Goal: Task Accomplishment & Management: Manage account settings

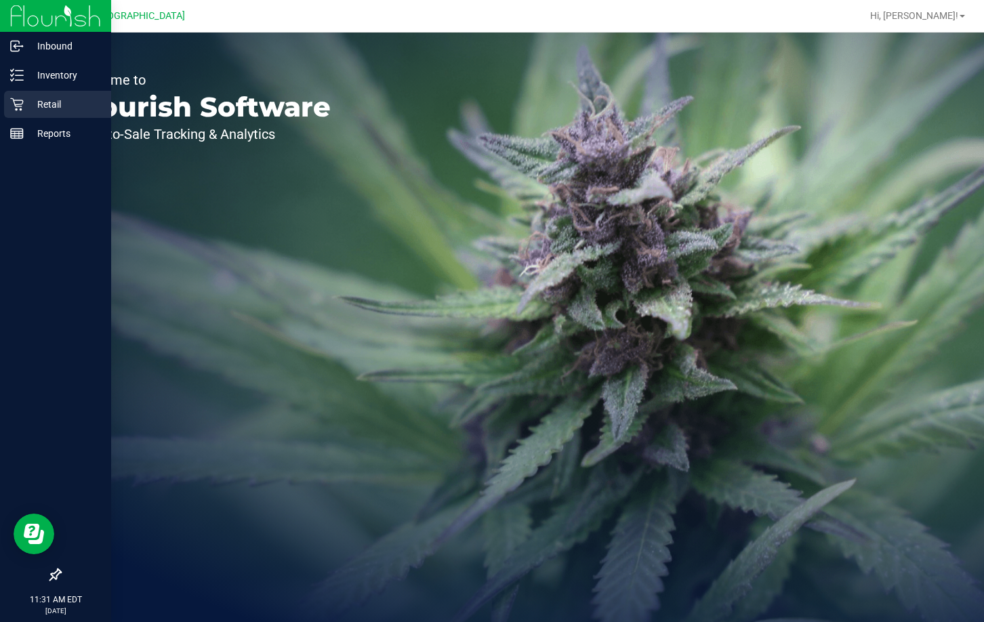
click at [51, 102] on p "Retail" at bounding box center [64, 104] width 81 height 16
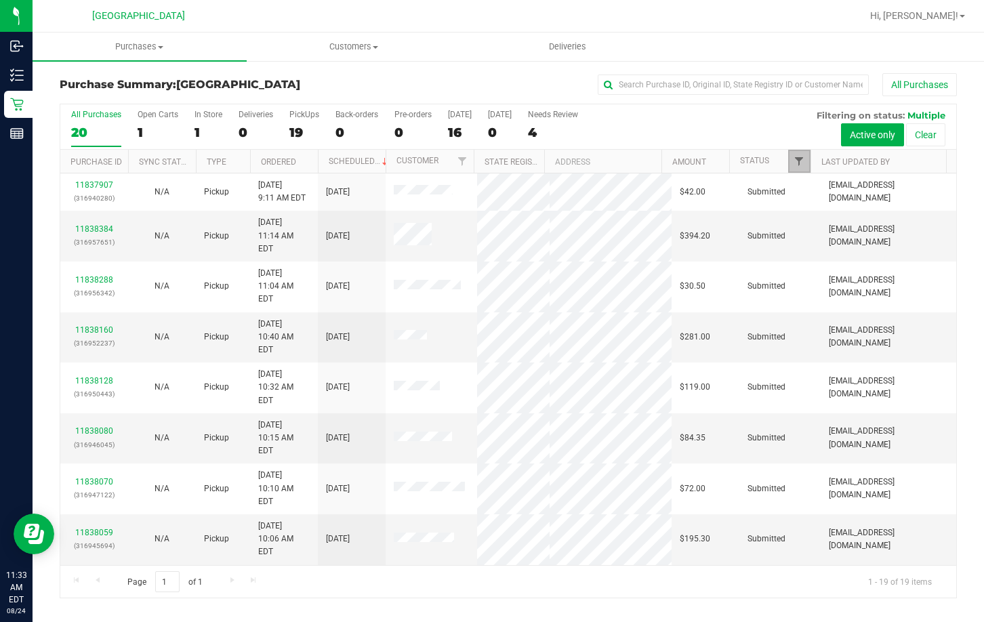
click at [803, 159] on span "Filter" at bounding box center [799, 161] width 11 height 11
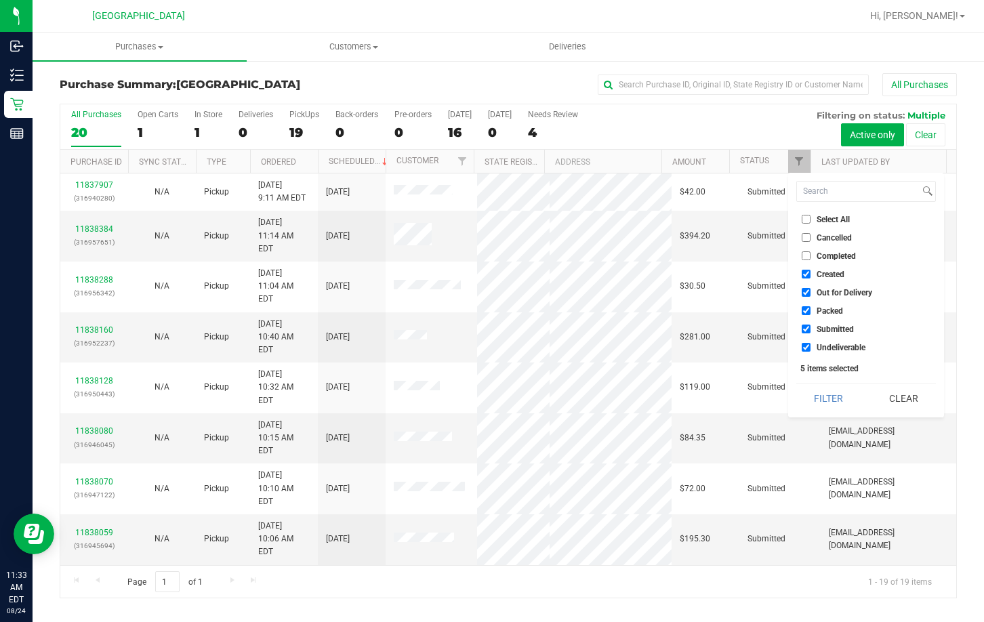
click at [807, 220] on input "Select All" at bounding box center [806, 219] width 9 height 9
checkbox input "true"
click at [807, 220] on input "Select All" at bounding box center [806, 219] width 9 height 9
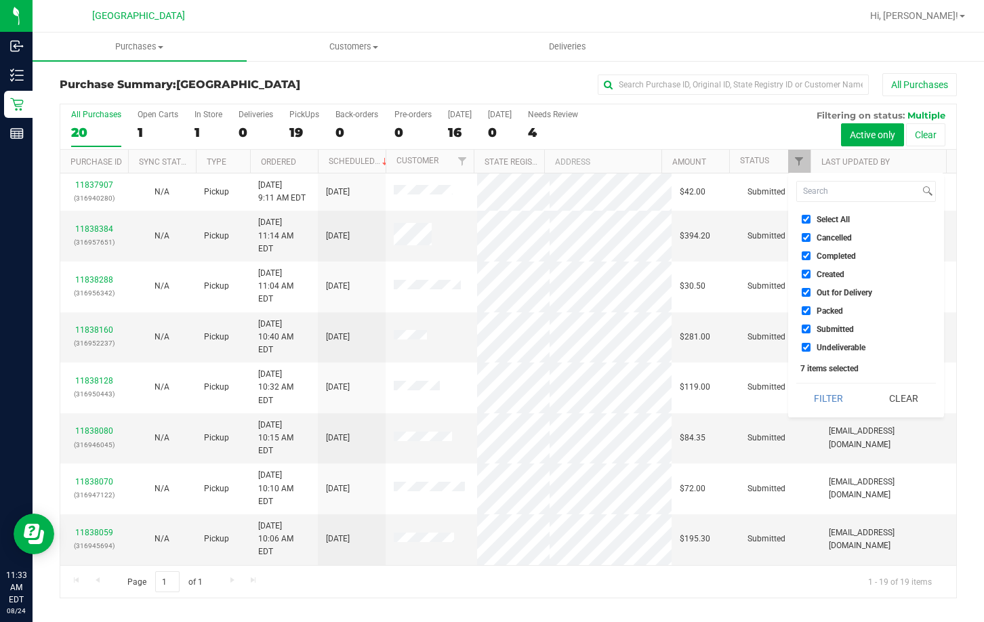
checkbox input "false"
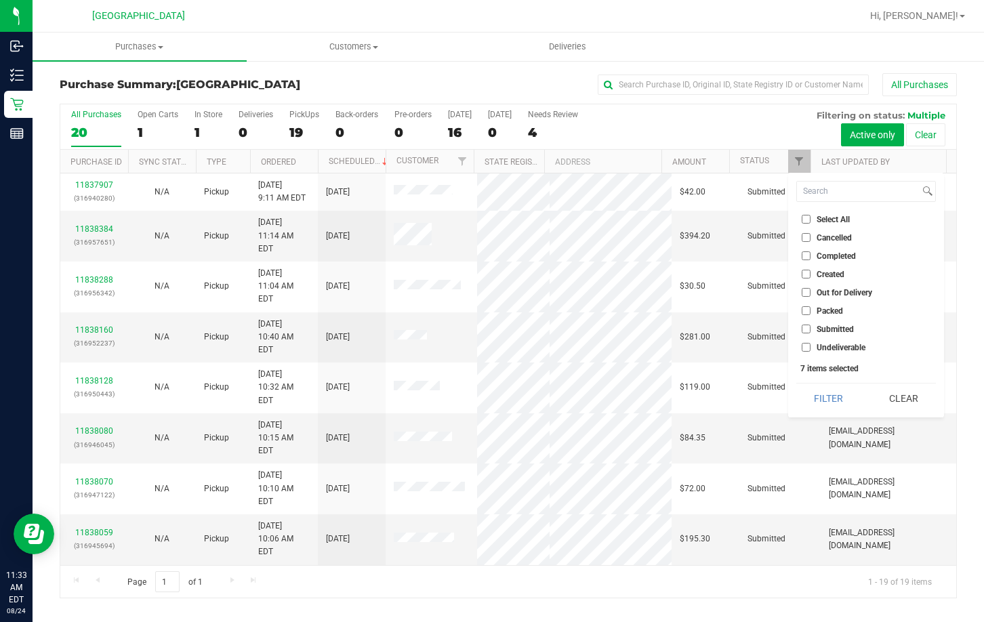
checkbox input "false"
click at [820, 331] on span "Submitted" at bounding box center [835, 329] width 37 height 8
click at [811, 331] on input "Submitted" at bounding box center [806, 329] width 9 height 9
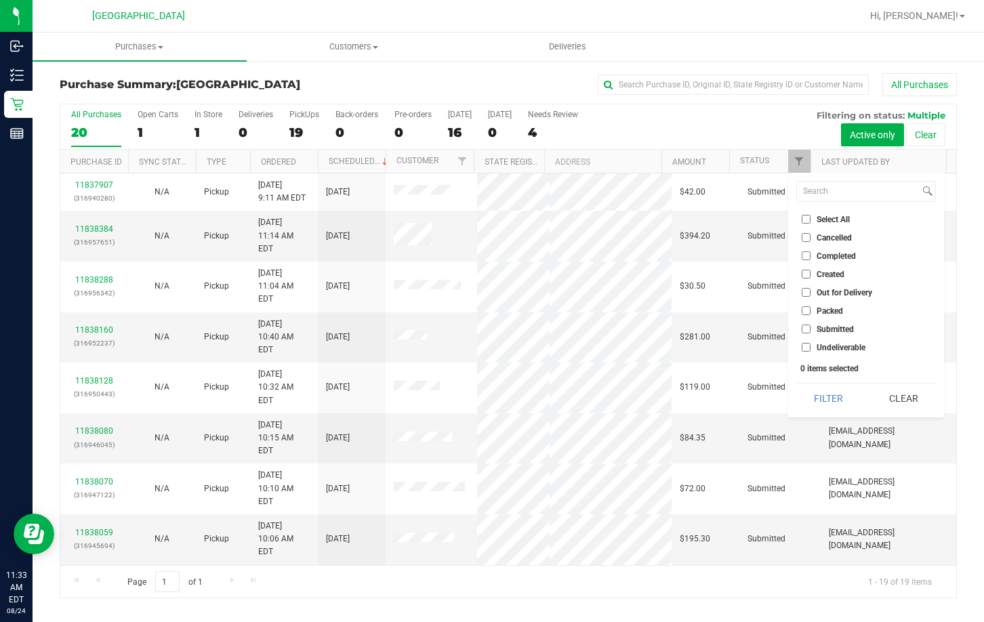
checkbox input "true"
click at [820, 403] on button "Filter" at bounding box center [828, 399] width 65 height 30
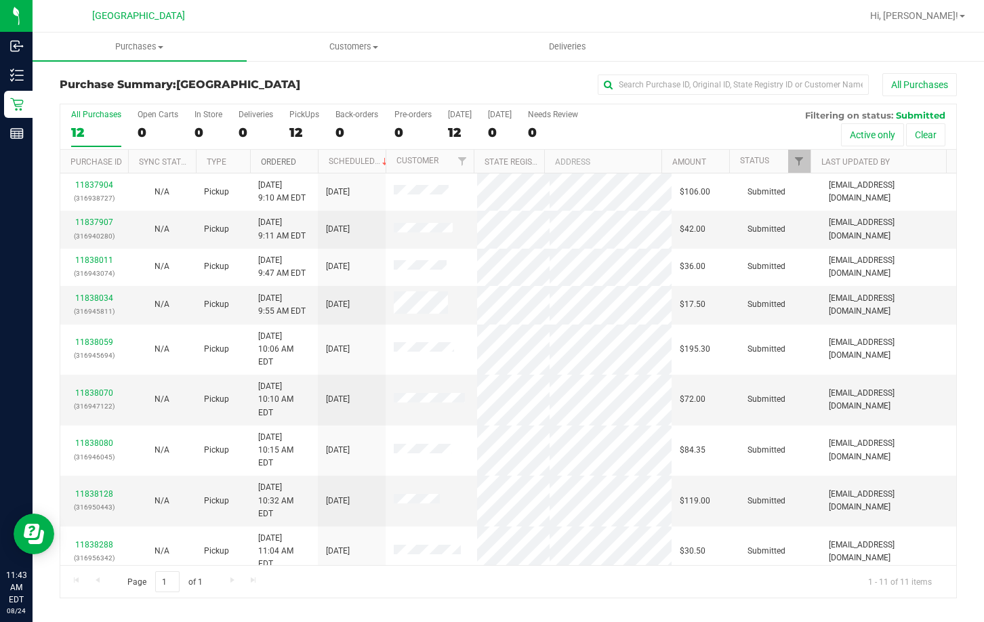
click at [269, 163] on link "Ordered" at bounding box center [278, 161] width 35 height 9
click at [269, 163] on link "Ordered" at bounding box center [286, 161] width 51 height 9
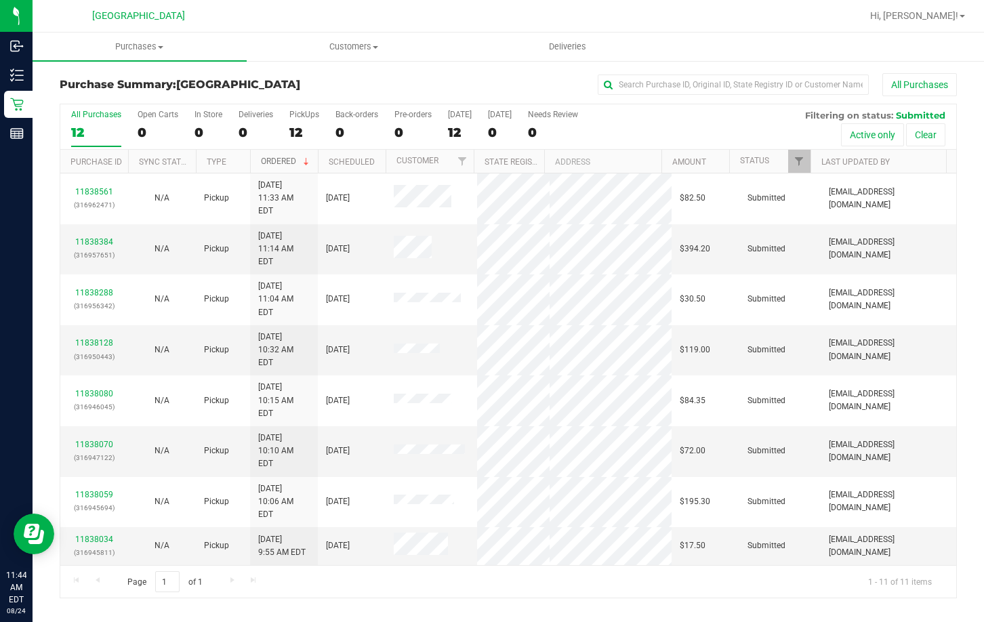
click at [269, 163] on link "Ordered" at bounding box center [286, 161] width 51 height 9
click at [269, 163] on link "Ordered" at bounding box center [278, 161] width 35 height 9
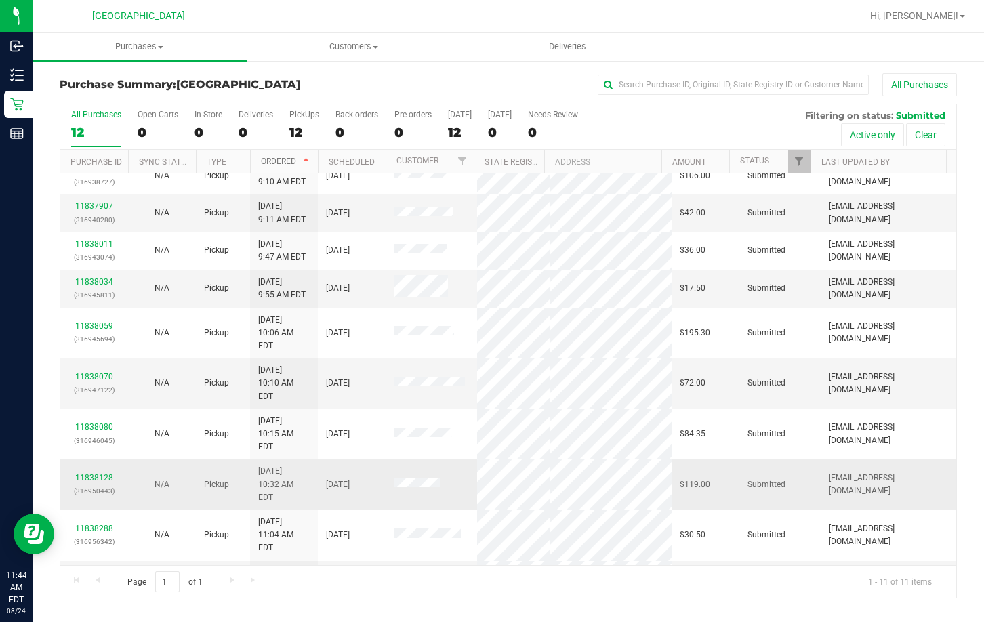
scroll to position [20, 0]
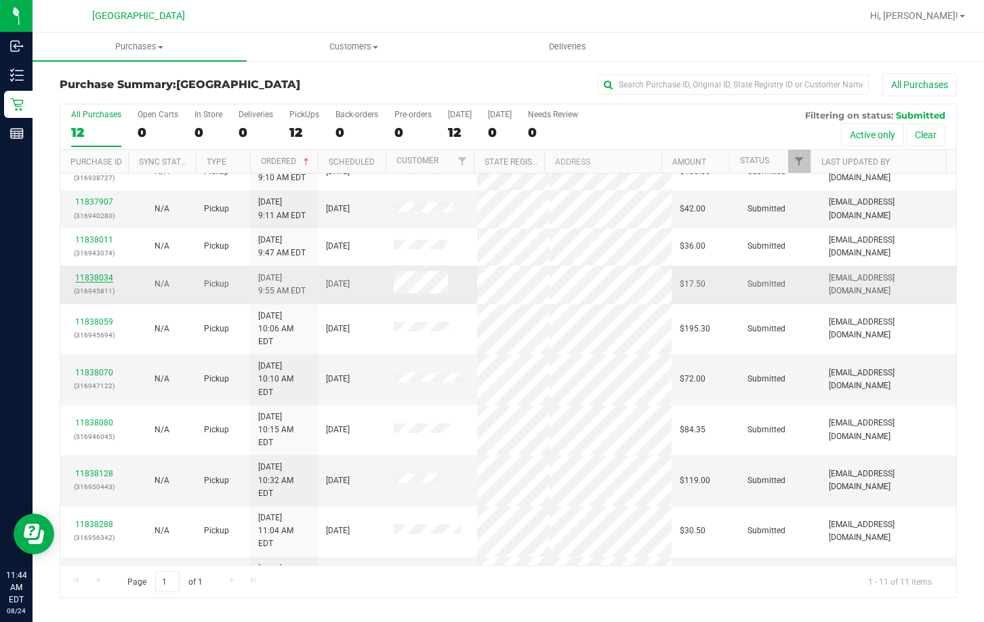
click at [100, 277] on link "11838034" at bounding box center [94, 277] width 38 height 9
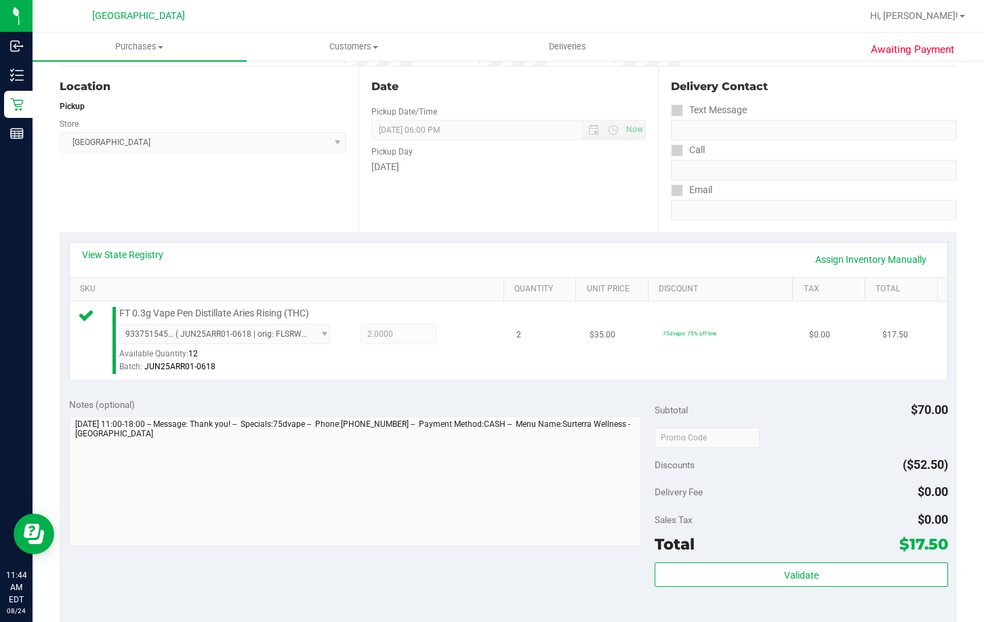
scroll to position [339, 0]
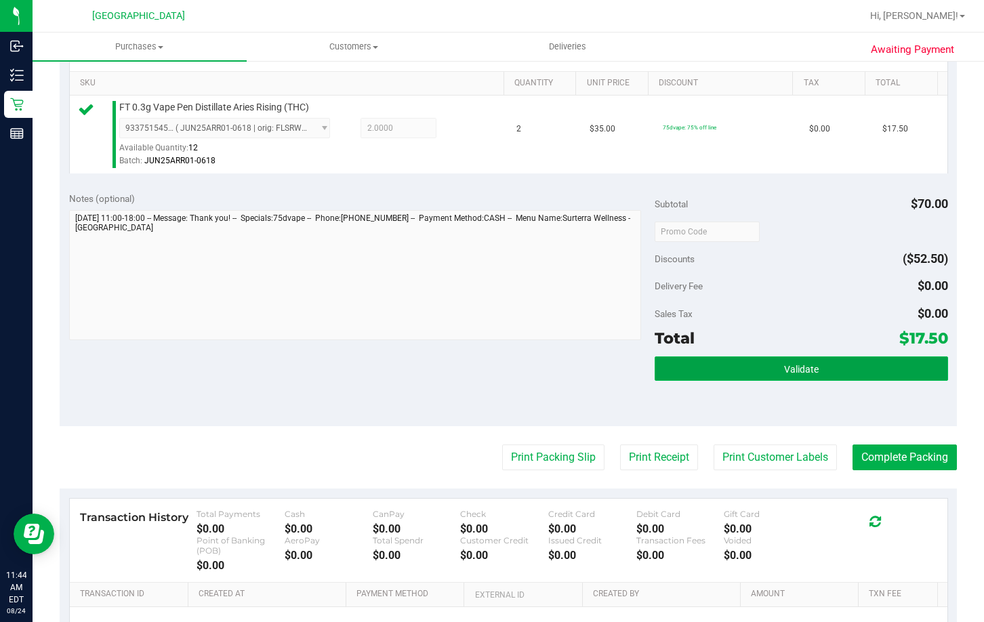
click at [674, 360] on button "Validate" at bounding box center [801, 369] width 293 height 24
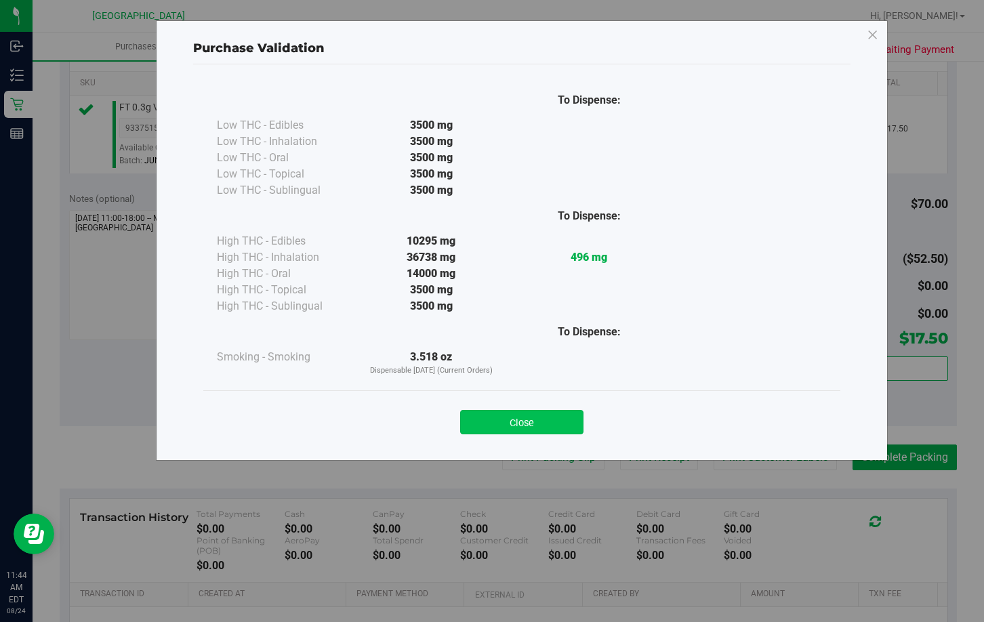
click at [508, 420] on button "Close" at bounding box center [521, 422] width 123 height 24
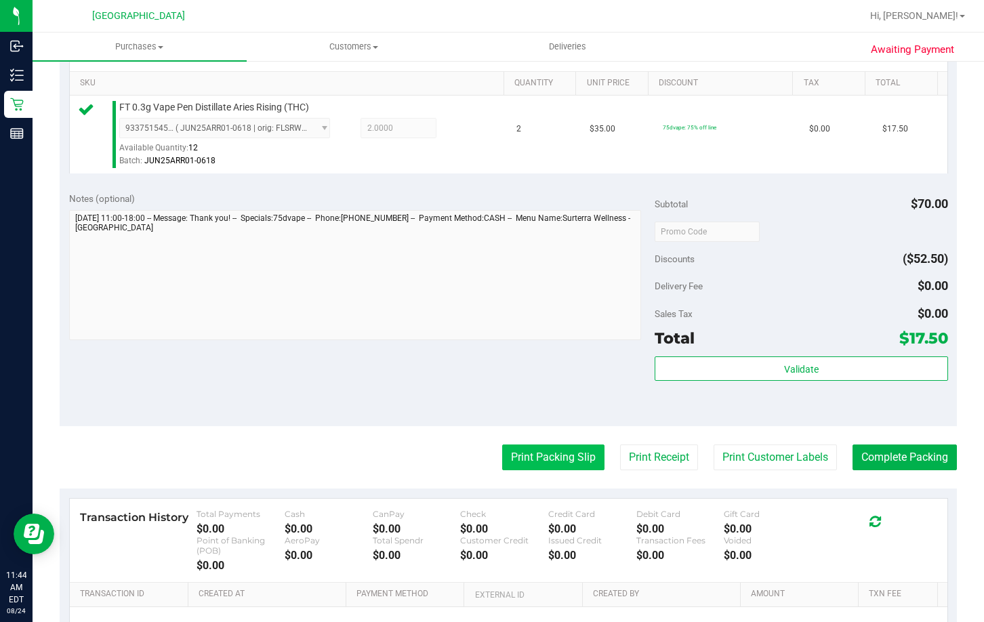
click at [502, 457] on button "Print Packing Slip" at bounding box center [553, 458] width 102 height 26
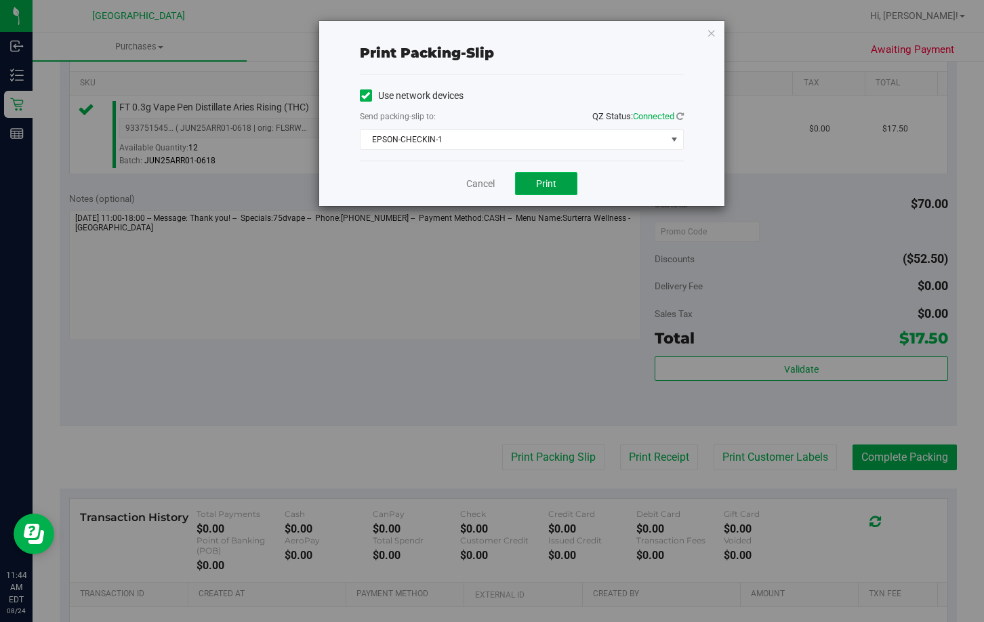
click at [557, 185] on button "Print" at bounding box center [546, 183] width 62 height 23
click at [516, 136] on span "EPSON-CHECKIN-1" at bounding box center [514, 139] width 306 height 19
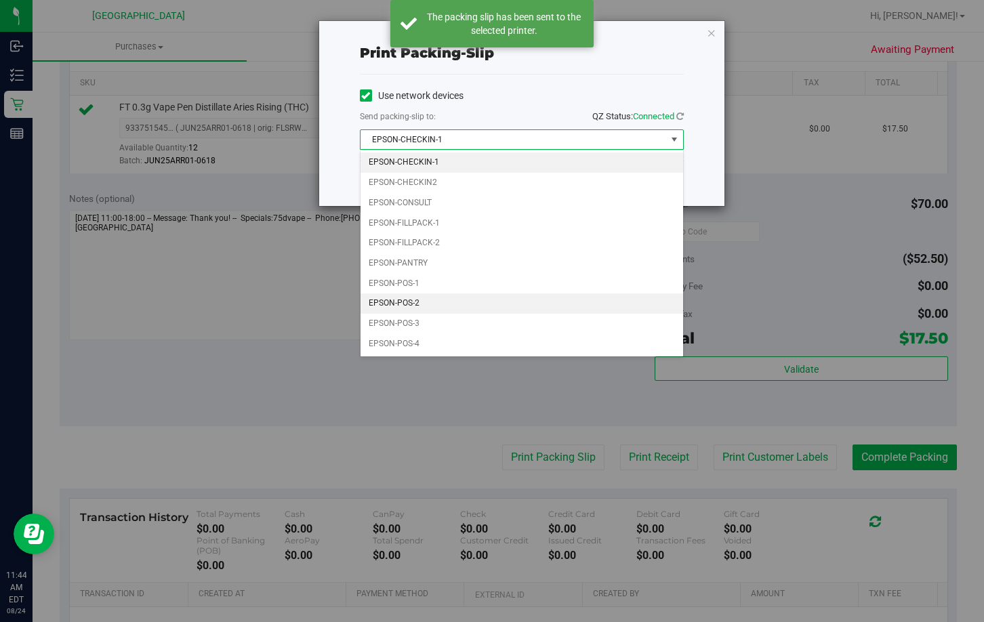
click at [420, 302] on li "EPSON-POS-2" at bounding box center [522, 304] width 323 height 20
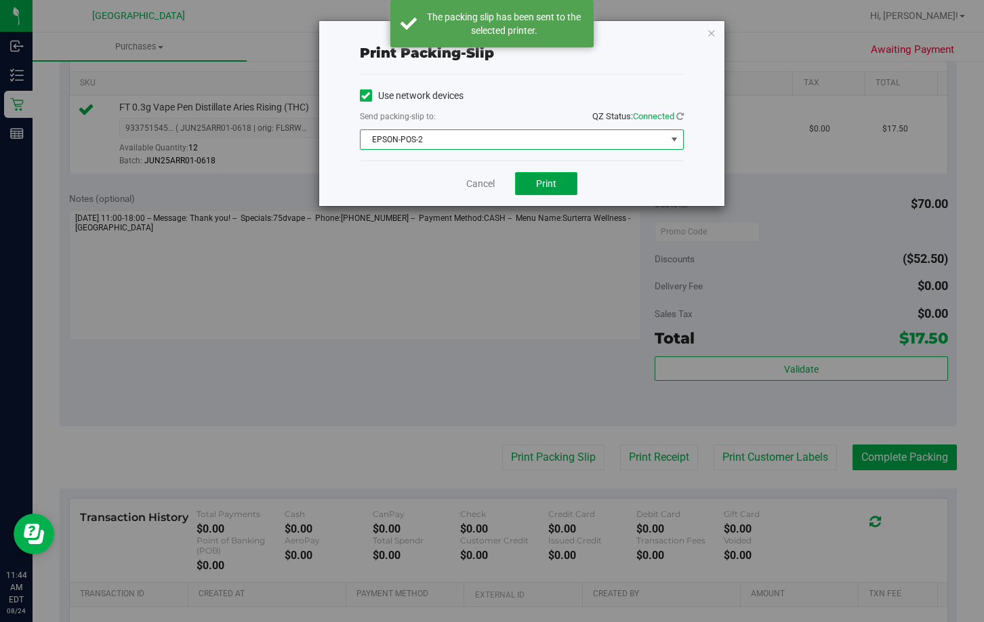
click at [567, 182] on button "Print" at bounding box center [546, 183] width 62 height 23
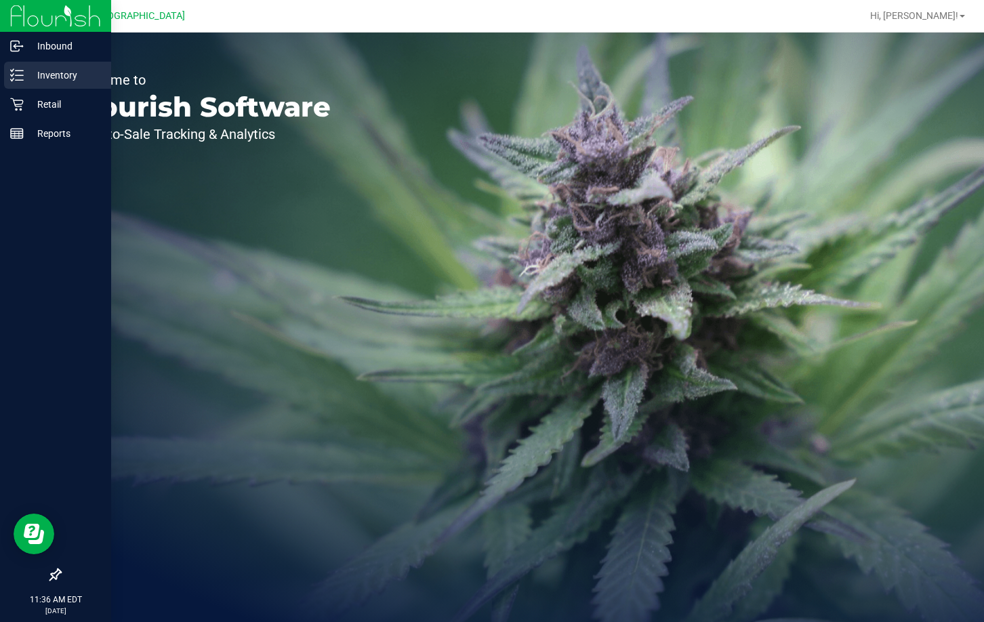
click at [23, 73] on icon at bounding box center [17, 75] width 14 height 14
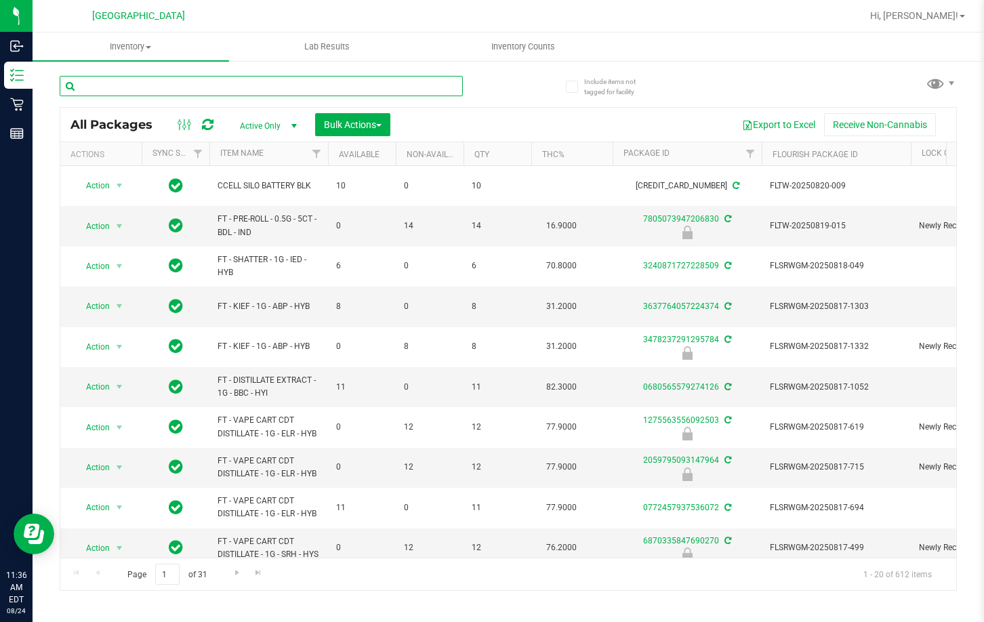
click at [209, 85] on input "text" at bounding box center [261, 86] width 403 height 20
type input "1406714722168707"
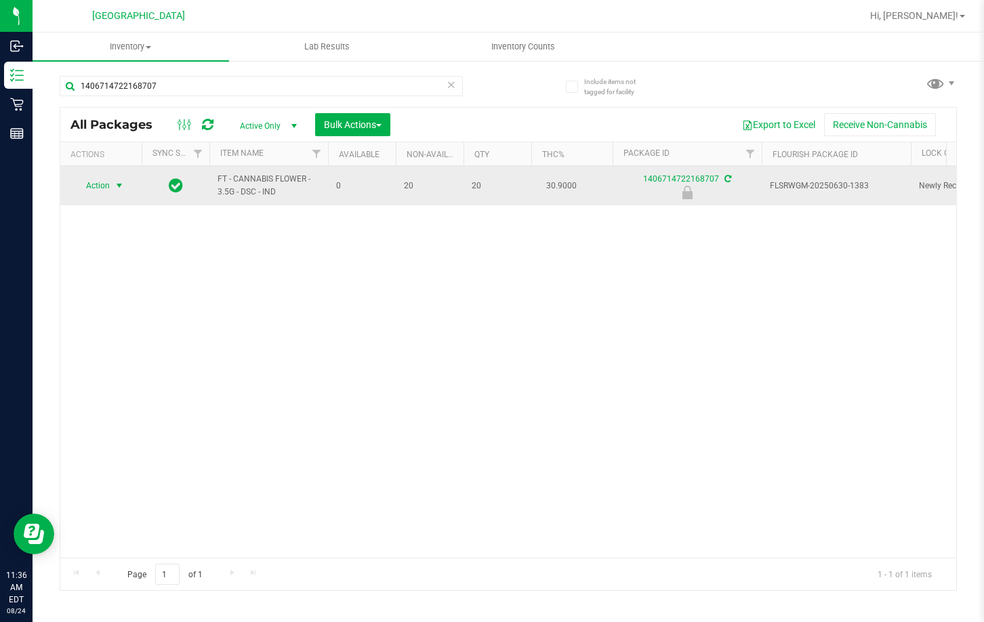
click at [101, 190] on span "Action" at bounding box center [92, 185] width 37 height 19
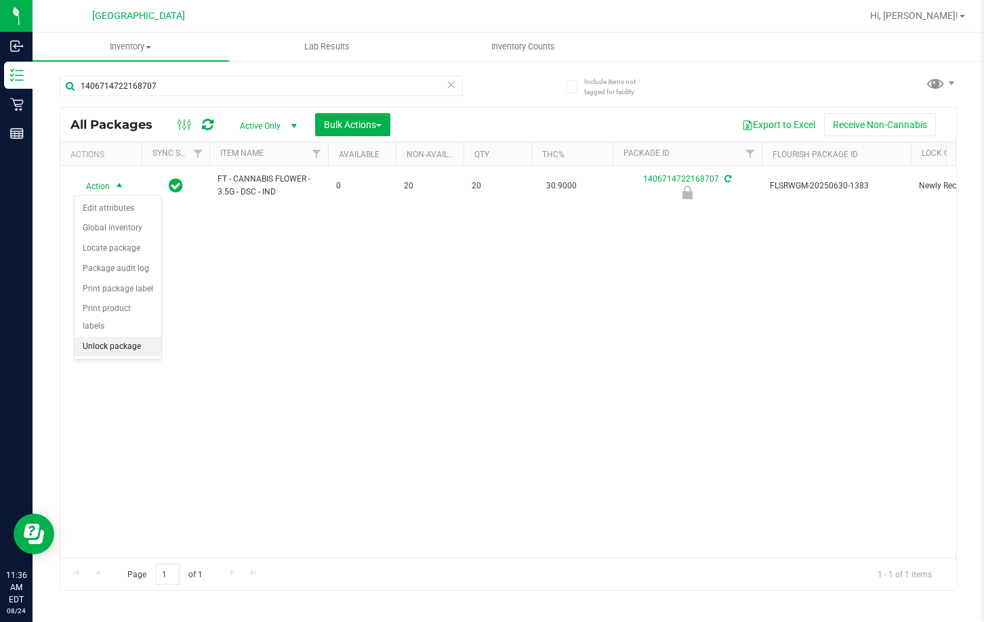
click at [100, 337] on li "Unlock package" at bounding box center [118, 347] width 87 height 20
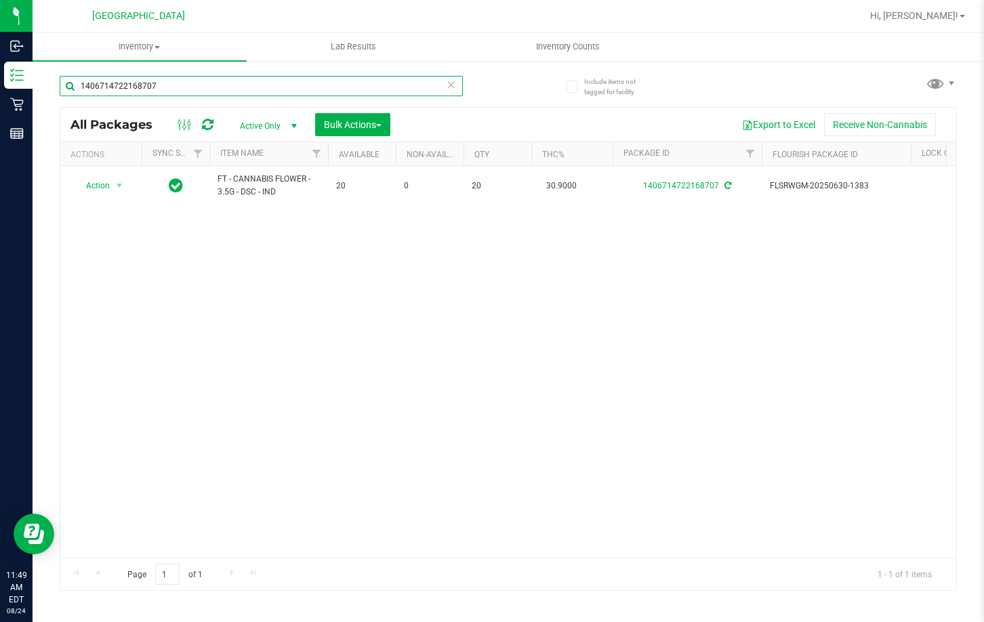
drag, startPoint x: 184, startPoint y: 81, endPoint x: -1, endPoint y: 83, distance: 184.4
click at [0, 83] on html "Inbound Inventory Retail Reports 11:49 AM EDT 08/24/2025 08/24 Lakeland WC Hi, …" at bounding box center [492, 311] width 984 height 622
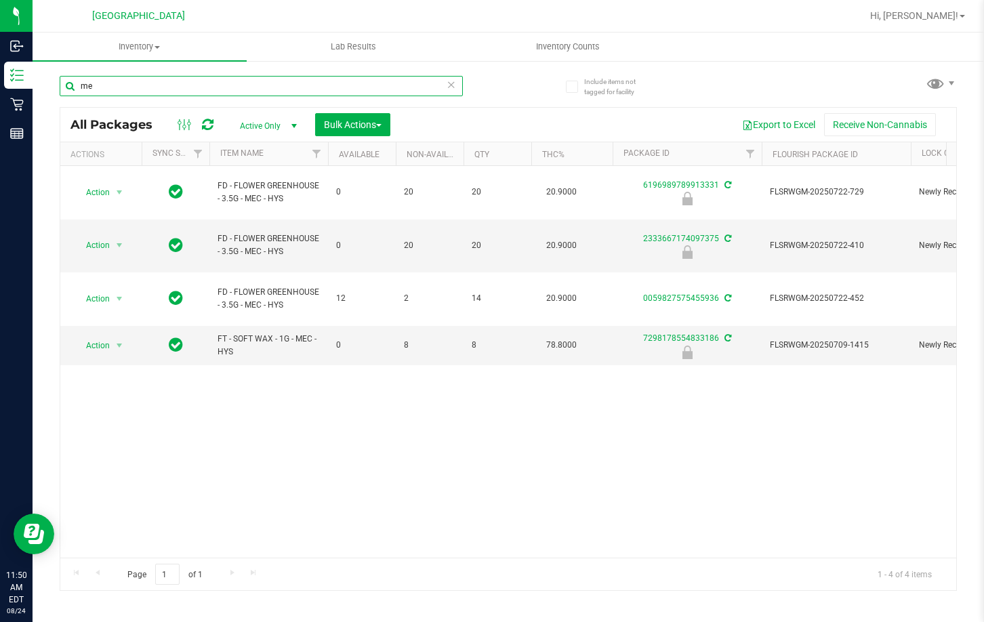
type input "m"
type input "7298178554833186"
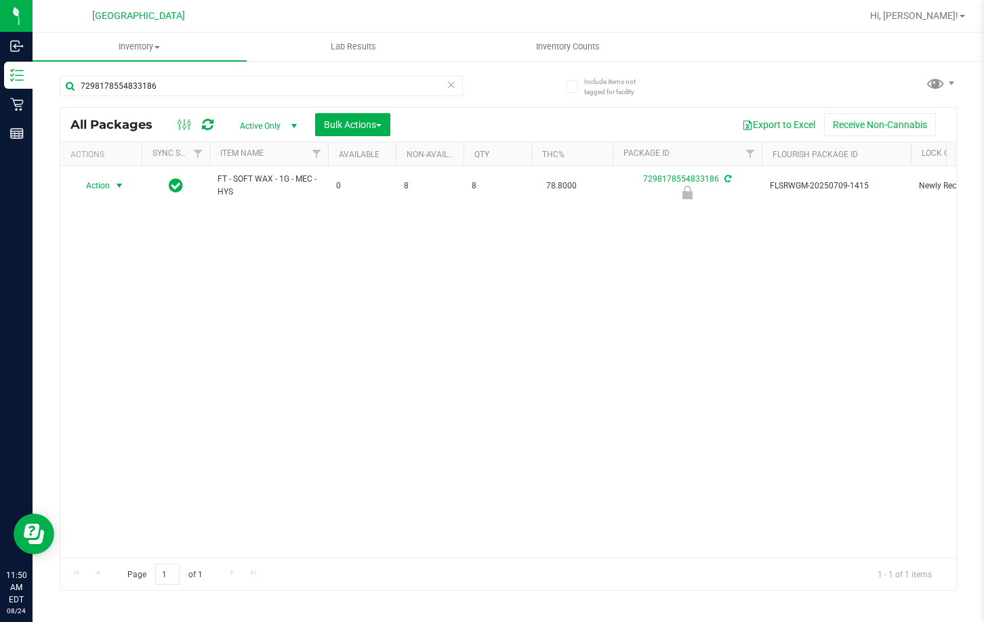
drag, startPoint x: 119, startPoint y: 182, endPoint x: 116, endPoint y: 208, distance: 26.6
click at [117, 182] on span "select" at bounding box center [119, 185] width 11 height 11
click at [115, 337] on li "Unlock package" at bounding box center [118, 347] width 87 height 20
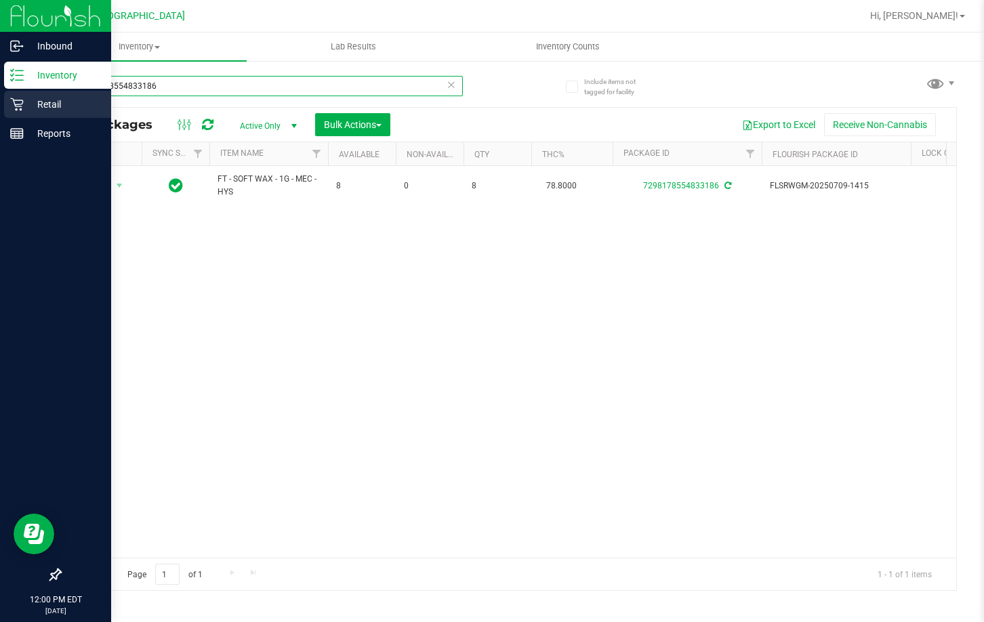
drag, startPoint x: 193, startPoint y: 87, endPoint x: 7, endPoint y: 99, distance: 186.1
click at [7, 99] on div "Inbound Inventory Retail Reports 12:00 PM EDT 08/24/2025 08/24 Lakeland WC Hi, …" at bounding box center [492, 311] width 984 height 622
type input "7132686274467455"
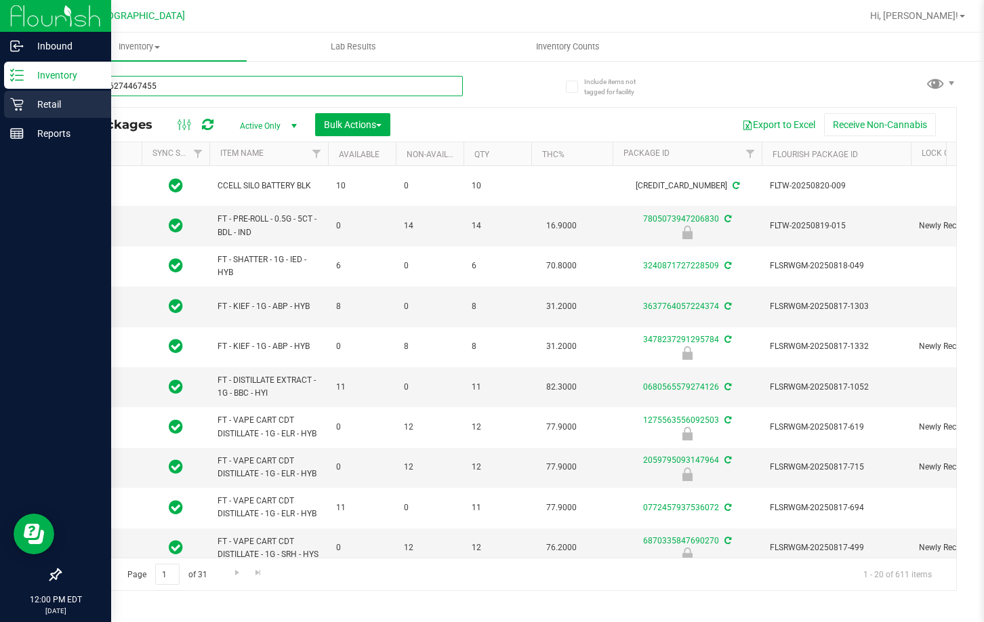
type input "[DATE]"
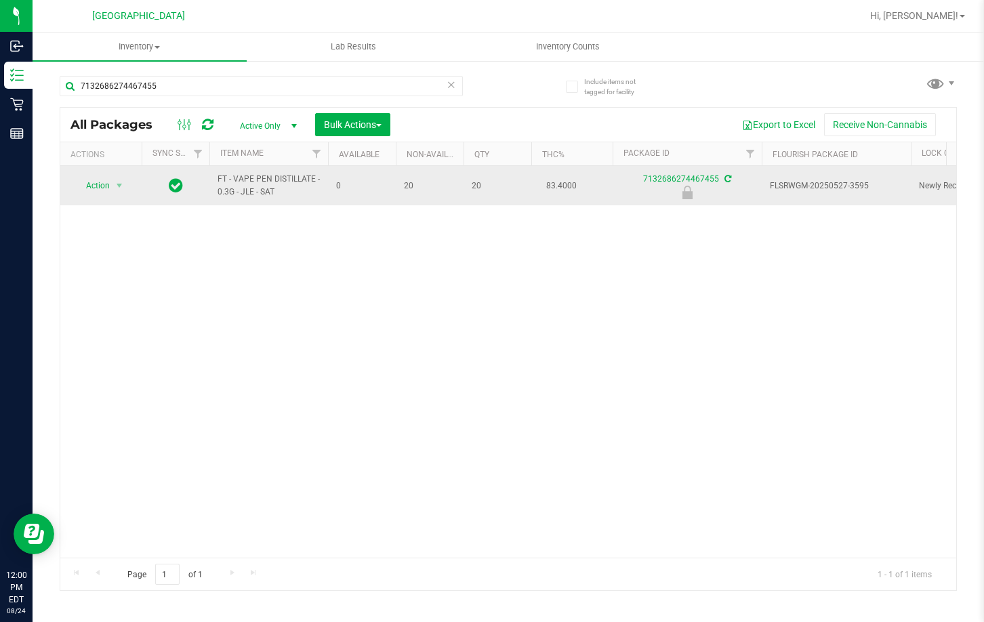
click at [81, 175] on td "Action Action Edit attributes Global inventory Locate package Package audit log…" at bounding box center [100, 185] width 81 height 39
click at [99, 192] on span "Action" at bounding box center [92, 185] width 37 height 19
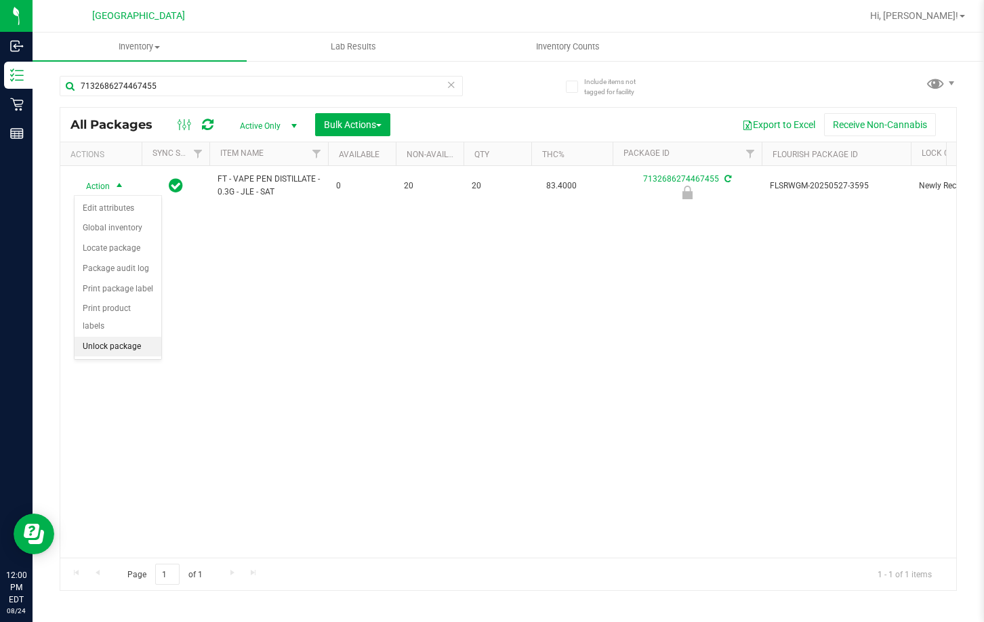
click at [97, 337] on li "Unlock package" at bounding box center [118, 347] width 87 height 20
click at [771, 338] on div "Action Action Create package Edit attributes Global inventory Locate package Lo…" at bounding box center [508, 361] width 896 height 391
click at [359, 384] on div "Action Action Create package Edit attributes Global inventory Locate package Lo…" at bounding box center [508, 361] width 896 height 391
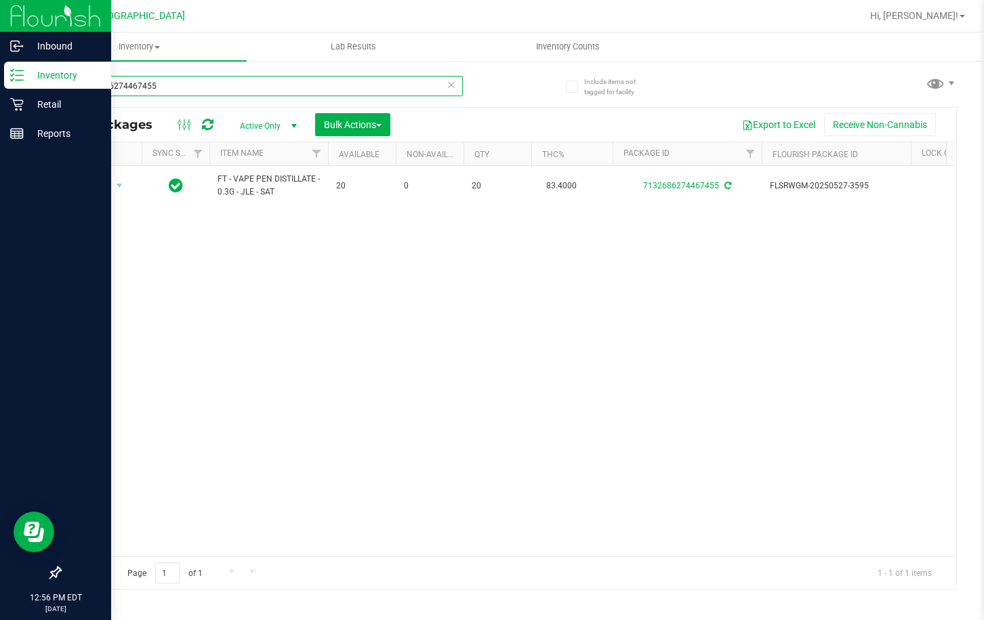
drag, startPoint x: 179, startPoint y: 86, endPoint x: 14, endPoint y: 68, distance: 166.3
click at [14, 68] on div "Inbound Inventory Retail Reports 12:56 PM EDT 08/24/2025 08/24 Lakeland WC Hi, …" at bounding box center [492, 310] width 984 height 620
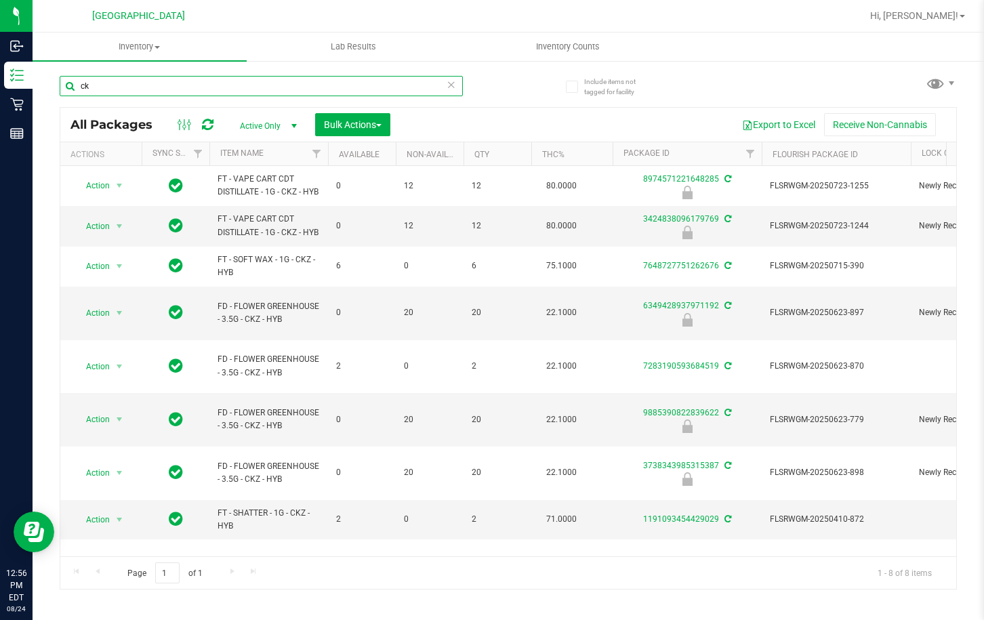
type input "c"
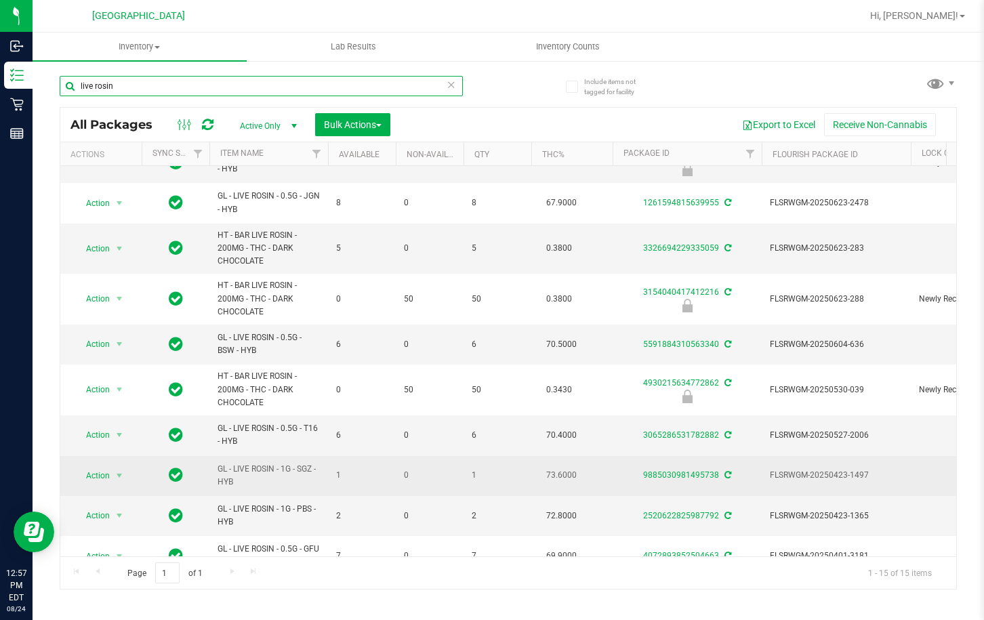
scroll to position [254, 0]
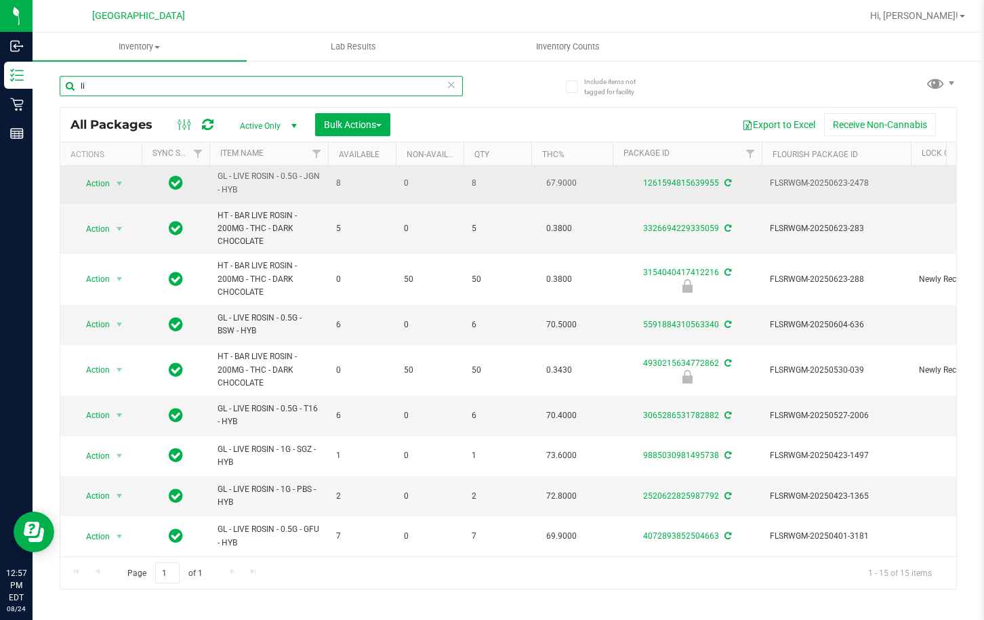
type input "l"
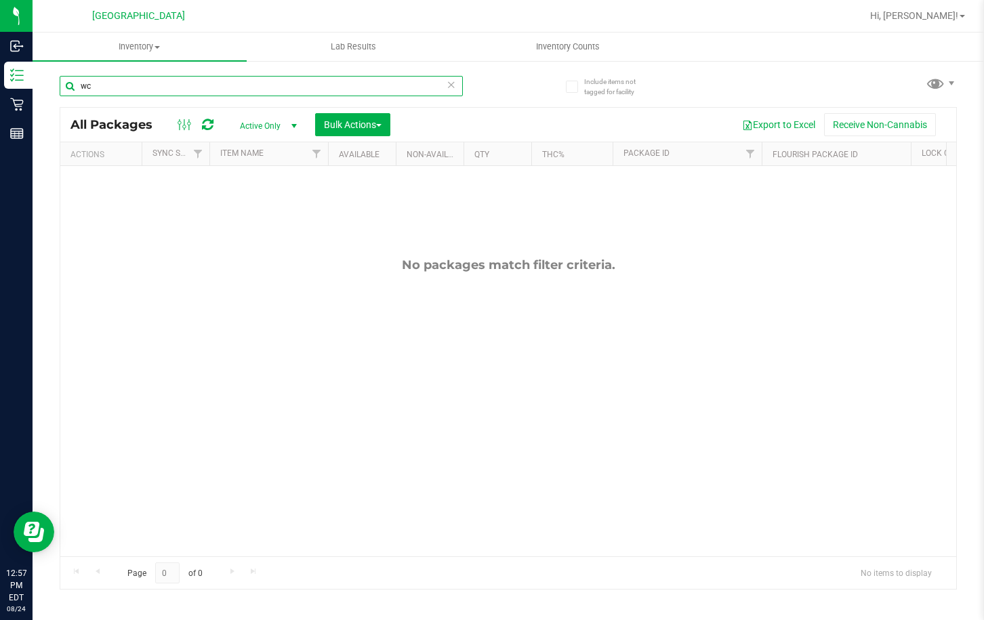
type input "w"
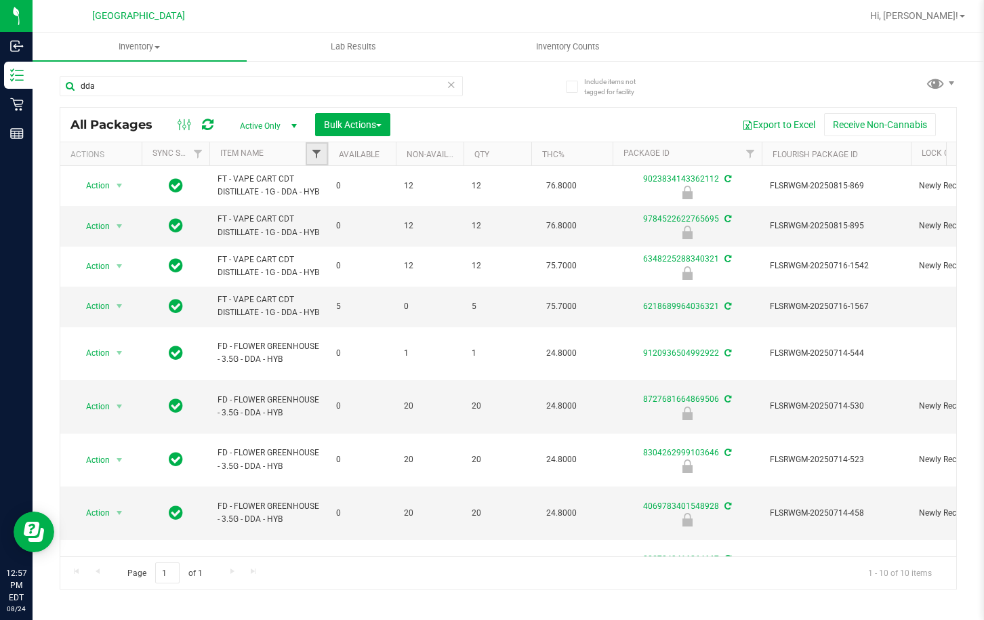
click at [319, 155] on span "Filter" at bounding box center [316, 153] width 11 height 11
click at [685, 96] on div "dda All Packages Active Only Active Only Lab Samples Locked All External Intern…" at bounding box center [508, 326] width 897 height 527
click at [250, 152] on link "Item Name" at bounding box center [241, 152] width 43 height 9
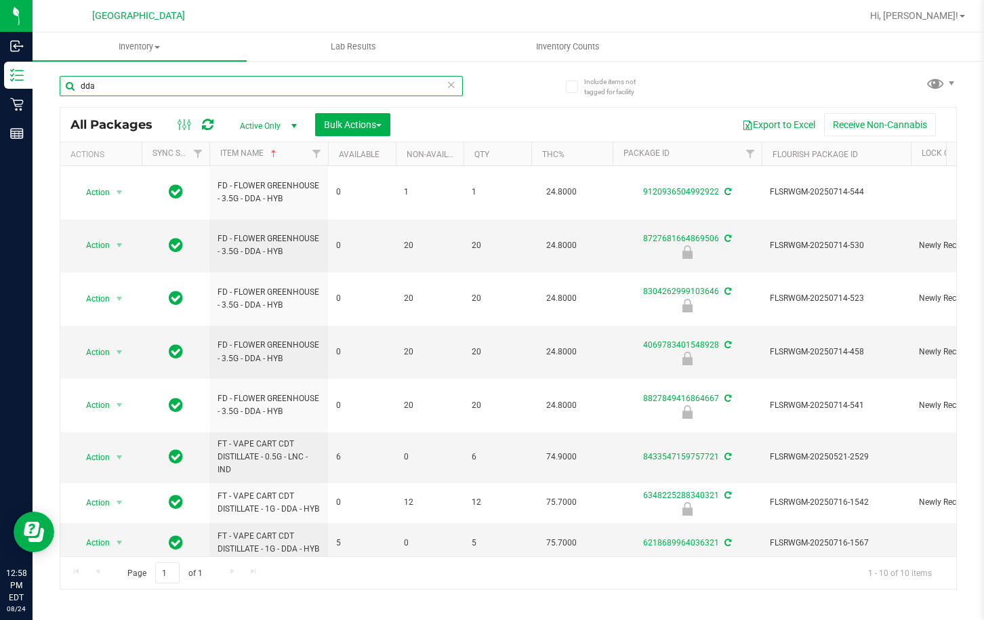
click at [142, 85] on input "dda" at bounding box center [261, 86] width 403 height 20
type input "ddf"
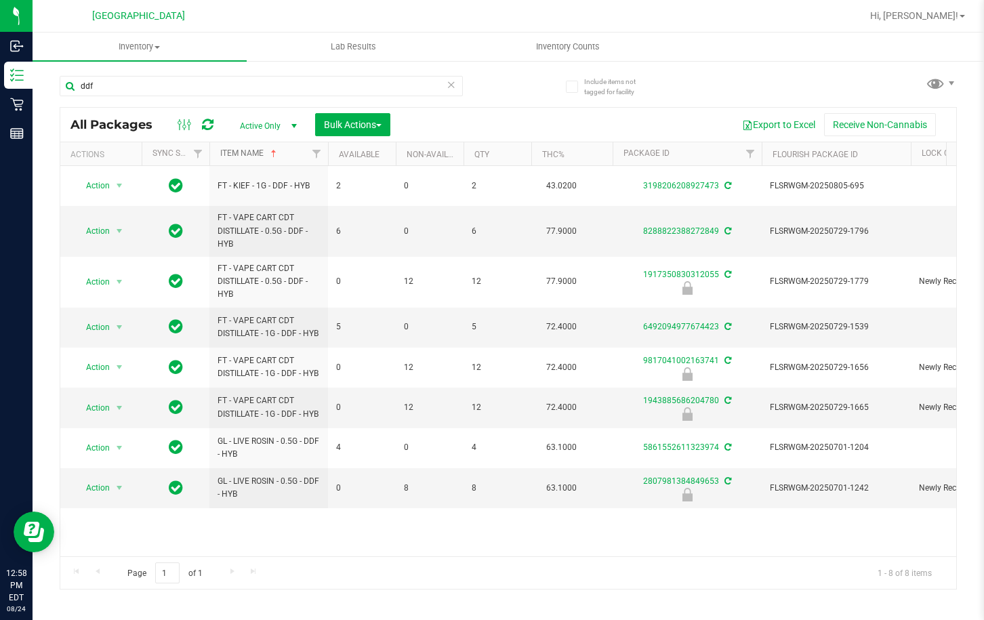
click at [246, 150] on link "Item Name" at bounding box center [249, 152] width 59 height 9
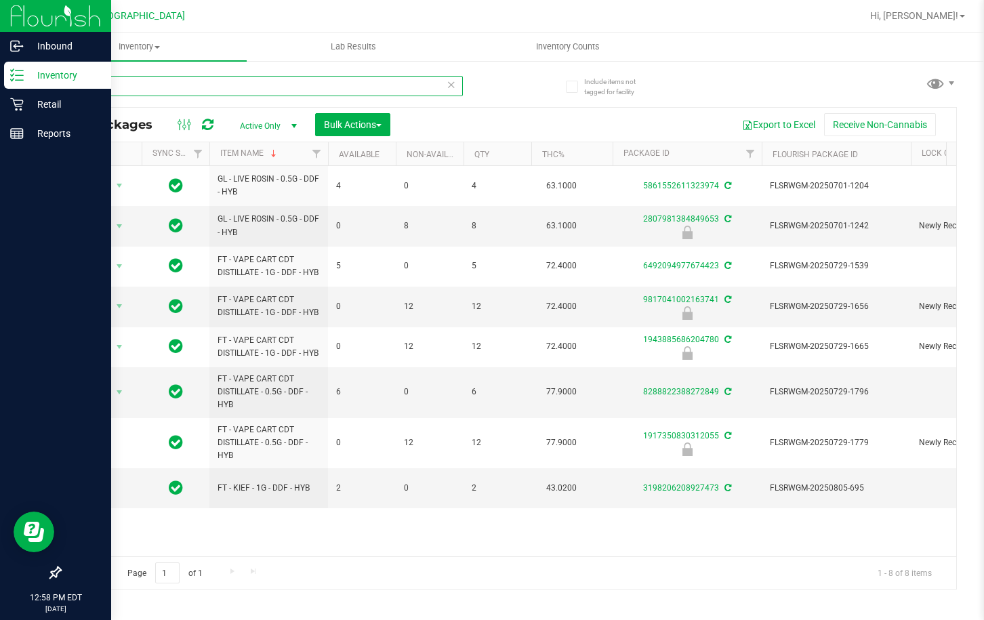
click at [2, 78] on div "Inbound Inventory Retail Reports 12:58 PM EDT 08/24/2025 08/24 Lakeland WC Hi, …" at bounding box center [492, 310] width 984 height 620
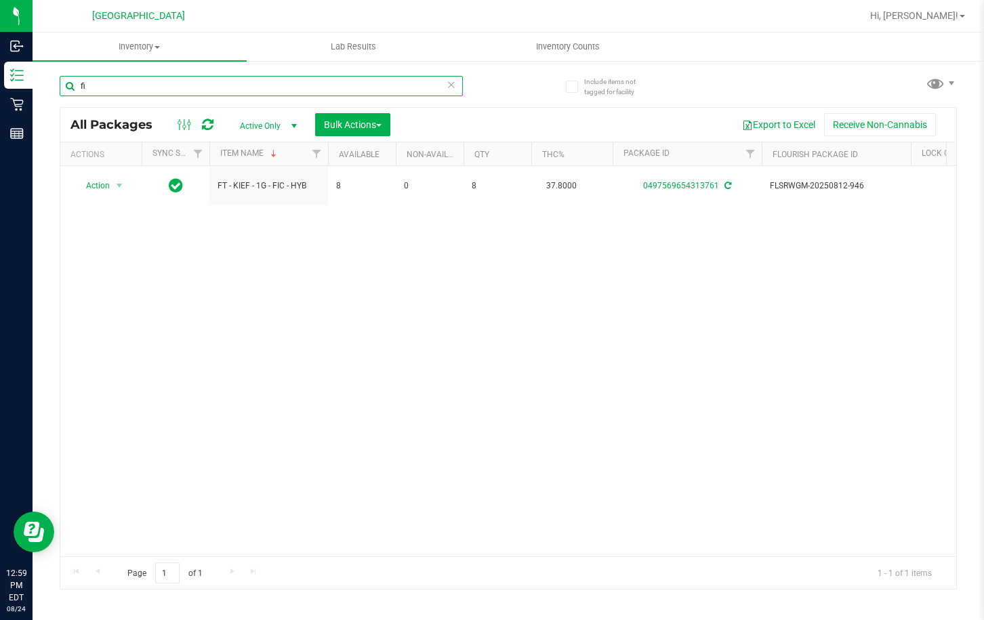
type input "f"
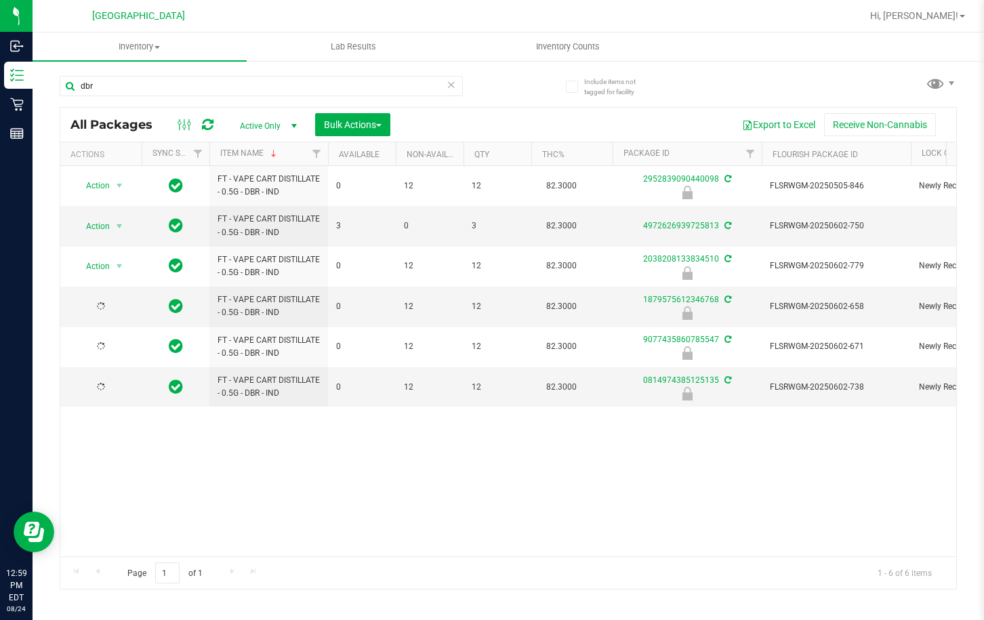
click at [224, 437] on div "Action Action Edit attributes Global inventory Locate package Package audit log…" at bounding box center [508, 361] width 896 height 390
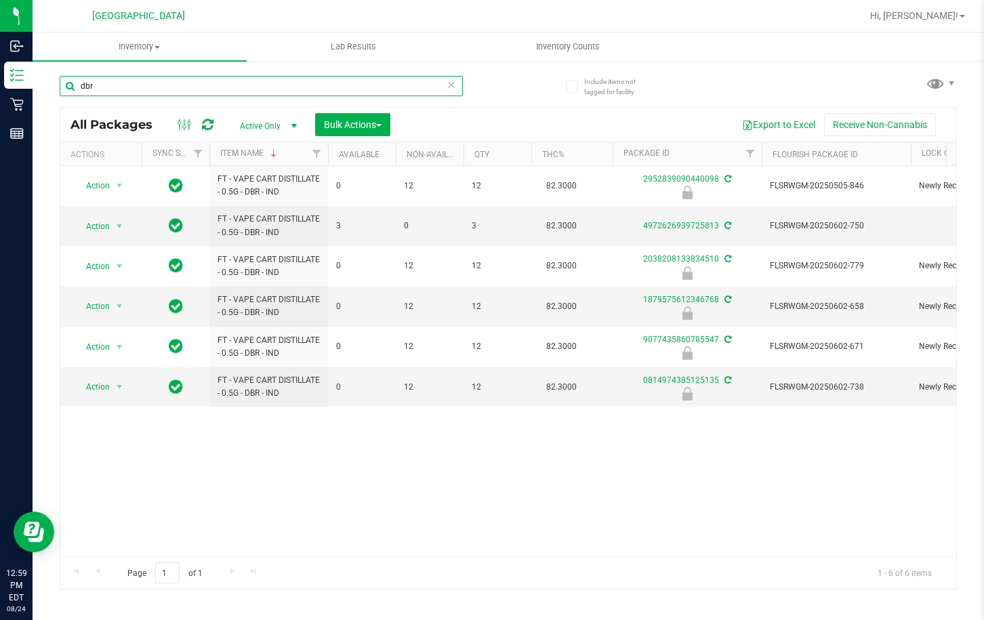
click at [193, 78] on input "dbr" at bounding box center [261, 86] width 403 height 20
type input "d"
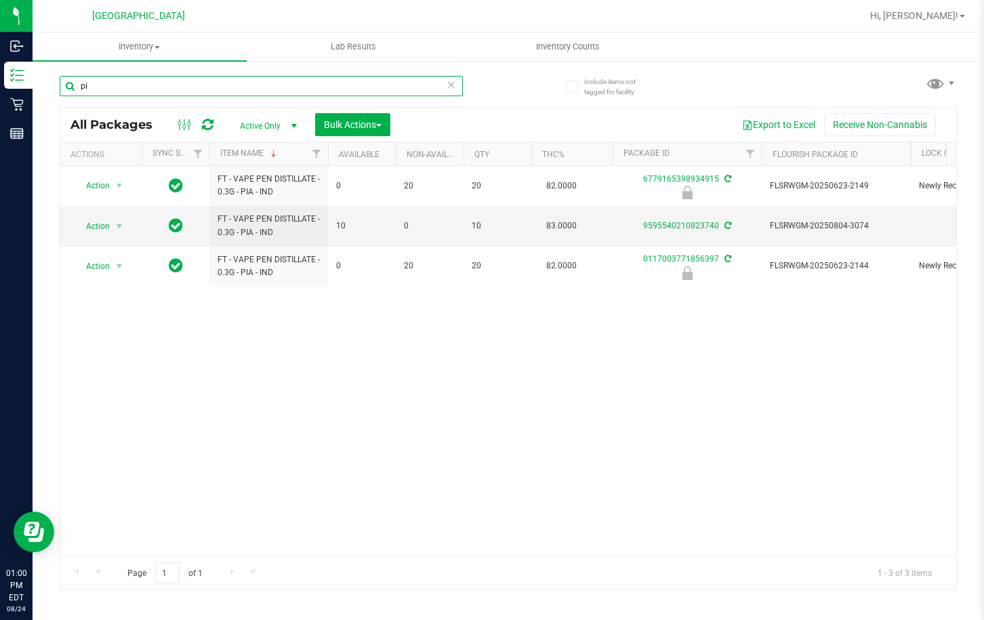
type input "p"
type input "drm"
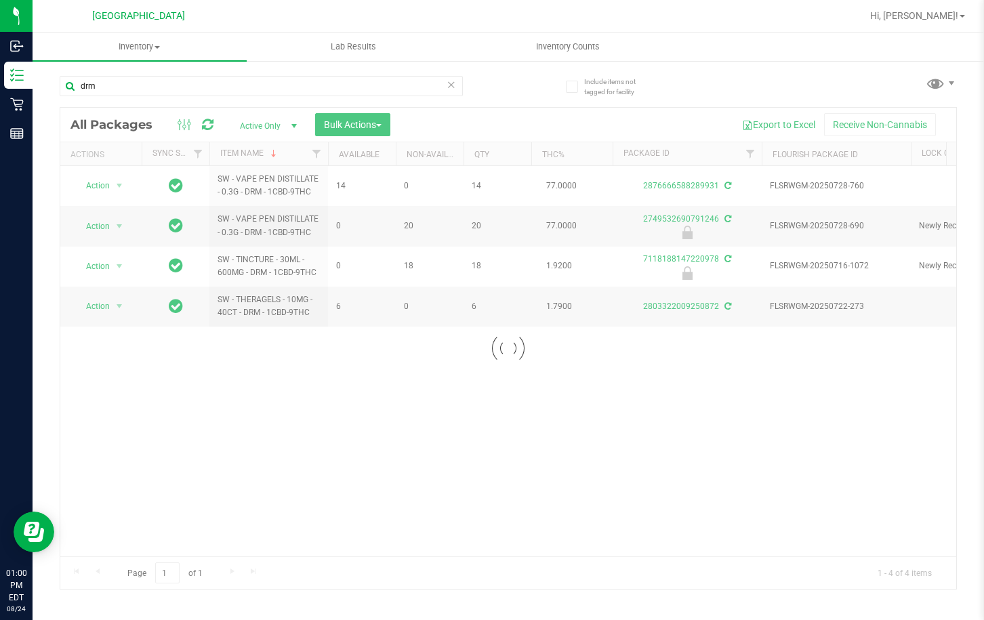
click at [800, 462] on div "Loading... Action Action Create package Edit attributes Global inventory Locate…" at bounding box center [508, 361] width 896 height 390
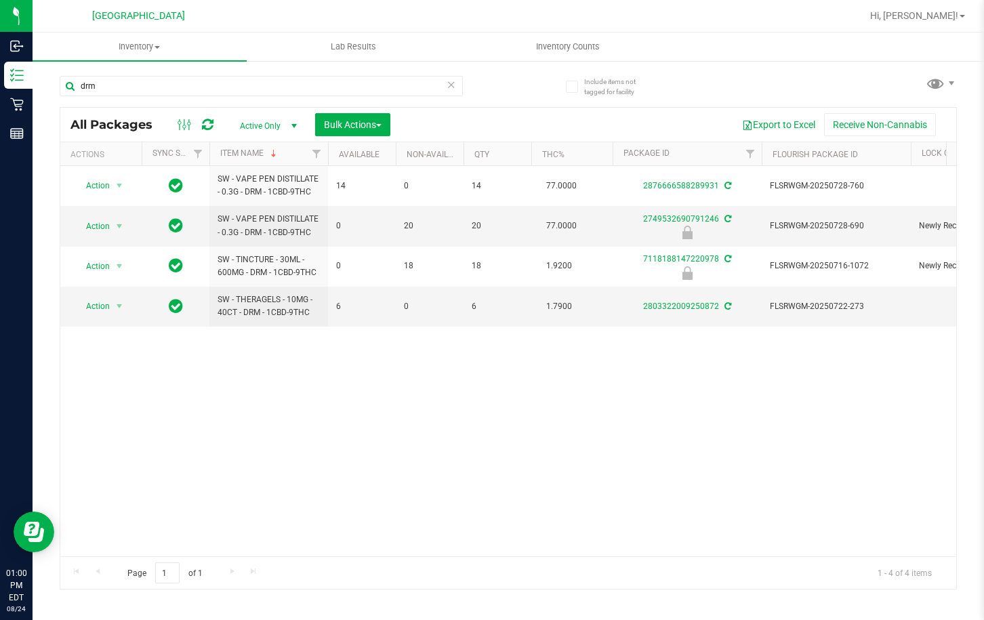
click at [361, 386] on div "Action Action Create package Edit attributes Global inventory Locate package Lo…" at bounding box center [508, 361] width 896 height 390
drag, startPoint x: 155, startPoint y: 79, endPoint x: 77, endPoint y: 79, distance: 78.0
click at [77, 79] on input "drm" at bounding box center [261, 86] width 403 height 20
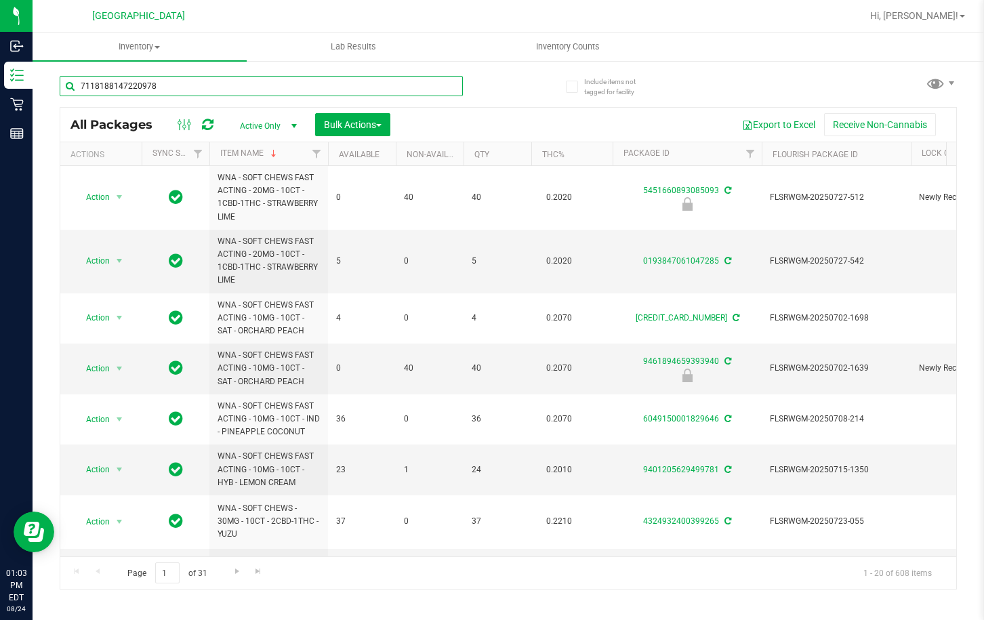
type input "7118188147220978"
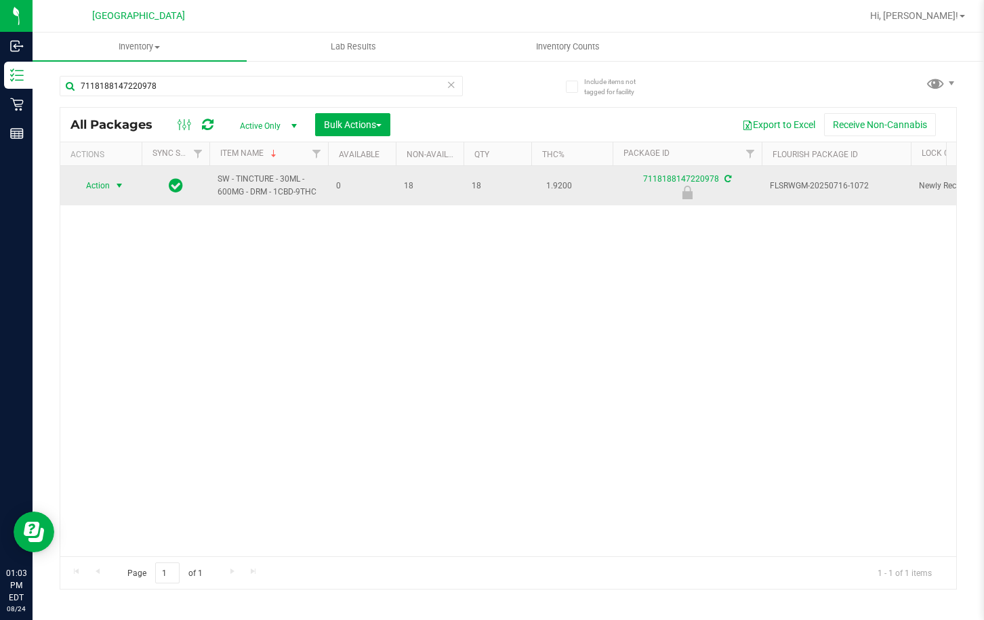
click at [104, 178] on span "Action" at bounding box center [92, 185] width 37 height 19
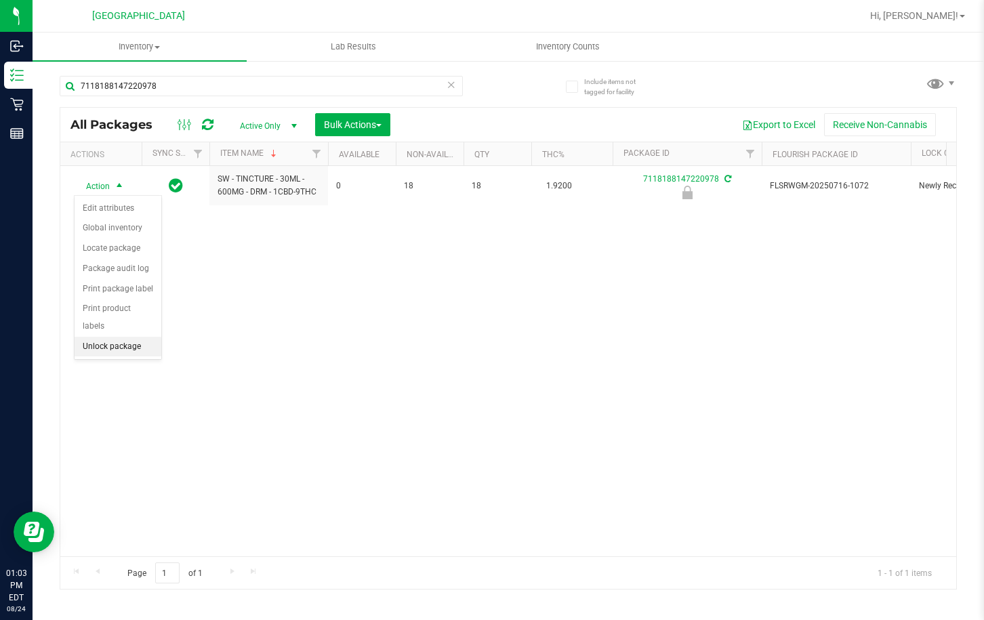
click at [110, 337] on li "Unlock package" at bounding box center [118, 347] width 87 height 20
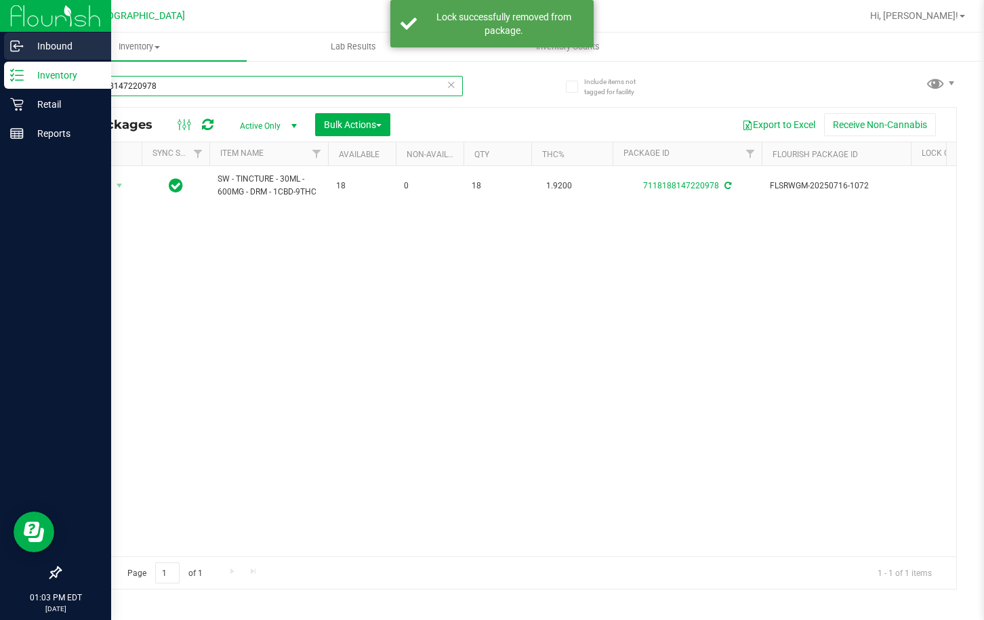
drag, startPoint x: 176, startPoint y: 81, endPoint x: 0, endPoint y: 55, distance: 178.1
click at [0, 55] on html "Inbound Inventory Retail Reports 01:03 PM EDT 08/24/2025 08/24 Lakeland WC Hi, …" at bounding box center [492, 310] width 984 height 620
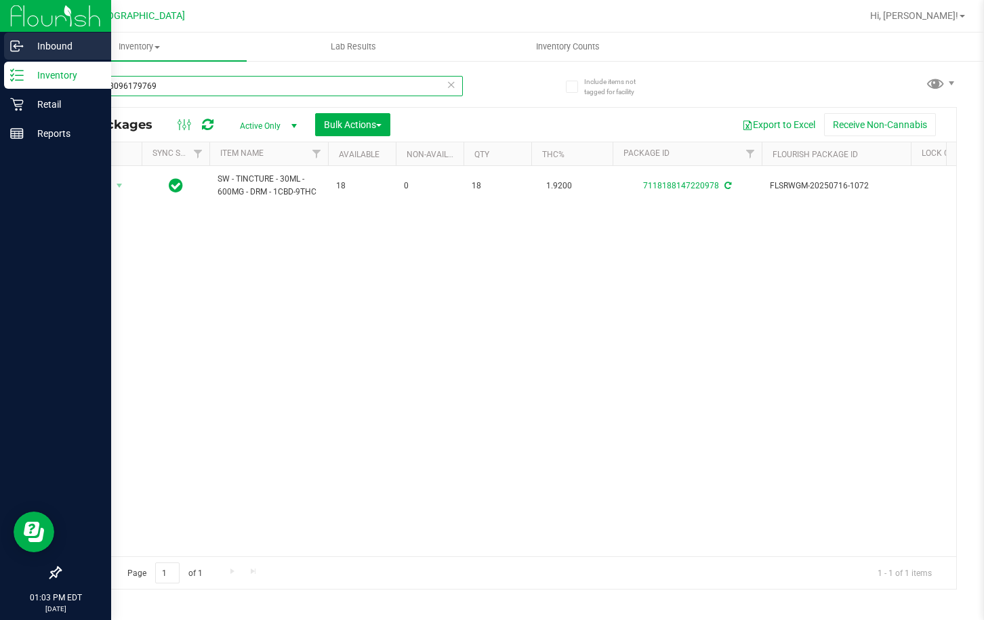
type input "3424838096179769"
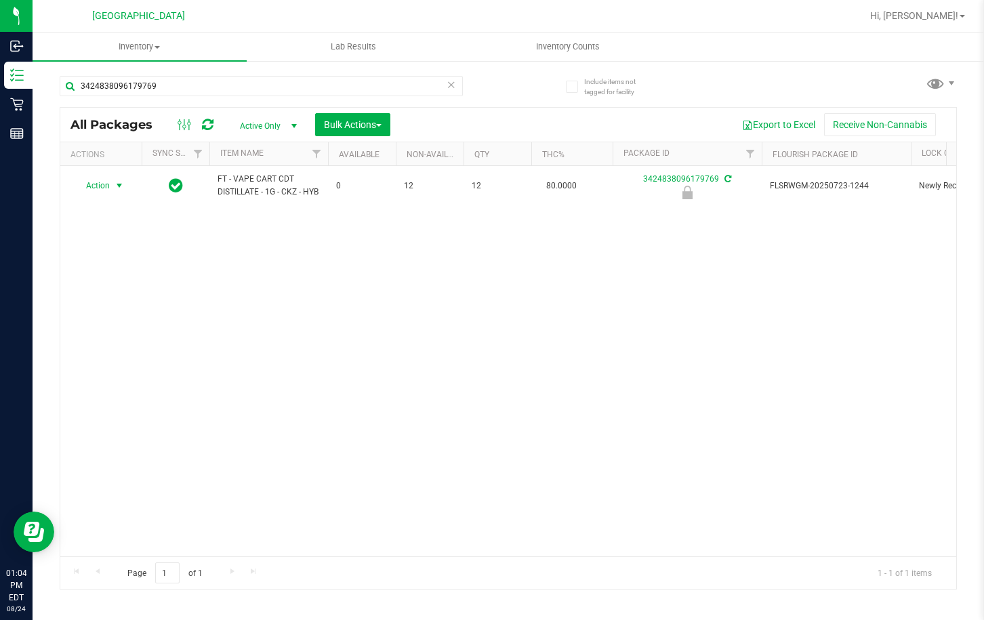
drag, startPoint x: 100, startPoint y: 184, endPoint x: 106, endPoint y: 256, distance: 71.4
click at [100, 184] on span "Action" at bounding box center [92, 185] width 37 height 19
click at [96, 342] on li "Unlock package" at bounding box center [118, 352] width 87 height 20
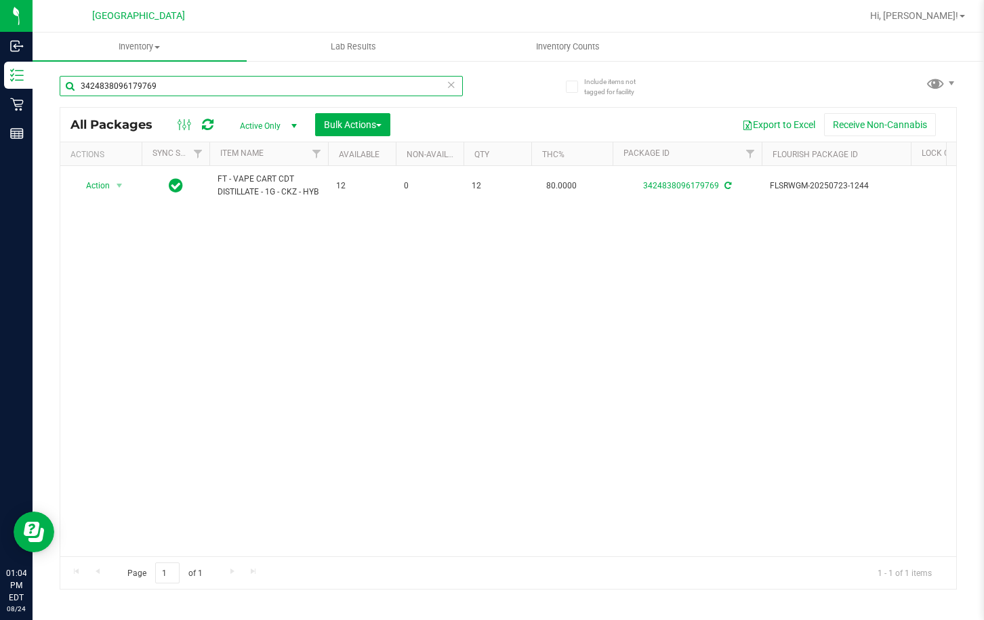
drag, startPoint x: 163, startPoint y: 85, endPoint x: 62, endPoint y: 83, distance: 101.7
click at [62, 83] on input "3424838096179769" at bounding box center [261, 86] width 403 height 20
type input "4069783401548928"
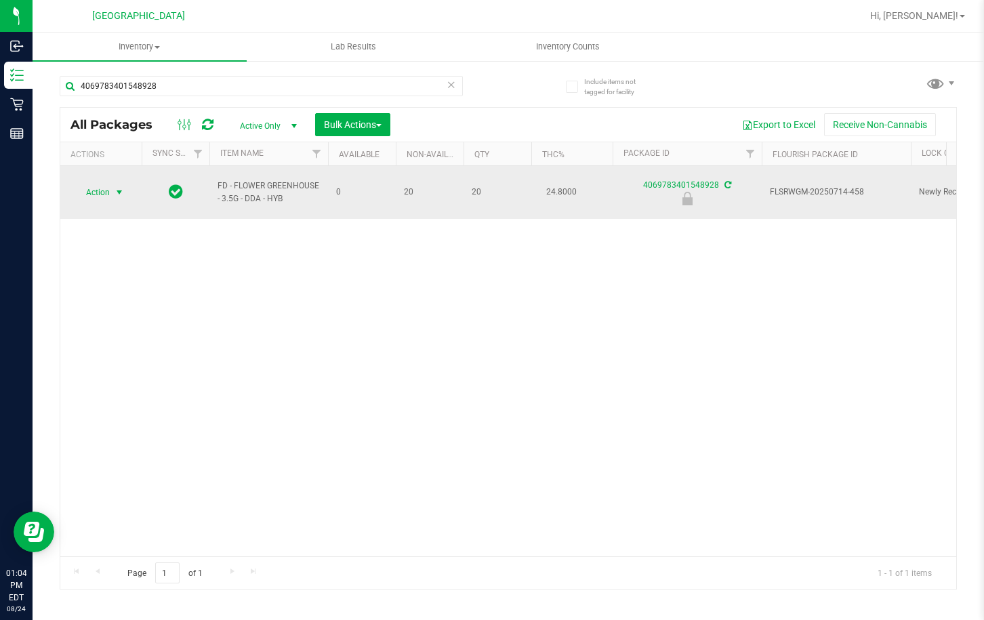
click at [113, 186] on span "select" at bounding box center [119, 192] width 17 height 19
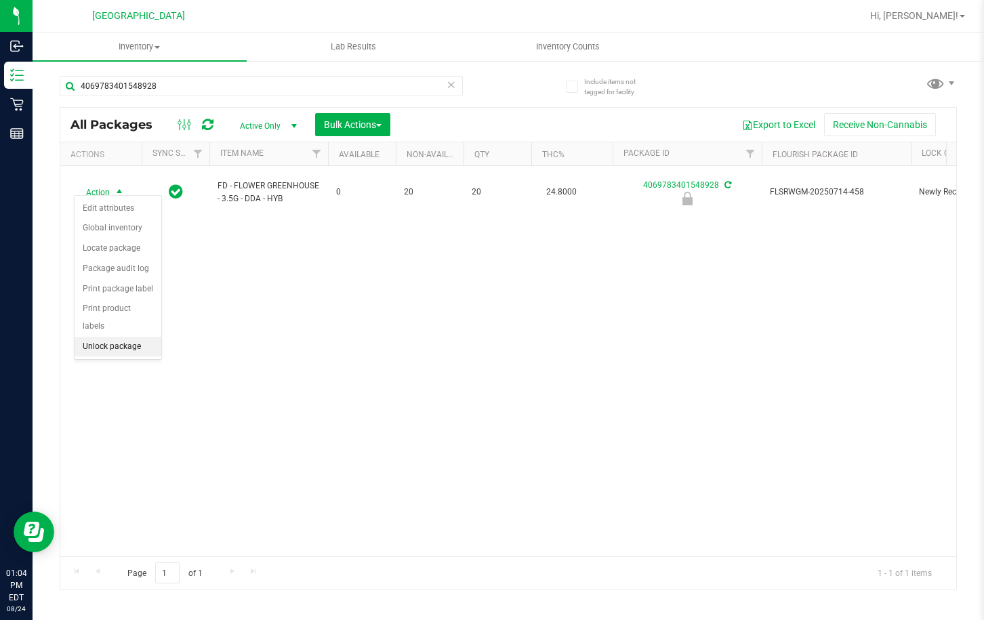
click at [92, 338] on li "Unlock package" at bounding box center [118, 347] width 87 height 20
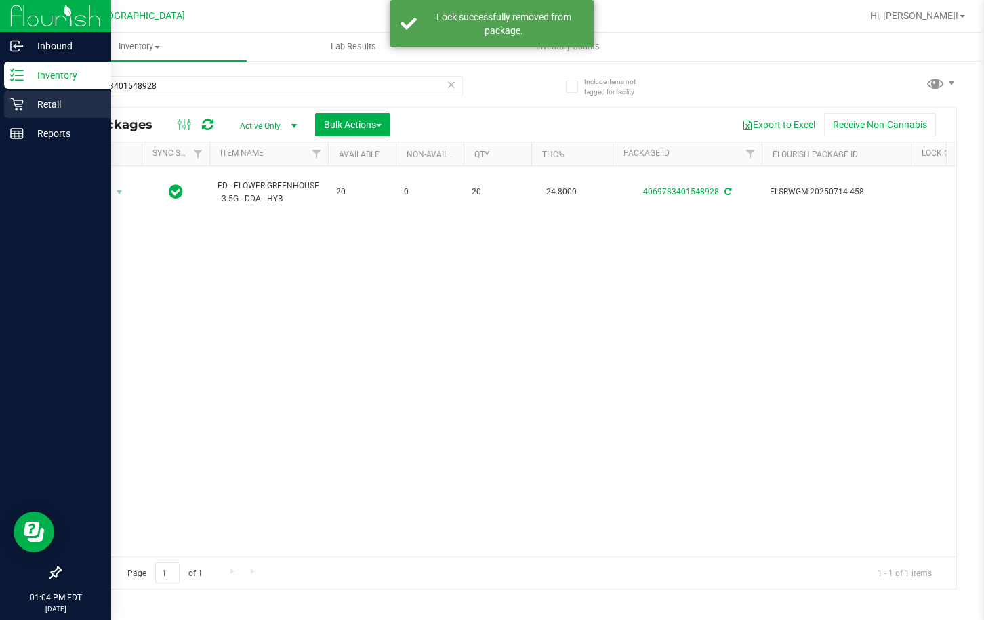
click at [16, 109] on icon at bounding box center [16, 104] width 13 height 13
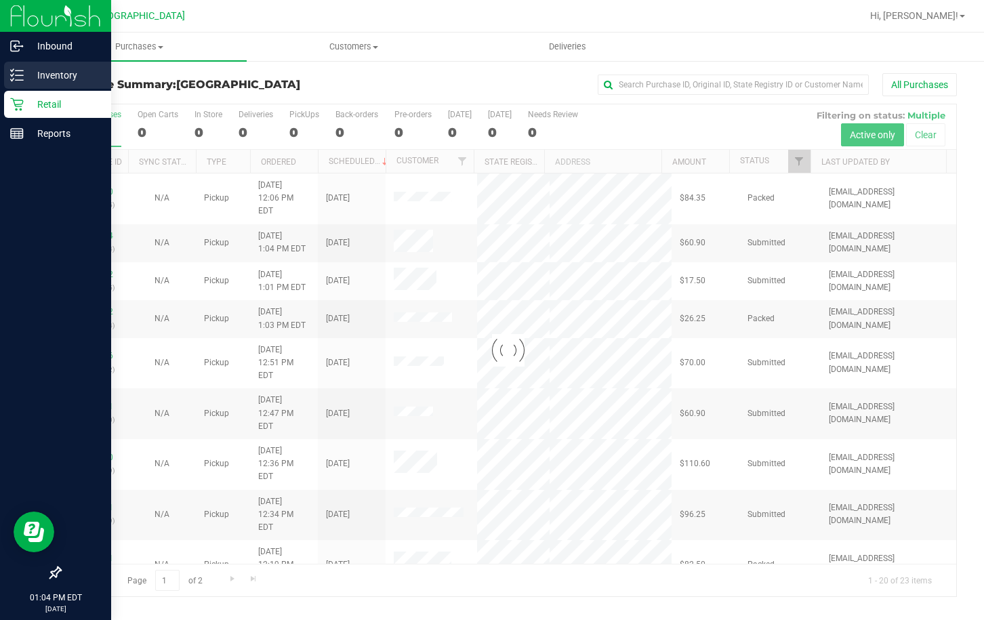
click at [45, 70] on p "Inventory" at bounding box center [64, 75] width 81 height 16
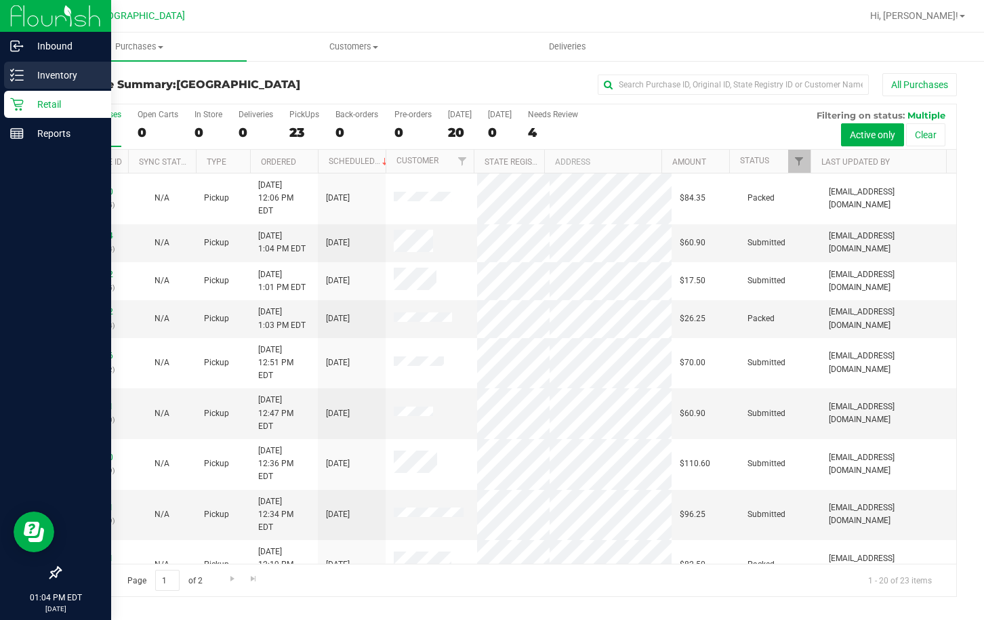
click at [45, 70] on p "Inventory" at bounding box center [64, 75] width 81 height 16
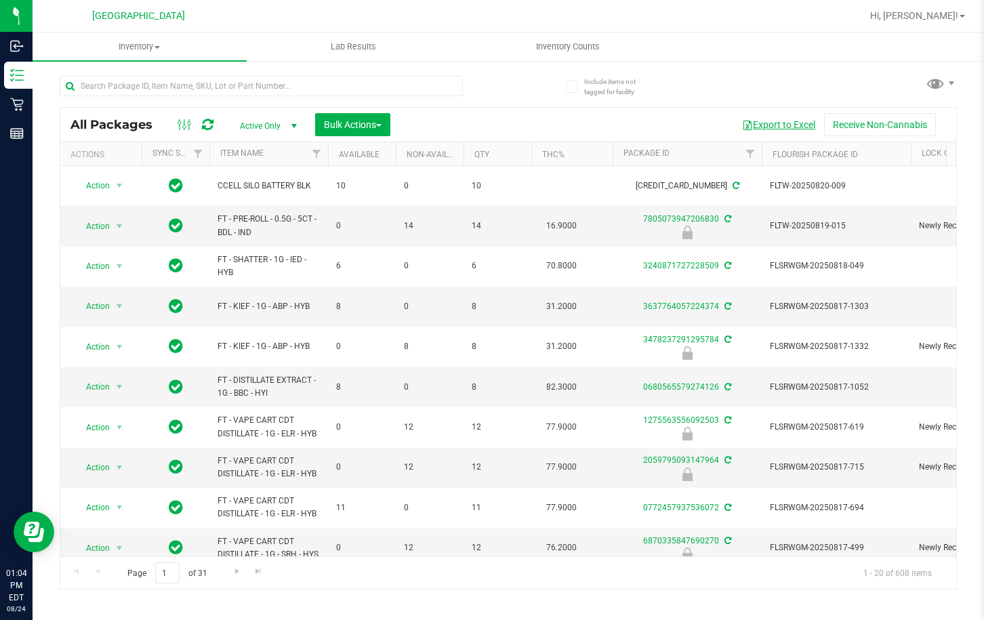
click at [779, 127] on button "Export to Excel" at bounding box center [778, 124] width 91 height 23
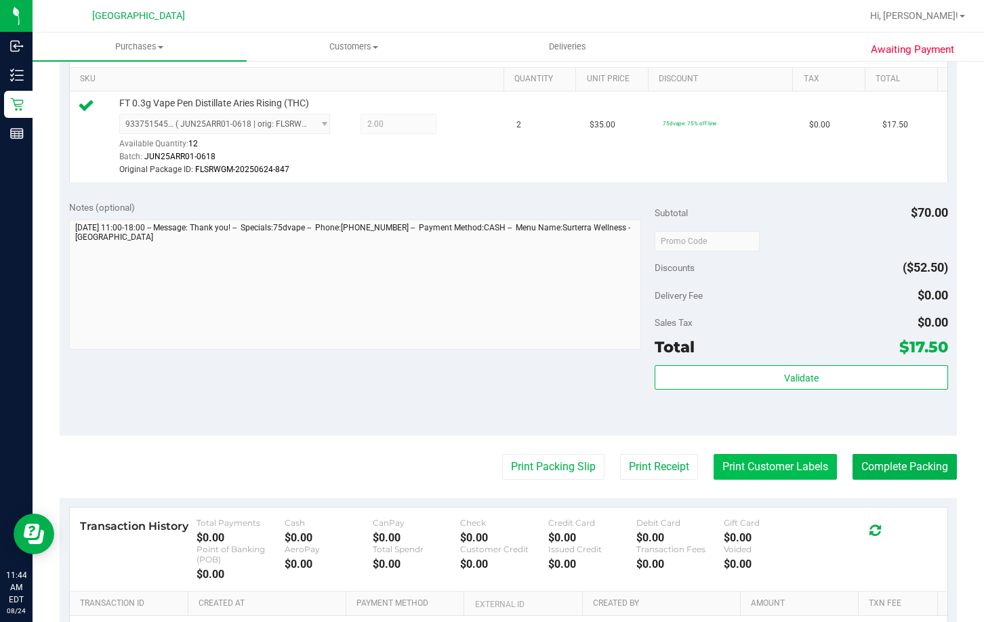
scroll to position [407, 0]
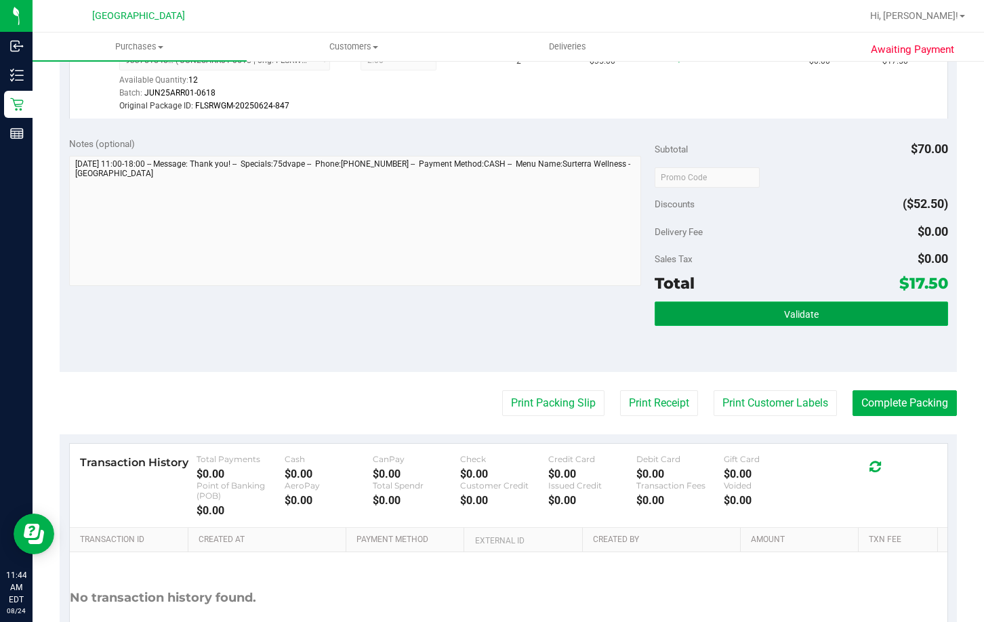
click at [752, 325] on button "Validate" at bounding box center [801, 314] width 293 height 24
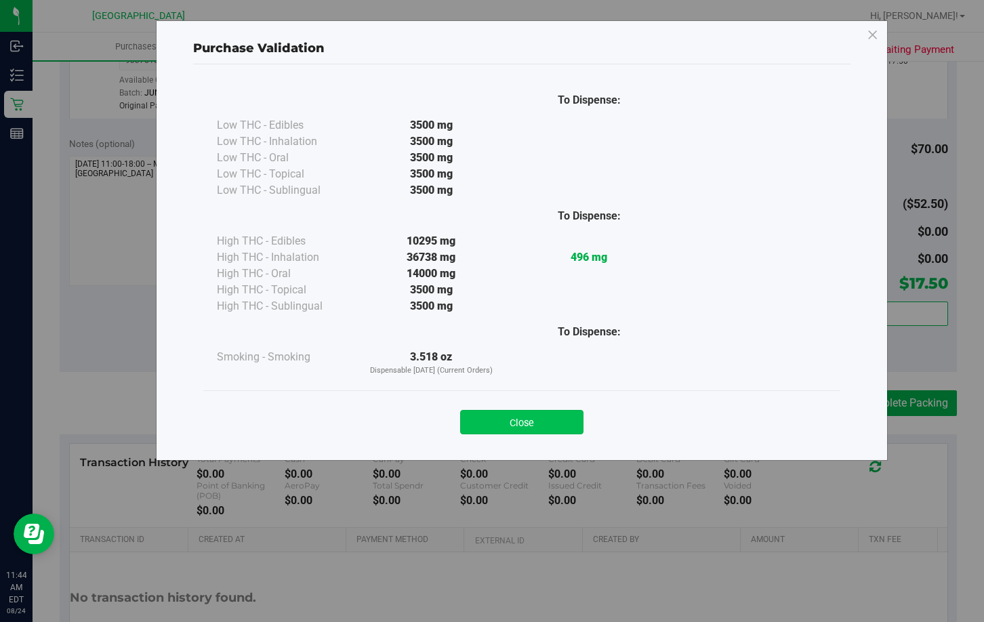
drag, startPoint x: 514, startPoint y: 425, endPoint x: 871, endPoint y: 443, distance: 357.7
click at [514, 426] on button "Close" at bounding box center [521, 422] width 123 height 24
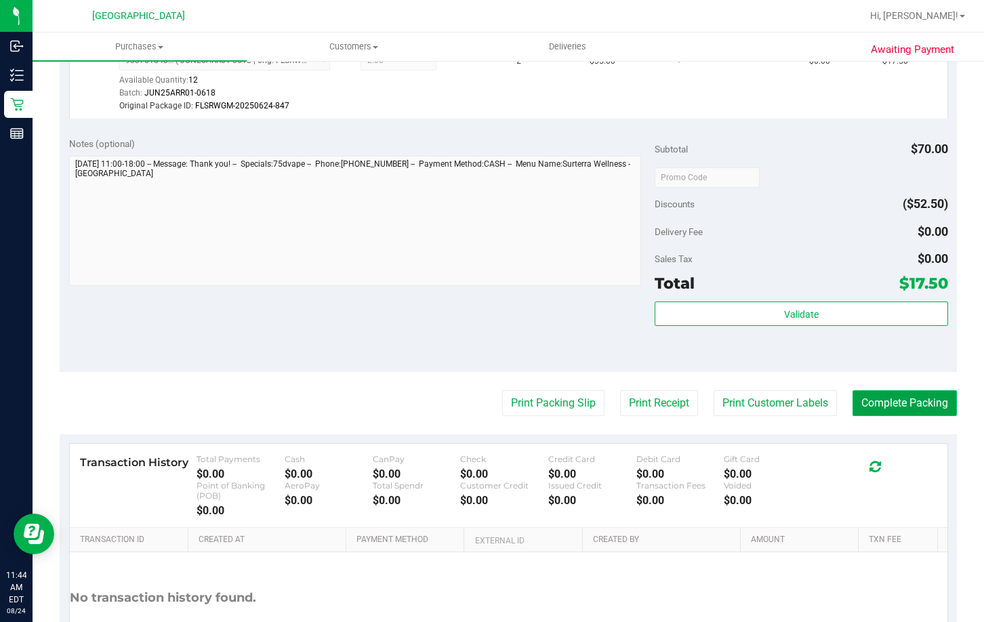
click at [909, 410] on button "Complete Packing" at bounding box center [905, 403] width 104 height 26
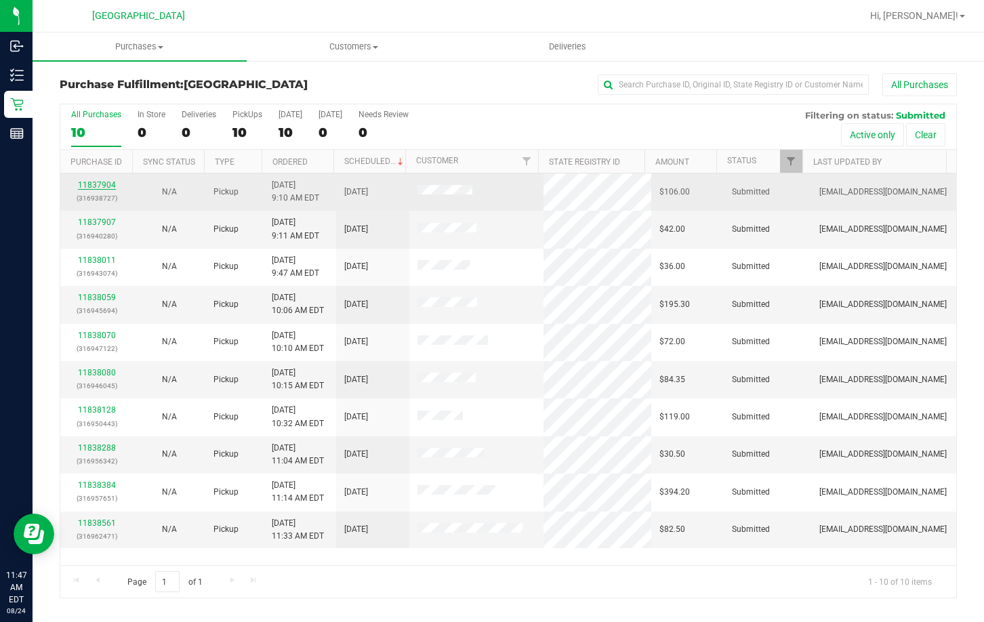
click at [102, 185] on link "11837904" at bounding box center [97, 184] width 38 height 9
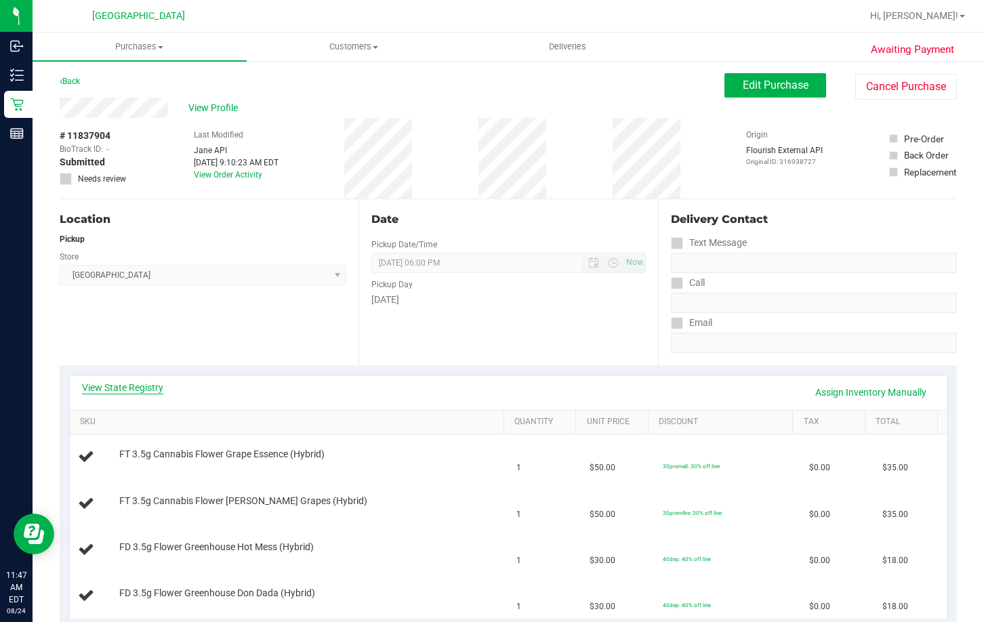
click at [122, 386] on link "View State Registry" at bounding box center [122, 388] width 81 height 14
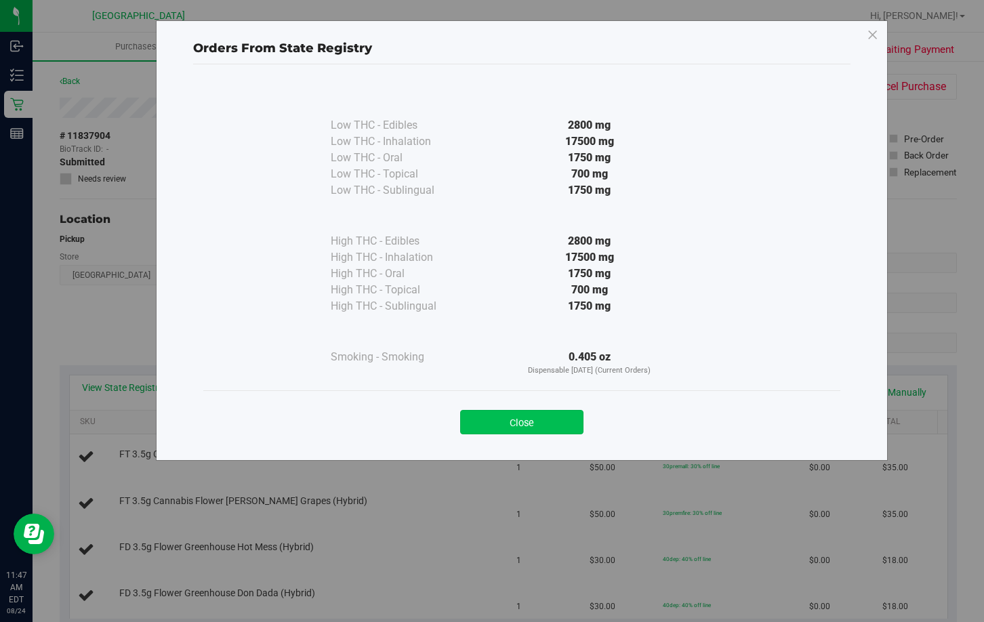
click at [519, 420] on button "Close" at bounding box center [521, 422] width 123 height 24
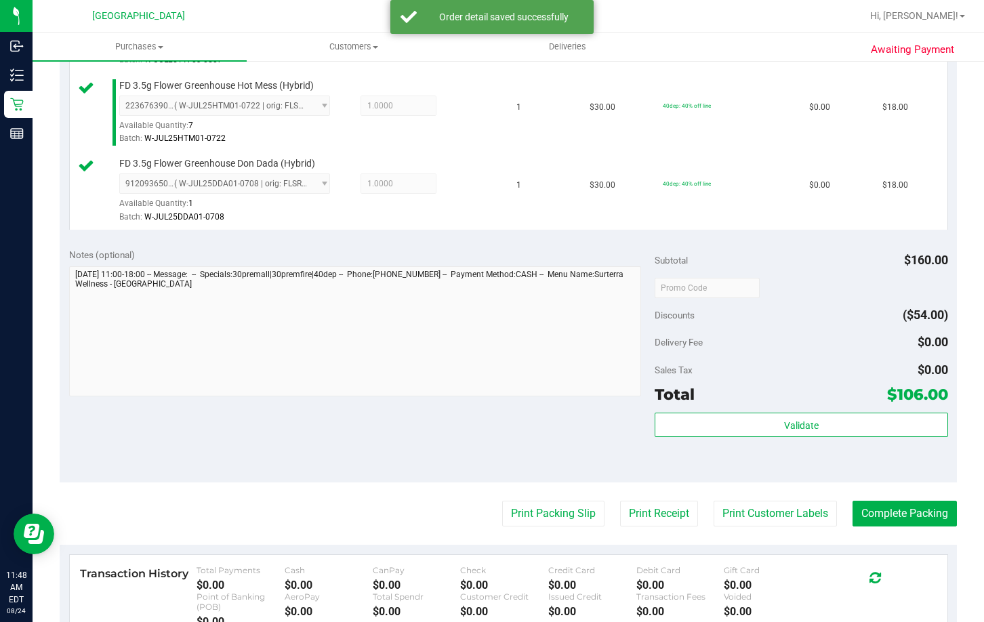
scroll to position [678, 0]
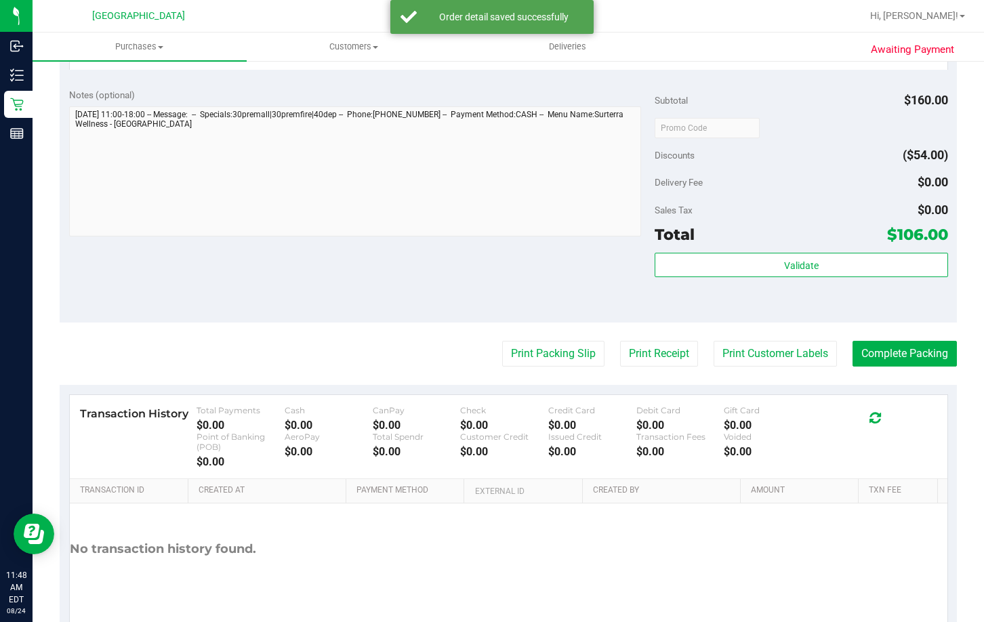
click at [691, 238] on div "Total $106.00" at bounding box center [801, 234] width 293 height 24
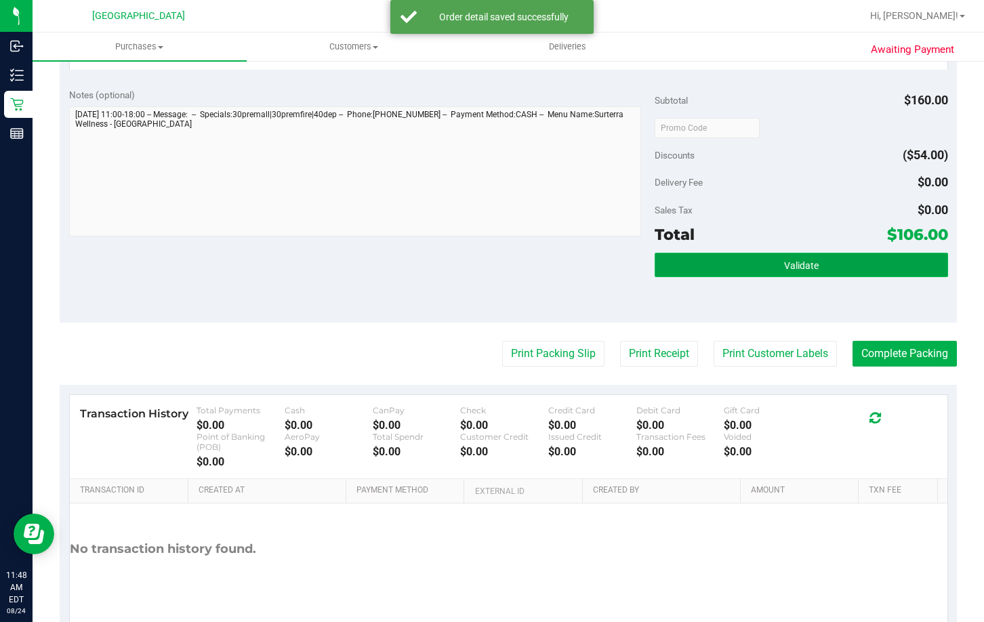
click at [691, 255] on button "Validate" at bounding box center [801, 265] width 293 height 24
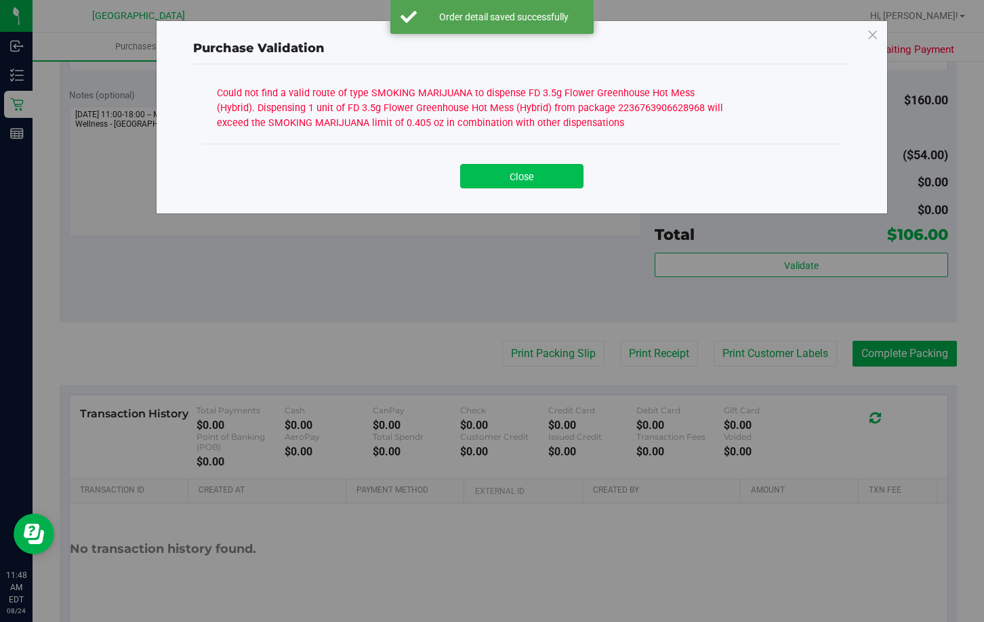
click at [470, 168] on button "Close" at bounding box center [521, 176] width 123 height 24
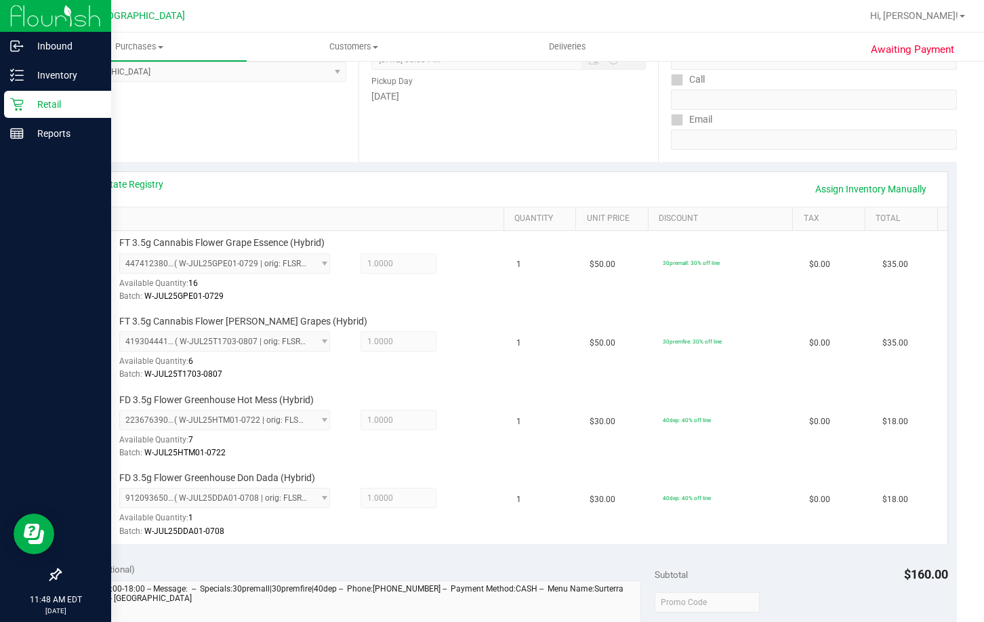
scroll to position [68, 0]
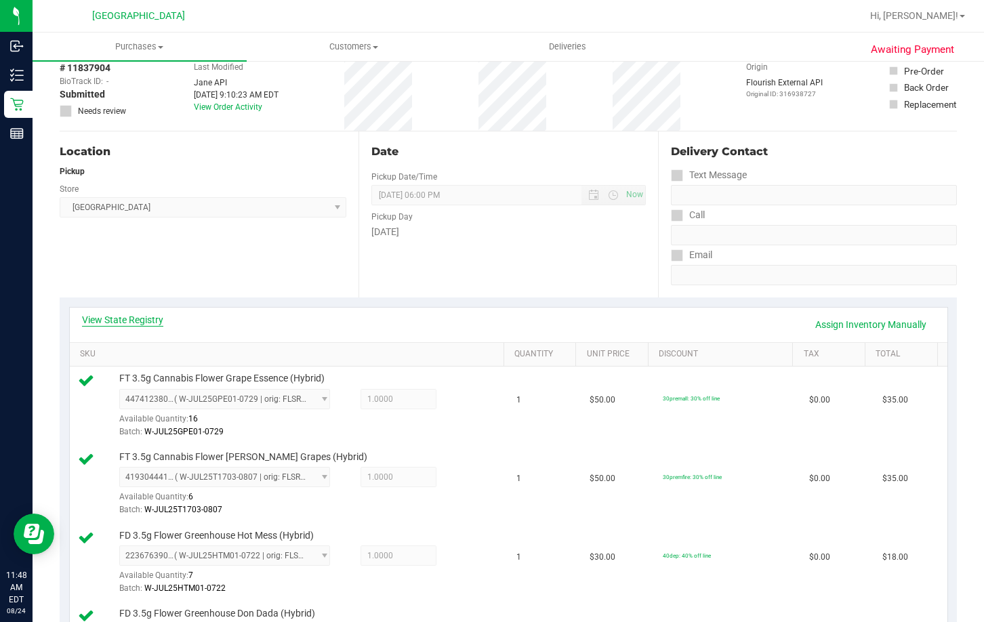
click at [144, 315] on link "View State Registry" at bounding box center [122, 320] width 81 height 14
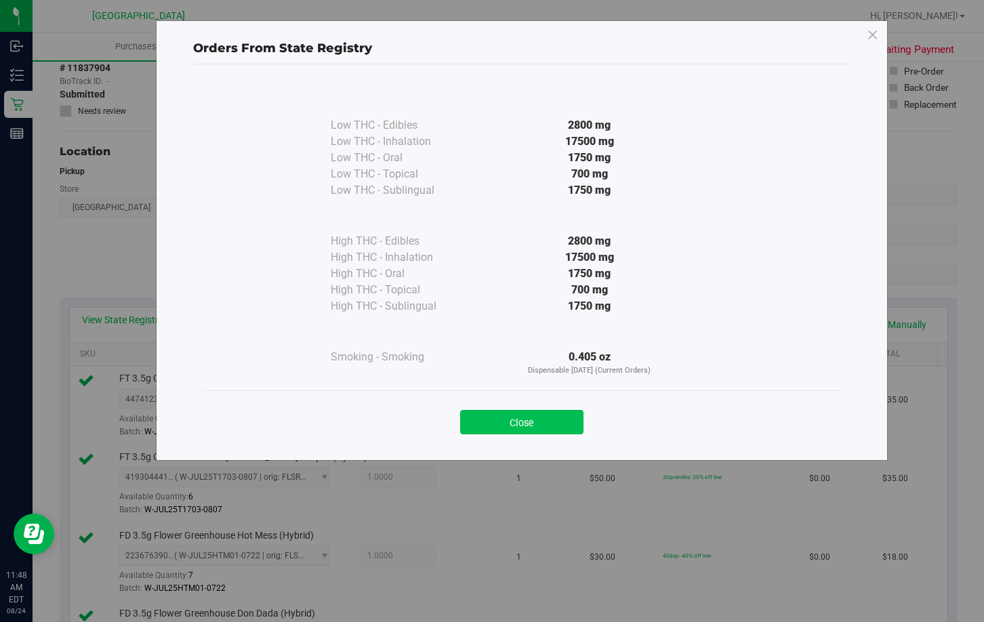
click at [514, 426] on button "Close" at bounding box center [521, 422] width 123 height 24
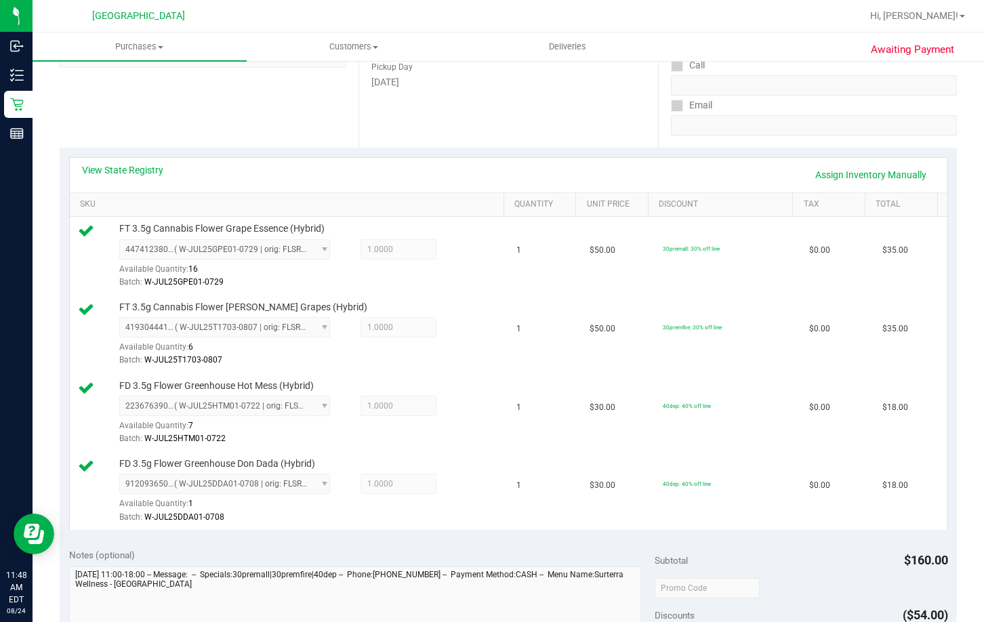
scroll to position [136, 0]
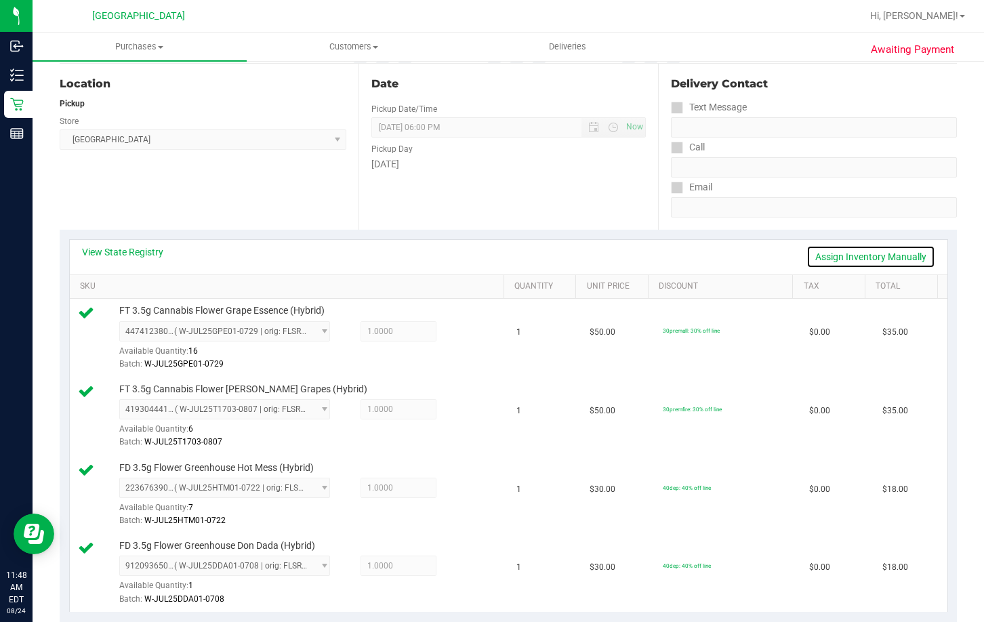
click at [836, 257] on link "Assign Inventory Manually" at bounding box center [871, 256] width 129 height 23
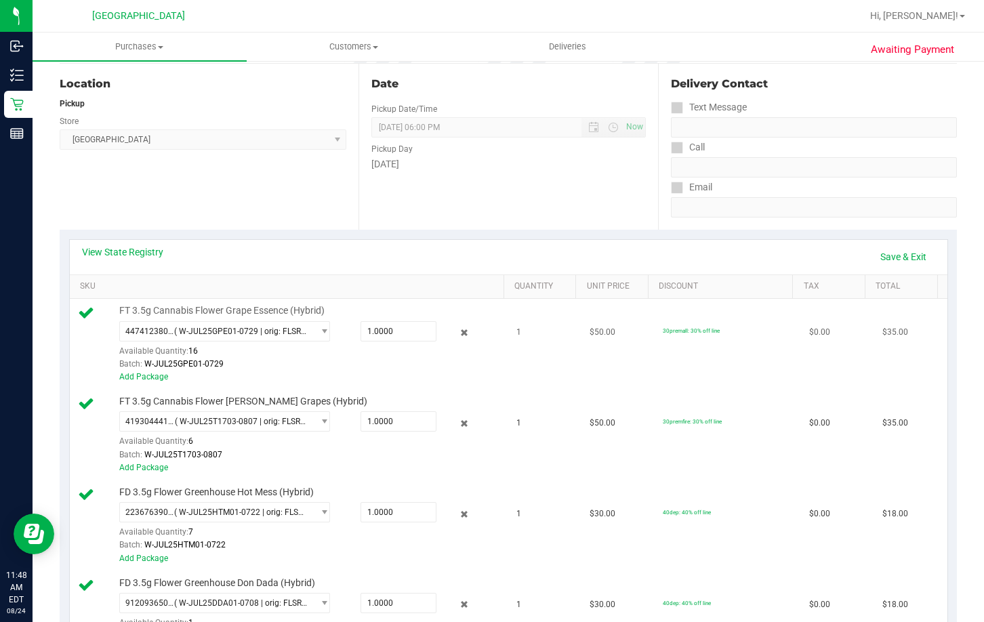
click at [447, 330] on div at bounding box center [453, 333] width 32 height 16
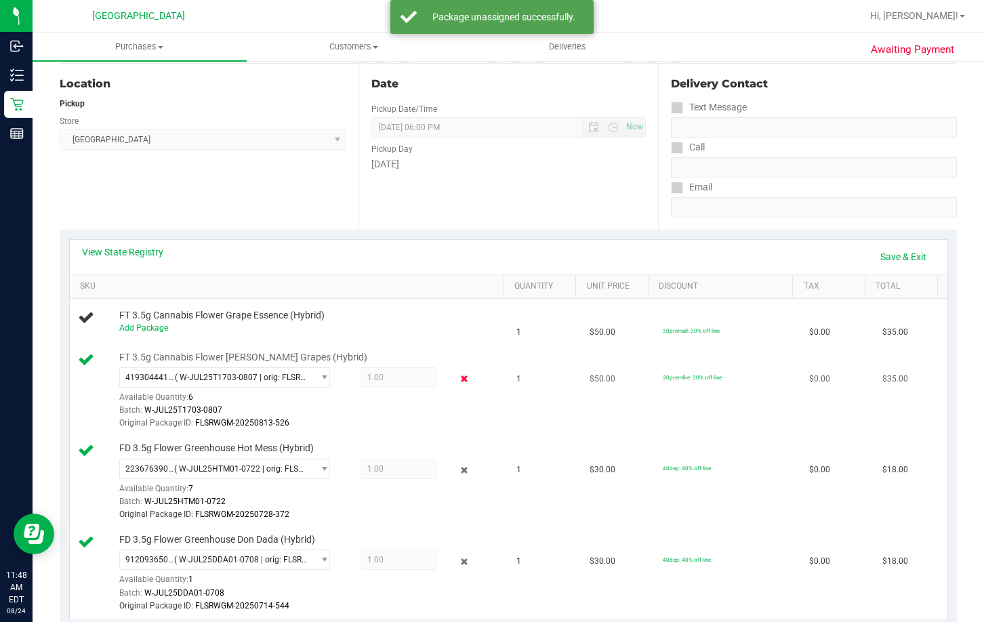
click at [459, 374] on div "4193044410052468 ( W-JUL25T1703-0807 | orig: FLSRWGM-20250813-526 ) 41930444100…" at bounding box center [309, 398] width 380 height 63
drag, startPoint x: 457, startPoint y: 378, endPoint x: 454, endPoint y: 385, distance: 7.9
click at [457, 378] on icon at bounding box center [464, 379] width 14 height 16
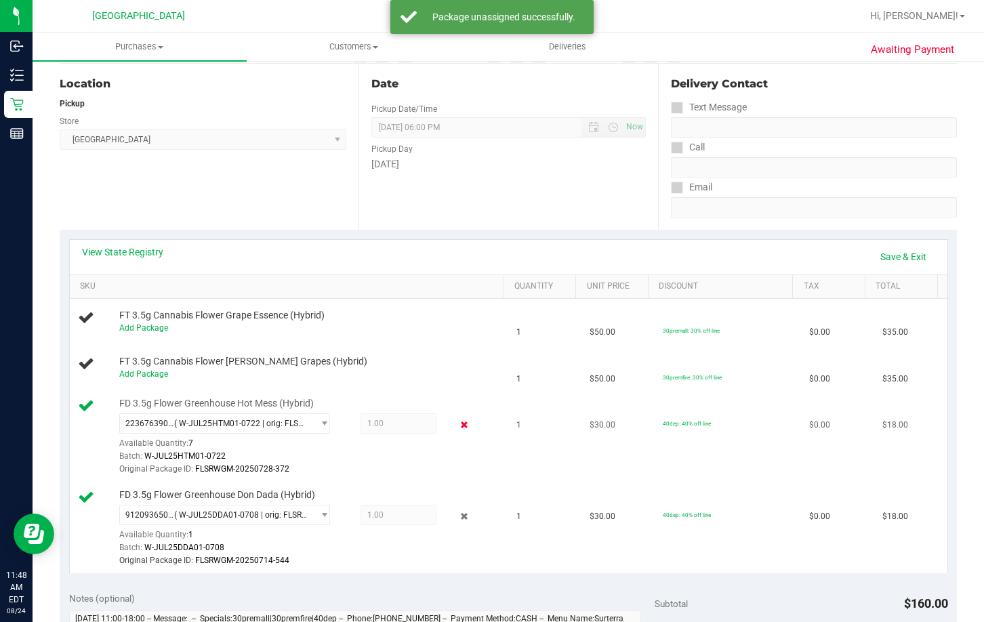
click at [457, 422] on icon at bounding box center [464, 426] width 14 height 16
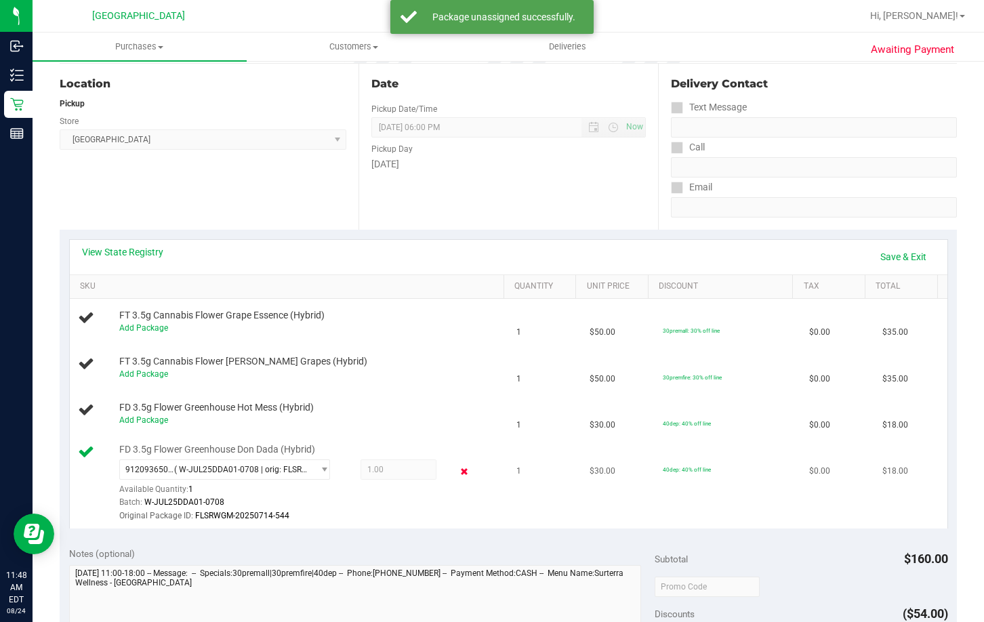
click at [457, 478] on icon at bounding box center [464, 472] width 14 height 16
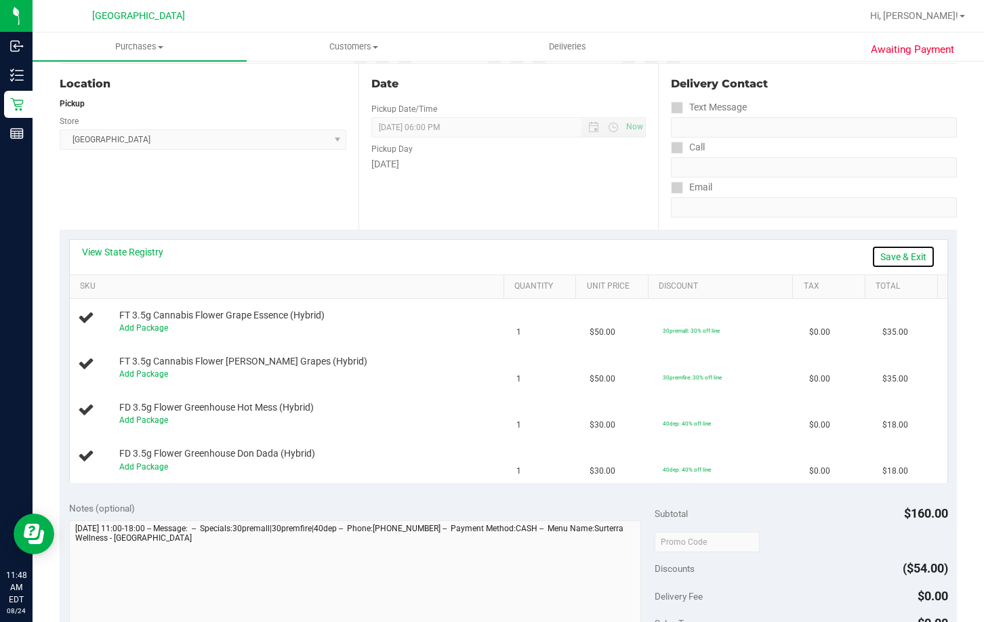
click at [891, 255] on link "Save & Exit" at bounding box center [904, 256] width 64 height 23
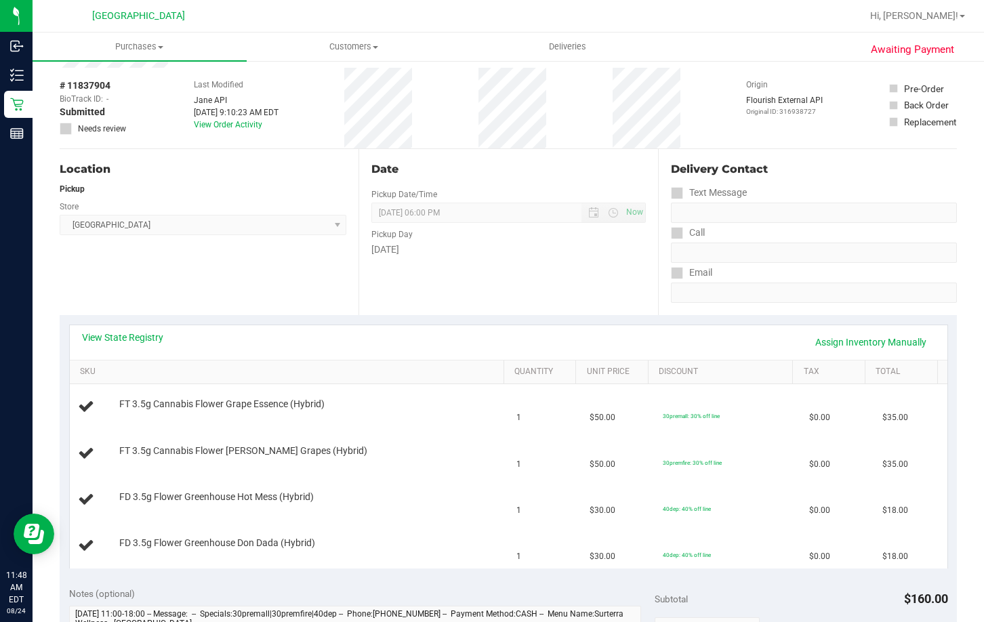
scroll to position [0, 0]
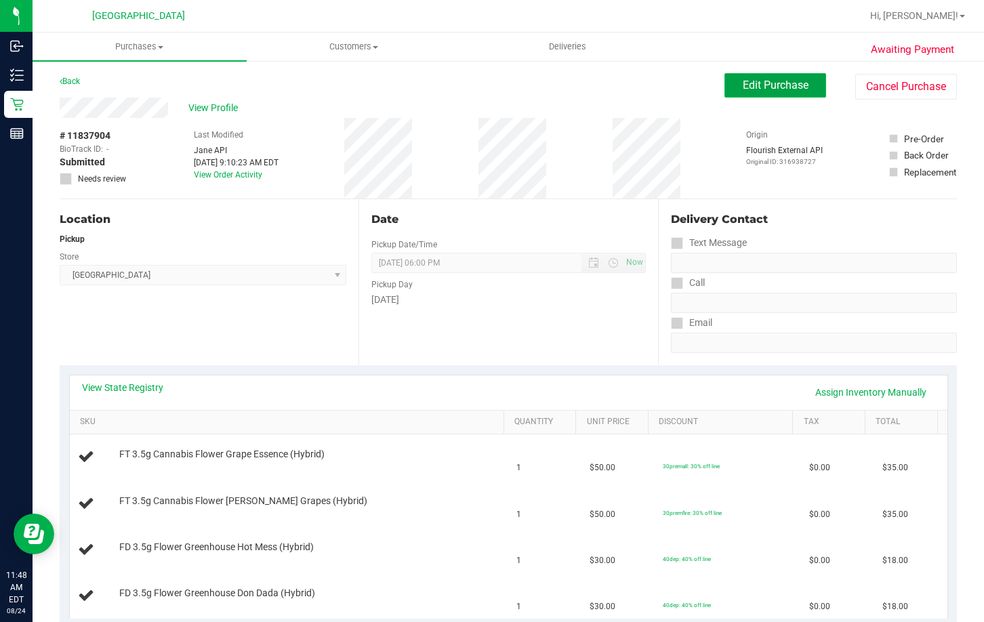
click at [780, 86] on span "Edit Purchase" at bounding box center [776, 85] width 66 height 13
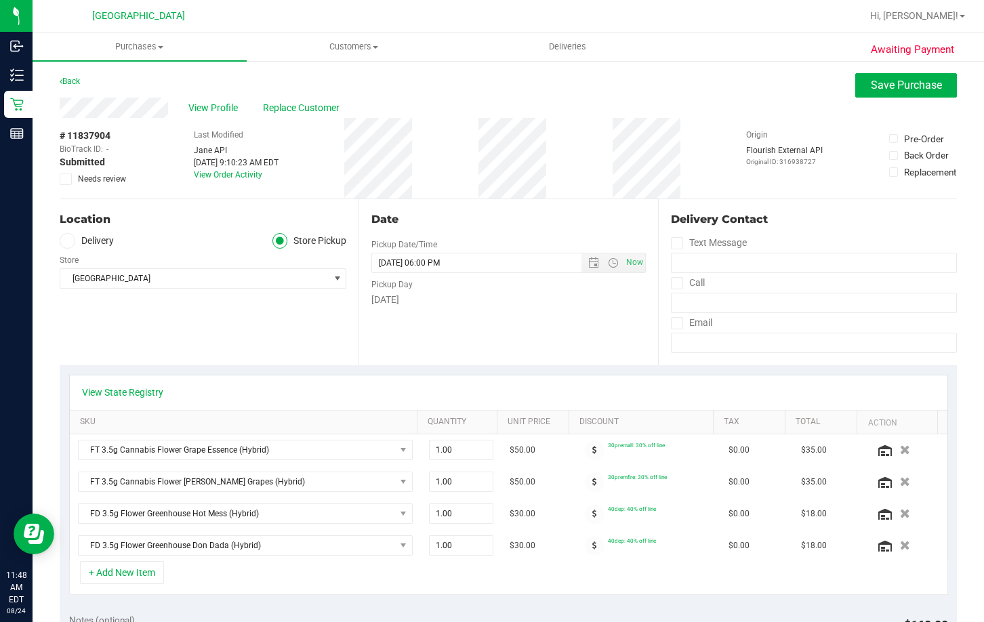
click at [69, 179] on icon at bounding box center [66, 179] width 9 height 0
click at [0, 0] on input "Needs review" at bounding box center [0, 0] width 0 height 0
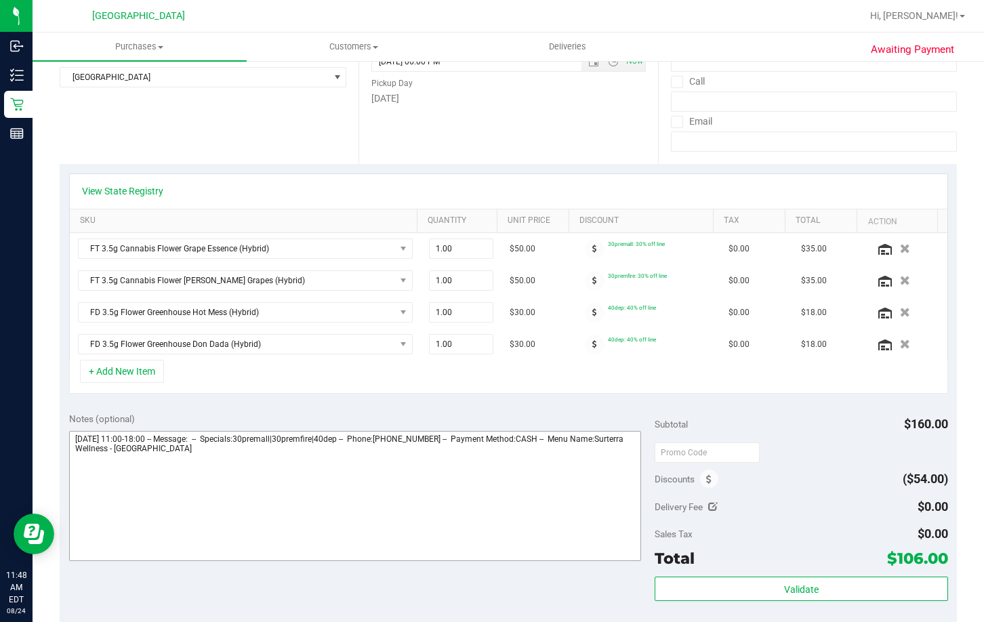
scroll to position [339, 0]
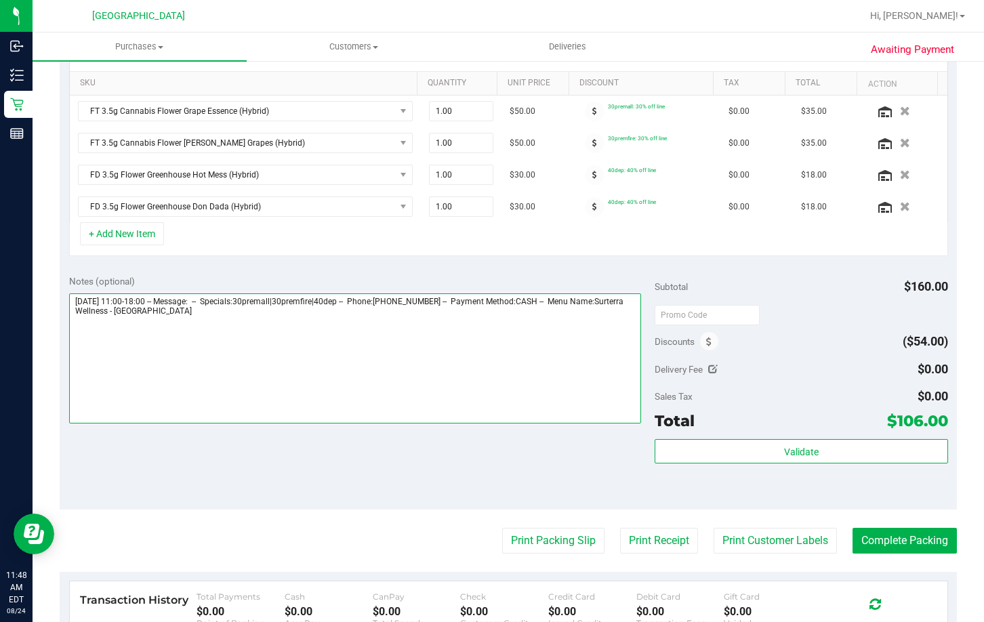
click at [316, 314] on textarea at bounding box center [355, 359] width 573 height 130
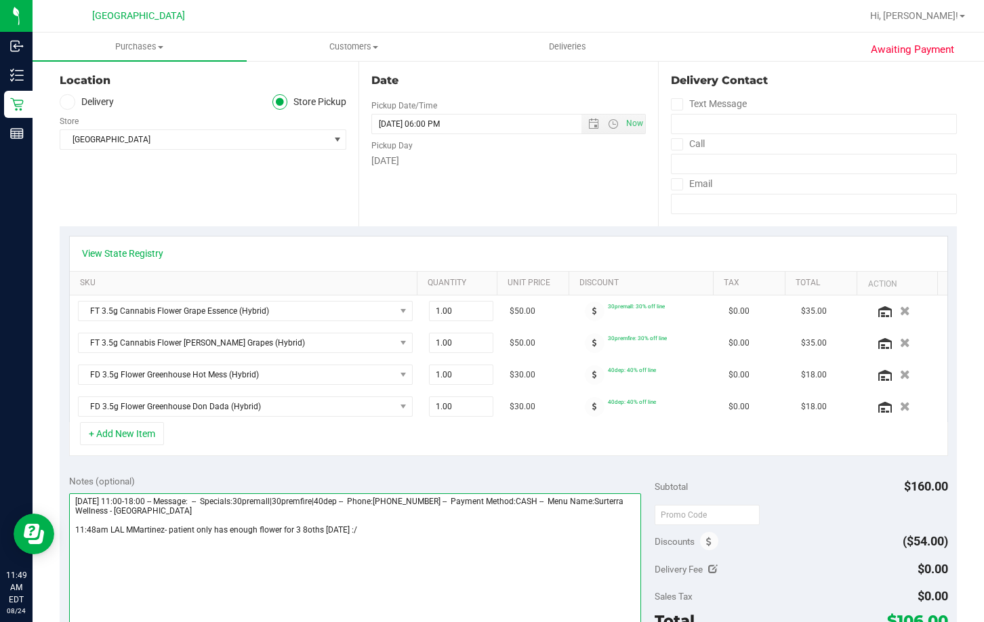
scroll to position [0, 0]
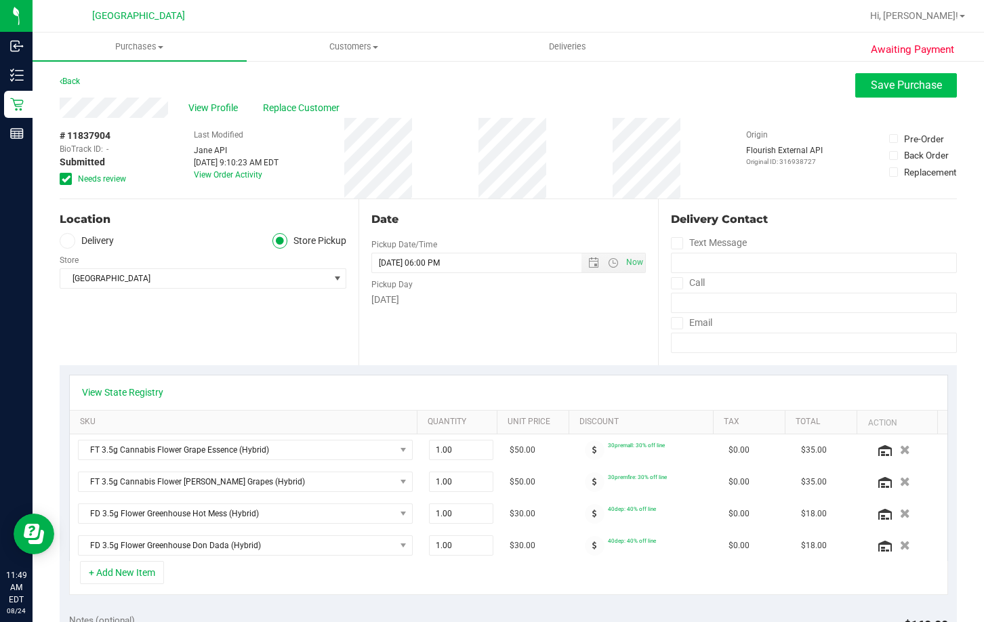
type textarea "Sunday 08/24/2025 11:00-18:00 -- Message: -- Specials:30premall|30premfire|40de…"
click at [875, 91] on span "Save Purchase" at bounding box center [906, 85] width 71 height 13
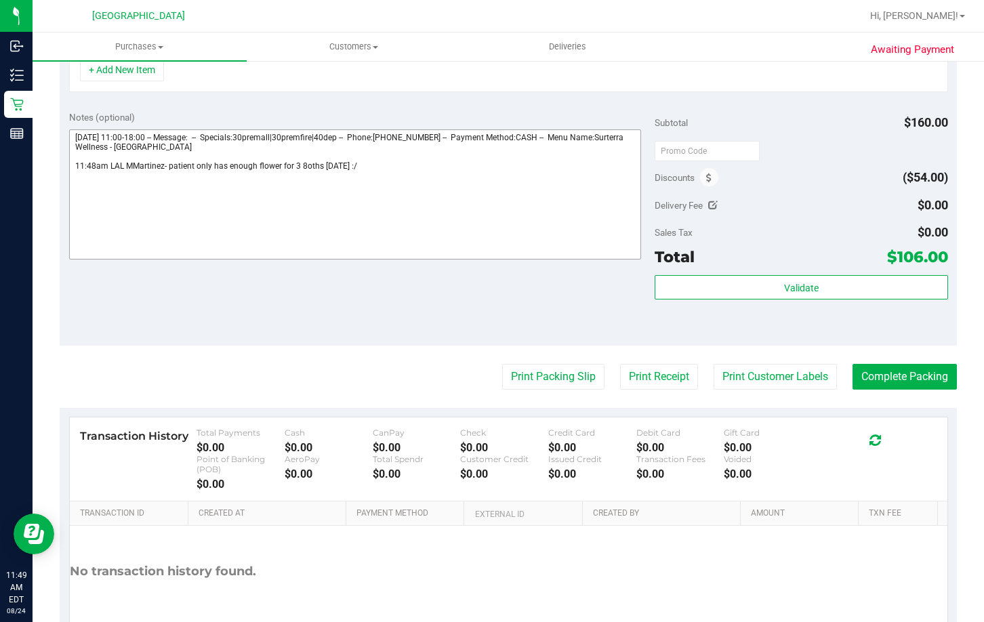
scroll to position [569, 0]
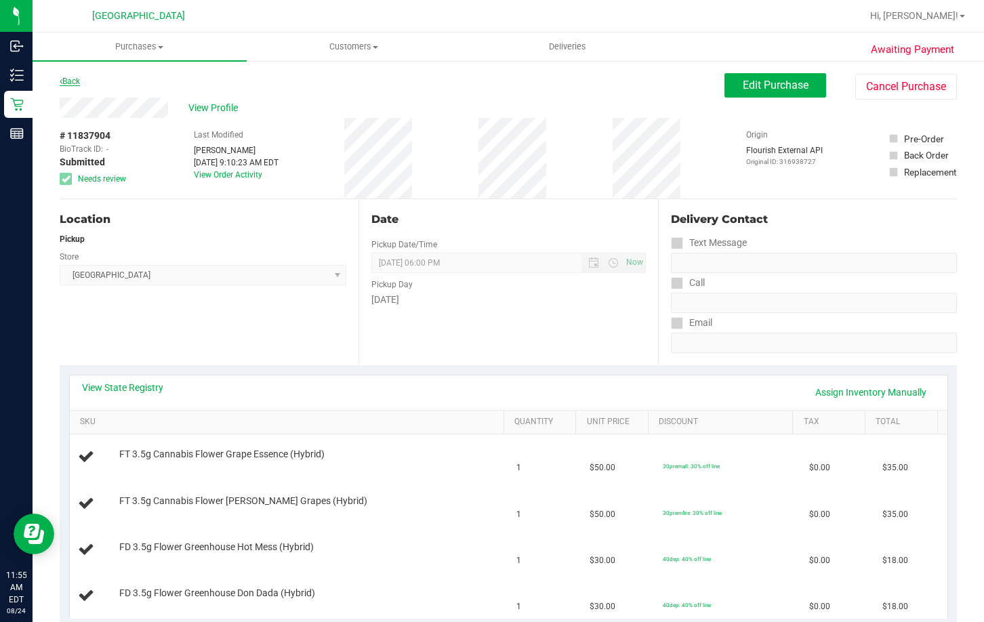
click at [75, 81] on link "Back" at bounding box center [70, 81] width 20 height 9
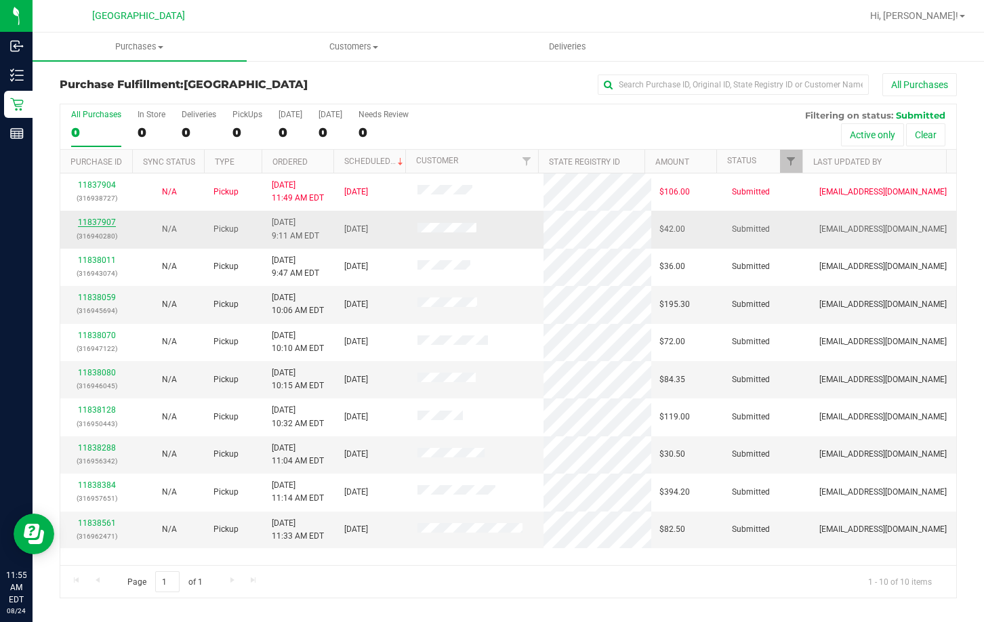
click at [113, 224] on link "11837907" at bounding box center [97, 222] width 38 height 9
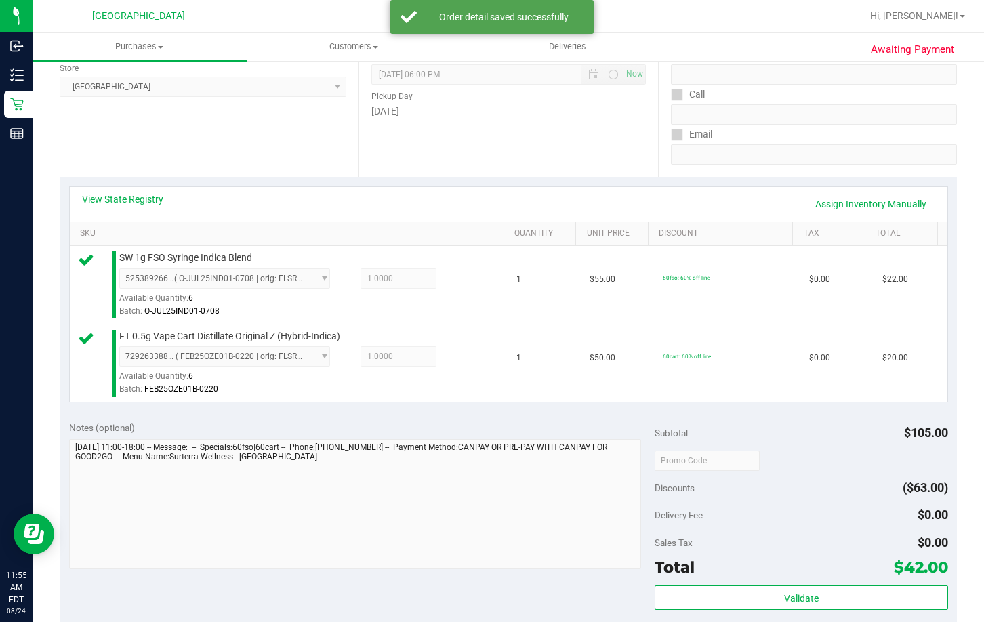
scroll to position [407, 0]
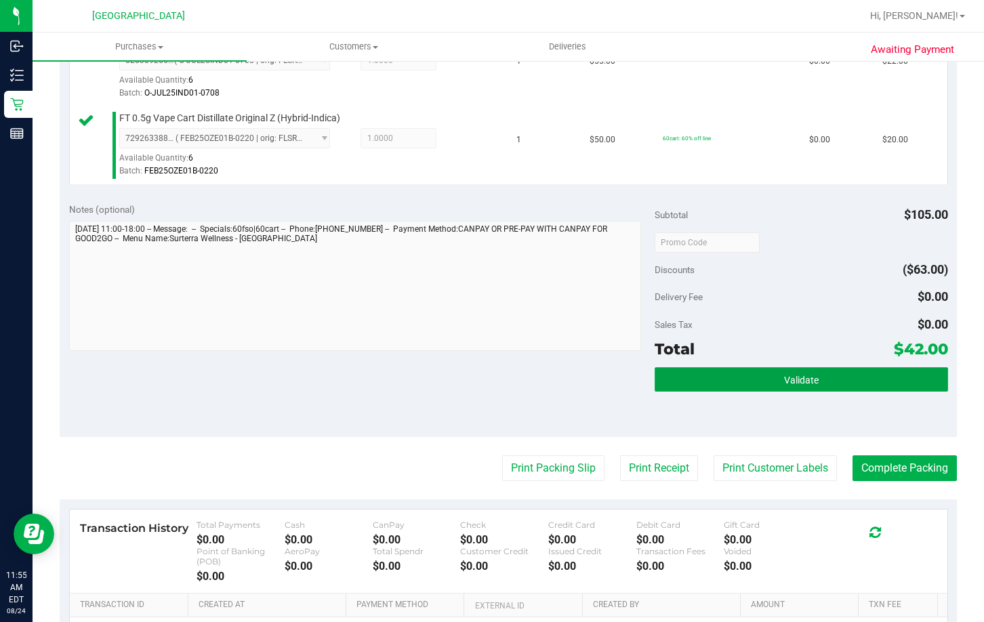
click at [838, 368] on button "Validate" at bounding box center [801, 379] width 293 height 24
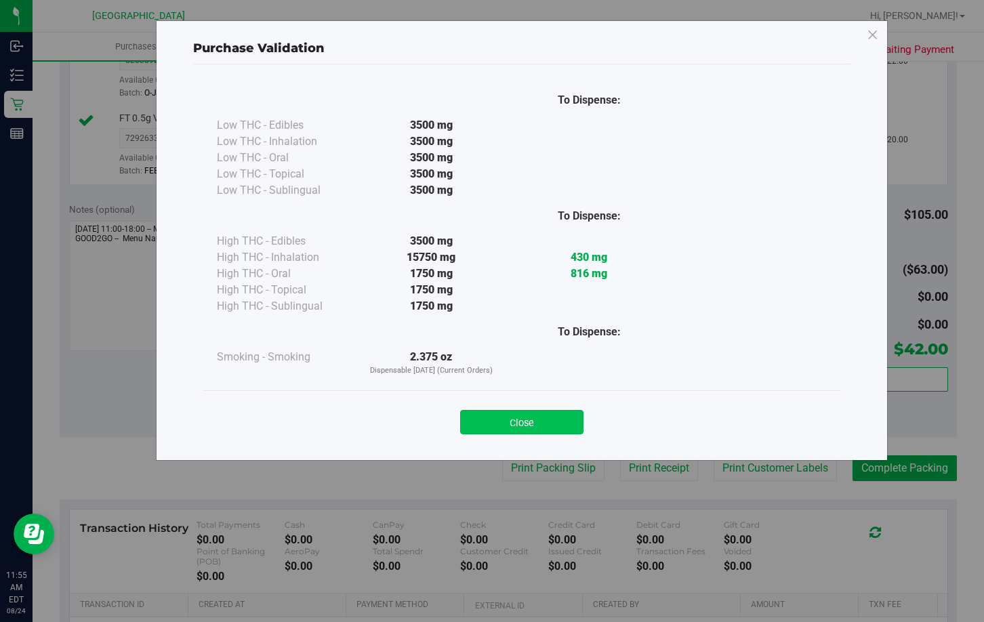
click at [563, 419] on button "Close" at bounding box center [521, 422] width 123 height 24
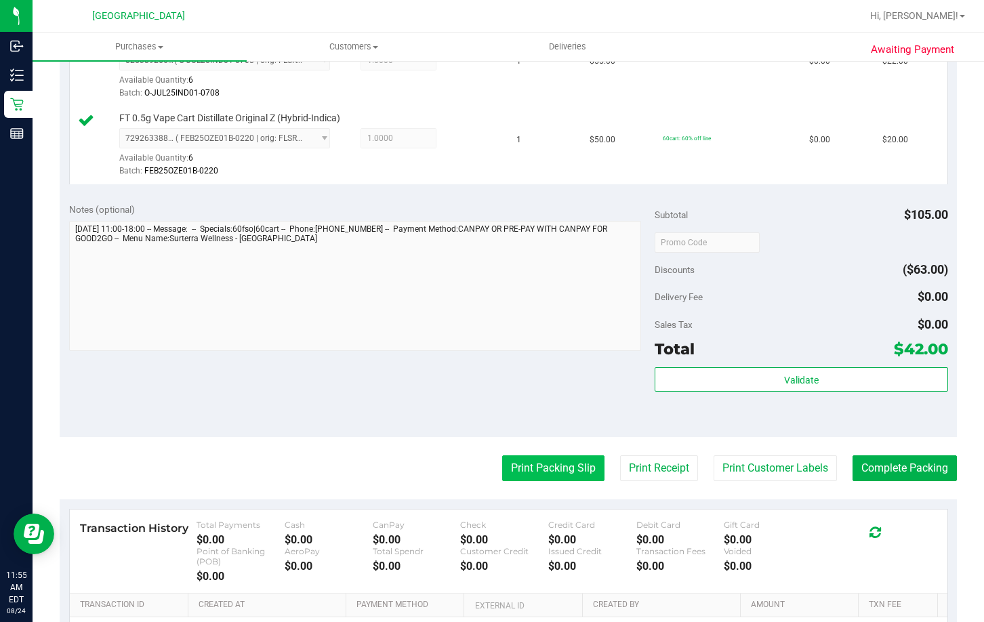
click at [552, 464] on button "Print Packing Slip" at bounding box center [553, 469] width 102 height 26
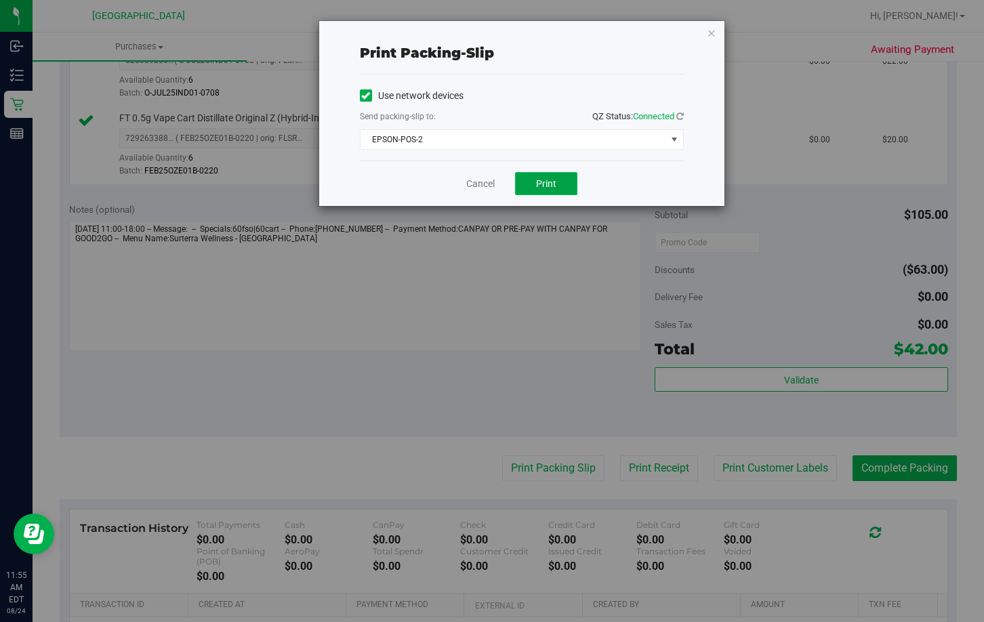
click at [548, 191] on button "Print" at bounding box center [546, 183] width 62 height 23
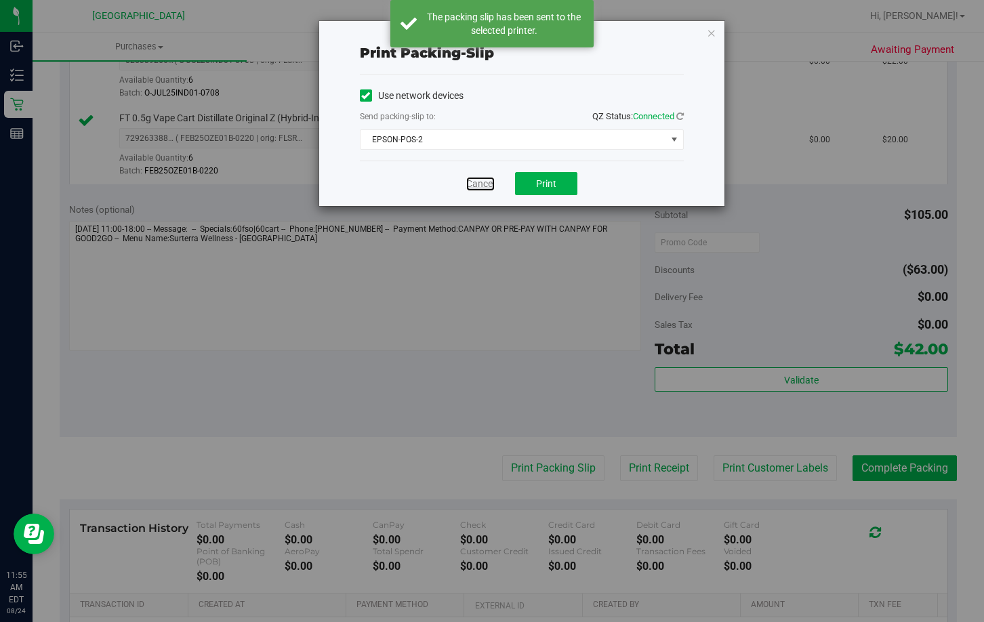
click at [475, 184] on link "Cancel" at bounding box center [480, 184] width 28 height 14
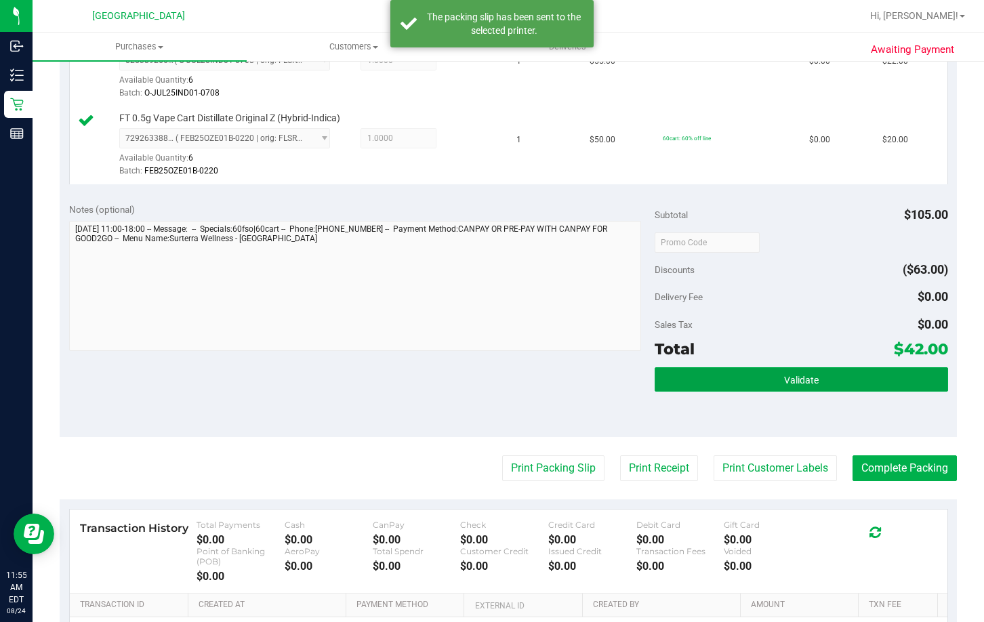
drag, startPoint x: 734, startPoint y: 386, endPoint x: 759, endPoint y: 261, distance: 127.8
click at [733, 386] on button "Validate" at bounding box center [801, 379] width 293 height 24
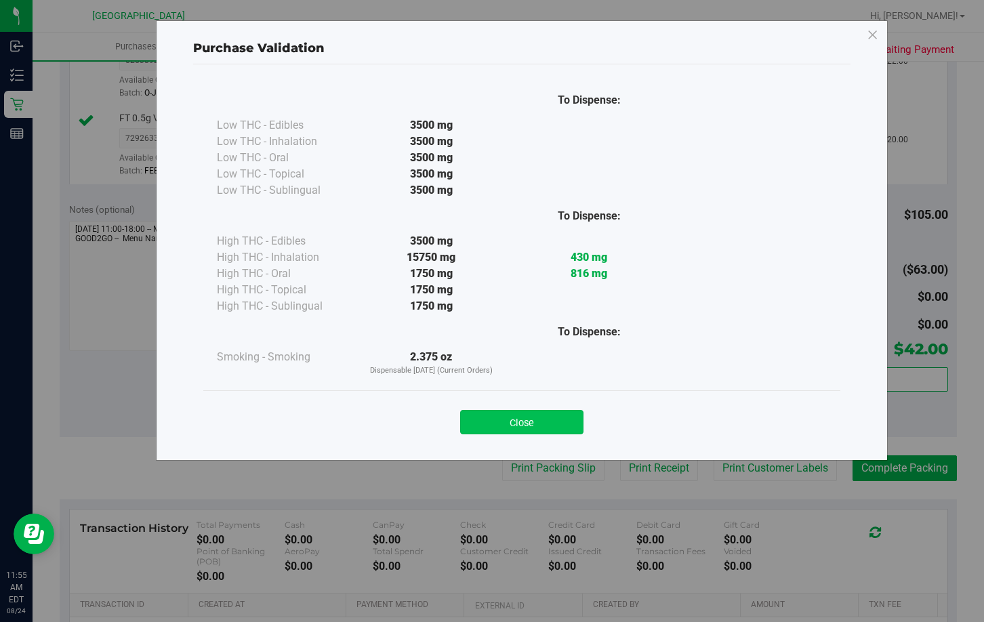
click at [526, 413] on button "Close" at bounding box center [521, 422] width 123 height 24
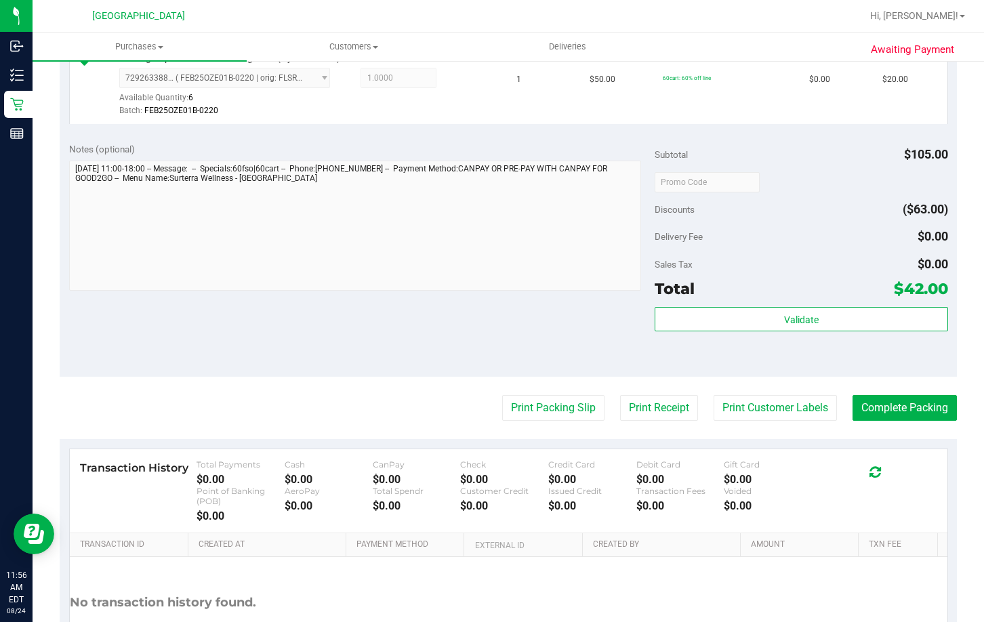
scroll to position [575, 0]
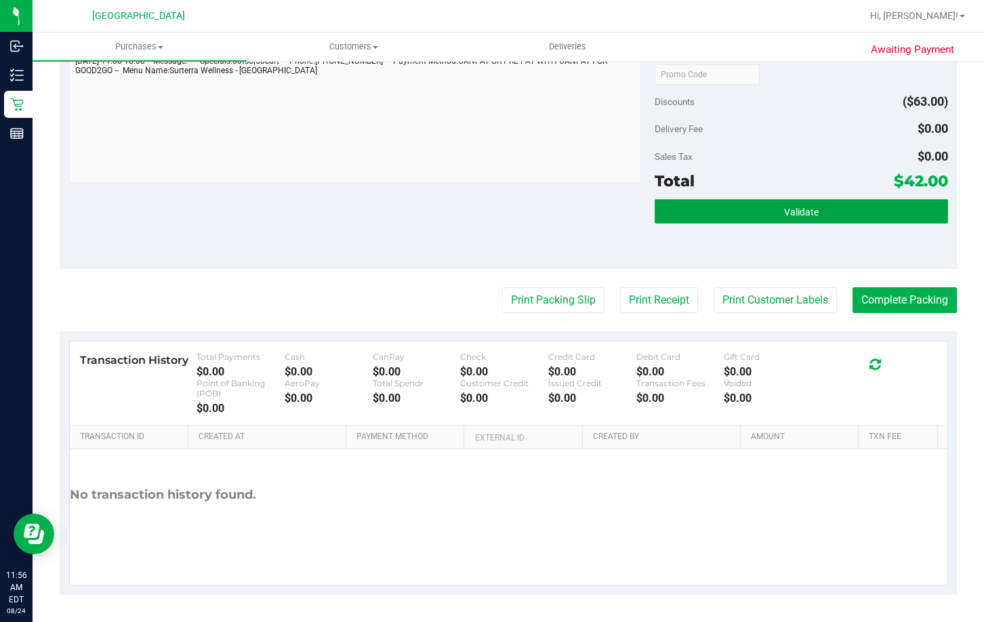
click at [789, 220] on button "Validate" at bounding box center [801, 211] width 293 height 24
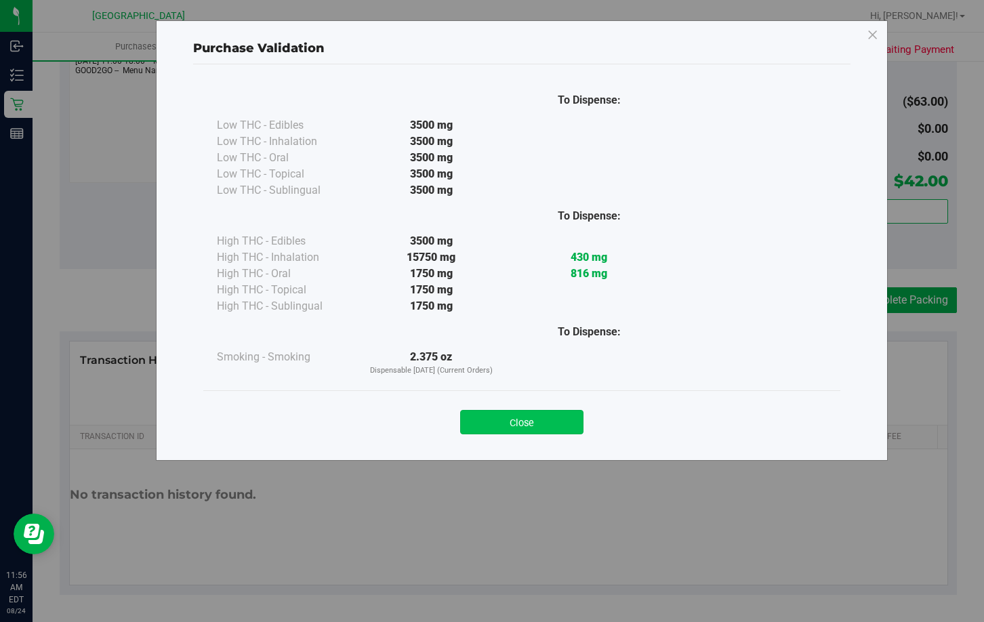
click at [496, 433] on button "Close" at bounding box center [521, 422] width 123 height 24
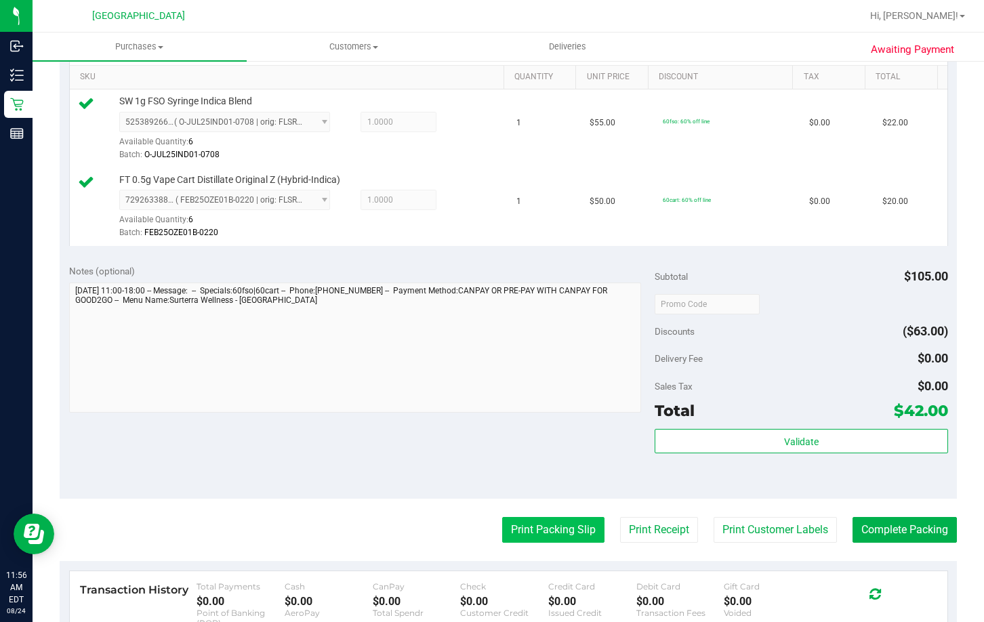
scroll to position [507, 0]
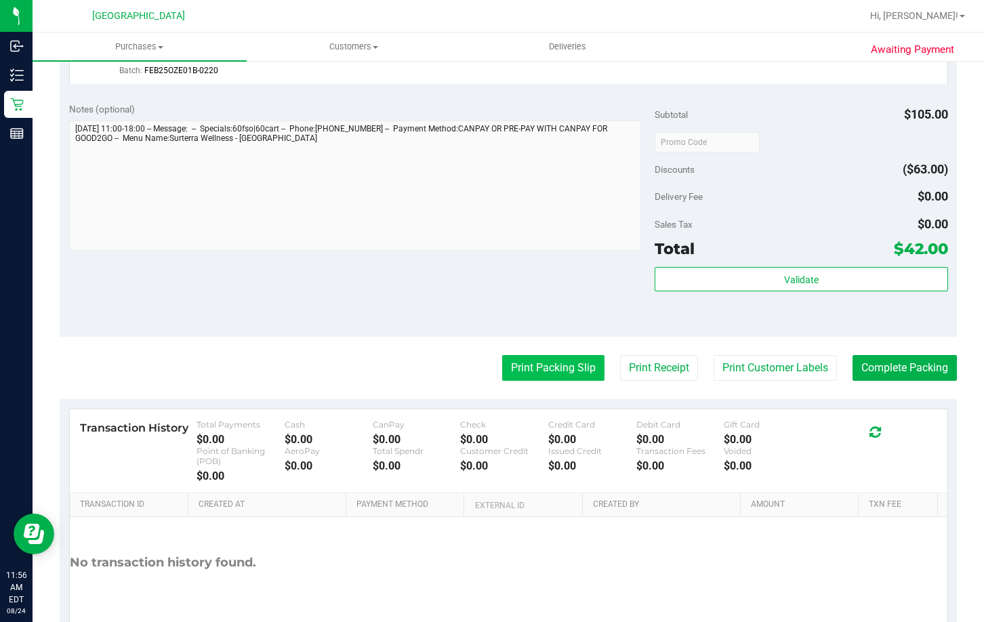
click at [521, 361] on button "Print Packing Slip" at bounding box center [553, 368] width 102 height 26
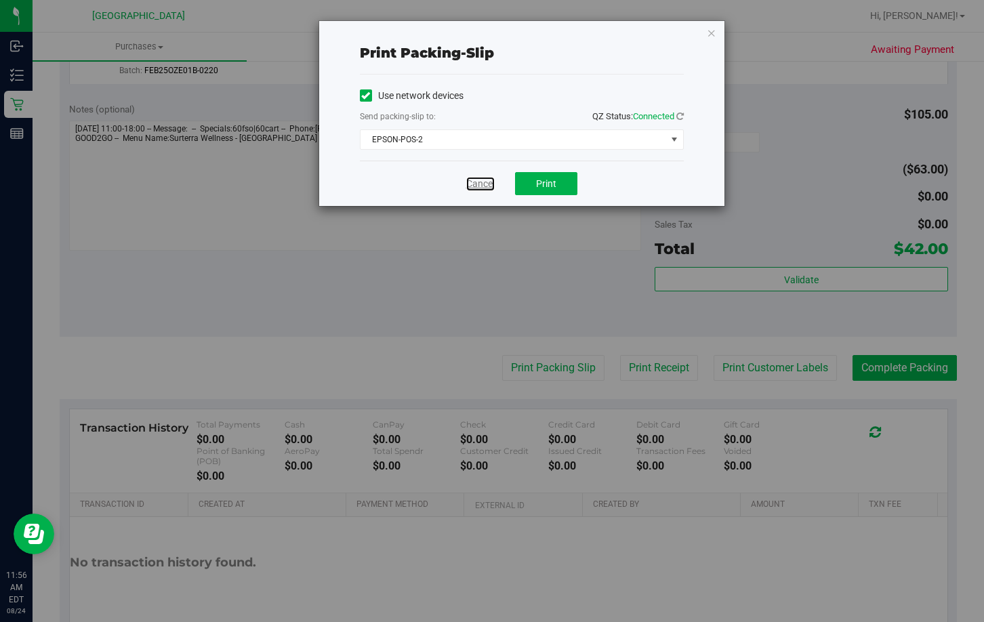
click at [478, 183] on link "Cancel" at bounding box center [480, 184] width 28 height 14
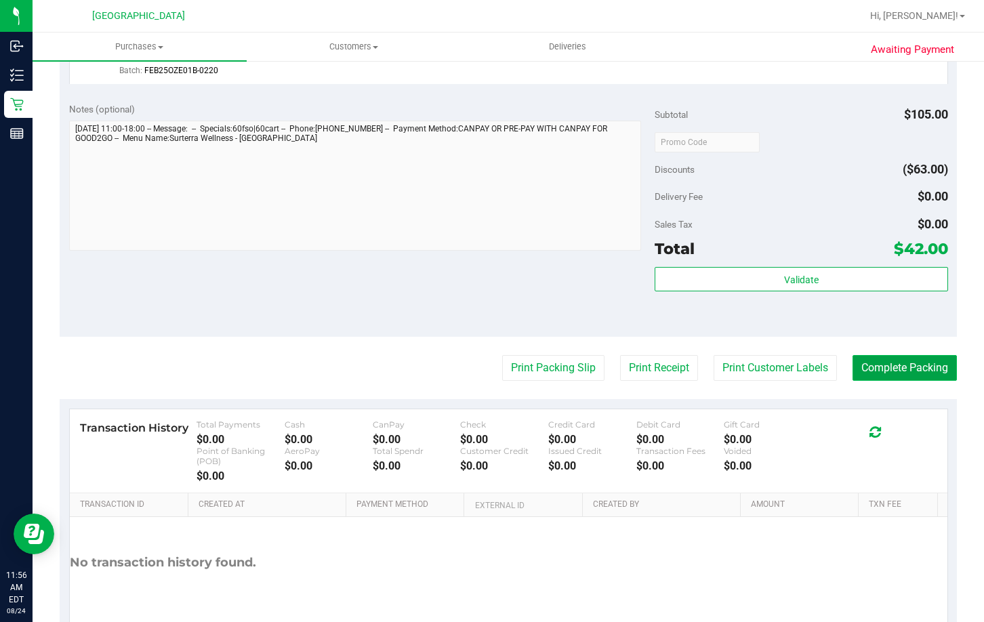
drag, startPoint x: 862, startPoint y: 364, endPoint x: 875, endPoint y: 355, distance: 16.5
click at [868, 361] on button "Complete Packing" at bounding box center [905, 368] width 104 height 26
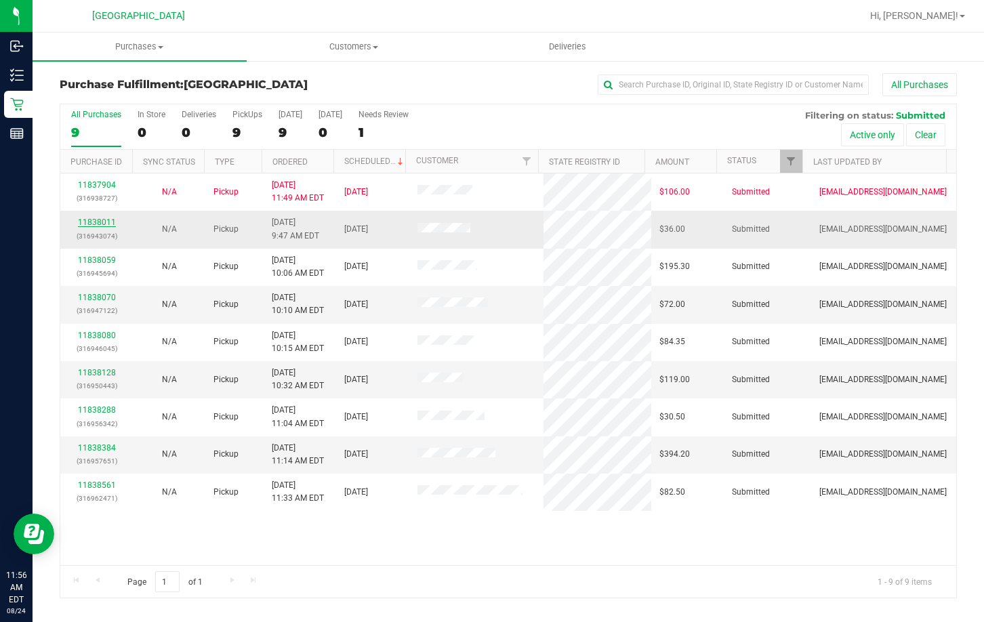
click at [98, 224] on link "11838011" at bounding box center [97, 222] width 38 height 9
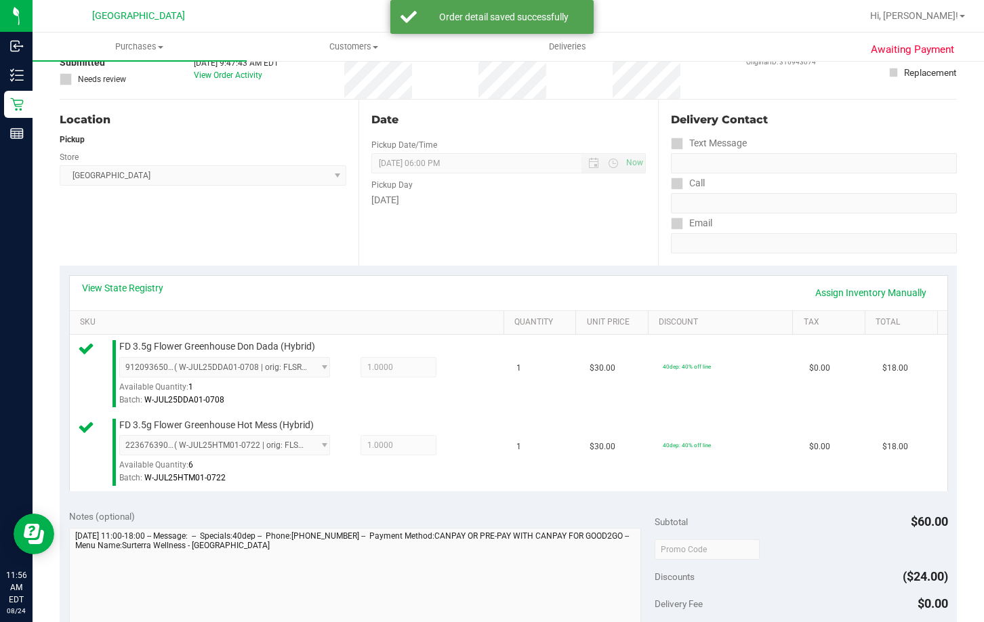
scroll to position [339, 0]
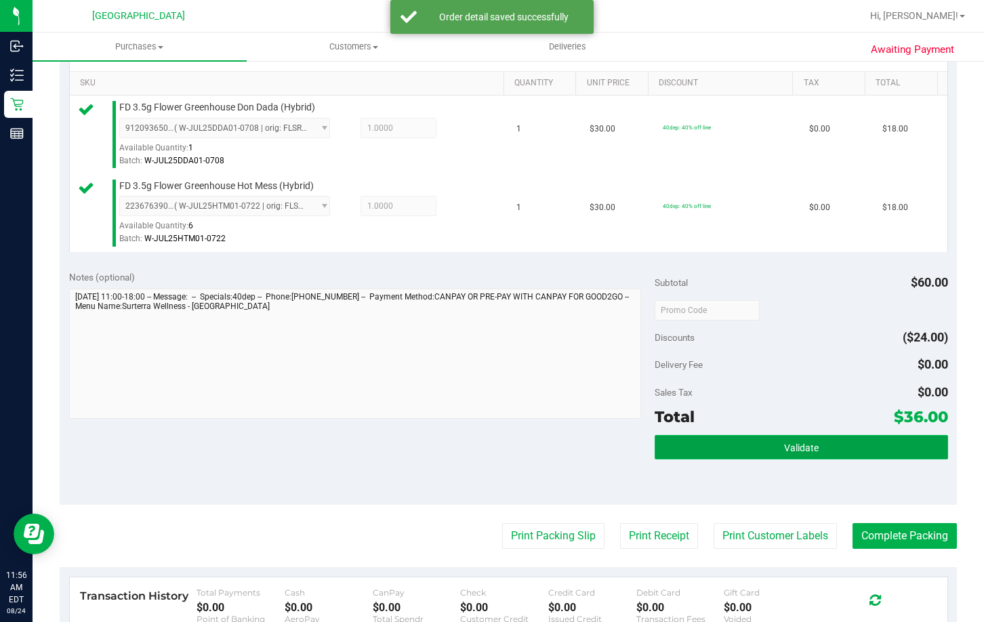
click at [714, 443] on button "Validate" at bounding box center [801, 447] width 293 height 24
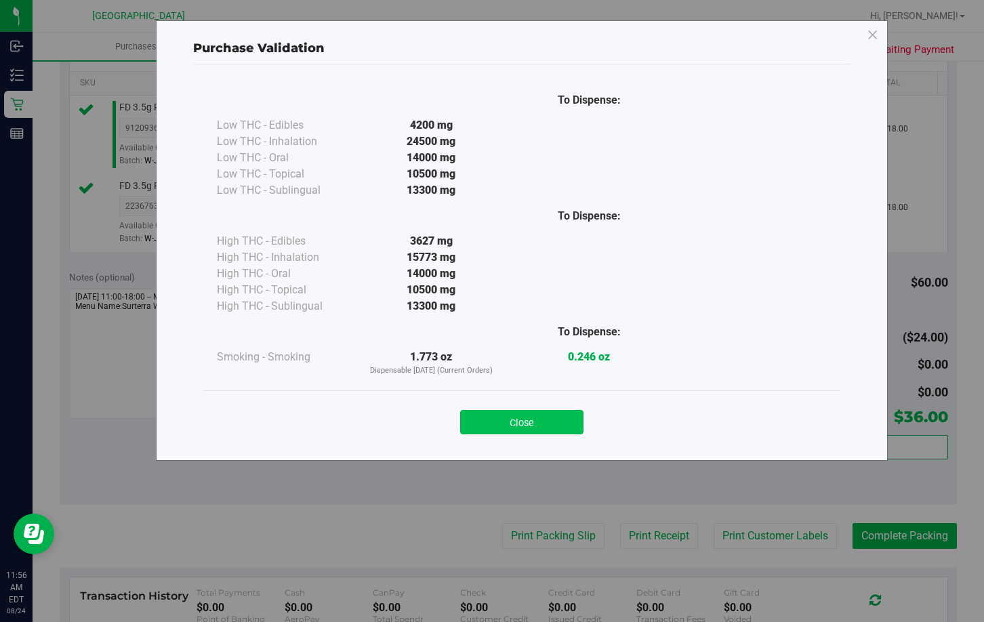
click at [469, 416] on button "Close" at bounding box center [521, 422] width 123 height 24
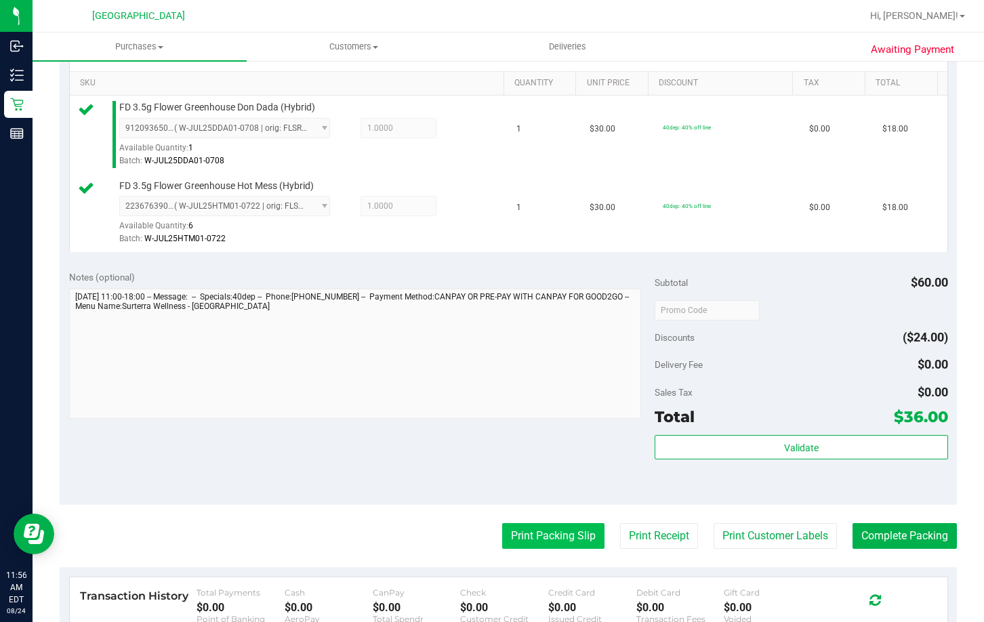
click at [544, 529] on button "Print Packing Slip" at bounding box center [553, 536] width 102 height 26
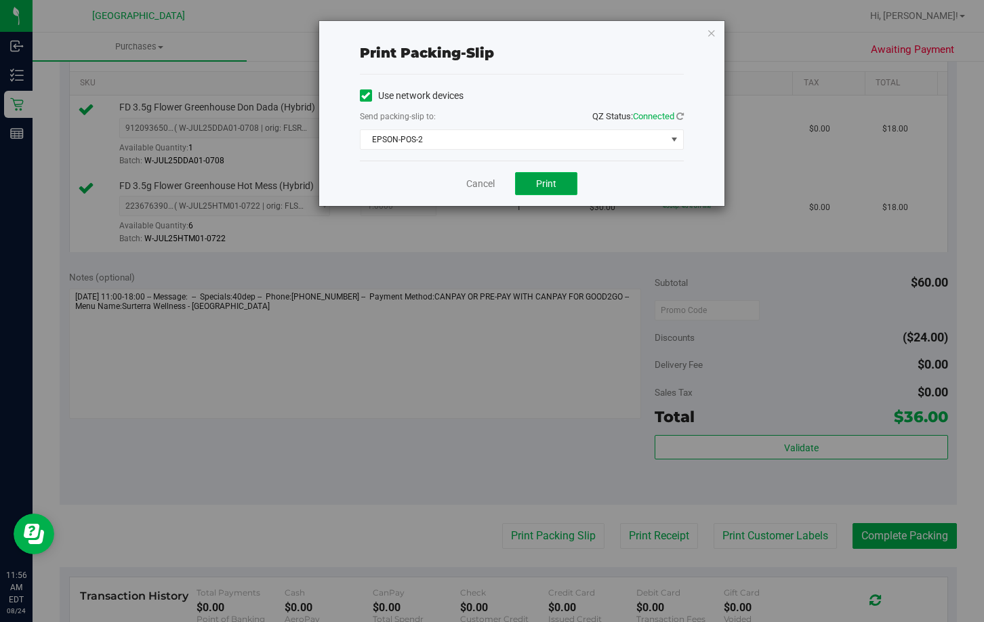
click at [546, 190] on button "Print" at bounding box center [546, 183] width 62 height 23
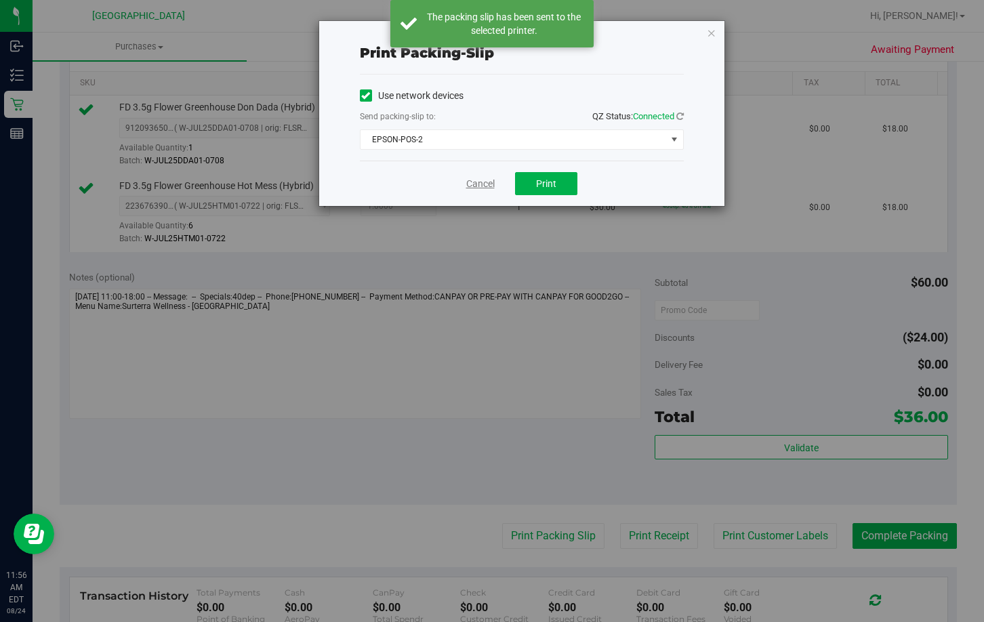
click at [478, 184] on link "Cancel" at bounding box center [480, 184] width 28 height 14
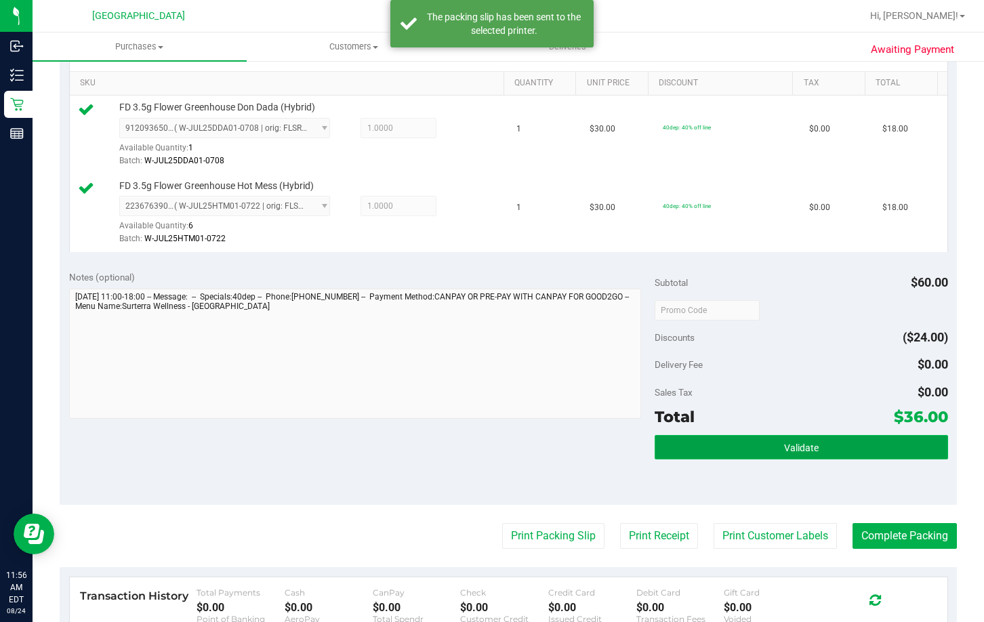
click at [701, 441] on button "Validate" at bounding box center [801, 447] width 293 height 24
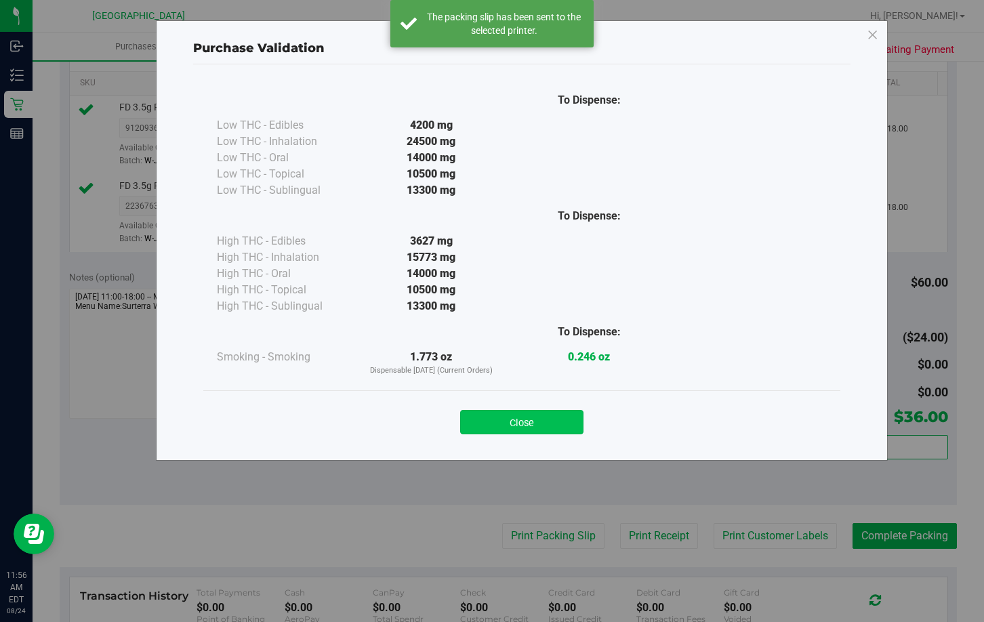
click at [522, 433] on div "Close" at bounding box center [521, 417] width 637 height 55
drag, startPoint x: 521, startPoint y: 432, endPoint x: 760, endPoint y: 483, distance: 243.8
click at [521, 429] on button "Close" at bounding box center [521, 422] width 123 height 24
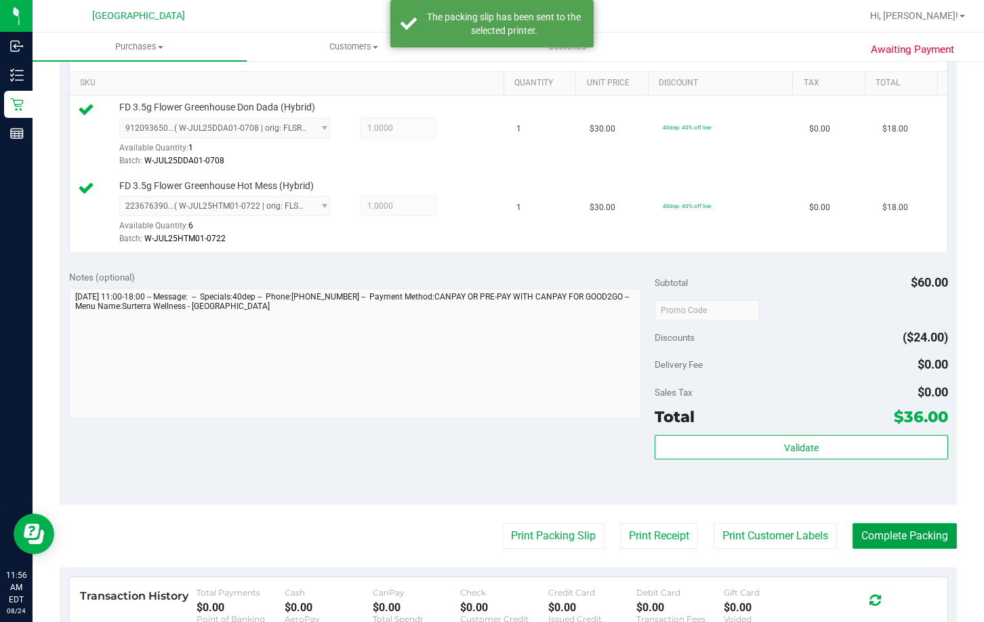
click at [870, 535] on button "Complete Packing" at bounding box center [905, 536] width 104 height 26
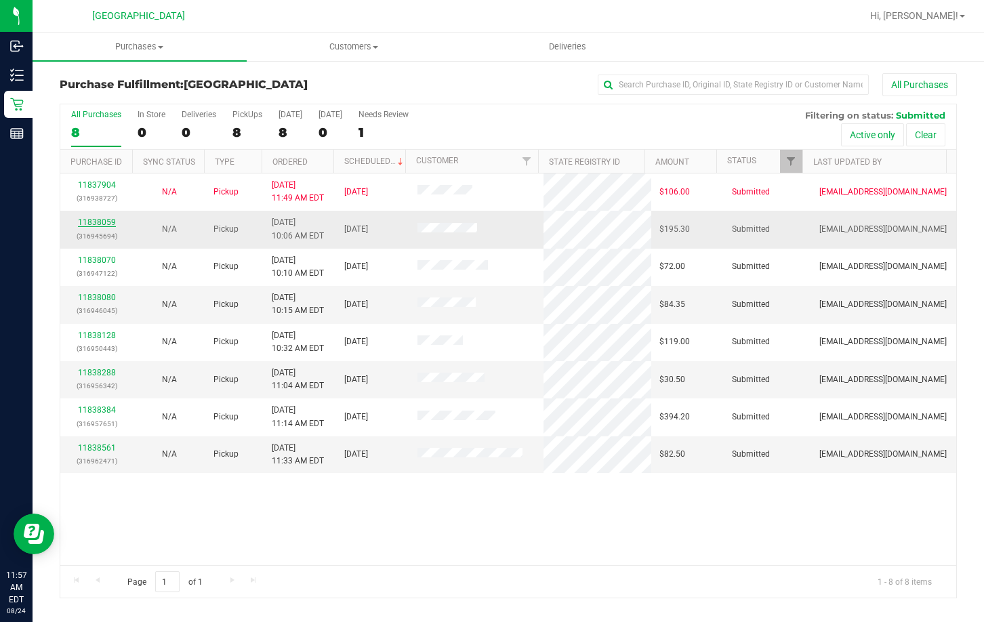
click at [89, 223] on link "11838059" at bounding box center [97, 222] width 38 height 9
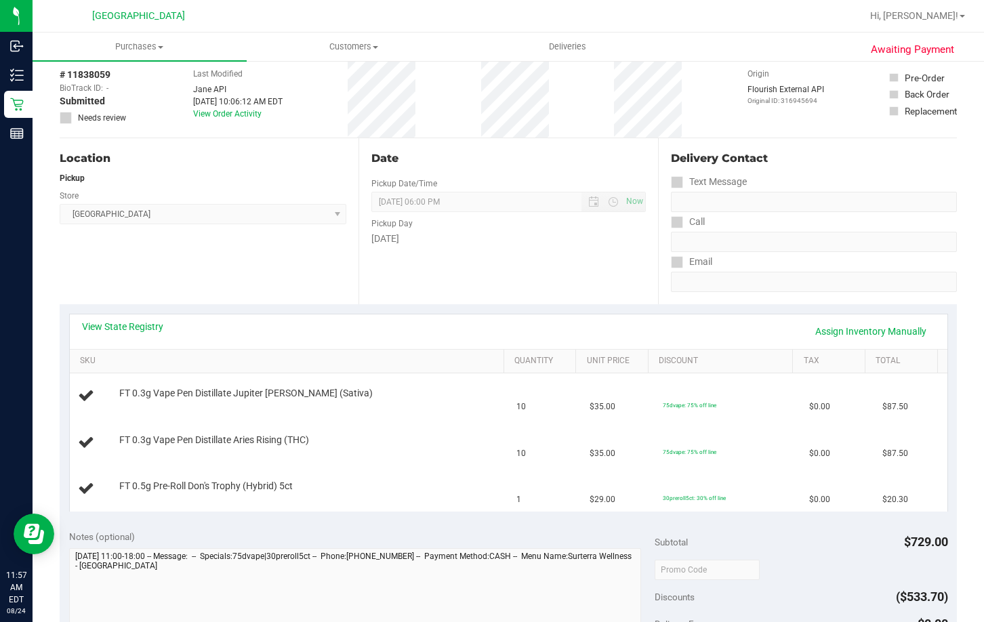
scroll to position [136, 0]
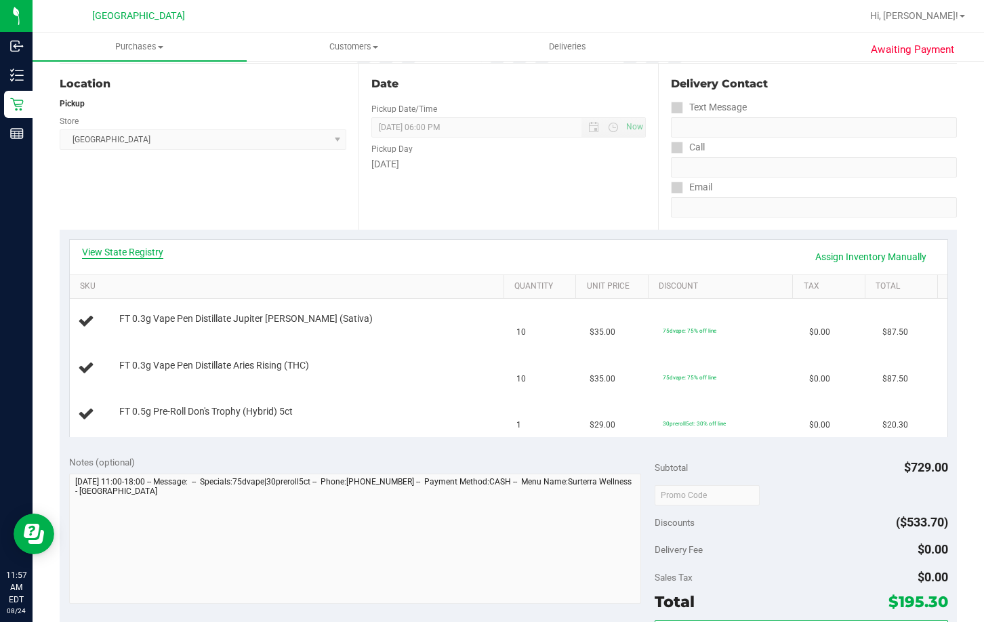
click at [96, 257] on link "View State Registry" at bounding box center [122, 252] width 81 height 14
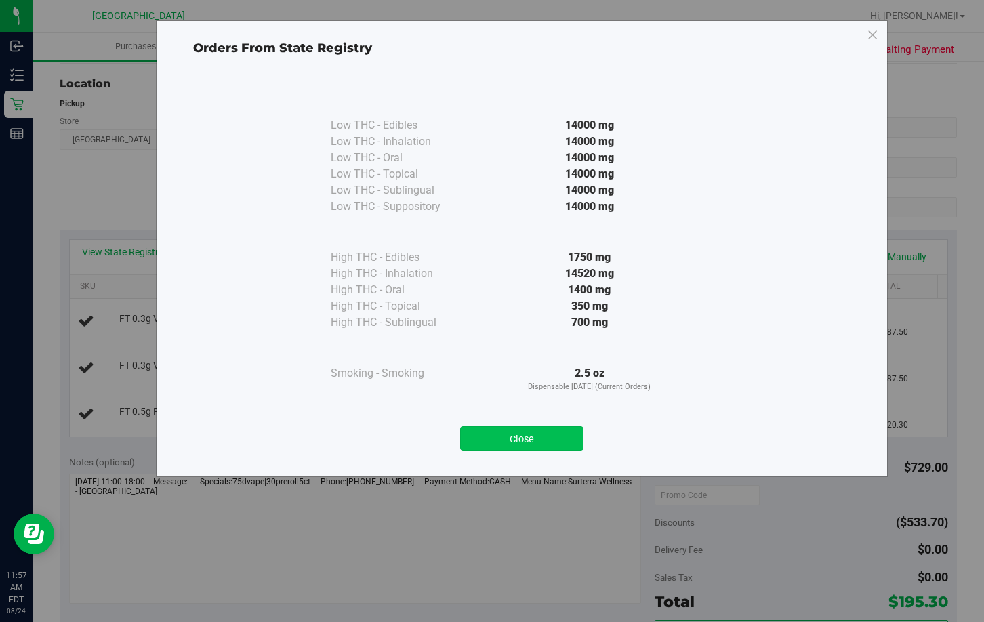
click at [569, 434] on button "Close" at bounding box center [521, 438] width 123 height 24
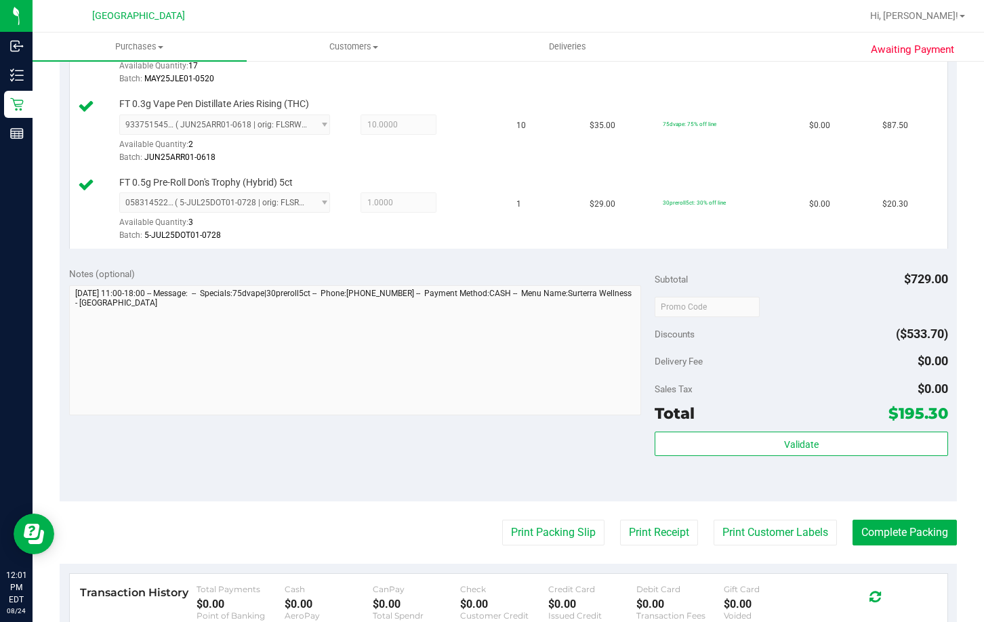
scroll to position [474, 0]
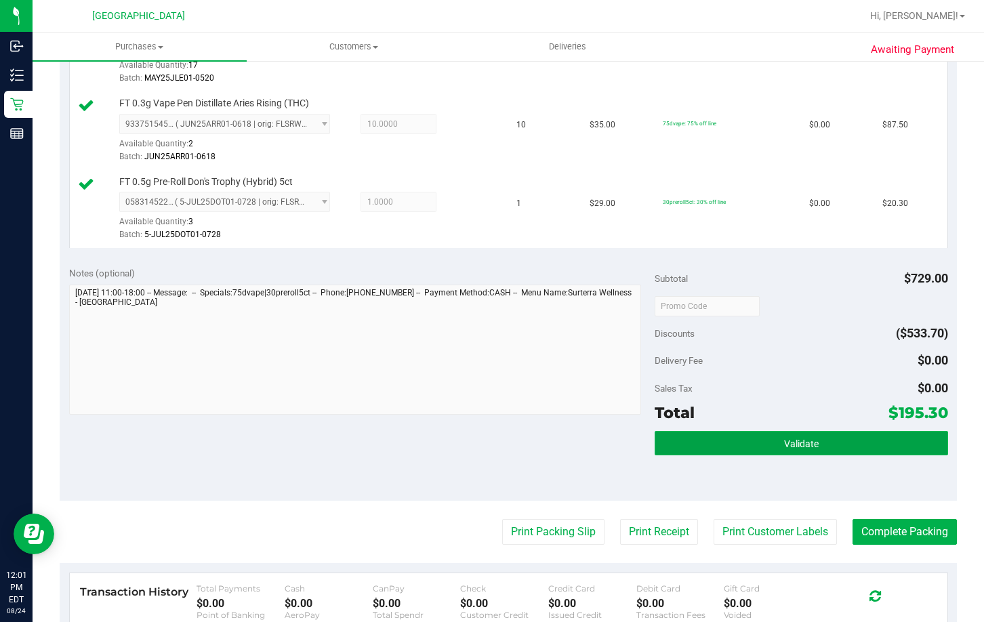
click at [689, 445] on button "Validate" at bounding box center [801, 443] width 293 height 24
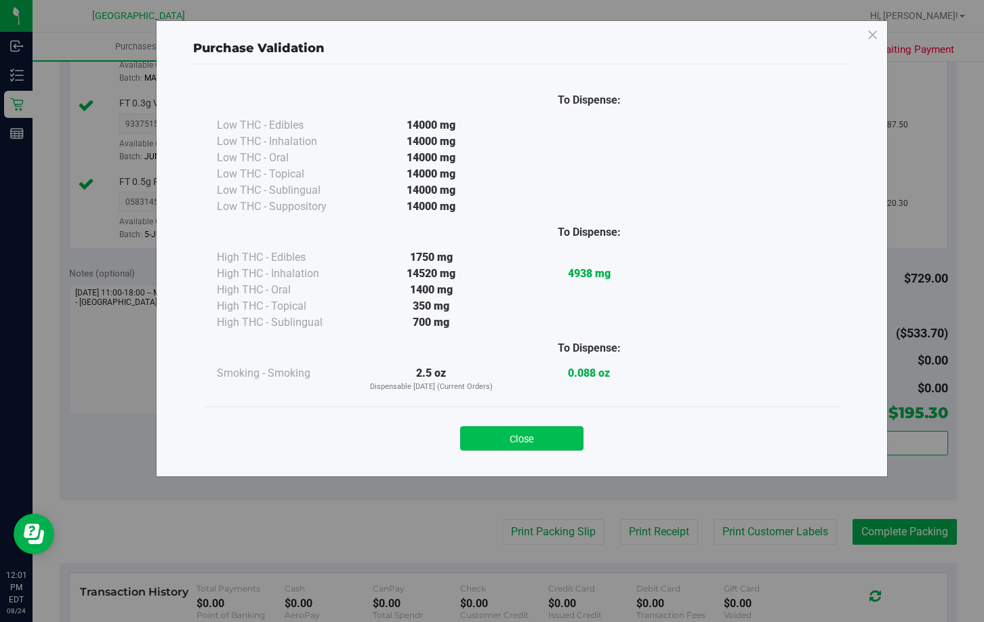
click at [507, 428] on button "Close" at bounding box center [521, 438] width 123 height 24
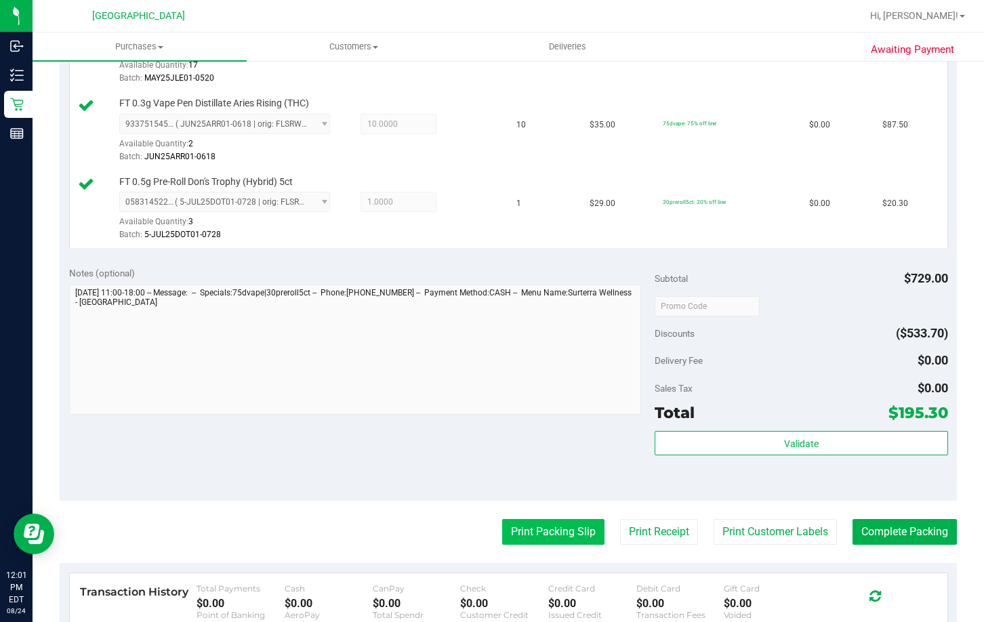
click at [527, 533] on button "Print Packing Slip" at bounding box center [553, 532] width 102 height 26
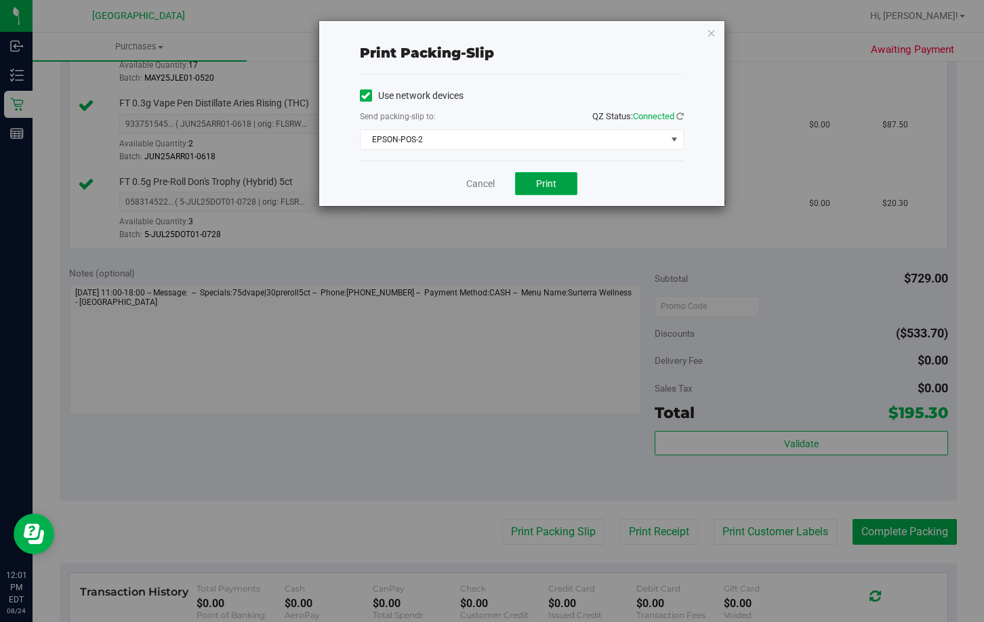
click at [562, 174] on button "Print" at bounding box center [546, 183] width 62 height 23
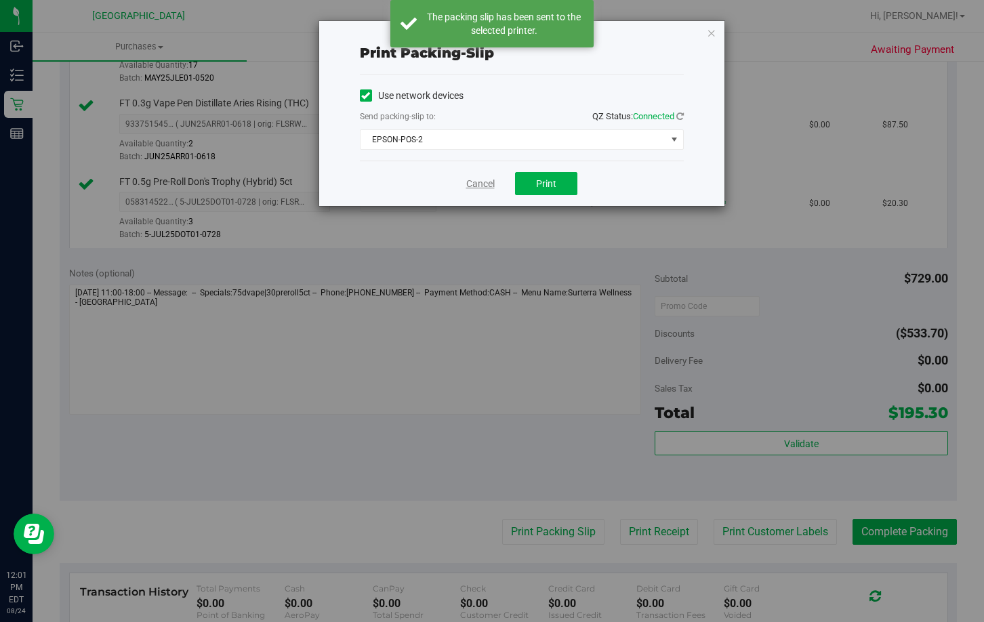
click at [476, 182] on link "Cancel" at bounding box center [480, 184] width 28 height 14
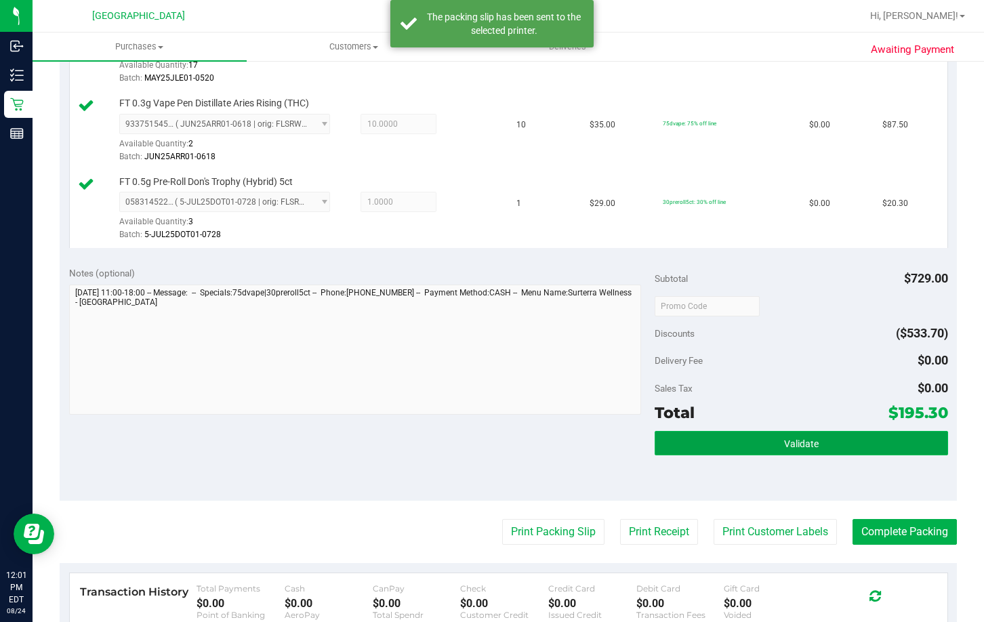
click at [725, 434] on button "Validate" at bounding box center [801, 443] width 293 height 24
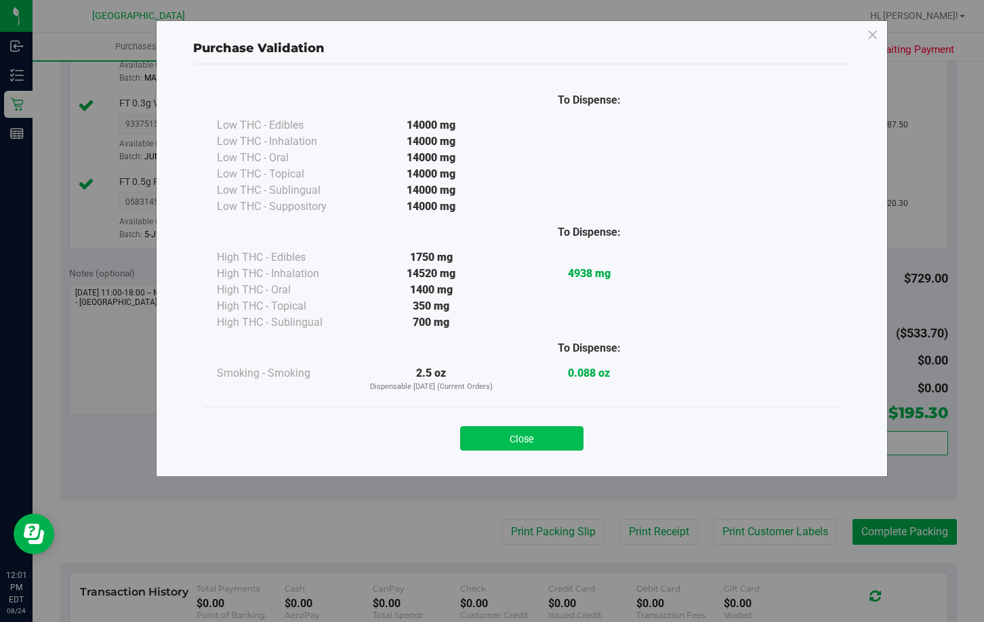
click at [507, 443] on button "Close" at bounding box center [521, 438] width 123 height 24
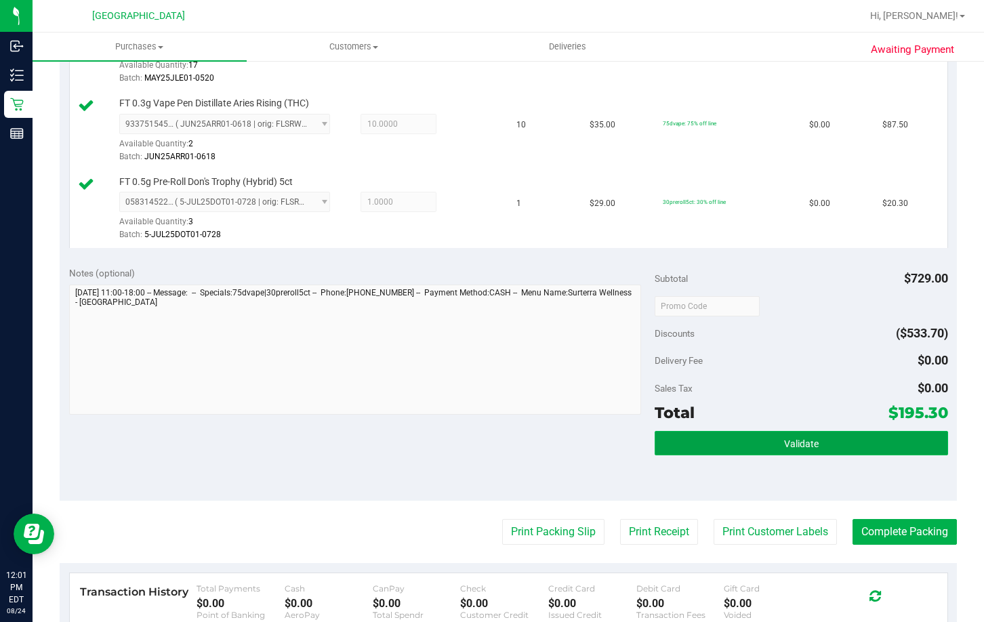
click at [742, 446] on button "Validate" at bounding box center [801, 443] width 293 height 24
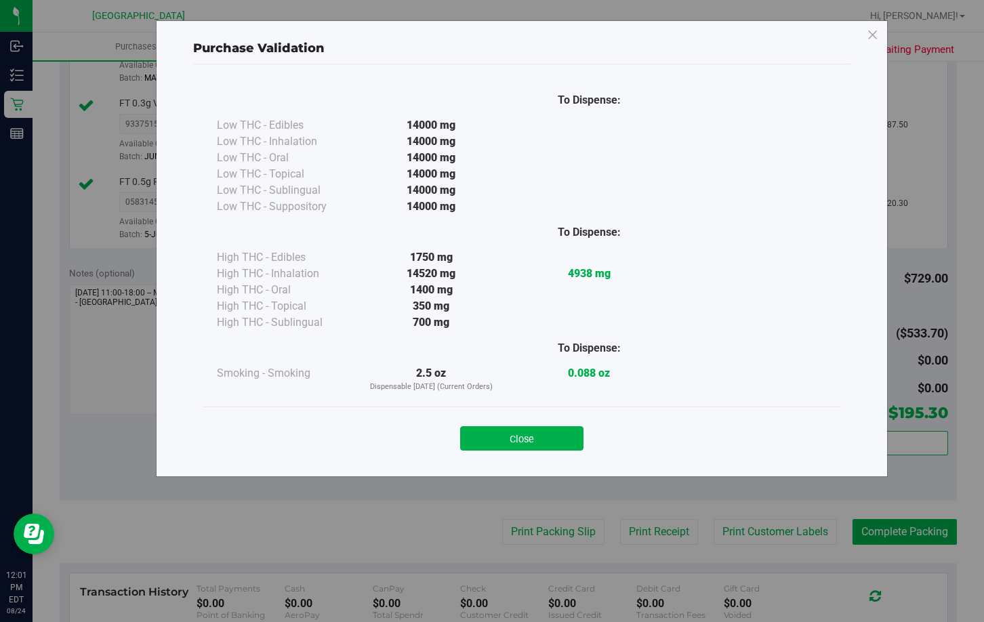
click at [515, 420] on div "Close" at bounding box center [522, 435] width 617 height 34
click at [544, 434] on button "Close" at bounding box center [521, 438] width 123 height 24
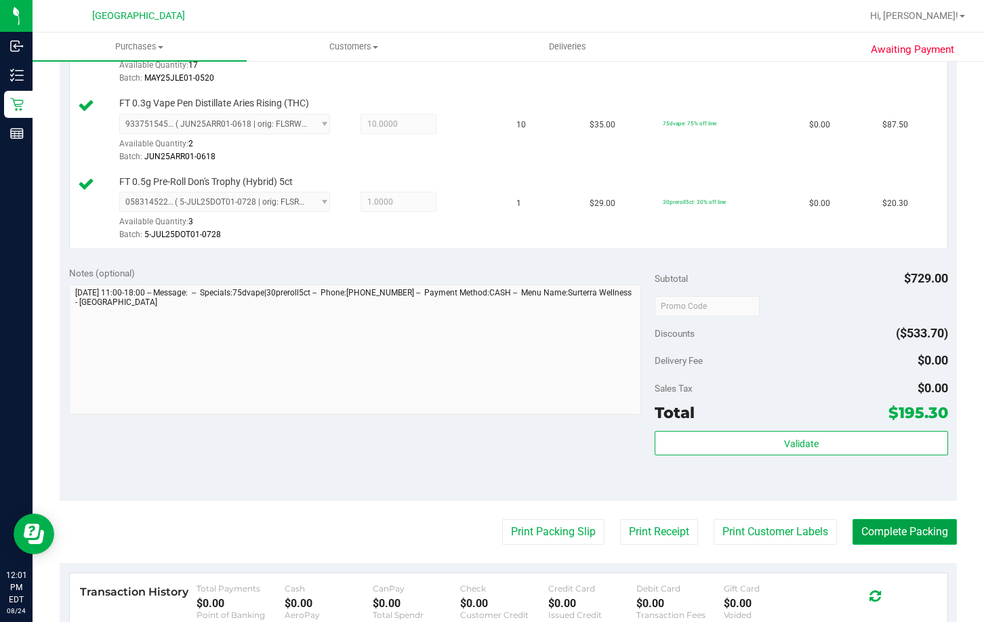
click at [893, 531] on button "Complete Packing" at bounding box center [905, 532] width 104 height 26
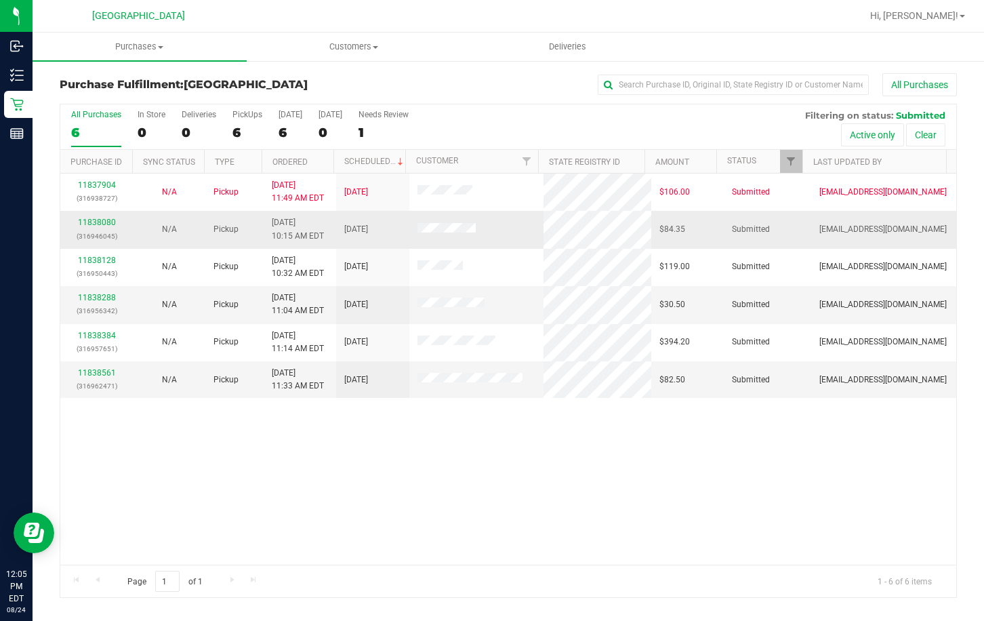
click at [99, 216] on div "11838080 (316946045)" at bounding box center [96, 229] width 56 height 26
click at [99, 220] on link "11838080" at bounding box center [97, 222] width 38 height 9
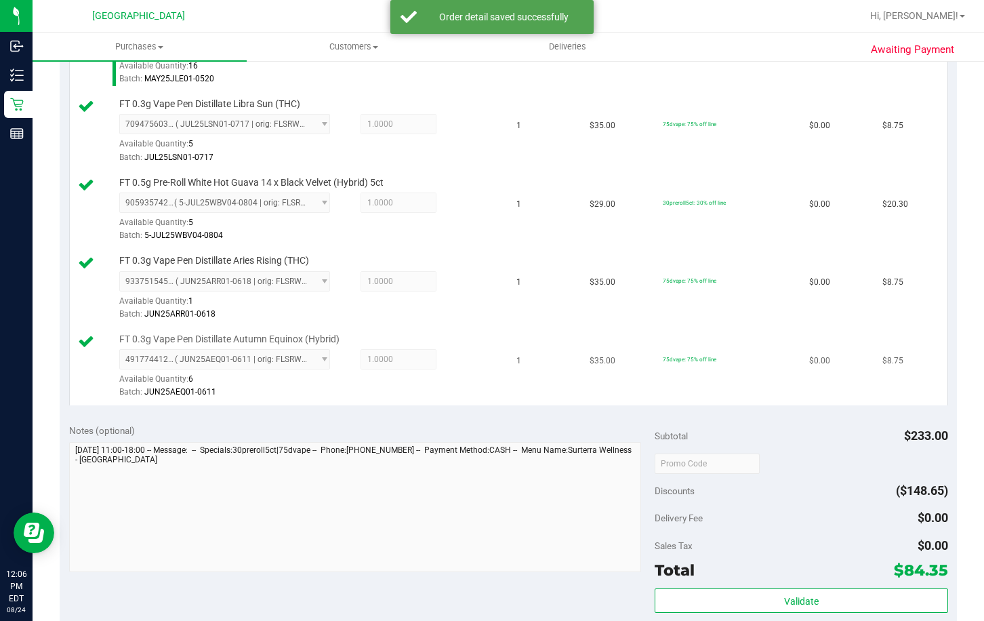
scroll to position [678, 0]
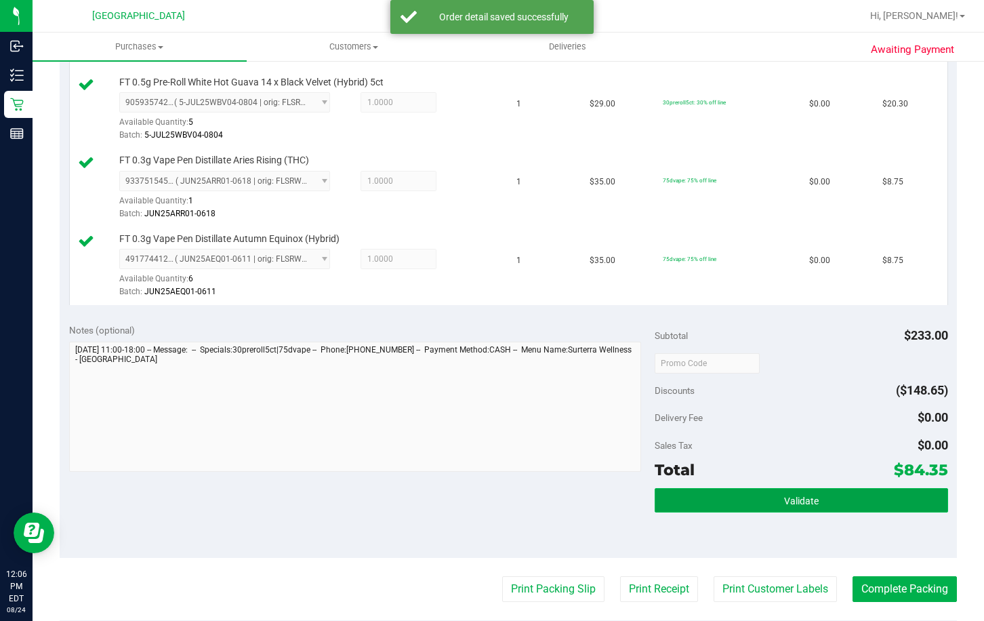
click at [698, 503] on button "Validate" at bounding box center [801, 500] width 293 height 24
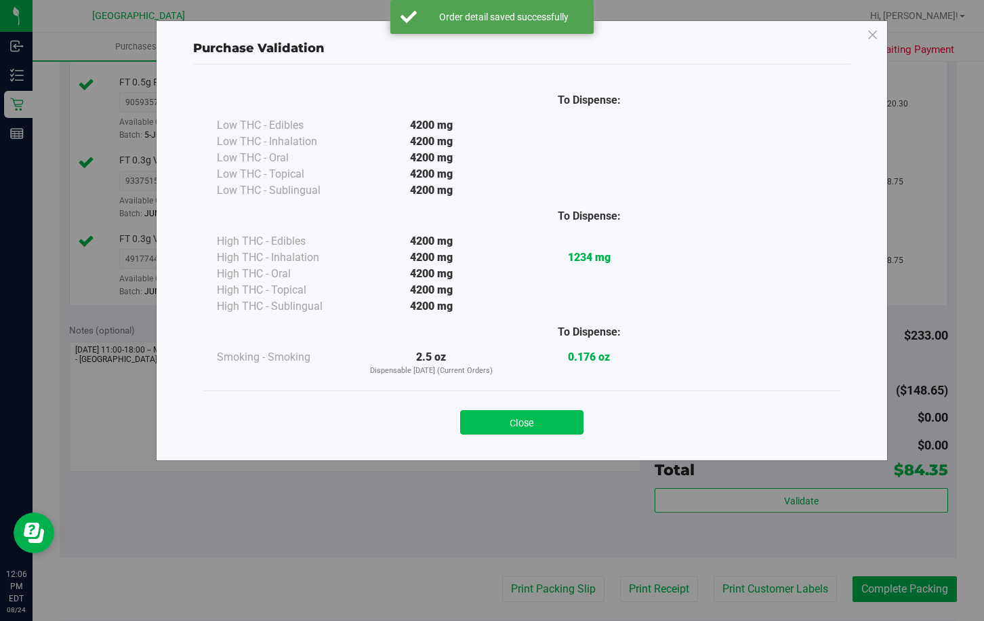
click at [510, 425] on button "Close" at bounding box center [521, 422] width 123 height 24
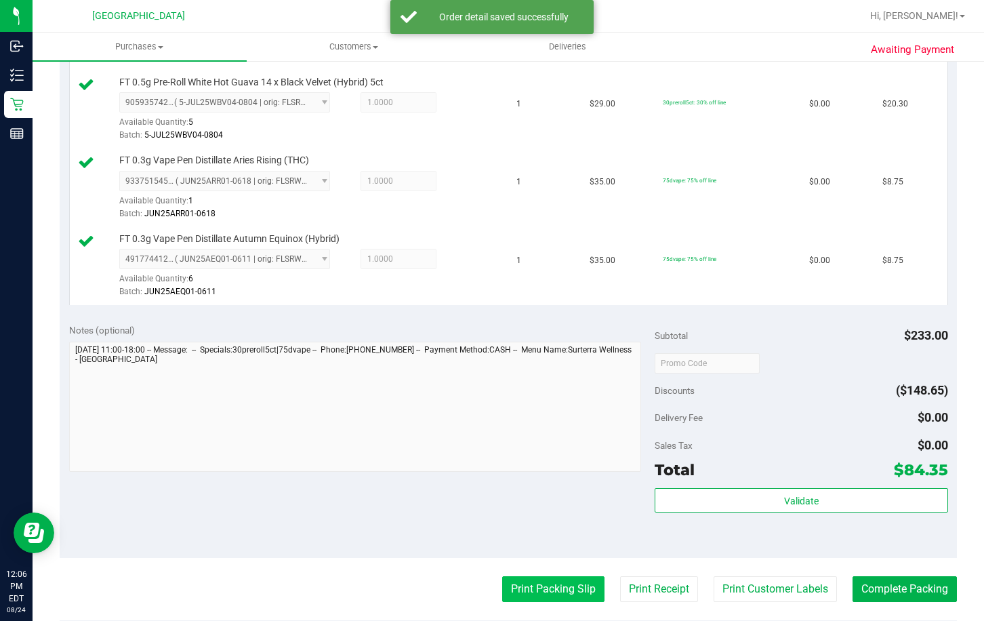
click at [511, 584] on button "Print Packing Slip" at bounding box center [553, 589] width 102 height 26
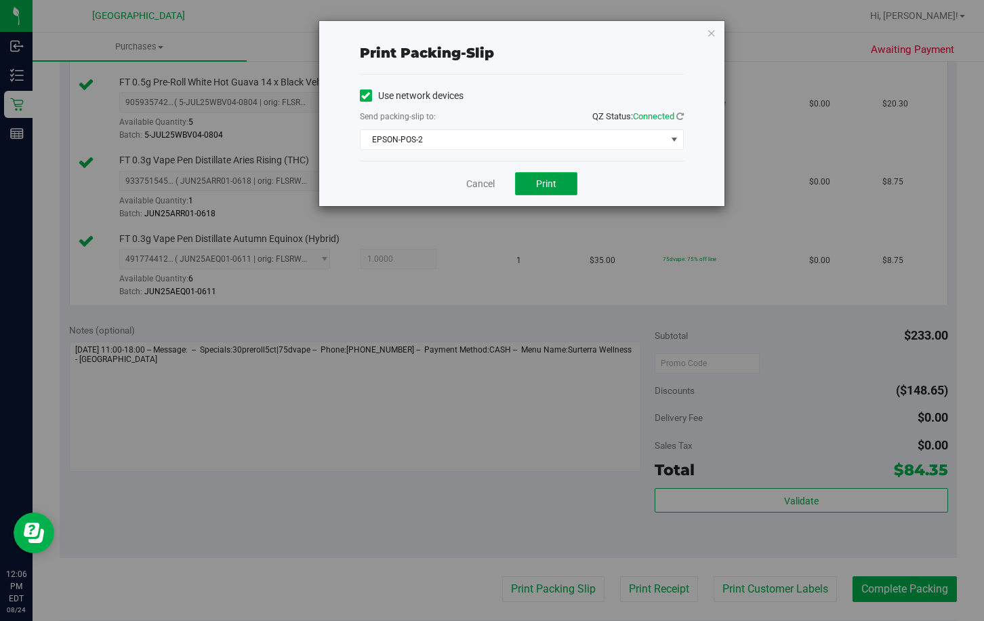
click at [540, 189] on button "Print" at bounding box center [546, 183] width 62 height 23
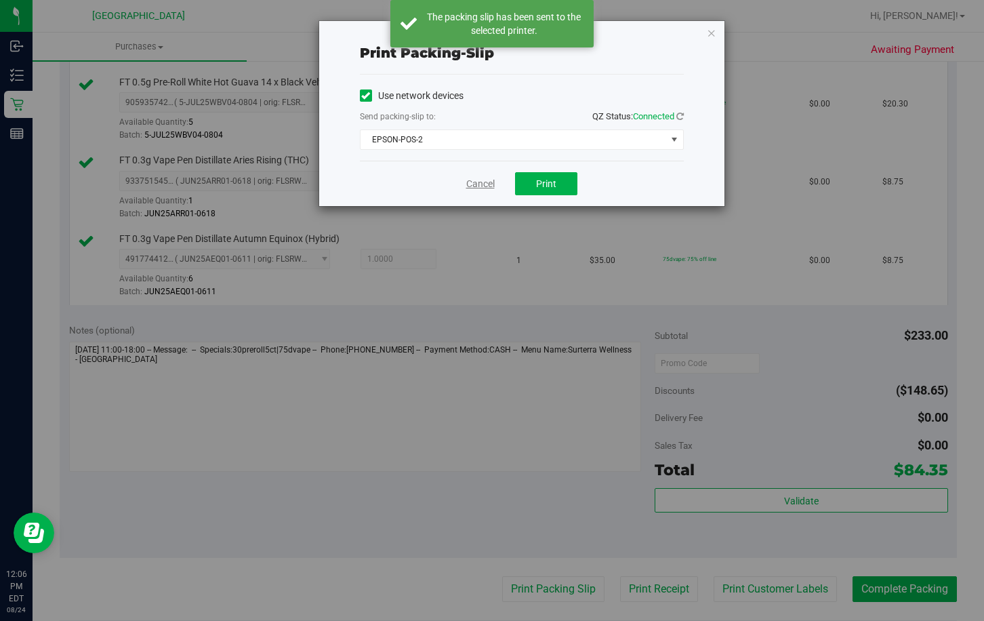
click at [472, 180] on link "Cancel" at bounding box center [480, 184] width 28 height 14
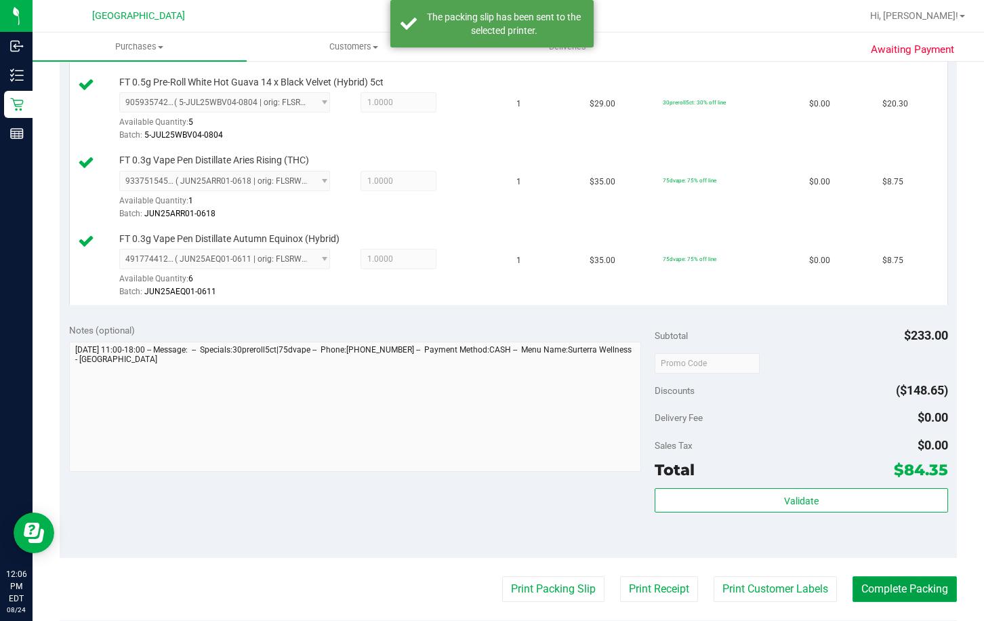
click at [885, 589] on button "Complete Packing" at bounding box center [905, 589] width 104 height 26
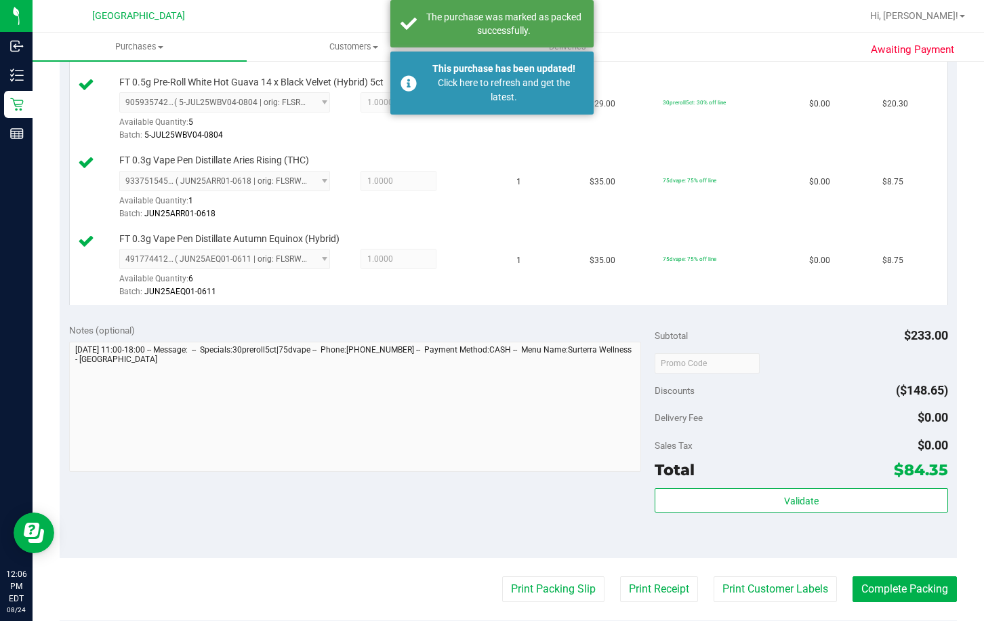
drag, startPoint x: 731, startPoint y: 483, endPoint x: 748, endPoint y: 517, distance: 38.8
click at [735, 493] on div "Subtotal $233.00 Discounts ($148.65) Delivery Fee $0.00 Sales Tax $0.00 Total $…" at bounding box center [801, 436] width 293 height 226
click at [748, 517] on div "Validate" at bounding box center [801, 518] width 293 height 61
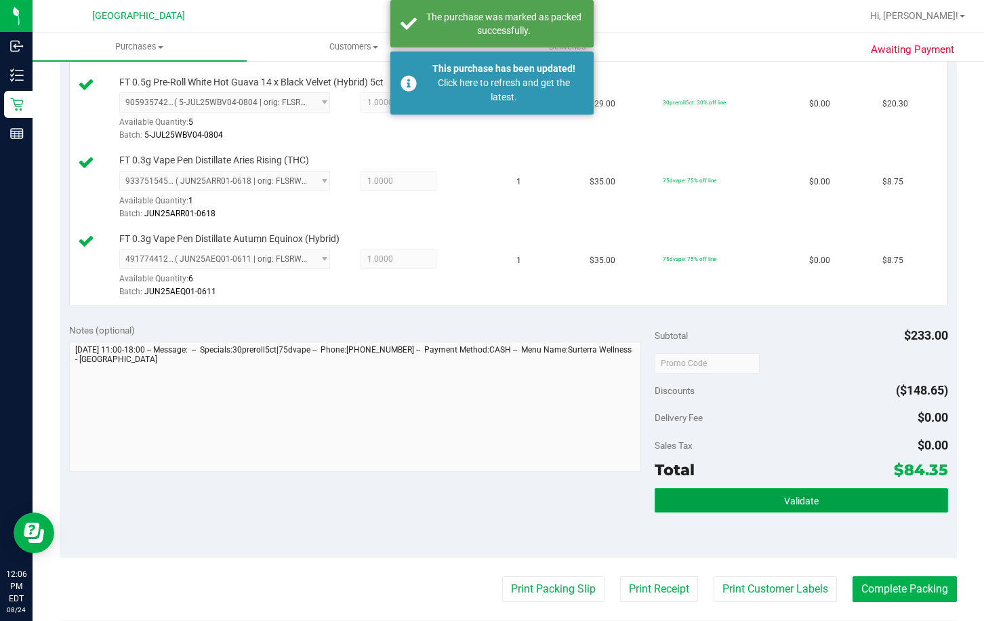
click at [748, 511] on button "Validate" at bounding box center [801, 500] width 293 height 24
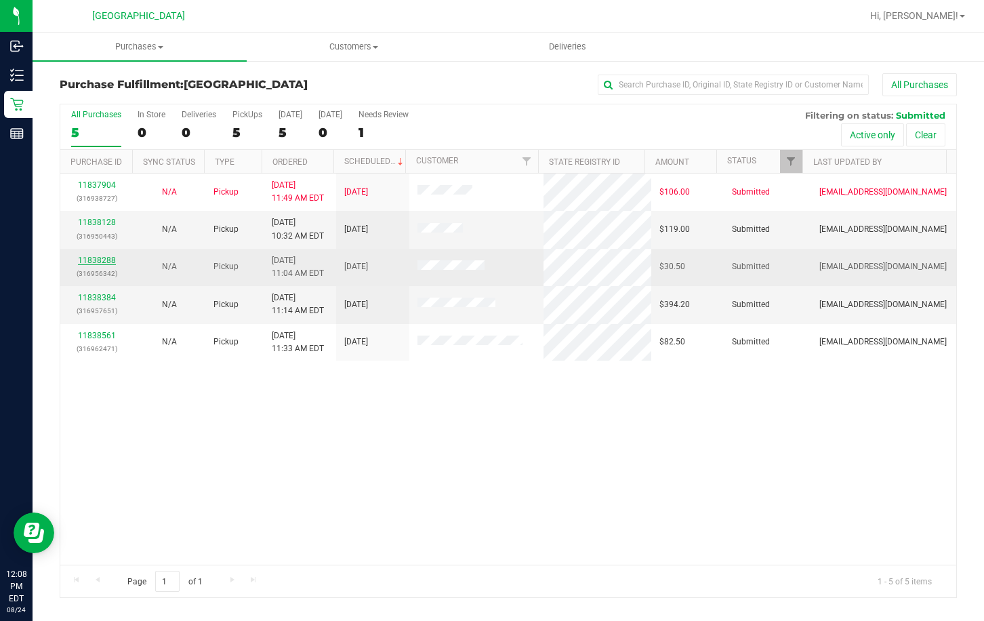
click at [98, 262] on link "11838288" at bounding box center [97, 260] width 38 height 9
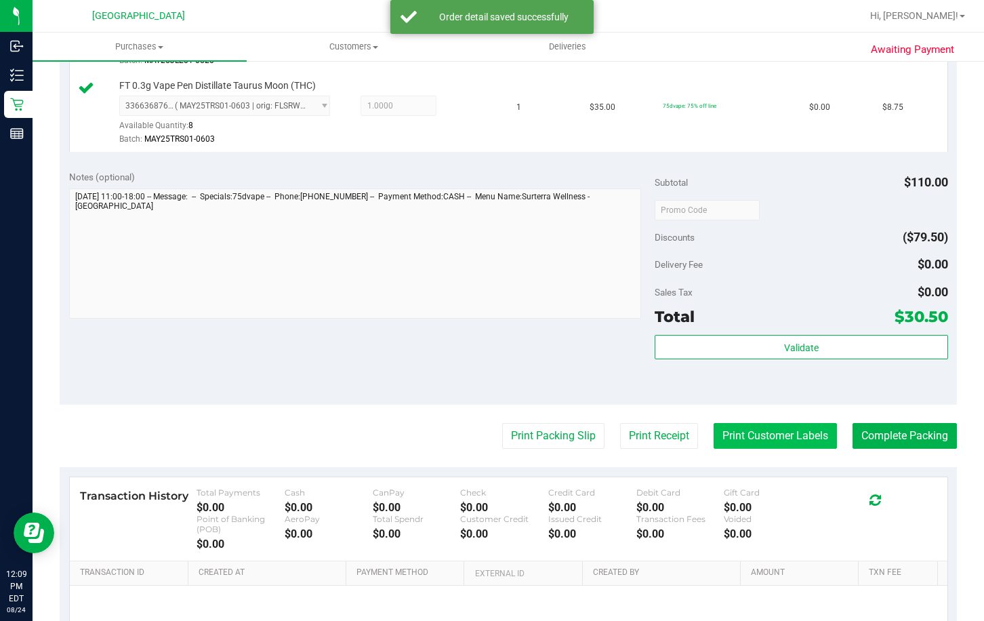
scroll to position [610, 0]
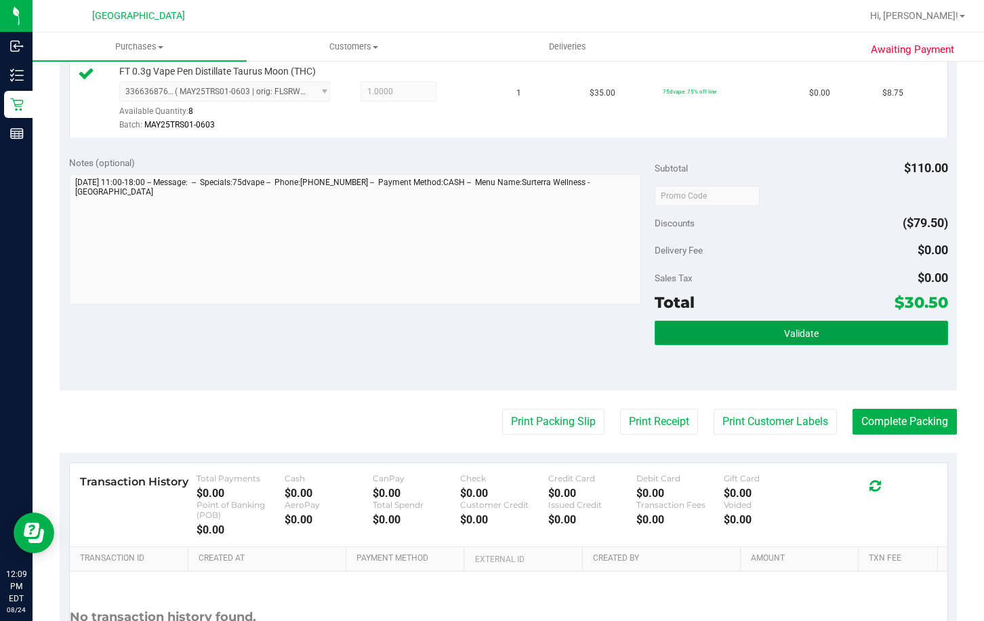
click at [784, 332] on span "Validate" at bounding box center [801, 333] width 35 height 11
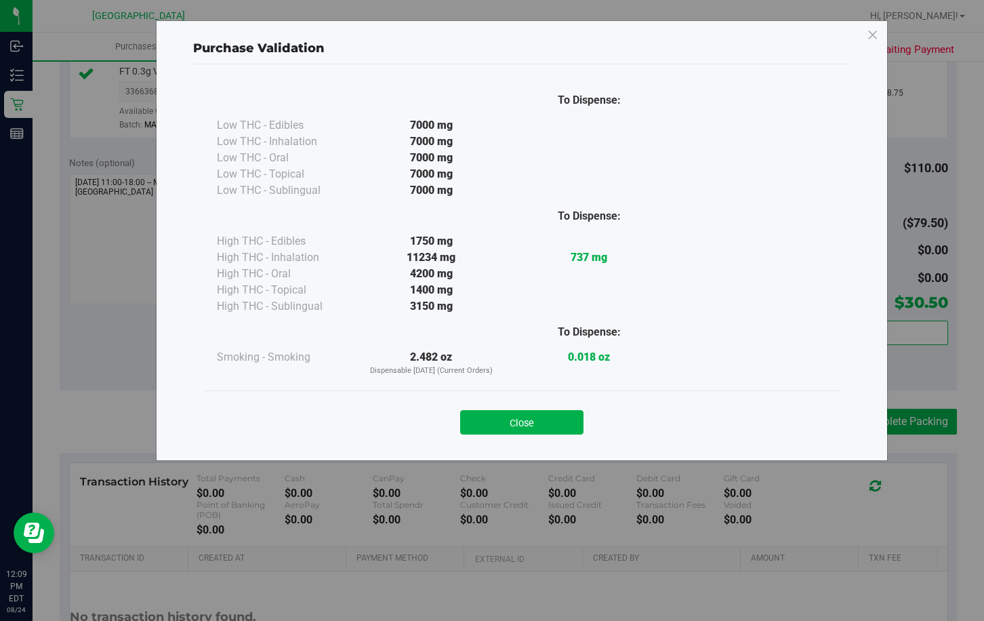
click at [547, 418] on button "Close" at bounding box center [521, 422] width 123 height 24
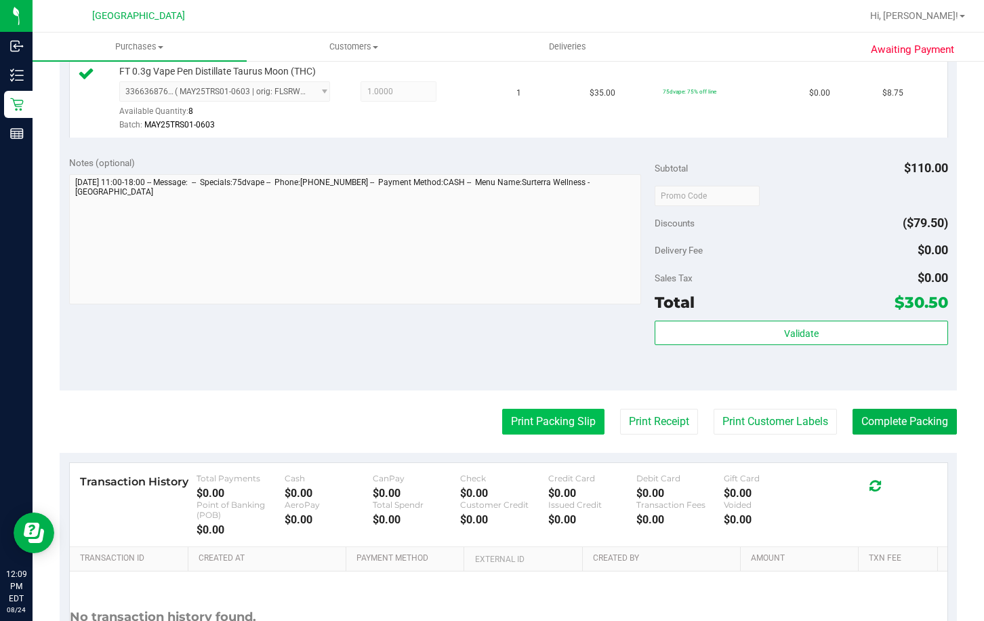
drag, startPoint x: 550, startPoint y: 408, endPoint x: 551, endPoint y: 419, distance: 10.9
click at [551, 413] on purchase-details "Back Edit Purchase Cancel Purchase View Profile # 11838288 BioTrack ID: - Submi…" at bounding box center [508, 89] width 897 height 1253
click at [551, 419] on button "Print Packing Slip" at bounding box center [553, 422] width 102 height 26
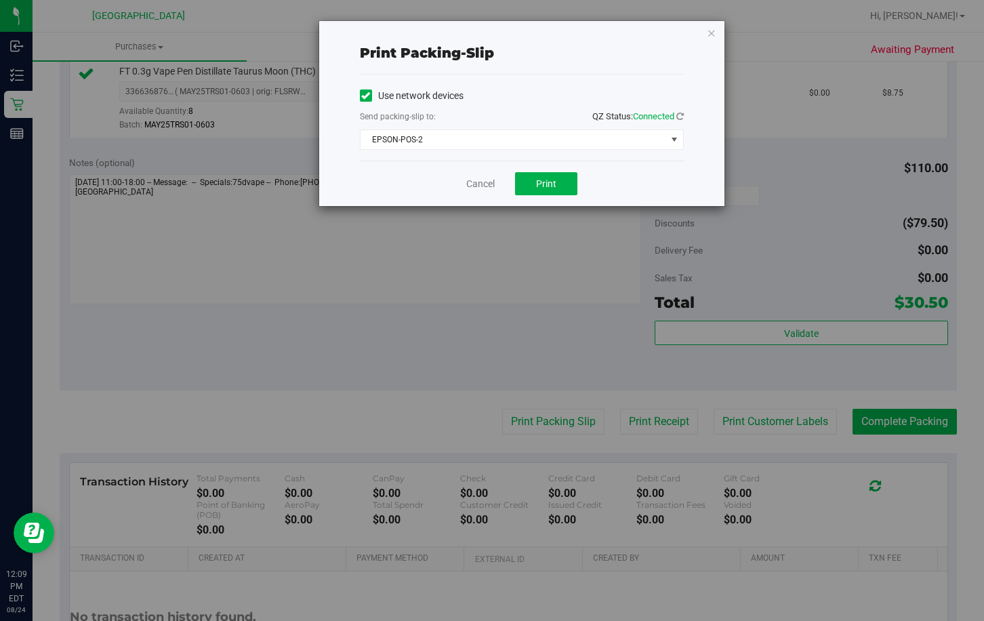
click at [541, 171] on div "Cancel Print" at bounding box center [522, 183] width 324 height 45
click at [546, 185] on span "Print" at bounding box center [546, 183] width 20 height 11
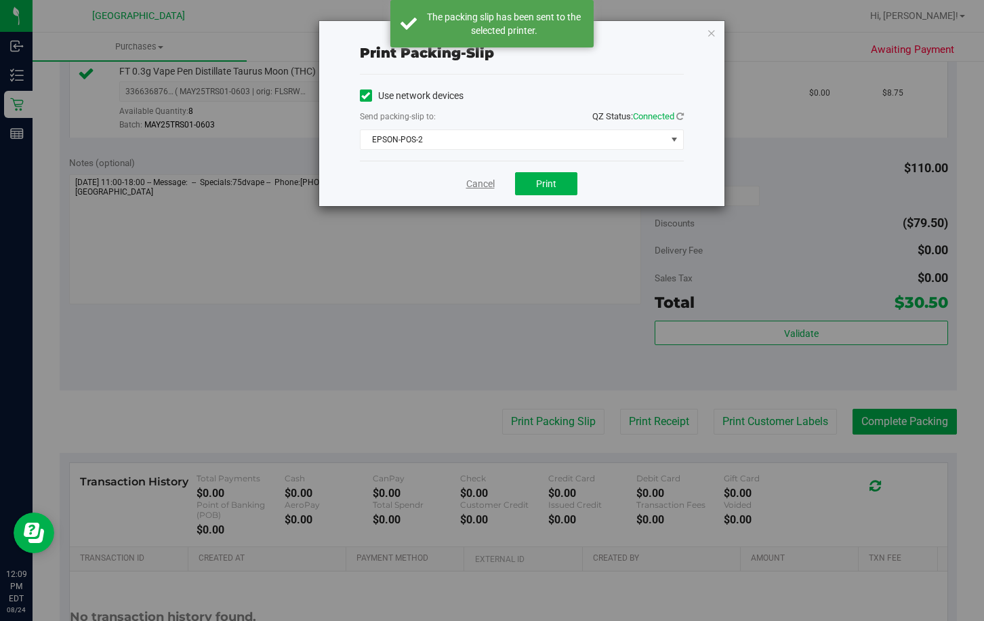
click at [481, 181] on link "Cancel" at bounding box center [480, 184] width 28 height 14
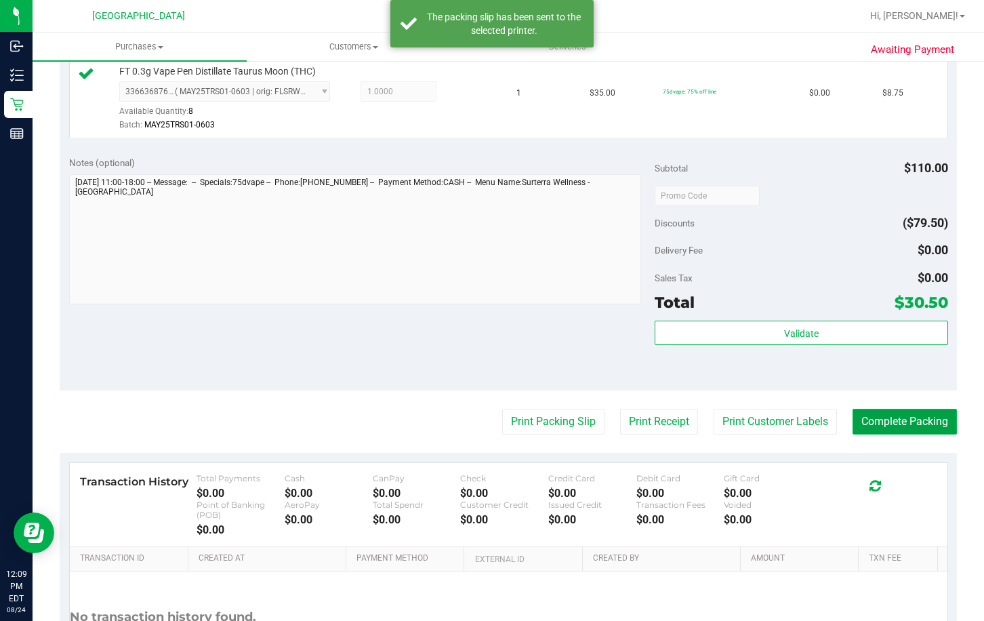
click at [929, 423] on button "Complete Packing" at bounding box center [905, 422] width 104 height 26
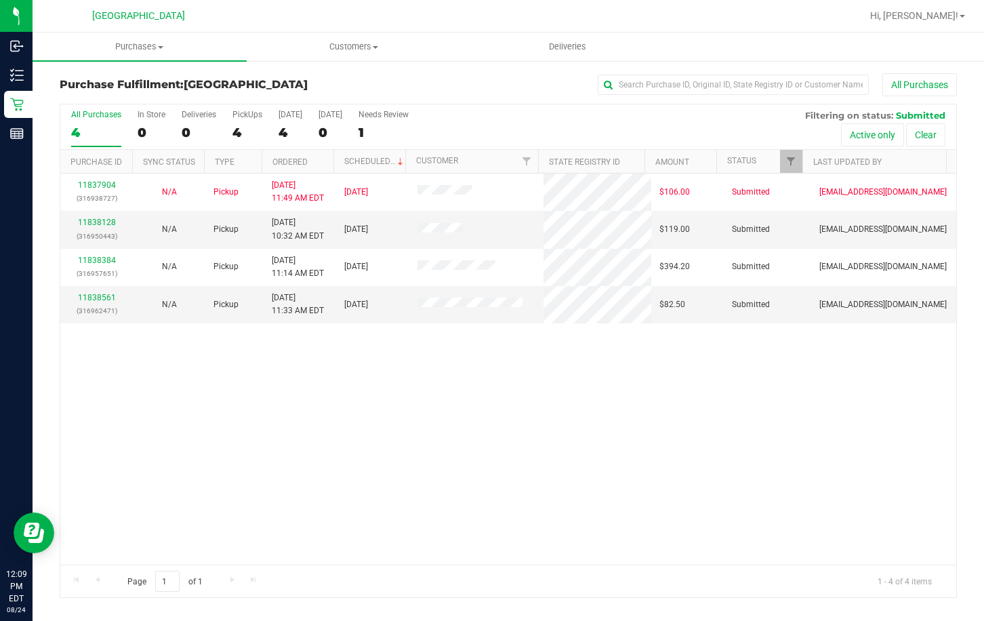
drag, startPoint x: 561, startPoint y: 485, endPoint x: 526, endPoint y: 398, distance: 93.6
click at [559, 478] on div "11837904 (316938727) N/A Pickup 8/24/2025 11:49 AM EDT 8/24/2025 $106.00 Submit…" at bounding box center [508, 369] width 896 height 391
click at [501, 396] on div "11837904 (316938727) N/A Pickup 8/24/2025 11:49 AM EDT 8/24/2025 $106.00 Submit…" at bounding box center [508, 369] width 896 height 391
click at [82, 301] on link "11838561" at bounding box center [97, 297] width 38 height 9
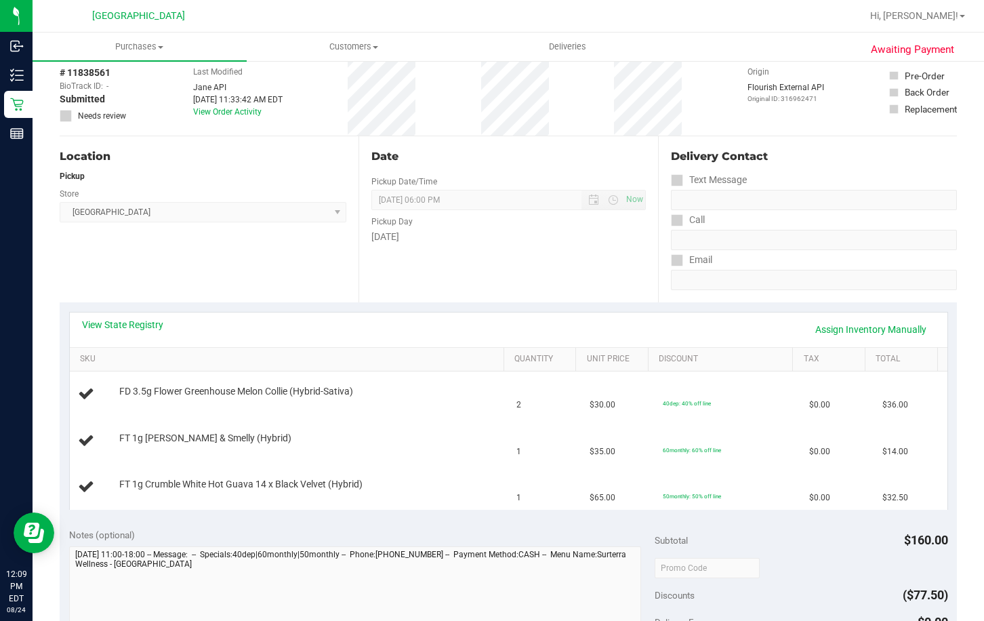
scroll to position [136, 0]
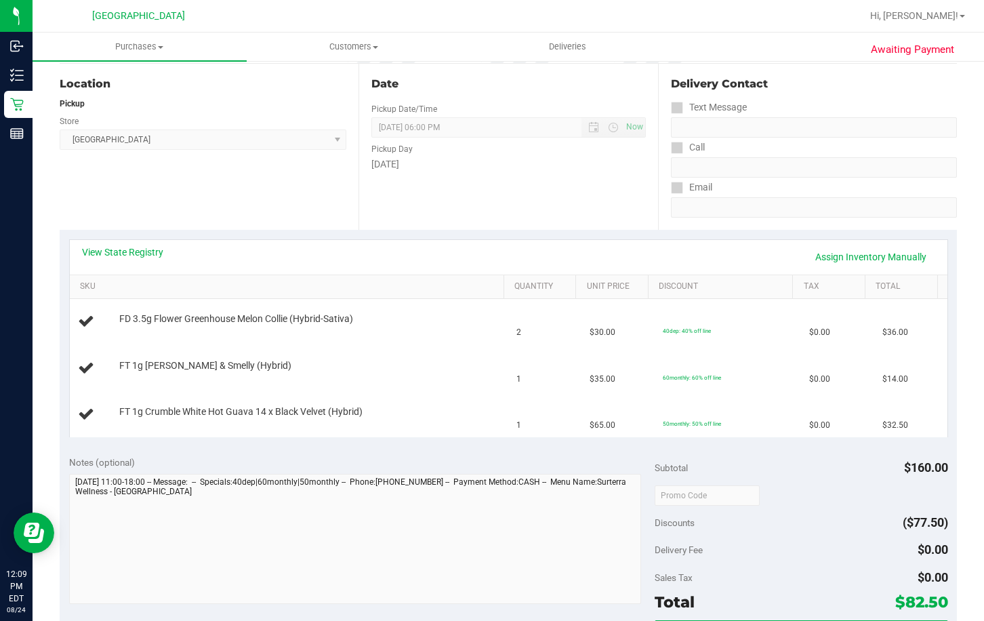
click at [352, 250] on div "View State Registry Assign Inventory Manually" at bounding box center [508, 256] width 853 height 23
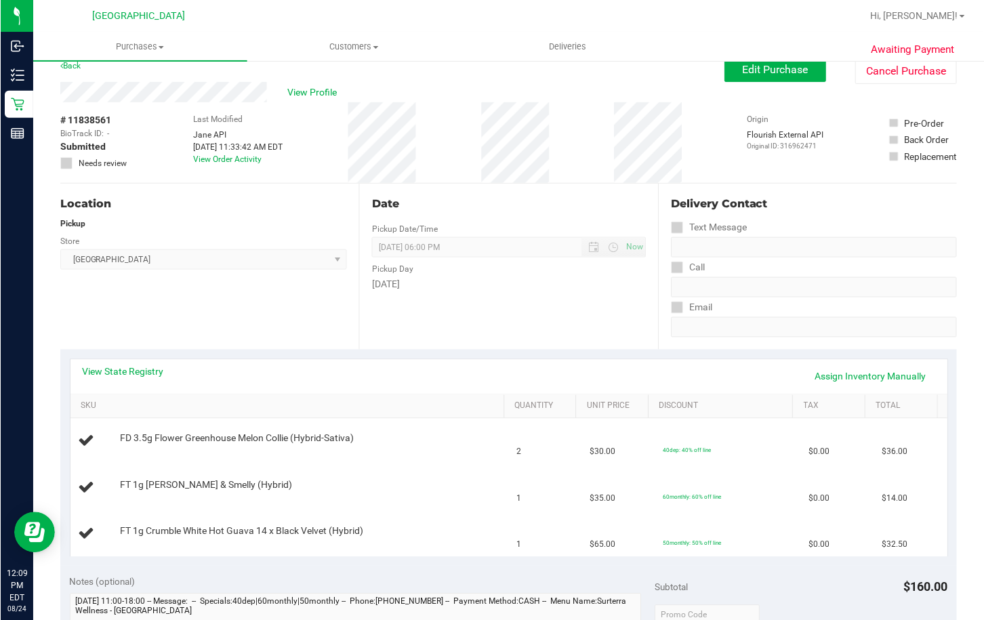
scroll to position [0, 0]
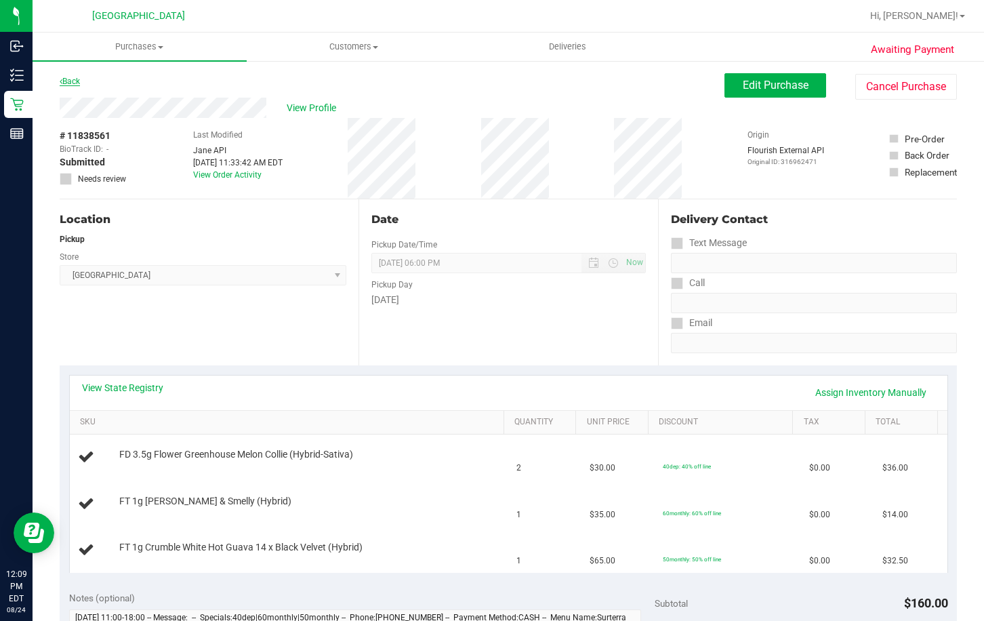
click at [79, 77] on link "Back" at bounding box center [70, 81] width 20 height 9
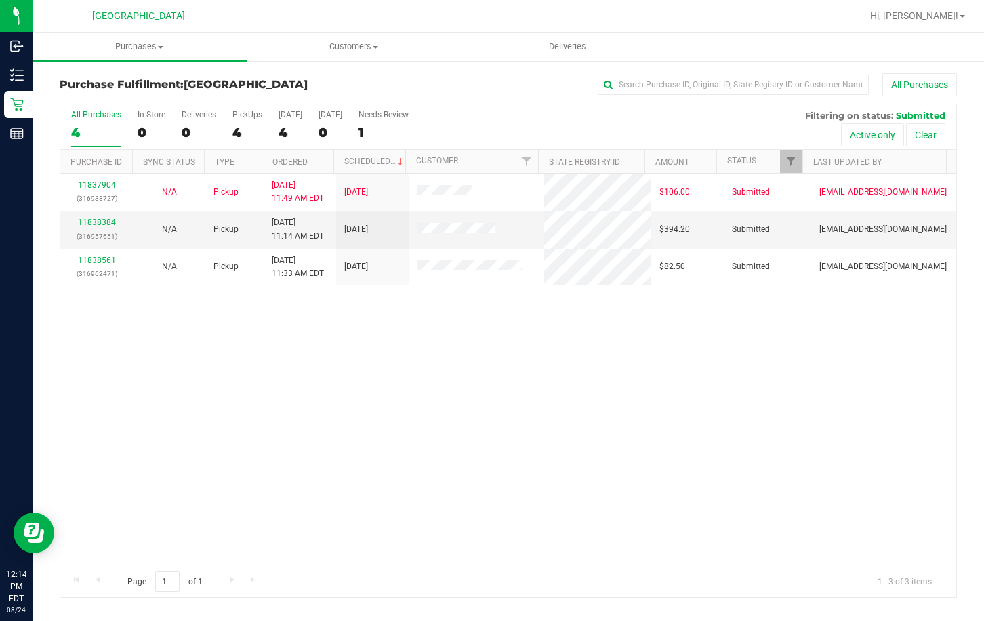
click at [256, 308] on div "11837904 (316938727) N/A Pickup 8/24/2025 11:49 AM EDT 8/24/2025 $106.00 Submit…" at bounding box center [508, 369] width 896 height 391
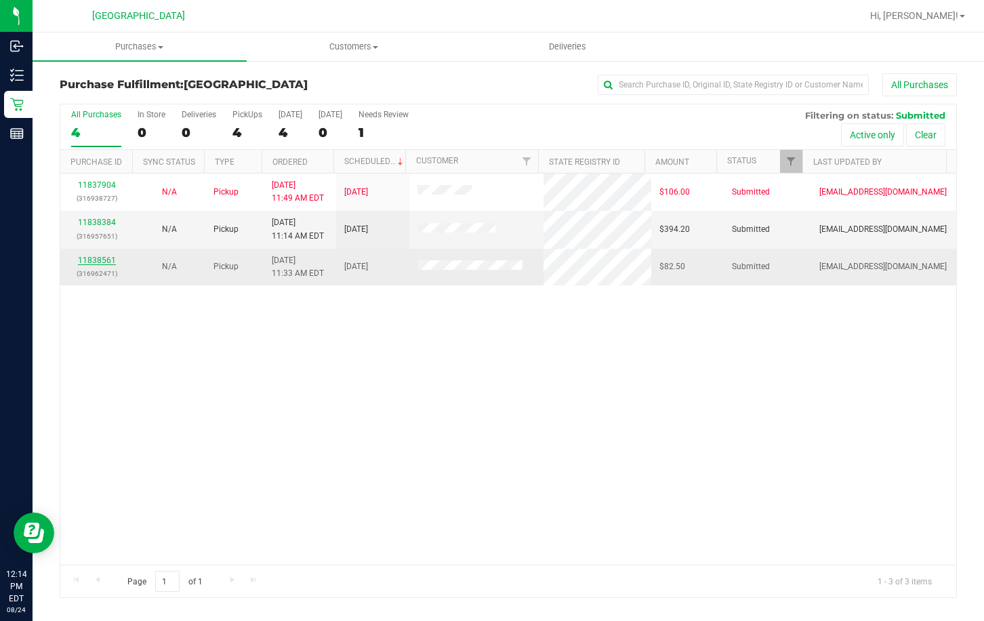
click at [94, 260] on link "11838561" at bounding box center [97, 260] width 38 height 9
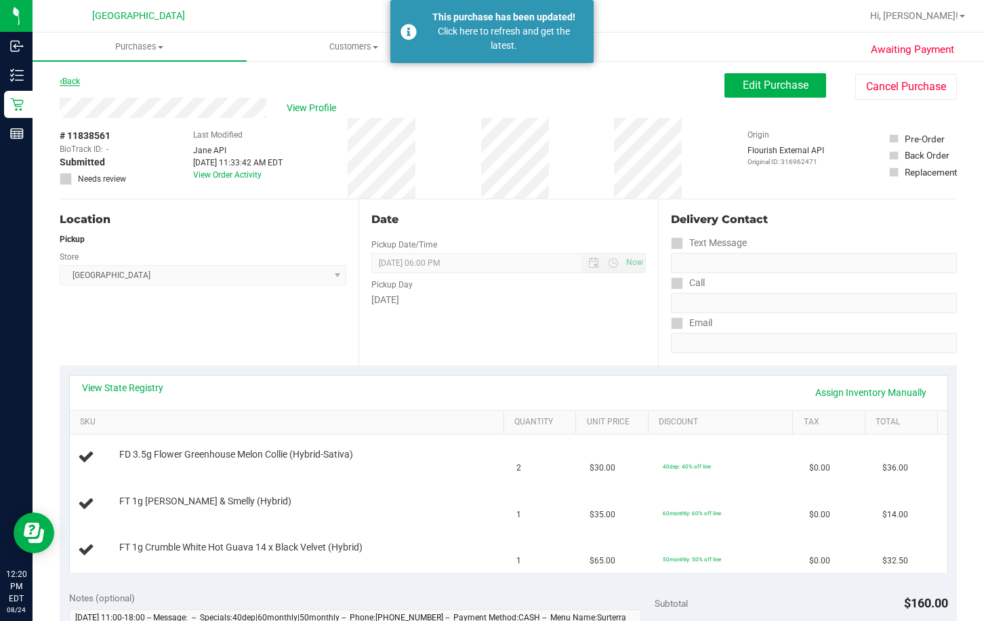
click at [71, 85] on link "Back" at bounding box center [70, 81] width 20 height 9
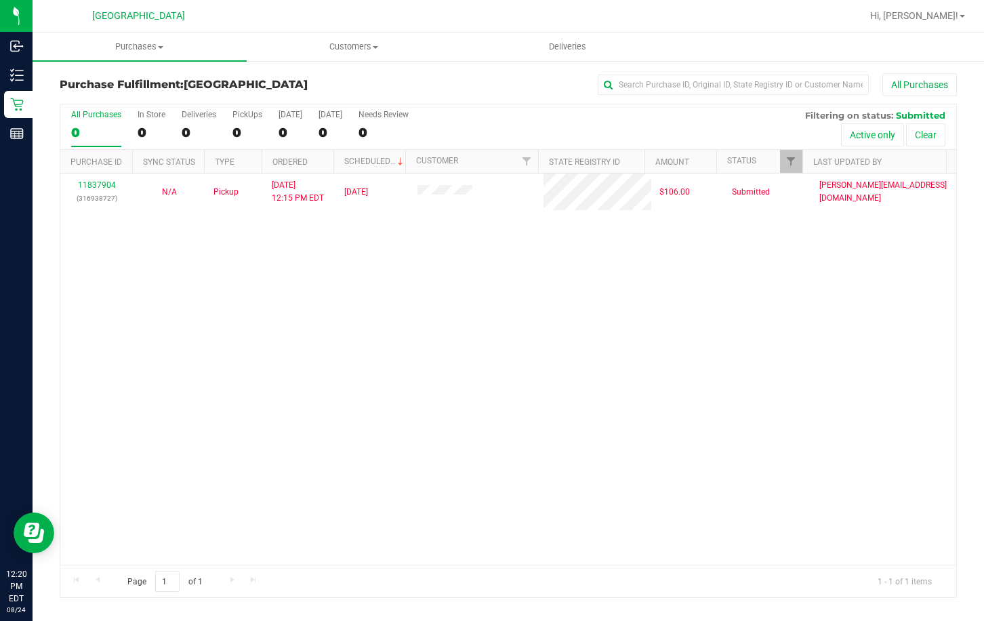
drag, startPoint x: 452, startPoint y: 262, endPoint x: 201, endPoint y: 7, distance: 358.0
click at [452, 257] on div "11837904 (316938727) N/A Pickup 8/24/2025 12:15 PM EDT 8/24/2025 $106.00 Submit…" at bounding box center [508, 369] width 896 height 391
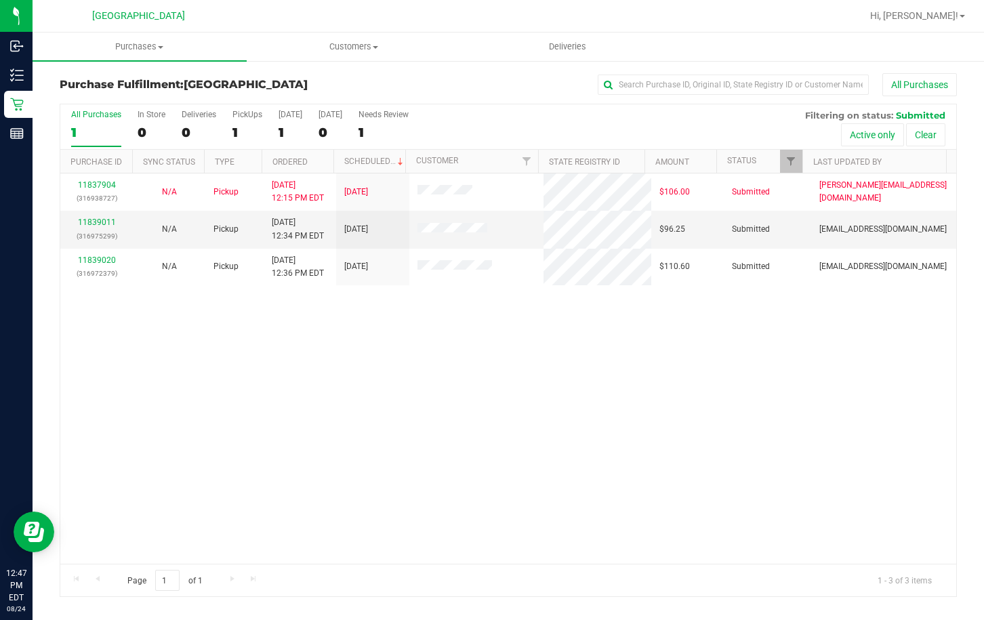
click at [545, 471] on div "11837904 (316938727) N/A Pickup 8/24/2025 12:15 PM EDT 8/24/2025 $106.00 Submit…" at bounding box center [508, 369] width 896 height 390
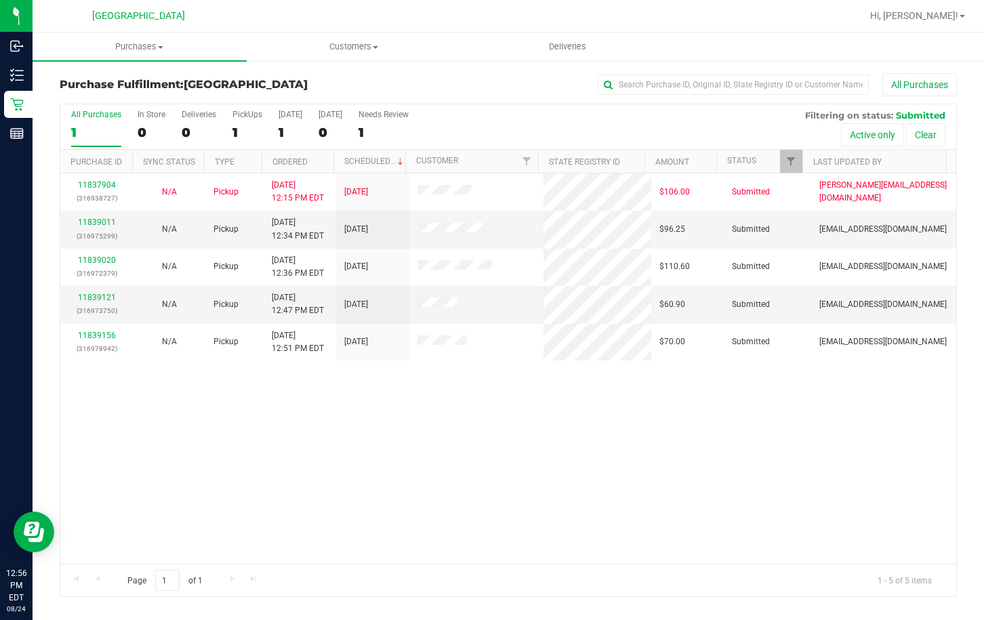
click at [500, 474] on div "11837904 (316938727) N/A Pickup 8/24/2025 12:15 PM EDT 8/24/2025 $106.00 Submit…" at bounding box center [508, 369] width 896 height 390
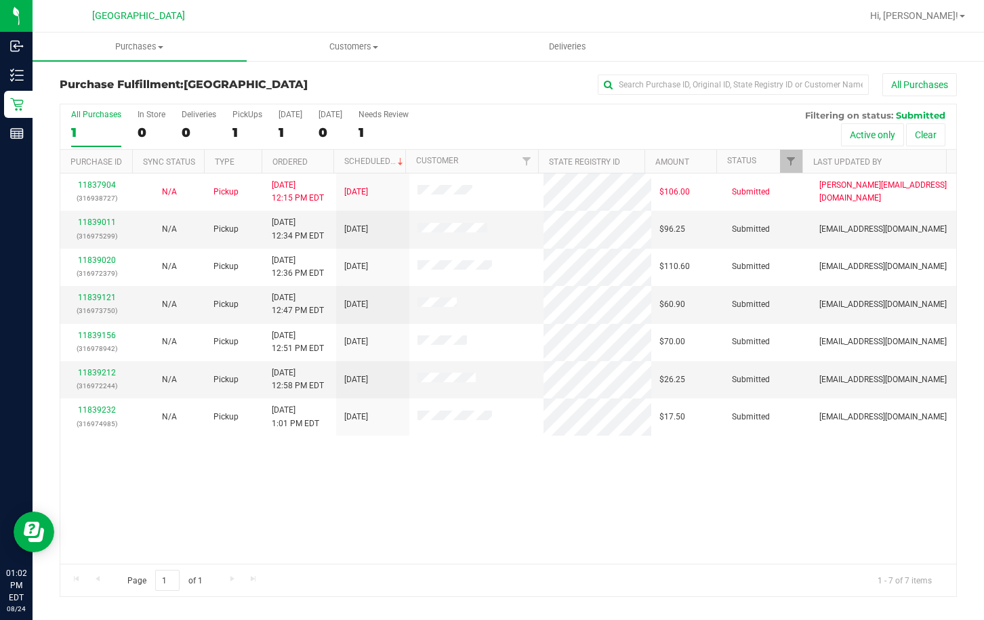
click at [285, 436] on div "11837904 (316938727) N/A Pickup 8/24/2025 12:15 PM EDT 8/24/2025 $106.00 Submit…" at bounding box center [508, 369] width 896 height 390
click at [102, 373] on link "11839212" at bounding box center [97, 372] width 38 height 9
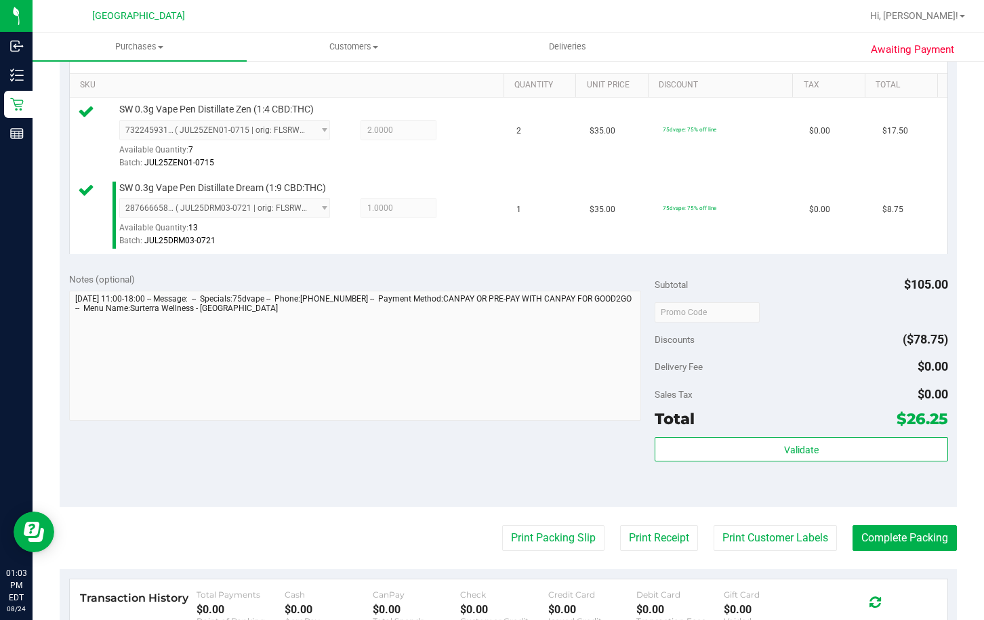
scroll to position [339, 0]
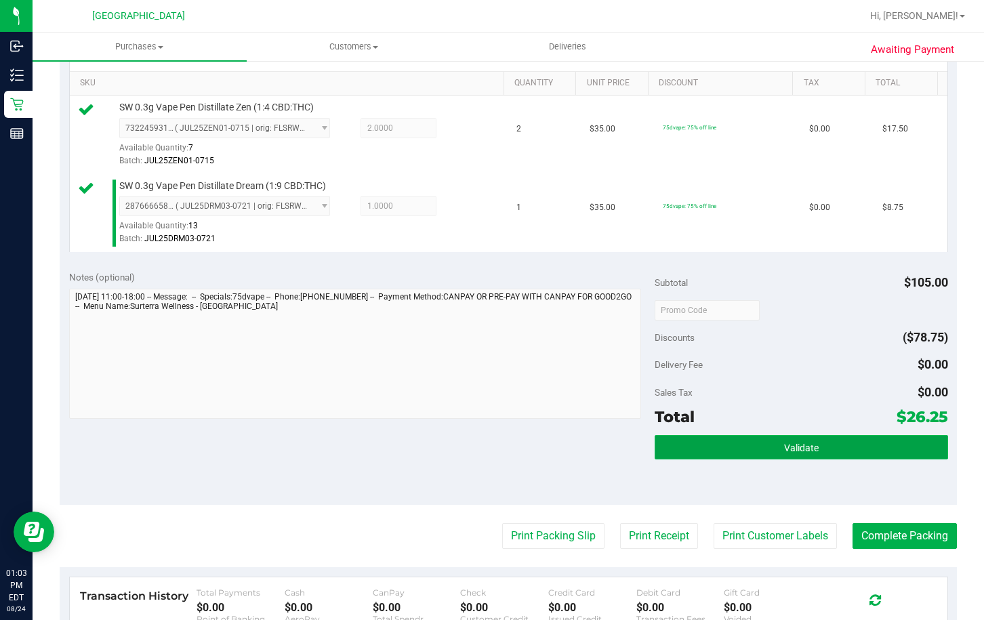
click at [830, 445] on button "Validate" at bounding box center [801, 447] width 293 height 24
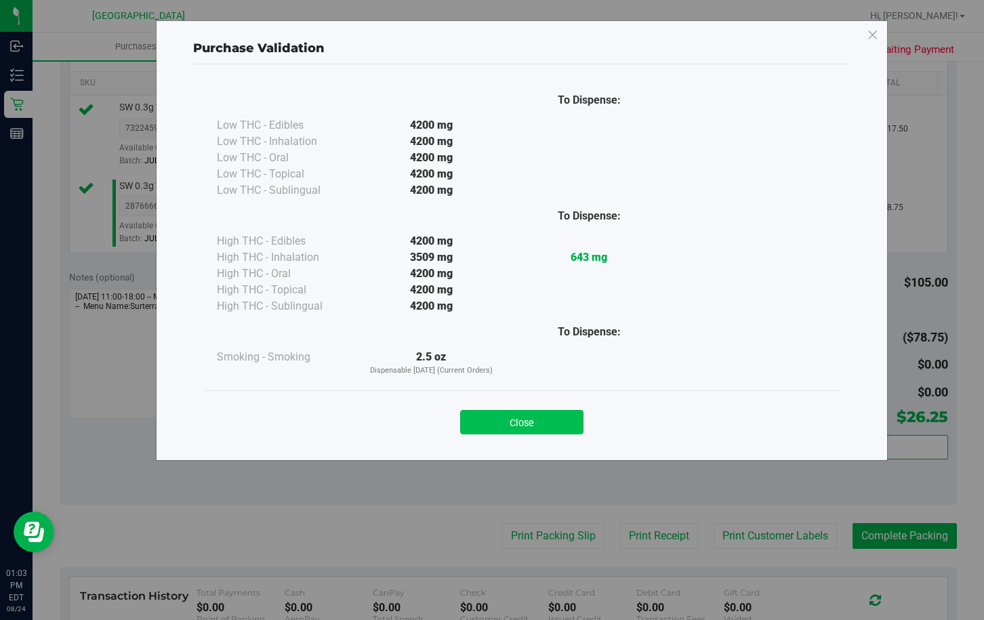
click at [478, 419] on button "Close" at bounding box center [521, 422] width 123 height 24
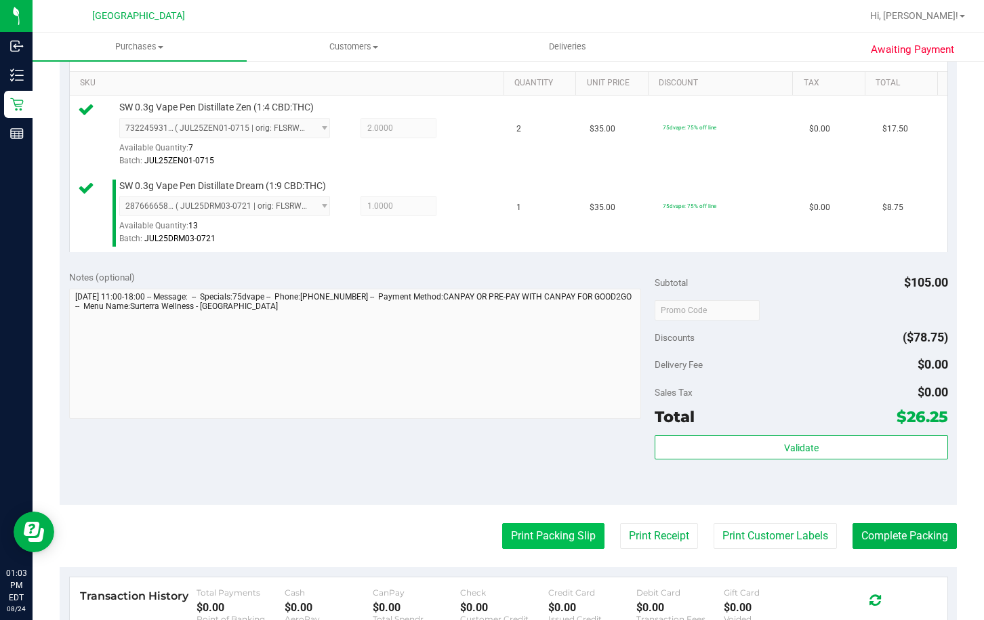
click at [514, 544] on button "Print Packing Slip" at bounding box center [553, 536] width 102 height 26
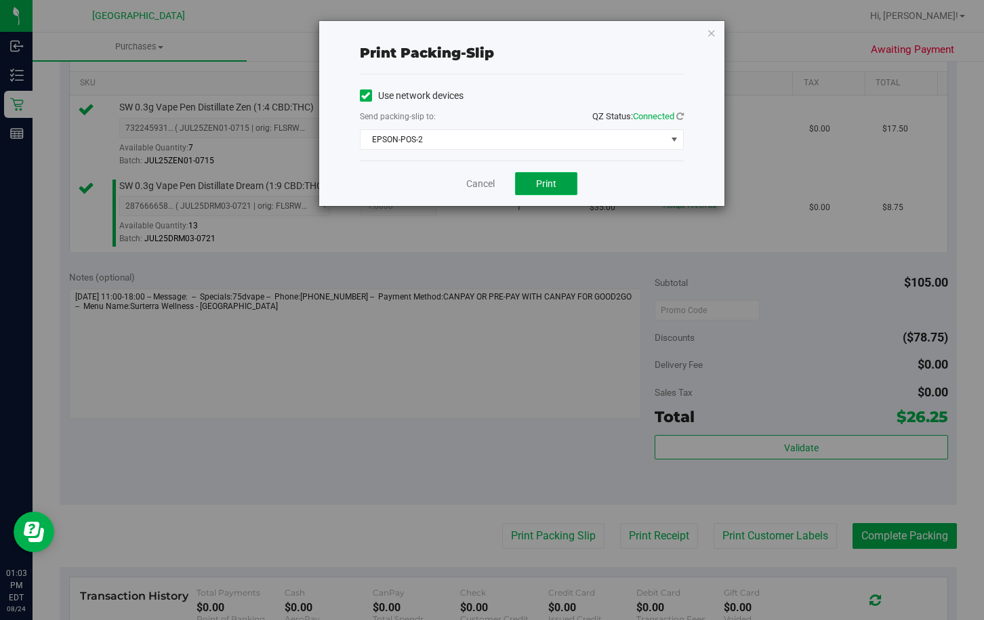
click at [535, 183] on button "Print" at bounding box center [546, 183] width 62 height 23
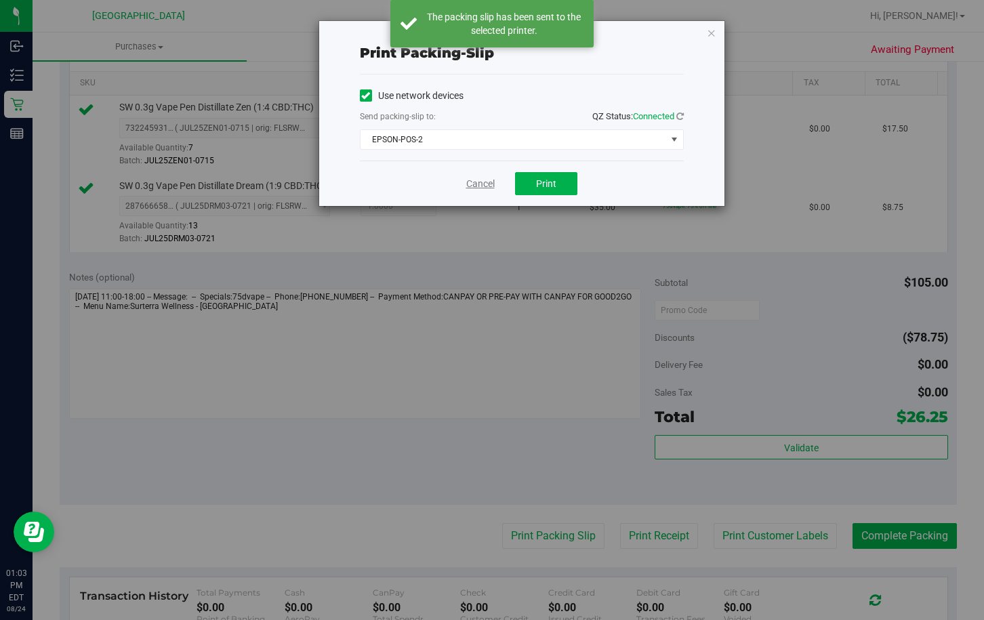
click at [467, 180] on link "Cancel" at bounding box center [480, 184] width 28 height 14
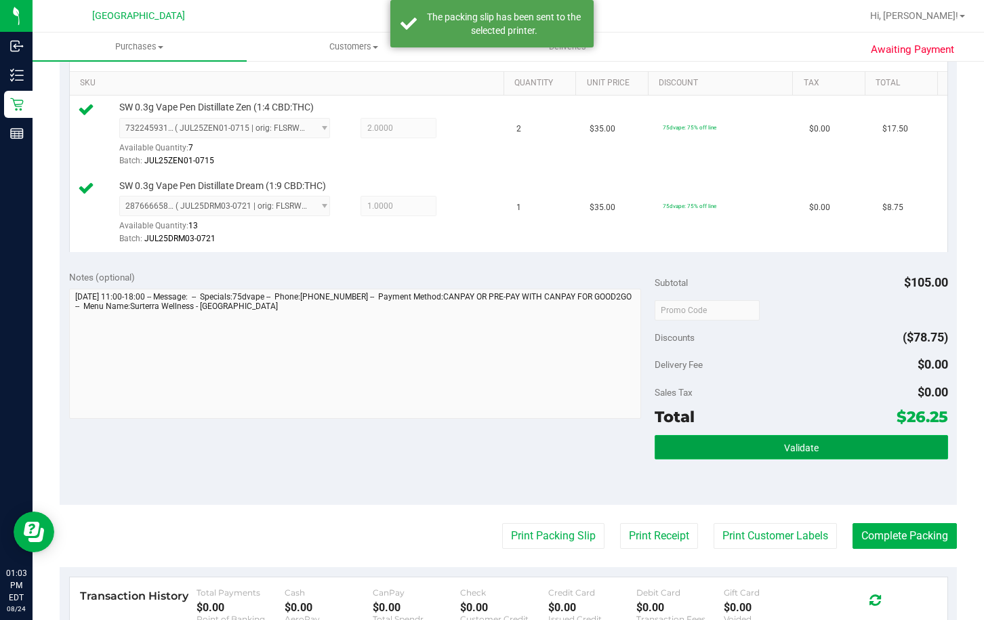
click at [740, 456] on button "Validate" at bounding box center [801, 447] width 293 height 24
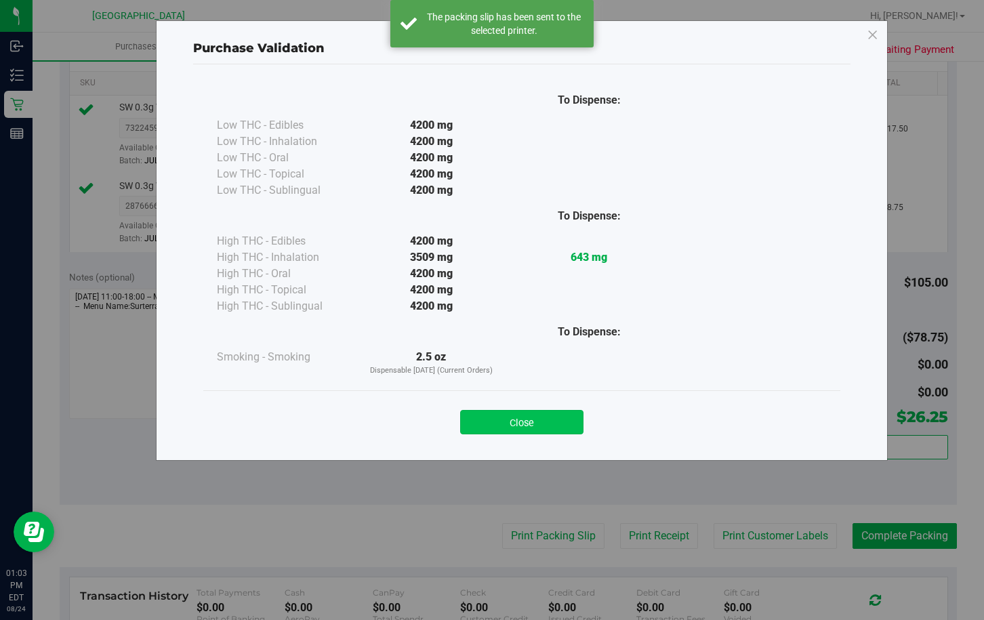
click at [548, 431] on button "Close" at bounding box center [521, 422] width 123 height 24
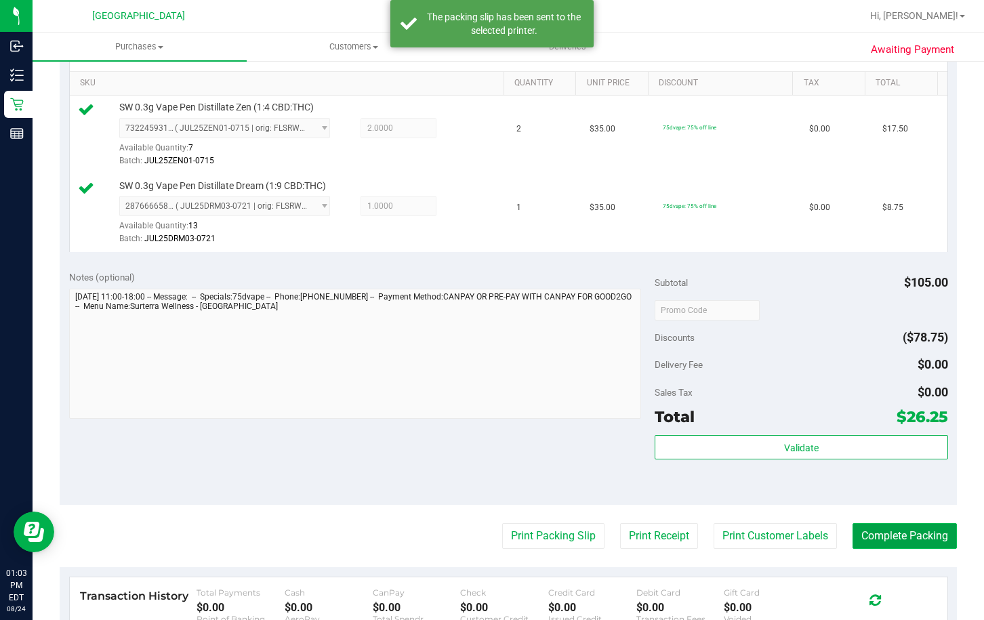
drag, startPoint x: 879, startPoint y: 542, endPoint x: 896, endPoint y: 531, distance: 20.1
click at [895, 533] on button "Complete Packing" at bounding box center [905, 536] width 104 height 26
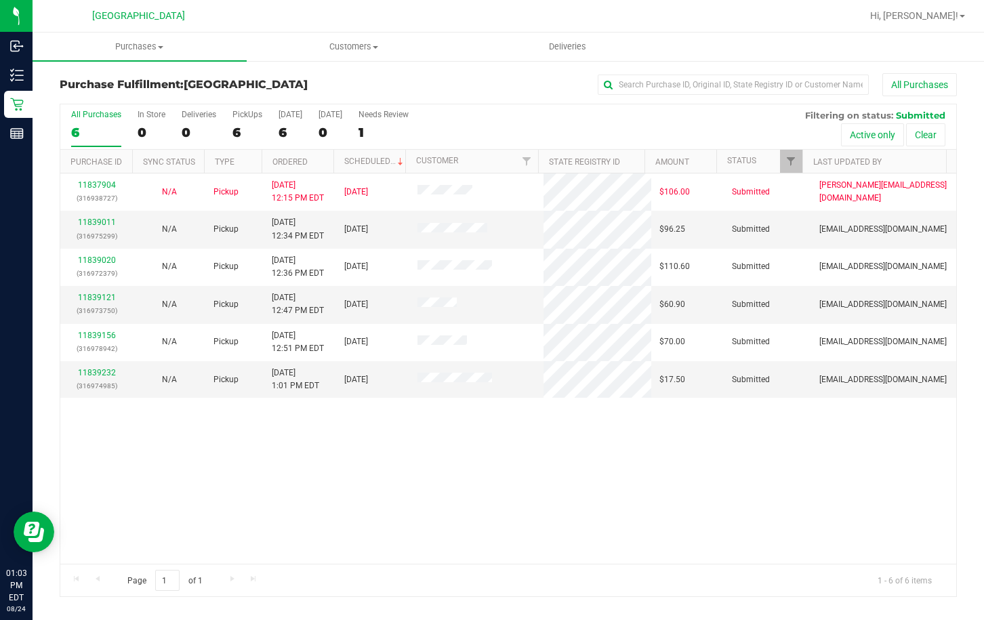
click at [645, 461] on div "11837904 (316938727) N/A Pickup 8/24/2025 12:15 PM EDT 8/24/2025 $106.00 Submit…" at bounding box center [508, 369] width 896 height 390
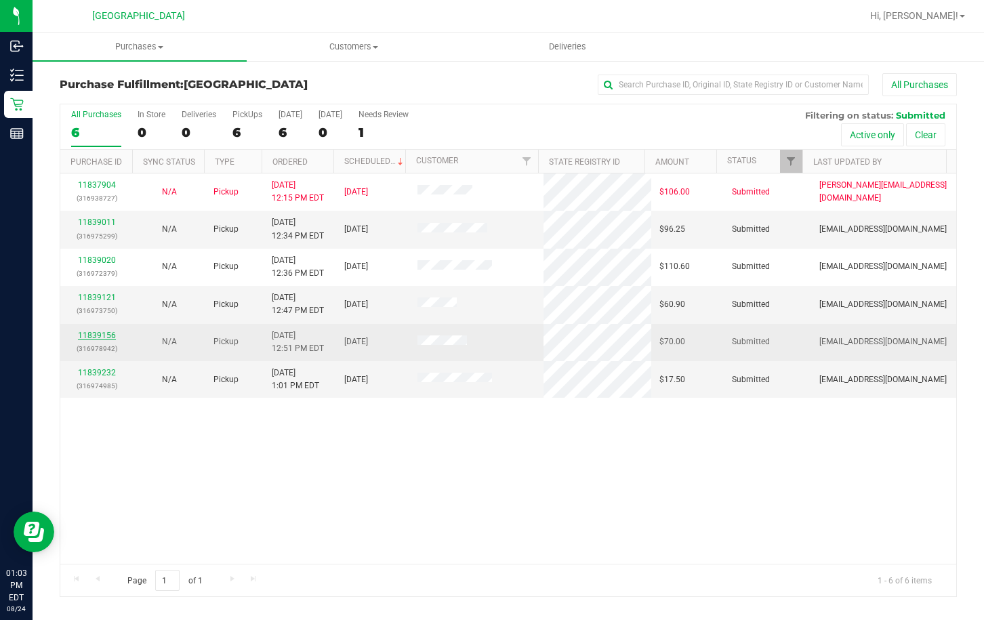
click at [98, 333] on link "11839156" at bounding box center [97, 335] width 38 height 9
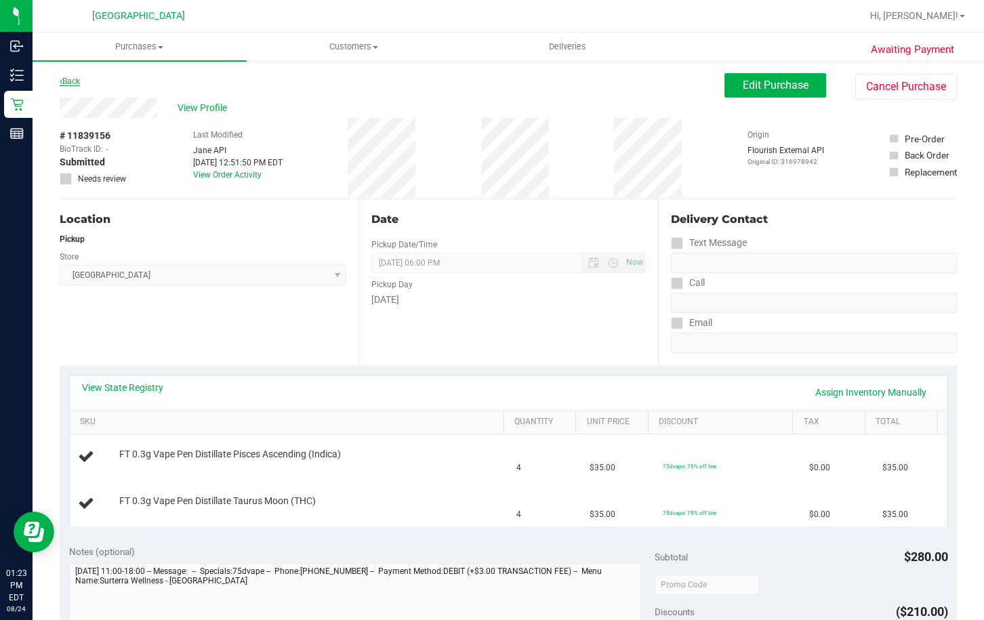
click at [75, 81] on link "Back" at bounding box center [70, 81] width 20 height 9
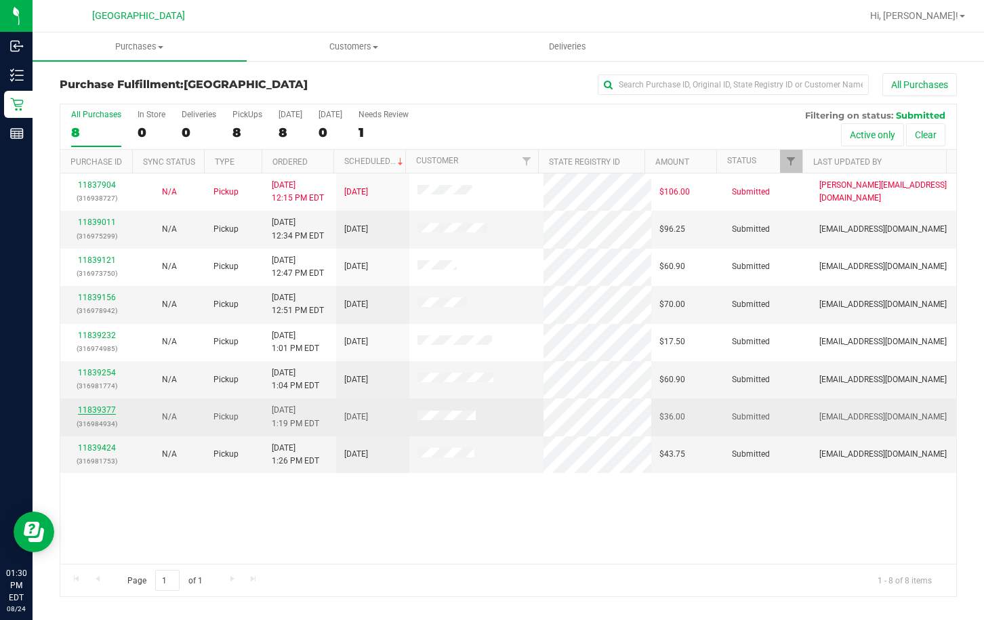
click at [106, 409] on link "11839377" at bounding box center [97, 409] width 38 height 9
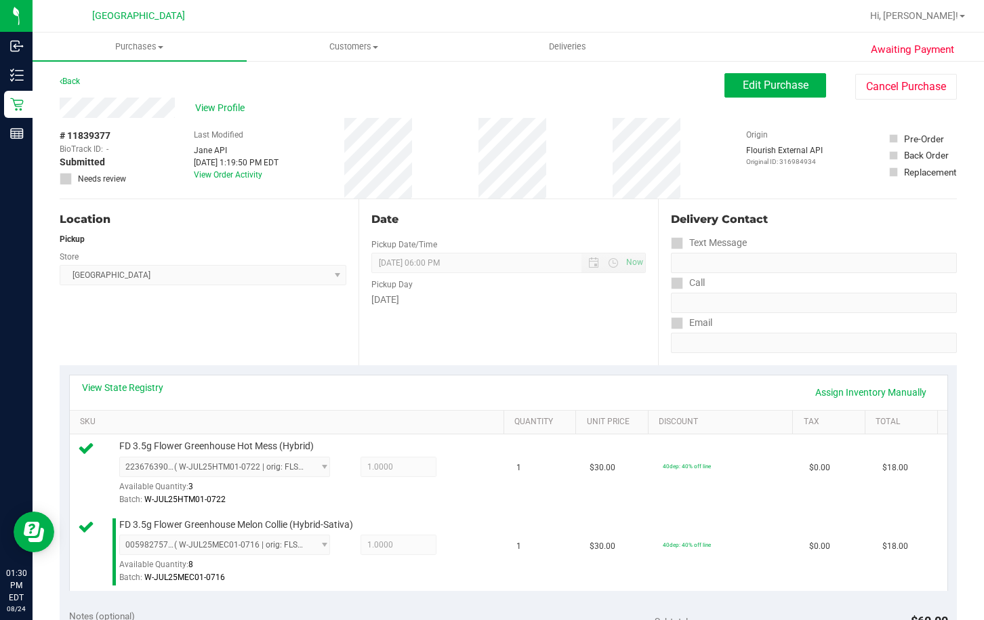
scroll to position [407, 0]
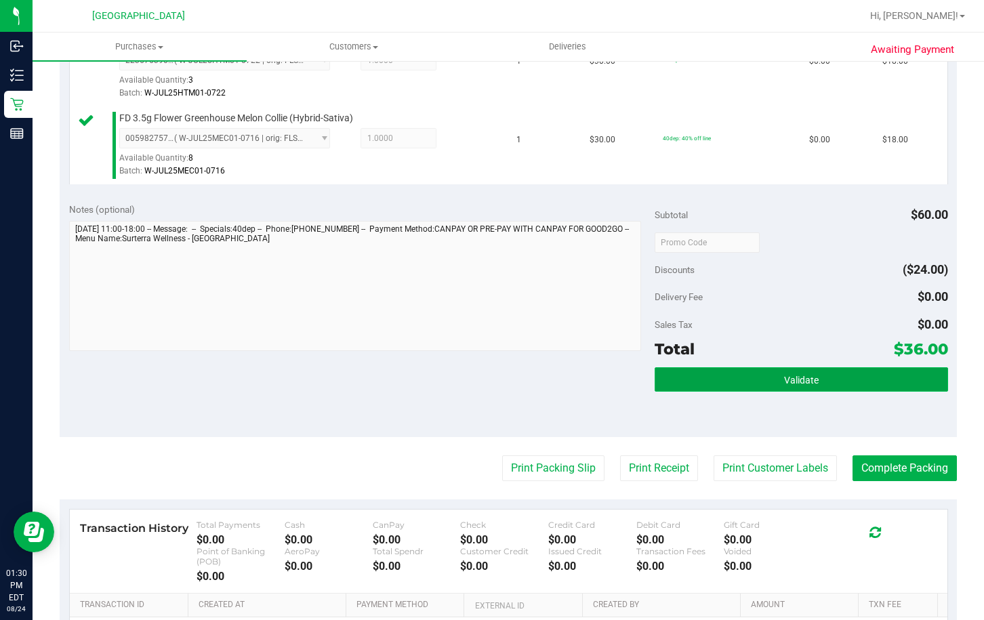
click at [747, 388] on button "Validate" at bounding box center [801, 379] width 293 height 24
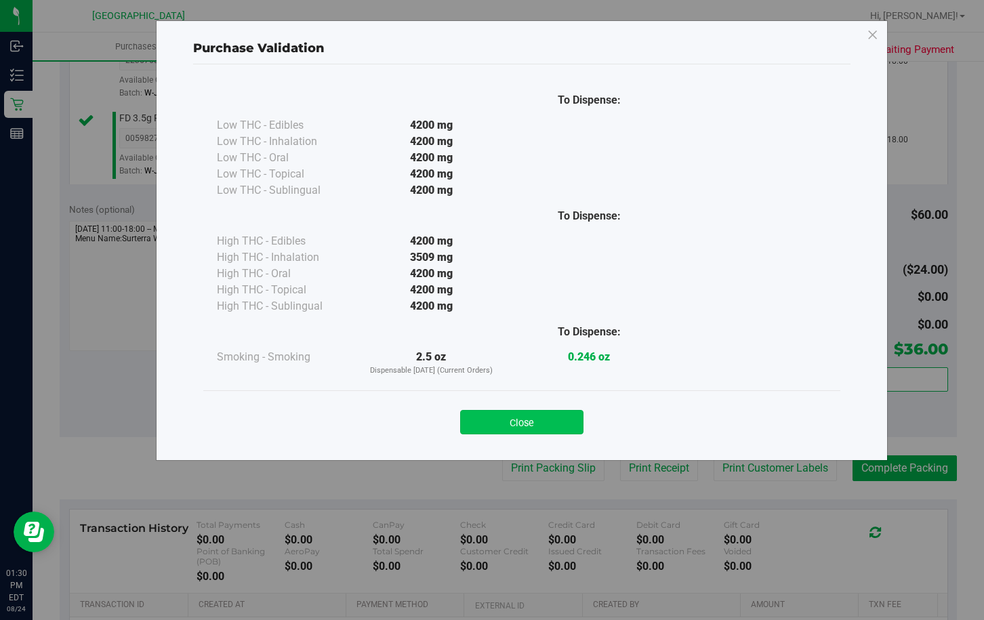
click at [474, 429] on button "Close" at bounding box center [521, 422] width 123 height 24
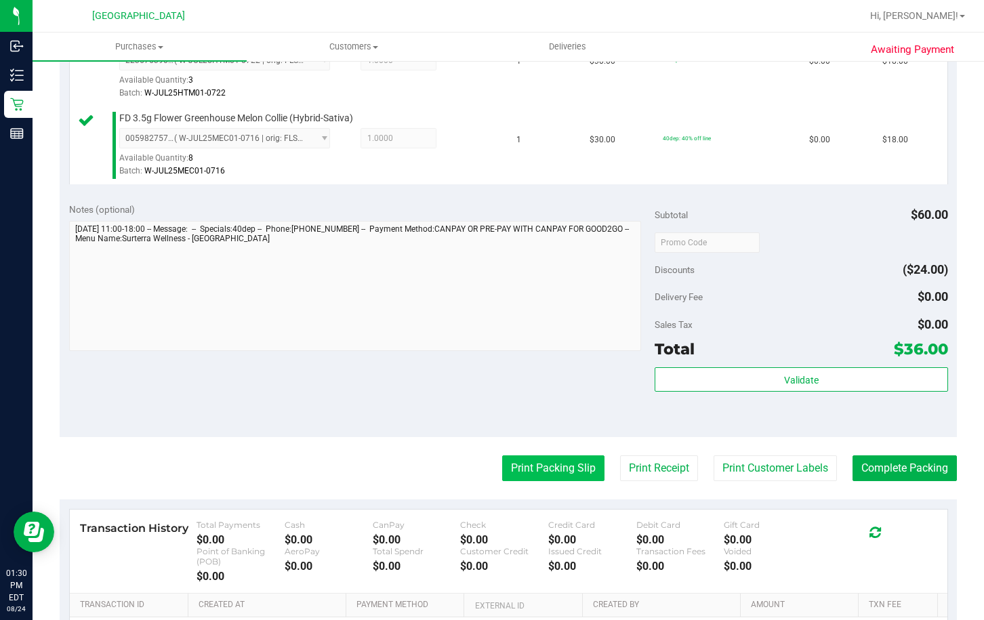
click at [542, 476] on button "Print Packing Slip" at bounding box center [553, 469] width 102 height 26
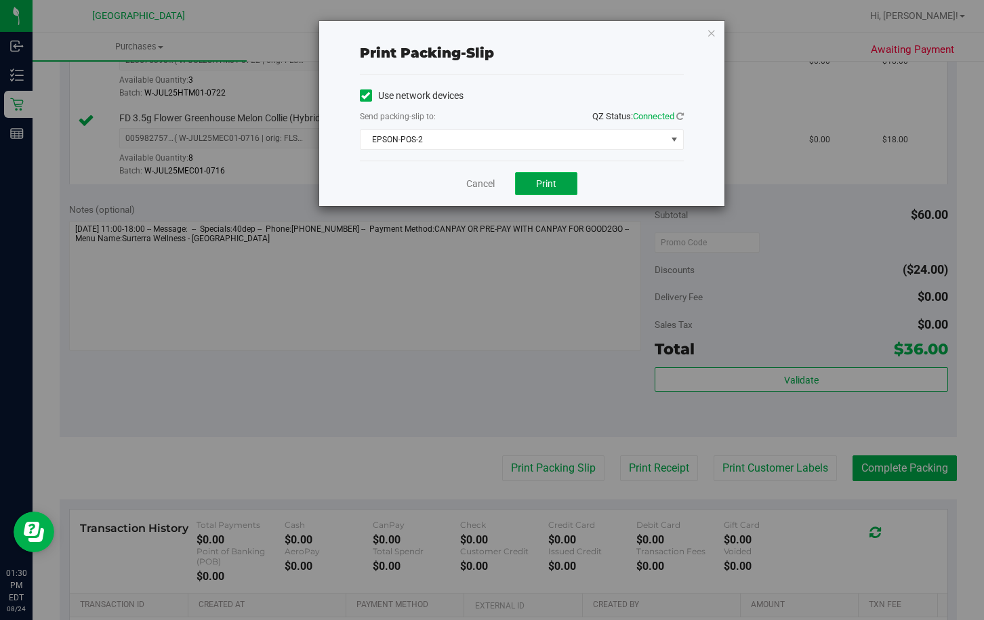
click at [554, 179] on span "Print" at bounding box center [546, 183] width 20 height 11
click at [481, 182] on link "Cancel" at bounding box center [480, 184] width 28 height 14
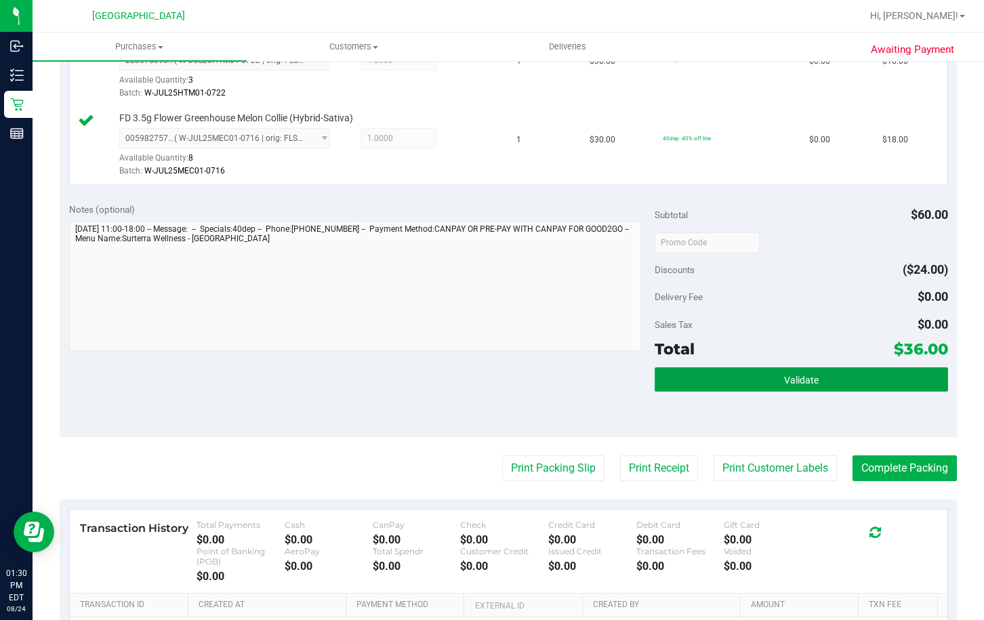
click at [840, 369] on button "Validate" at bounding box center [801, 379] width 293 height 24
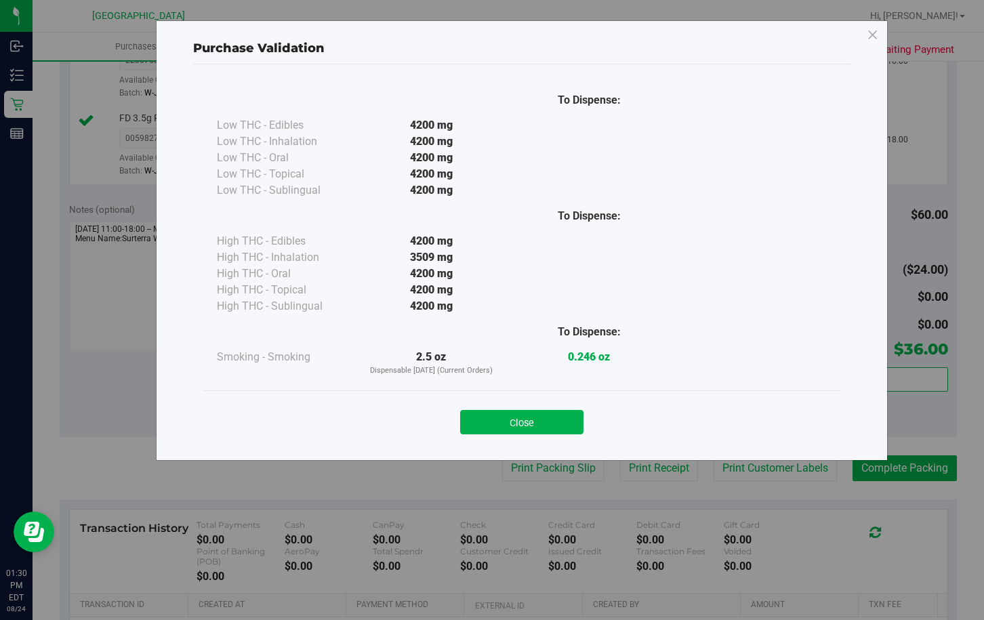
click at [551, 419] on button "Close" at bounding box center [521, 422] width 123 height 24
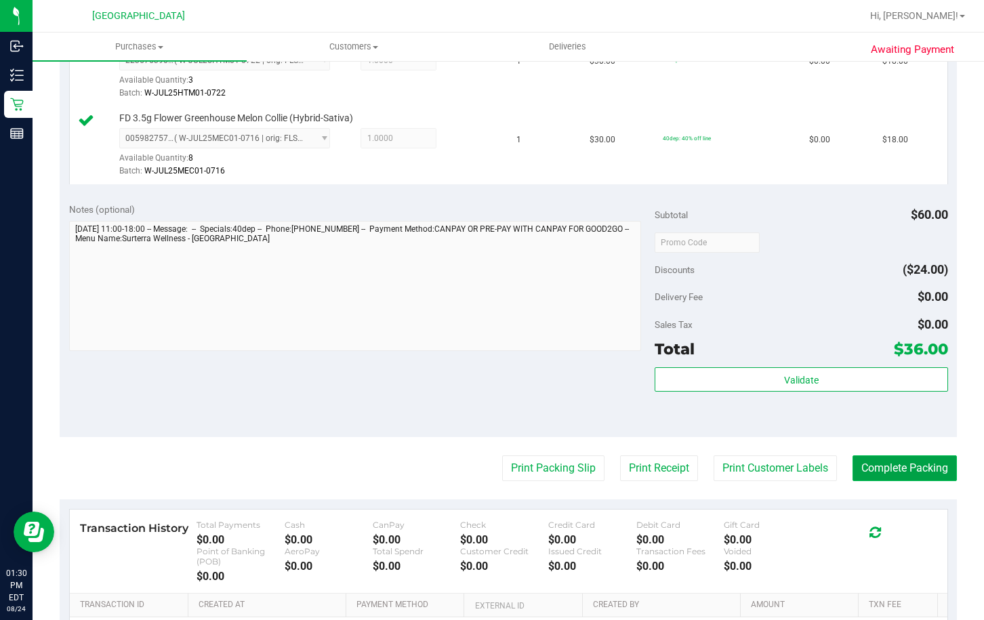
click at [898, 473] on button "Complete Packing" at bounding box center [905, 469] width 104 height 26
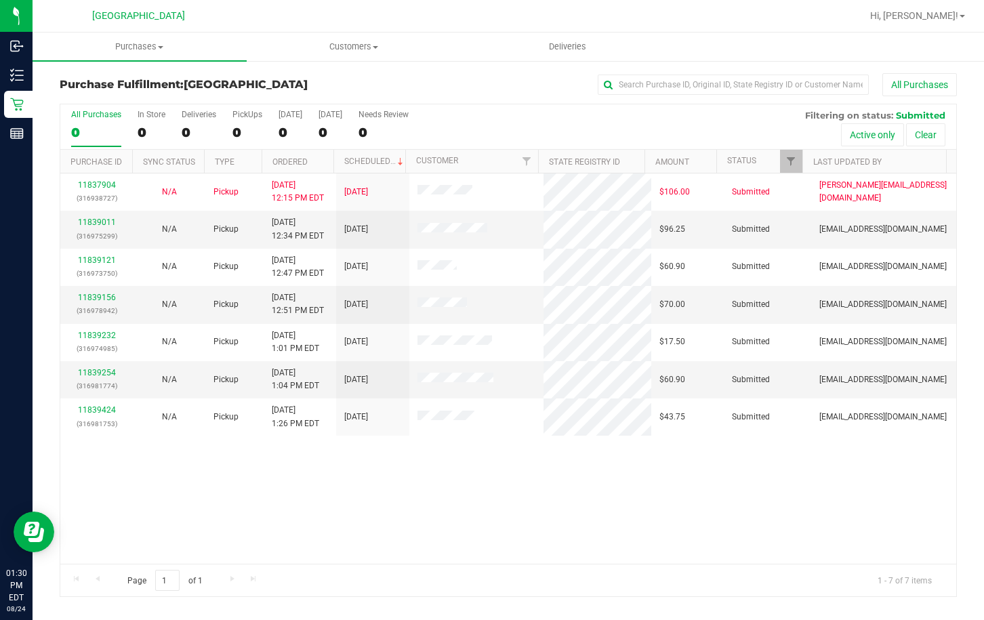
click at [543, 456] on div "11837904 (316938727) N/A Pickup 8/24/2025 12:15 PM EDT 8/24/2025 $106.00 Submit…" at bounding box center [508, 369] width 896 height 390
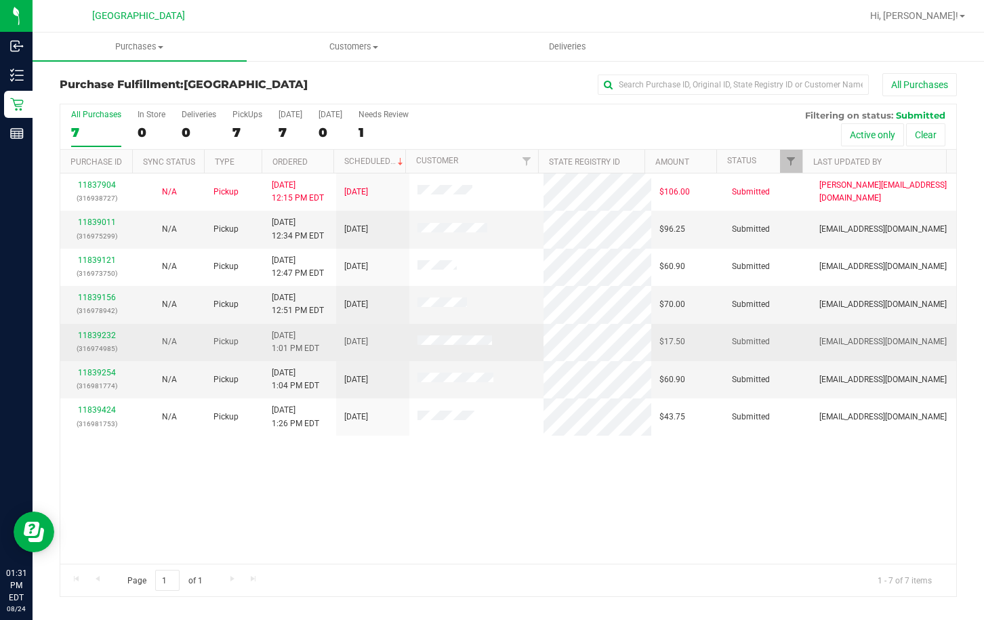
click at [105, 341] on div "11839232 (316974985)" at bounding box center [96, 342] width 56 height 26
click at [101, 337] on link "11839232" at bounding box center [97, 335] width 38 height 9
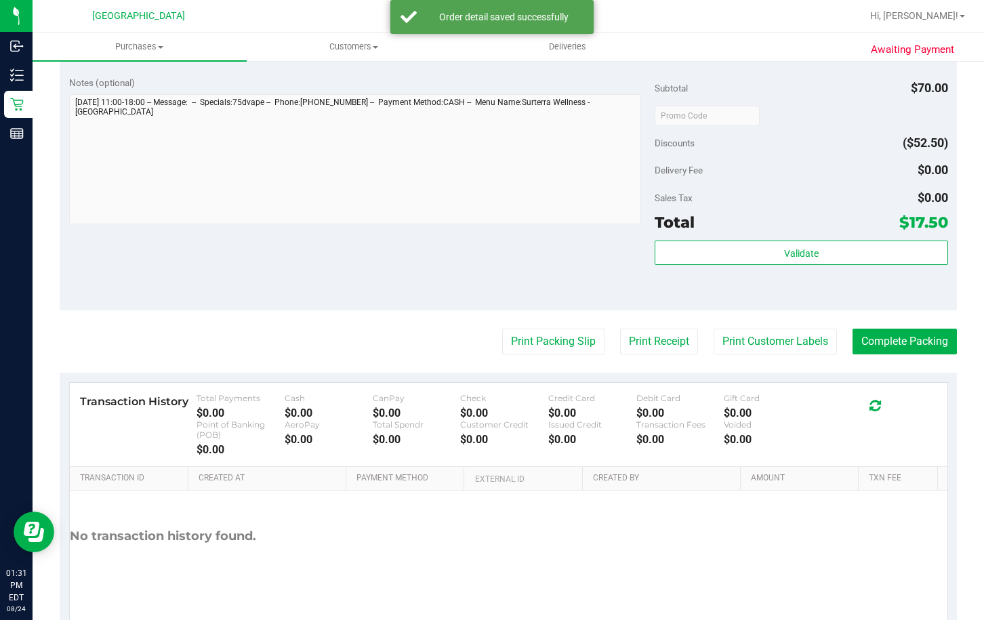
scroll to position [577, 0]
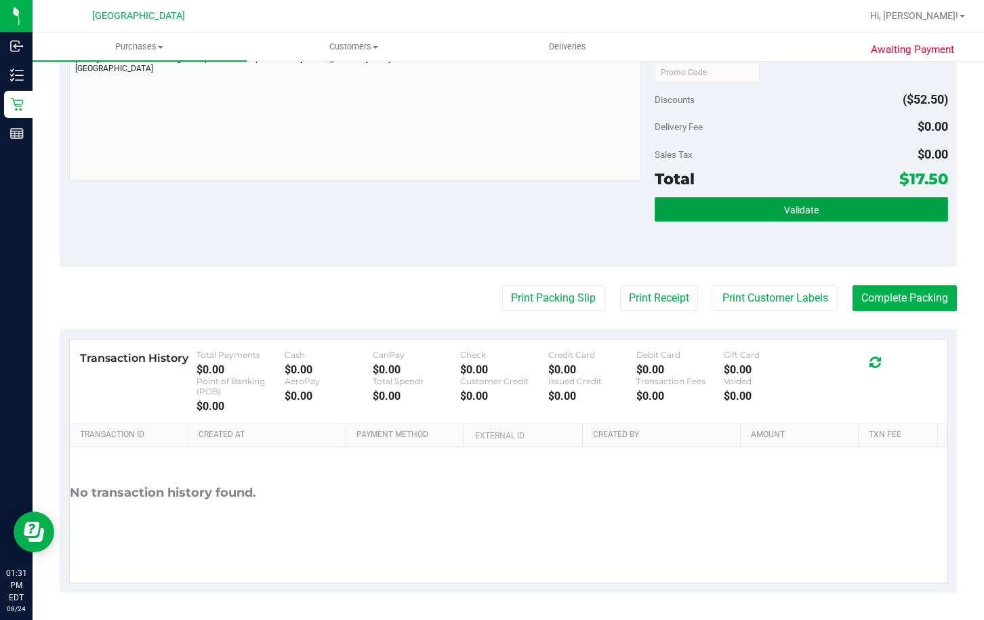
drag, startPoint x: 834, startPoint y: 213, endPoint x: 819, endPoint y: 207, distance: 16.1
click at [822, 203] on button "Validate" at bounding box center [801, 209] width 293 height 24
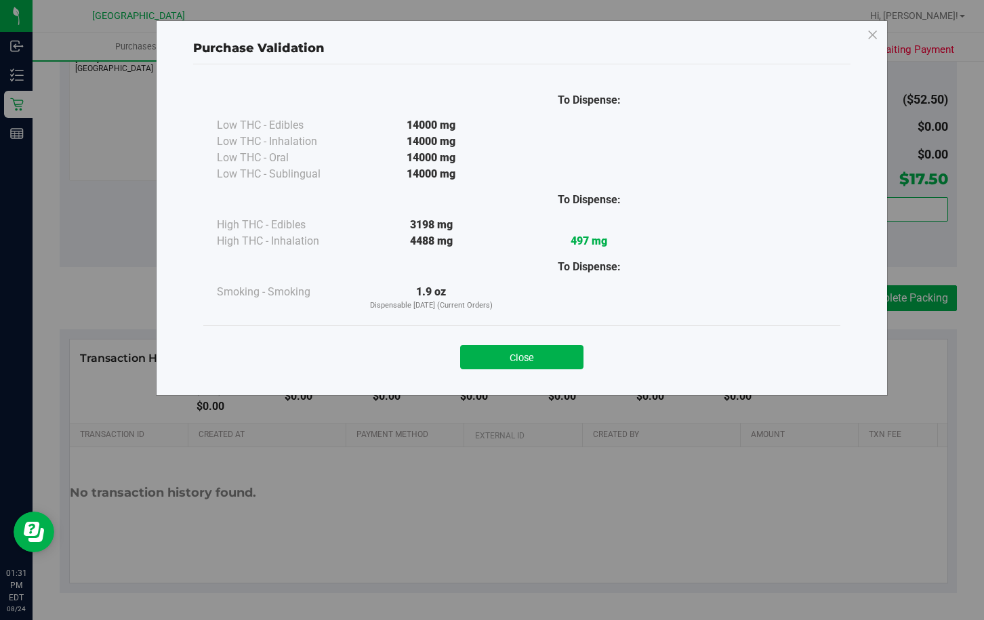
click at [523, 348] on button "Close" at bounding box center [521, 357] width 123 height 24
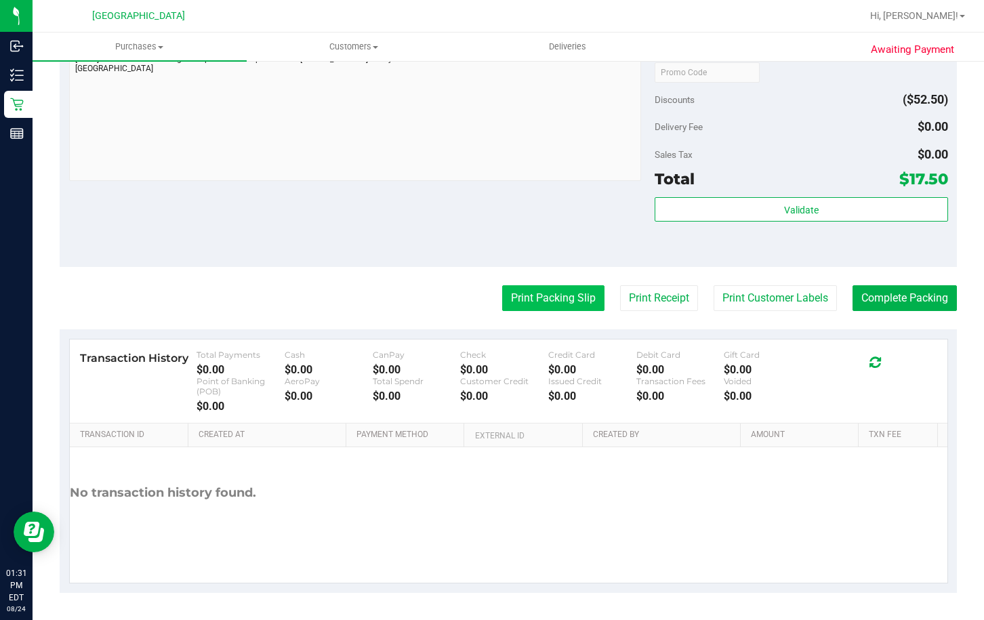
click at [541, 305] on button "Print Packing Slip" at bounding box center [553, 298] width 102 height 26
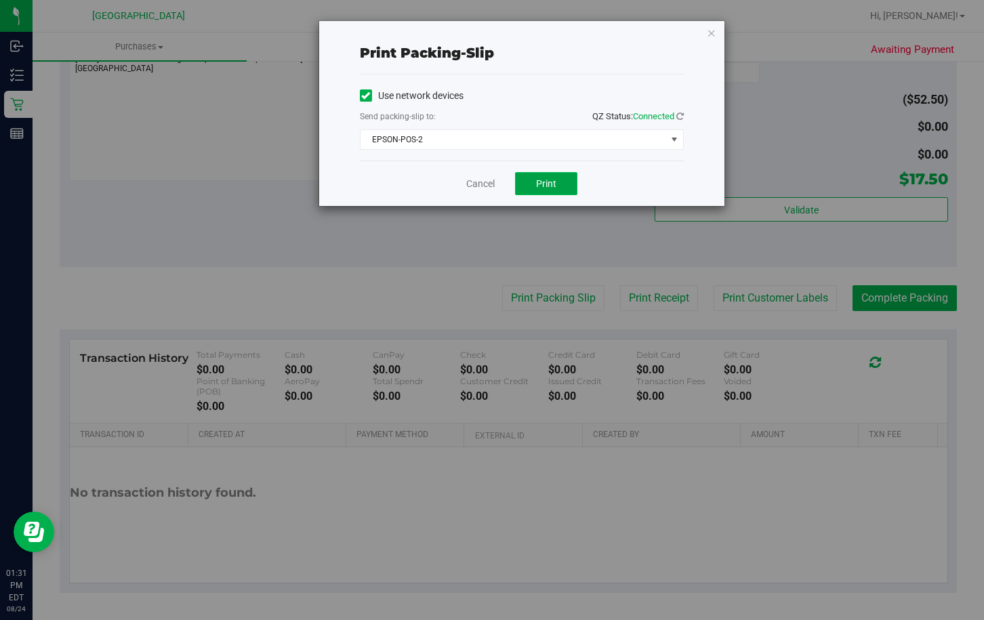
click at [564, 187] on button "Print" at bounding box center [546, 183] width 62 height 23
click at [477, 183] on link "Cancel" at bounding box center [480, 184] width 28 height 14
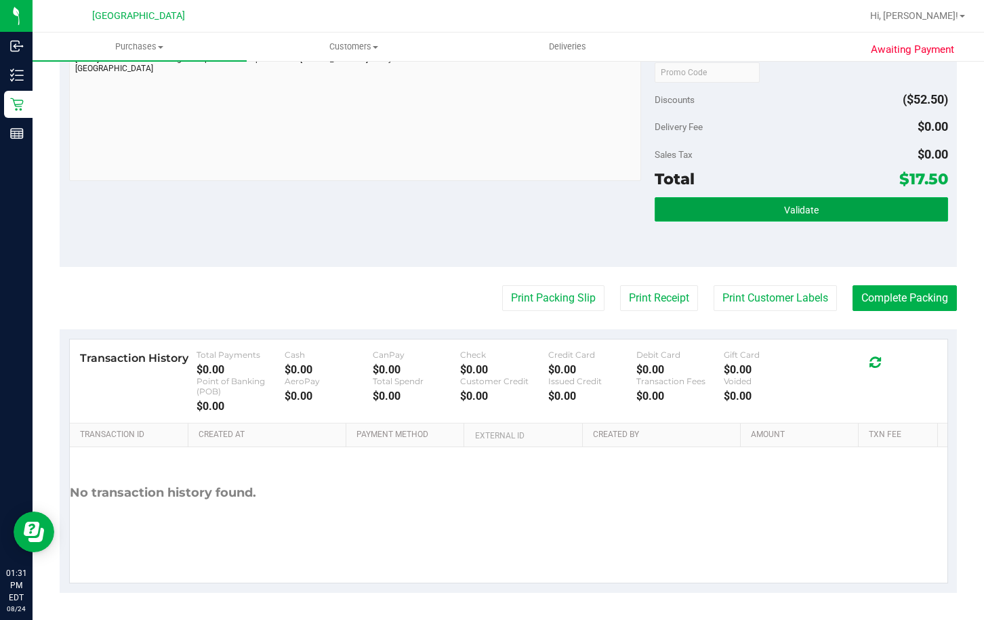
click at [767, 213] on button "Validate" at bounding box center [801, 209] width 293 height 24
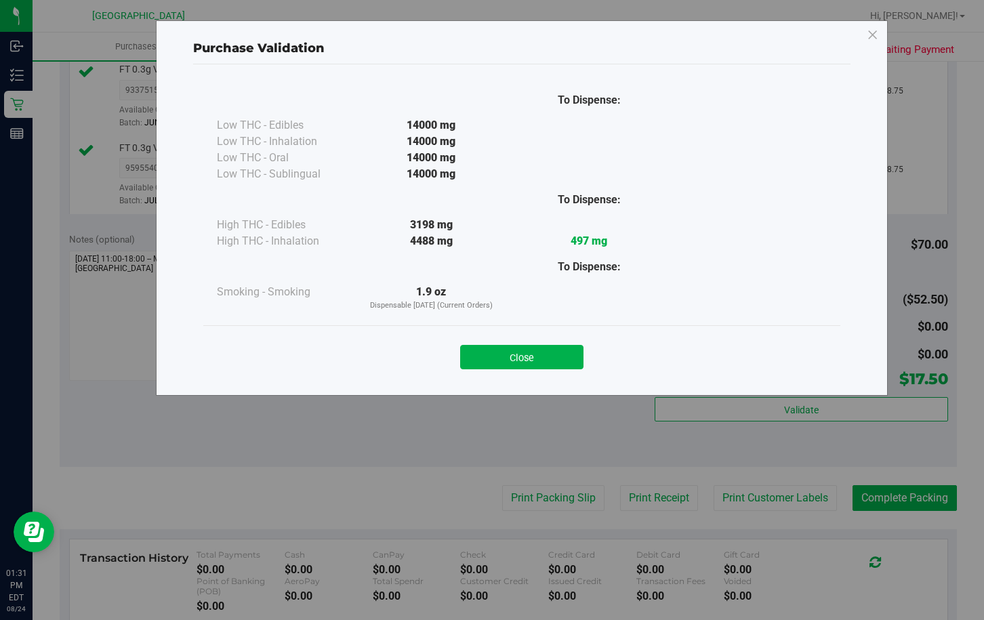
scroll to position [306, 0]
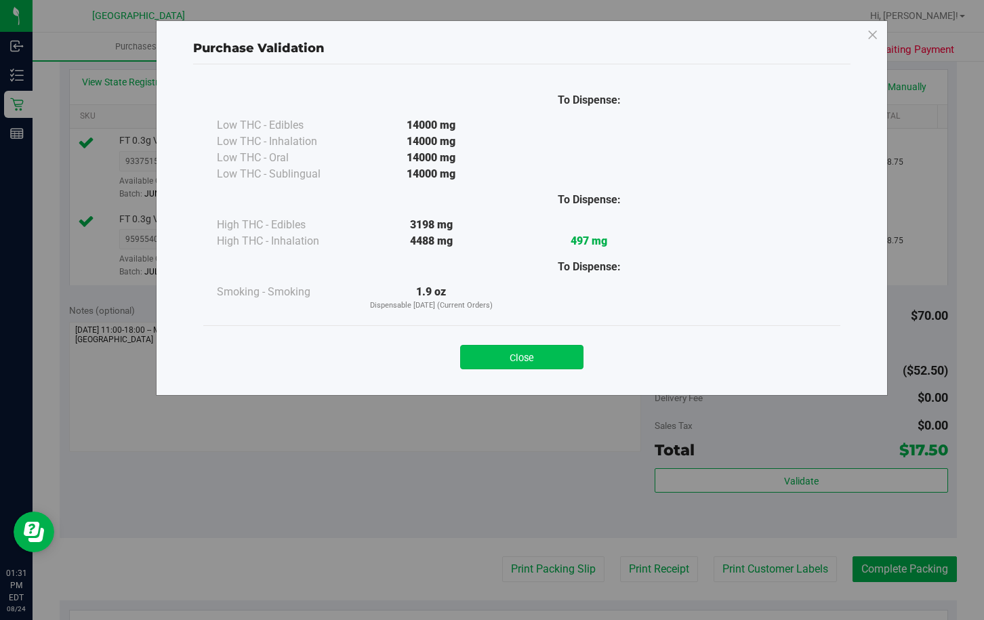
click at [527, 355] on button "Close" at bounding box center [521, 357] width 123 height 24
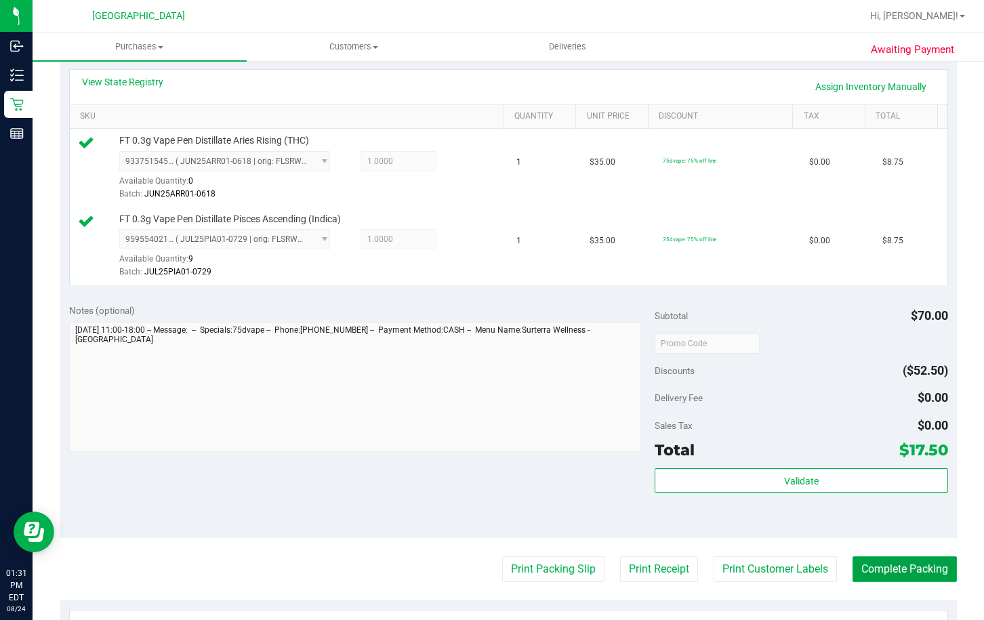
click at [868, 567] on button "Complete Packing" at bounding box center [905, 570] width 104 height 26
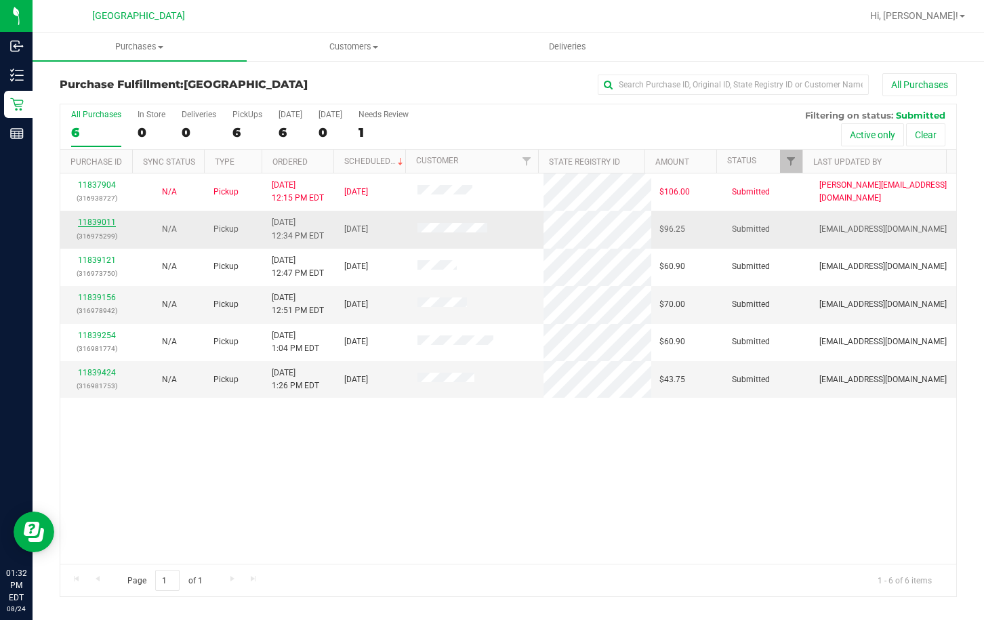
click at [105, 219] on link "11839011" at bounding box center [97, 222] width 38 height 9
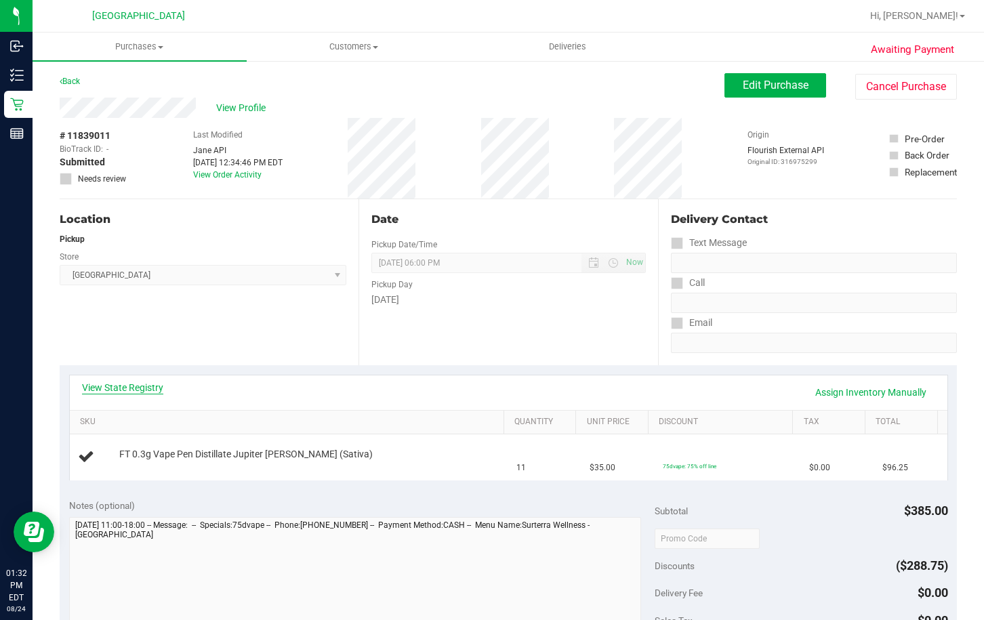
click at [147, 381] on link "View State Registry" at bounding box center [122, 388] width 81 height 14
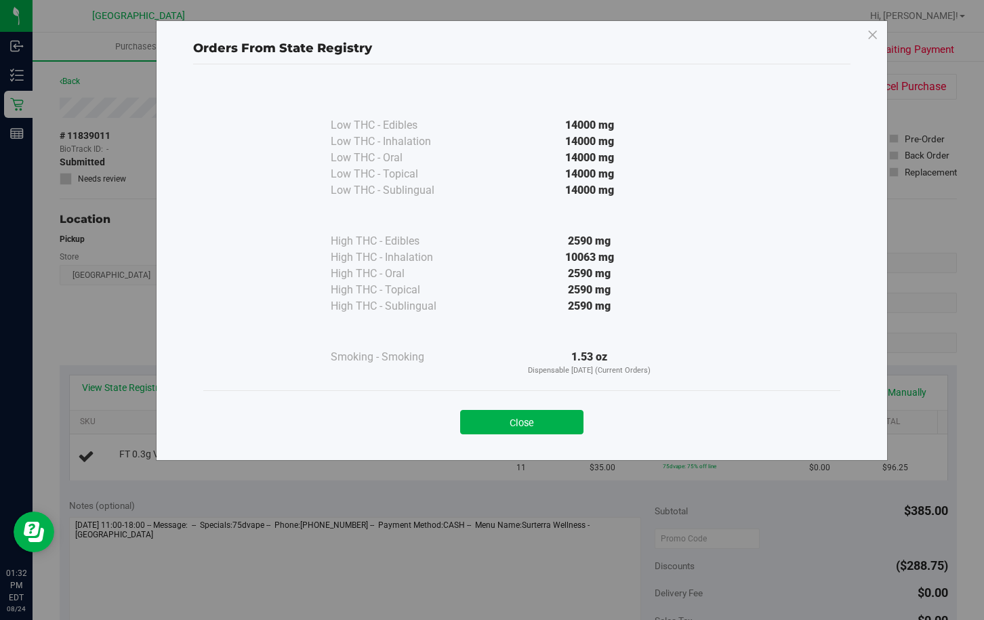
click at [485, 416] on button "Close" at bounding box center [521, 422] width 123 height 24
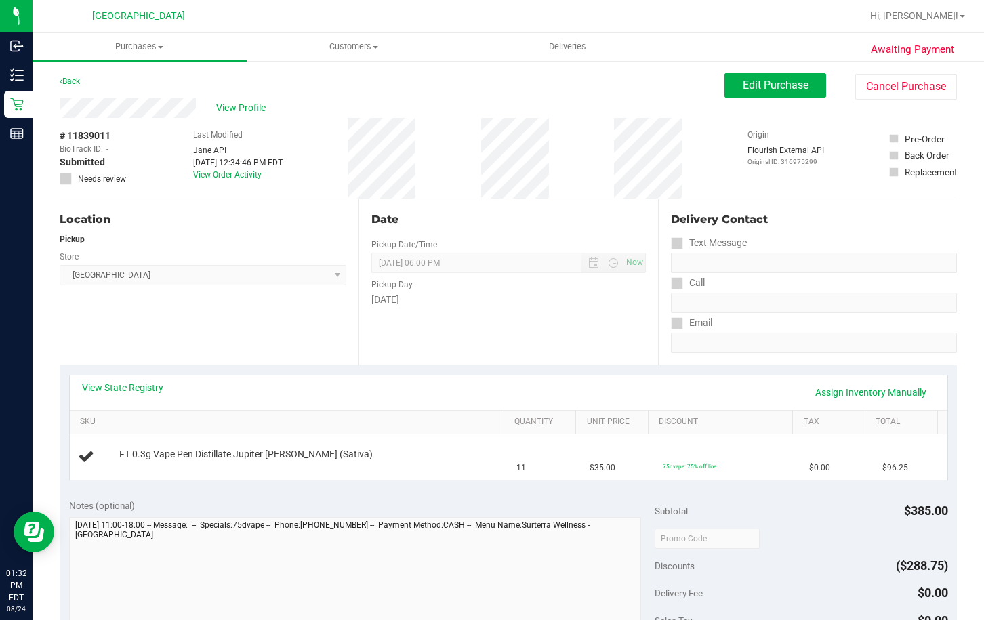
click at [559, 376] on div "View State Registry Assign Inventory Manually" at bounding box center [509, 393] width 878 height 35
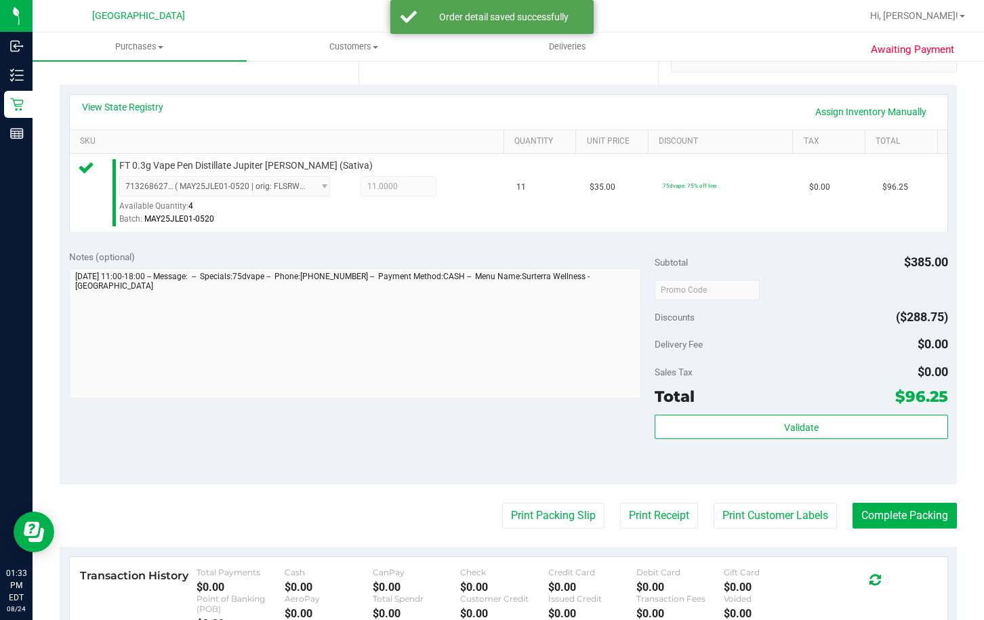
scroll to position [474, 0]
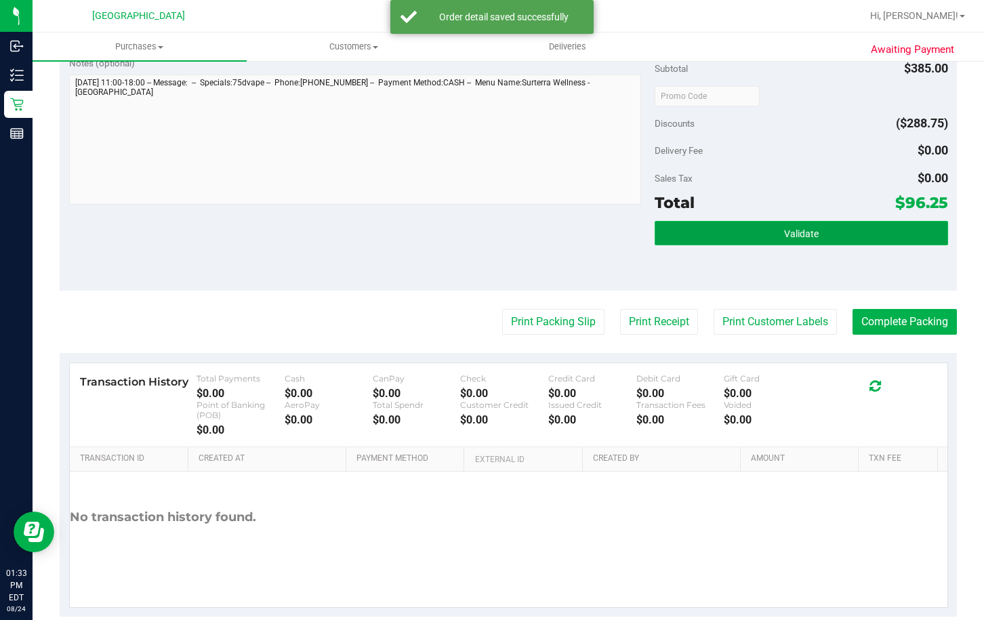
click at [665, 232] on button "Validate" at bounding box center [801, 233] width 293 height 24
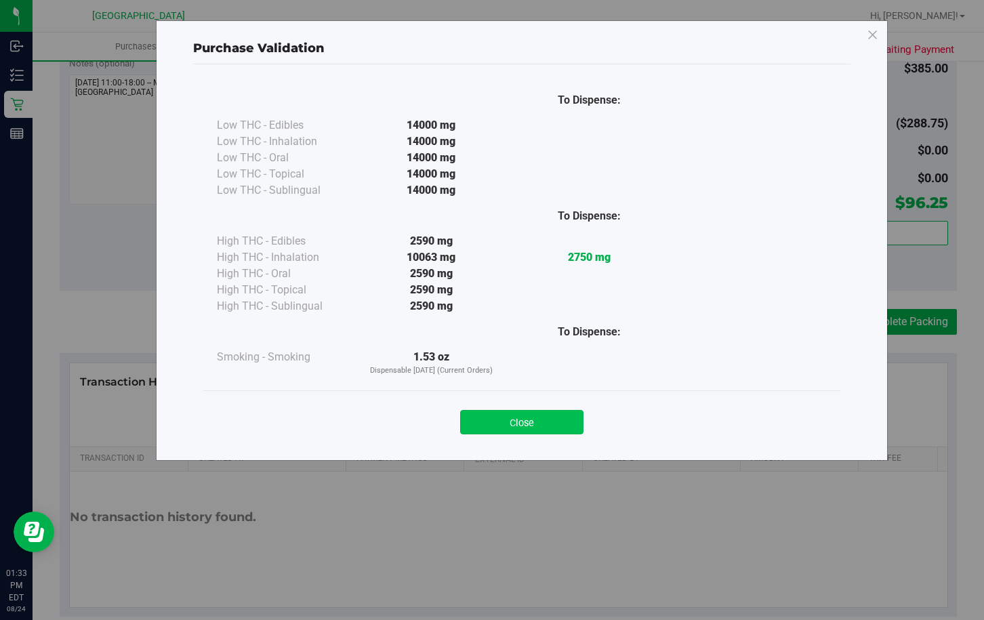
click at [528, 425] on button "Close" at bounding box center [521, 422] width 123 height 24
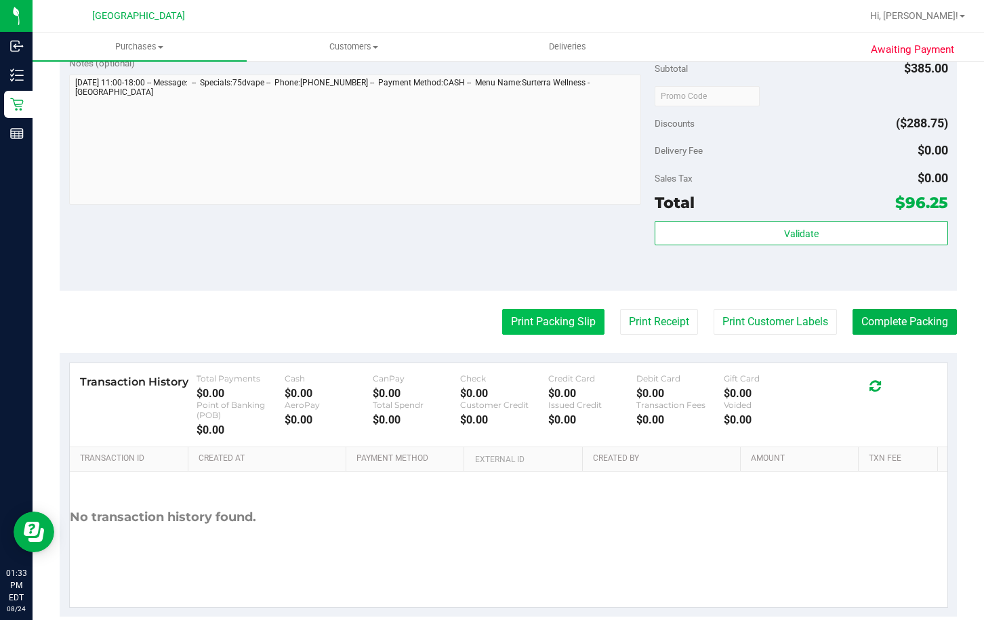
click at [502, 321] on button "Print Packing Slip" at bounding box center [553, 322] width 102 height 26
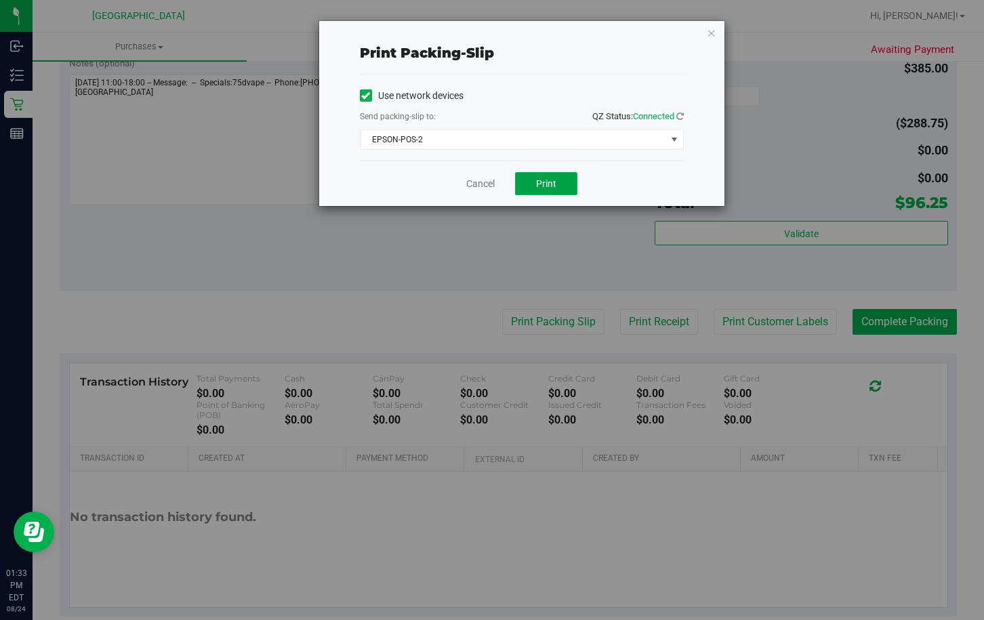
click at [535, 190] on button "Print" at bounding box center [546, 183] width 62 height 23
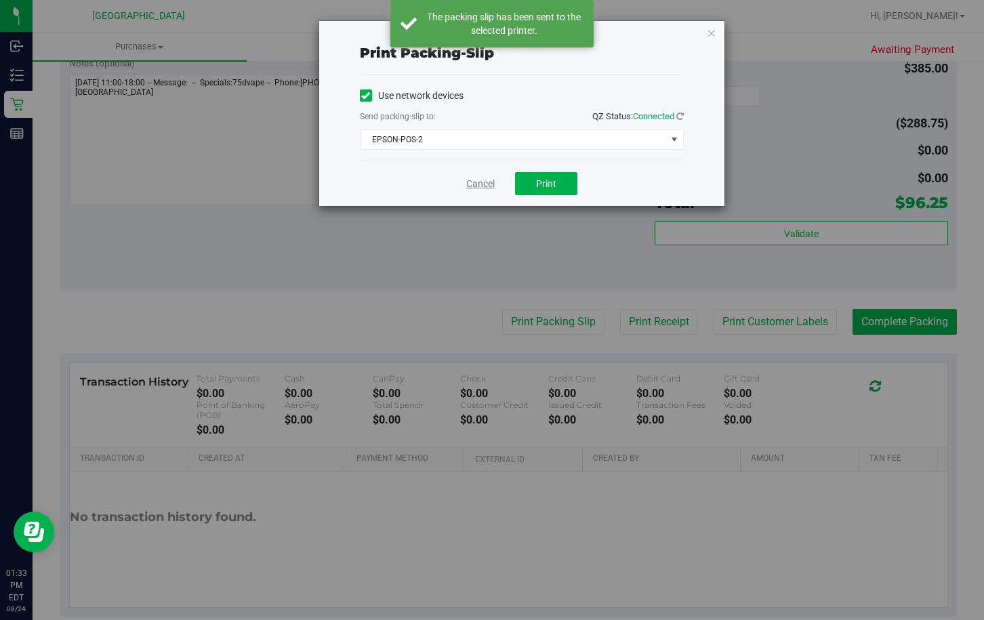
click at [477, 186] on link "Cancel" at bounding box center [480, 184] width 28 height 14
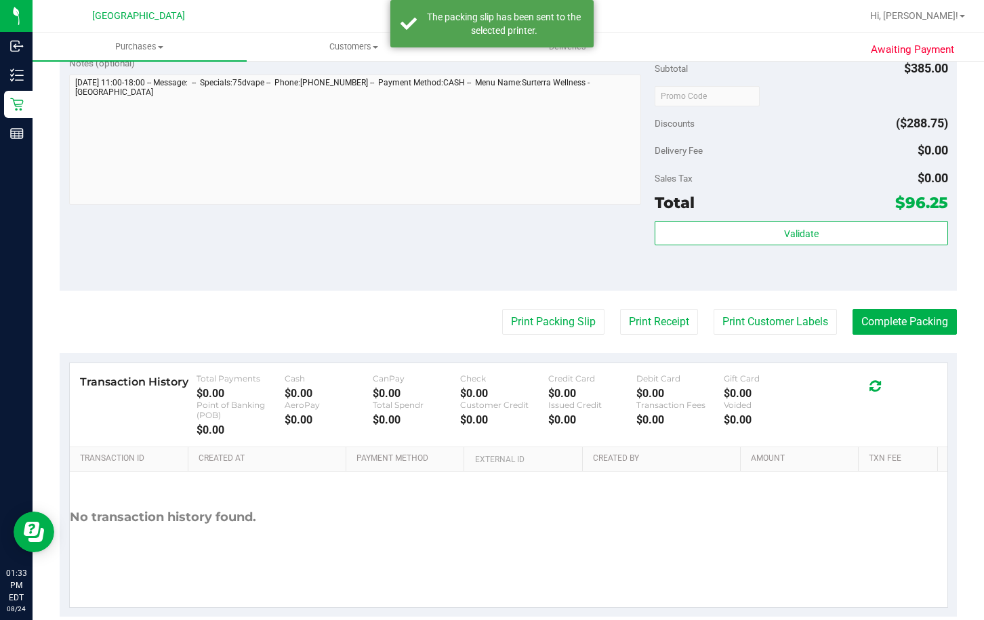
click at [828, 249] on div "Validate" at bounding box center [801, 251] width 293 height 61
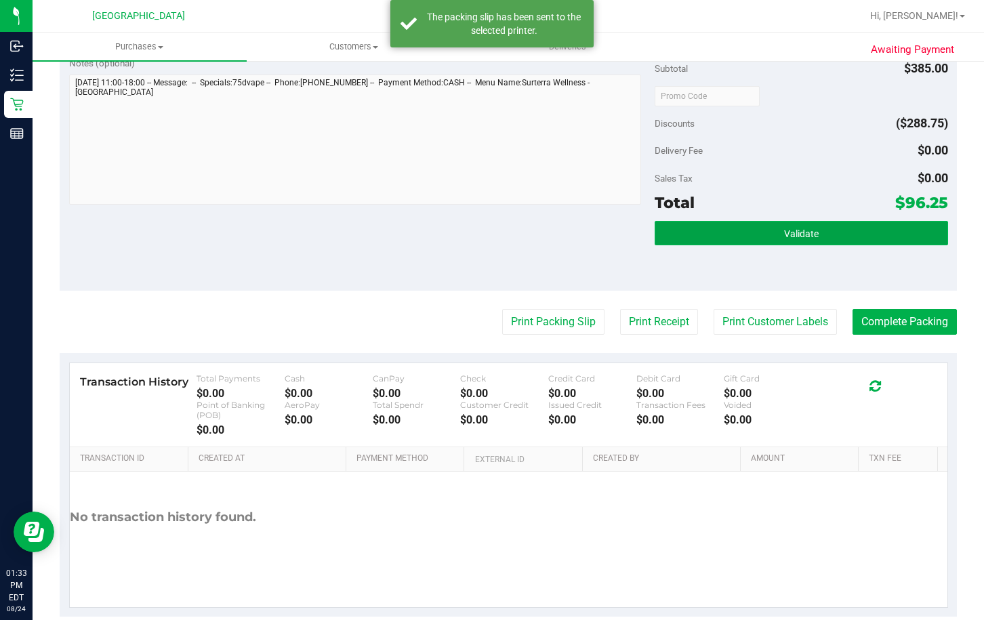
click at [821, 237] on button "Validate" at bounding box center [801, 233] width 293 height 24
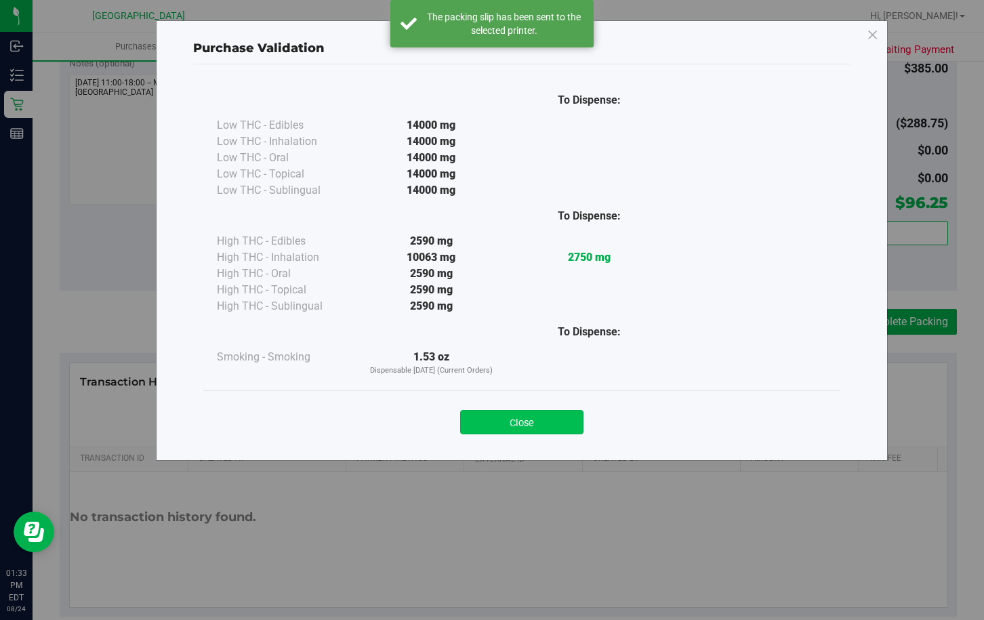
drag, startPoint x: 538, startPoint y: 427, endPoint x: 747, endPoint y: 310, distance: 239.7
click at [538, 426] on button "Close" at bounding box center [521, 422] width 123 height 24
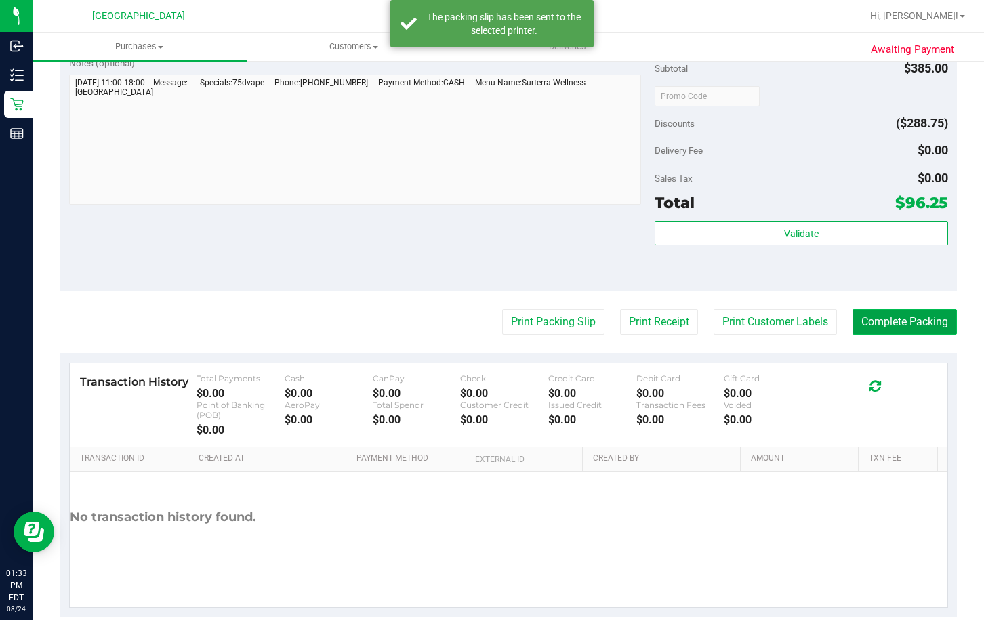
drag, startPoint x: 882, startPoint y: 319, endPoint x: 901, endPoint y: 317, distance: 19.2
click at [888, 325] on button "Complete Packing" at bounding box center [905, 322] width 104 height 26
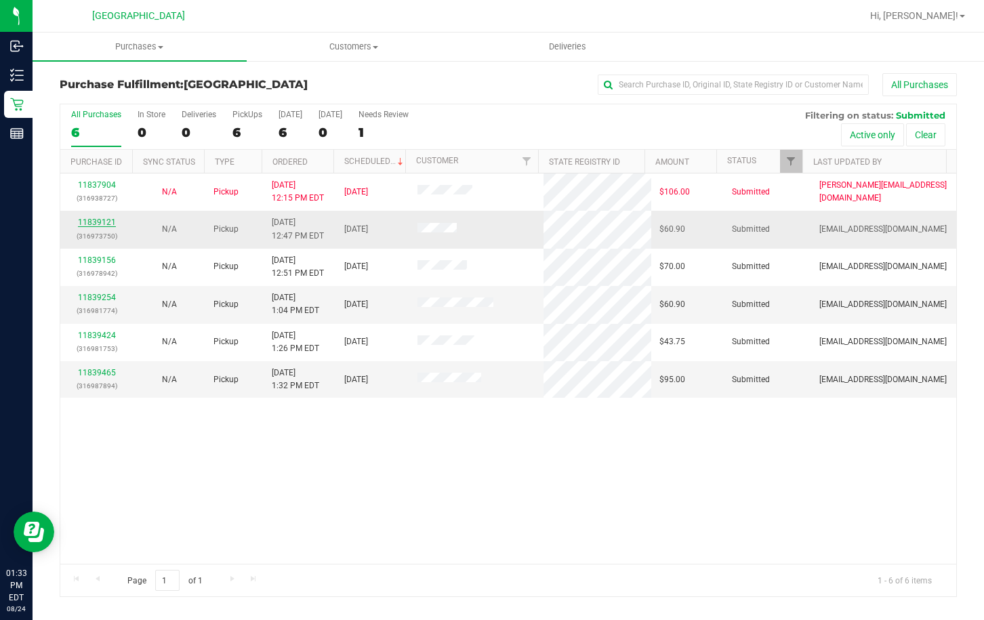
click at [100, 218] on link "11839121" at bounding box center [97, 222] width 38 height 9
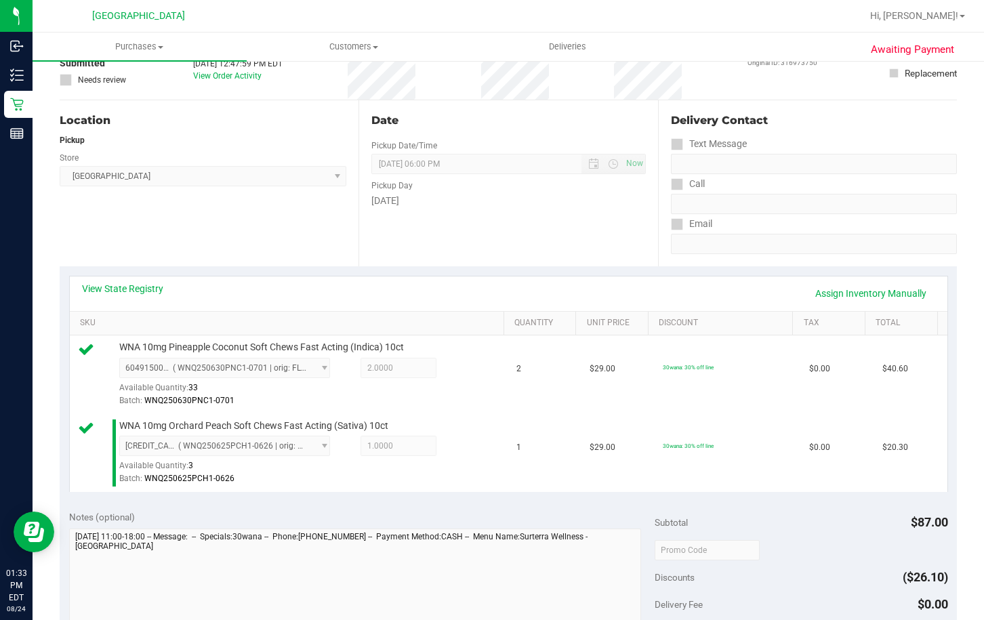
scroll to position [203, 0]
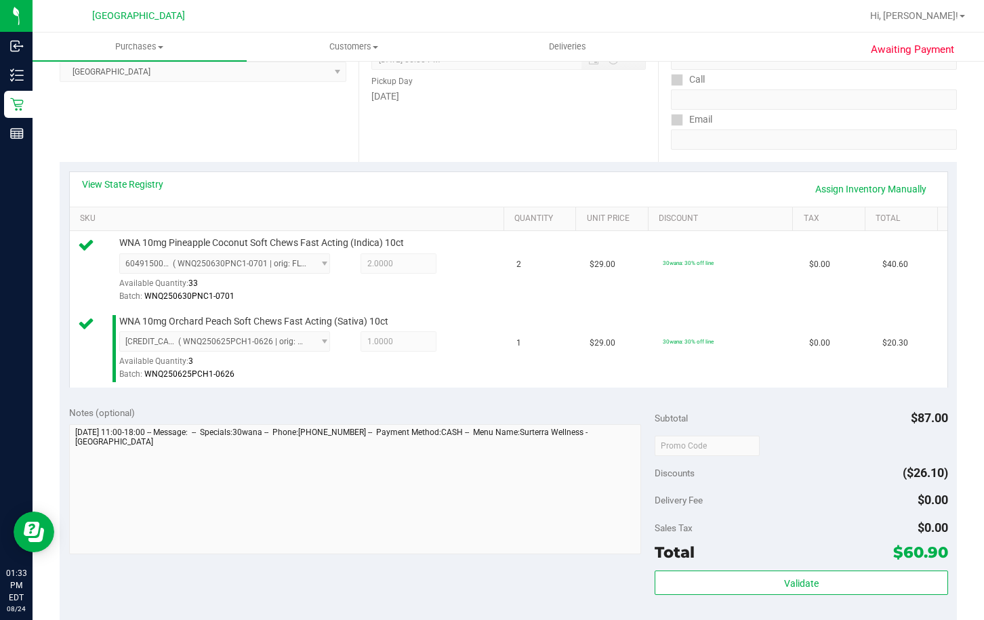
click at [758, 569] on div "Subtotal $87.00 Discounts ($26.10) Delivery Fee $0.00 Sales Tax $0.00 Total $60…" at bounding box center [801, 519] width 293 height 226
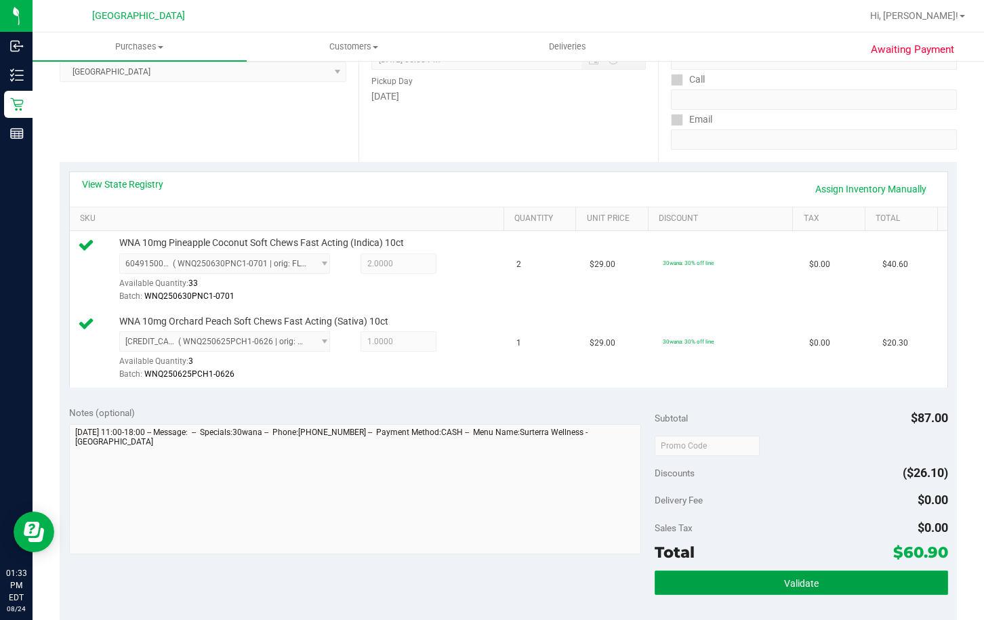
click at [774, 583] on button "Validate" at bounding box center [801, 583] width 293 height 24
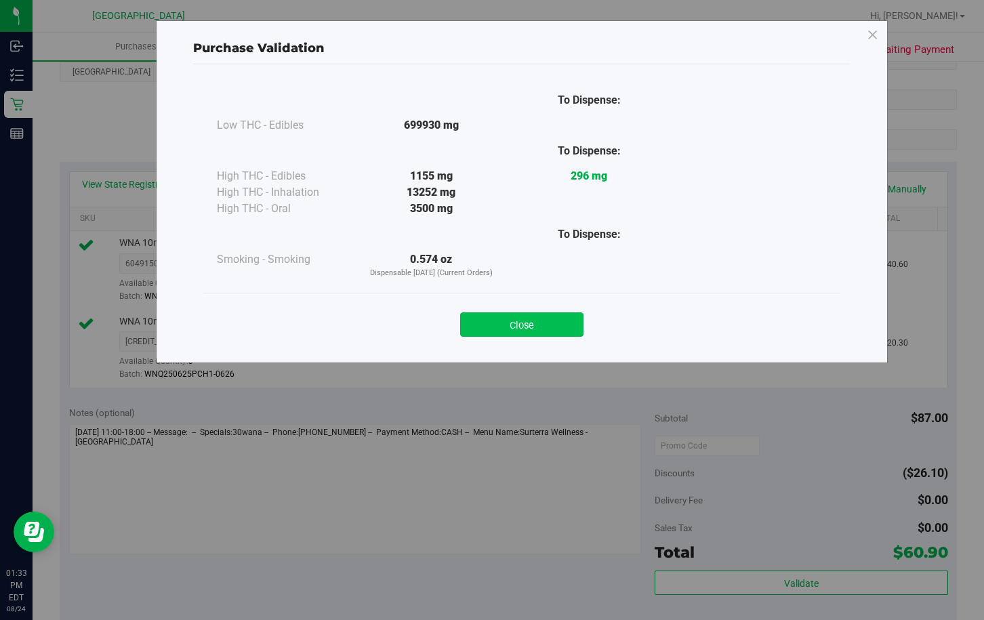
click at [521, 316] on button "Close" at bounding box center [521, 324] width 123 height 24
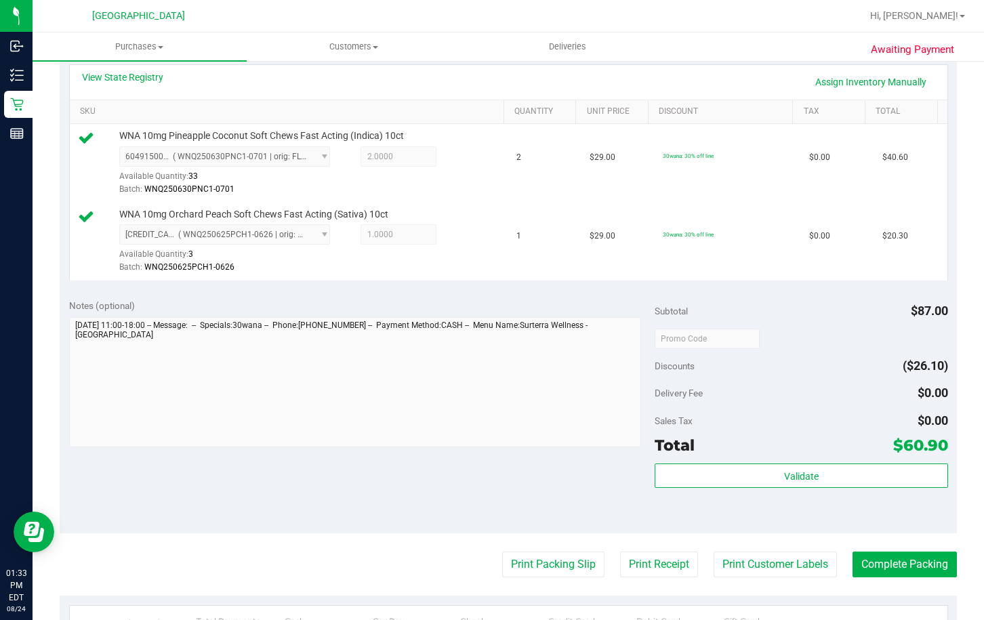
scroll to position [407, 0]
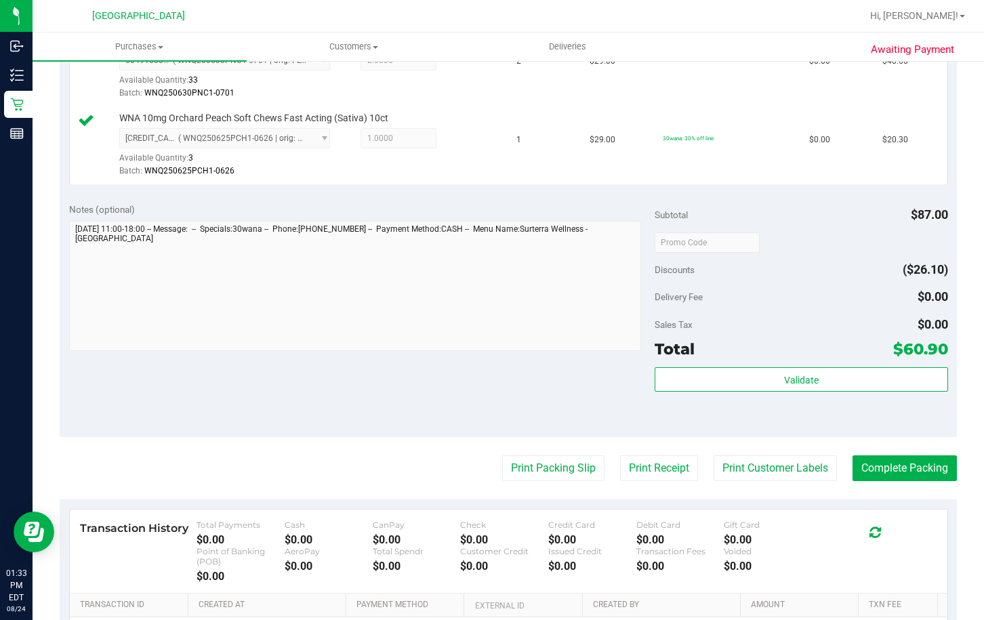
click at [542, 482] on purchase-details "Back Edit Purchase Cancel Purchase View Profile # 11839121 BioTrack ID: - Submi…" at bounding box center [508, 215] width 897 height 1097
click at [542, 465] on button "Print Packing Slip" at bounding box center [553, 469] width 102 height 26
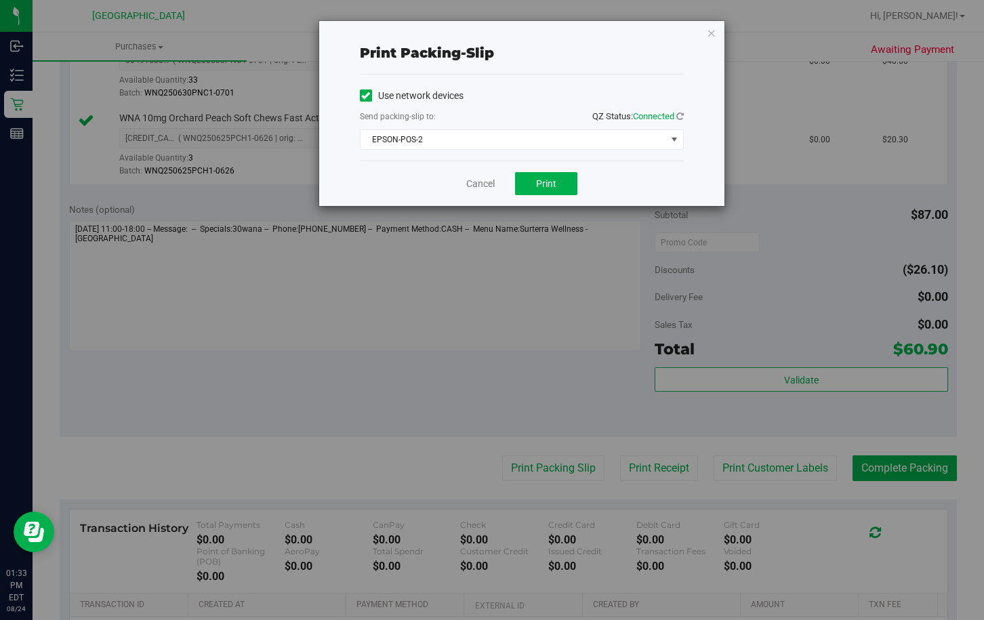
drag, startPoint x: 540, startPoint y: 204, endPoint x: 531, endPoint y: 185, distance: 20.6
click at [535, 199] on div "Cancel Print" at bounding box center [522, 183] width 324 height 45
click at [531, 183] on button "Print" at bounding box center [546, 183] width 62 height 23
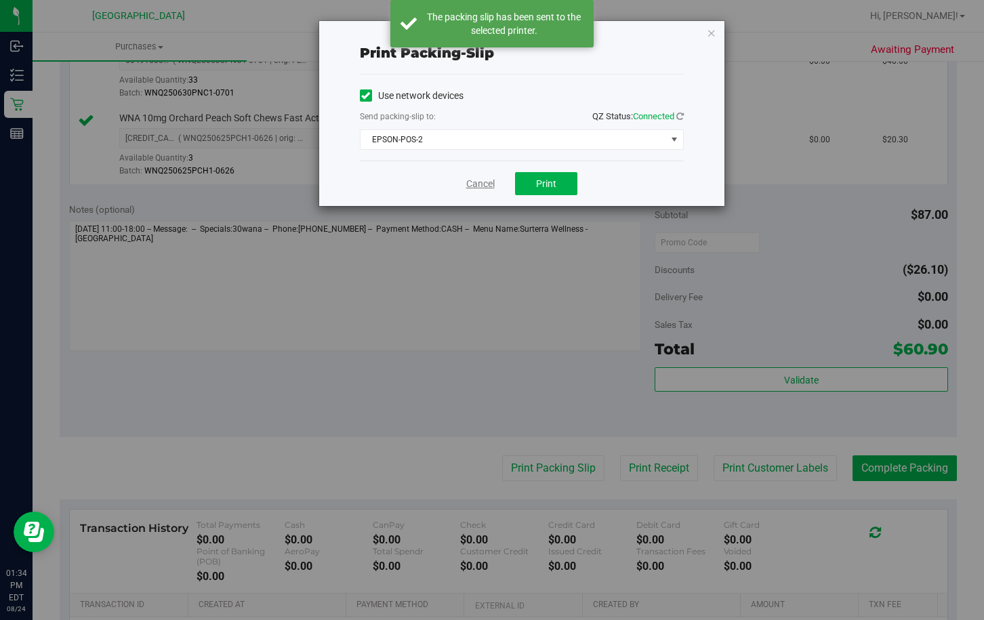
click at [477, 187] on link "Cancel" at bounding box center [480, 184] width 28 height 14
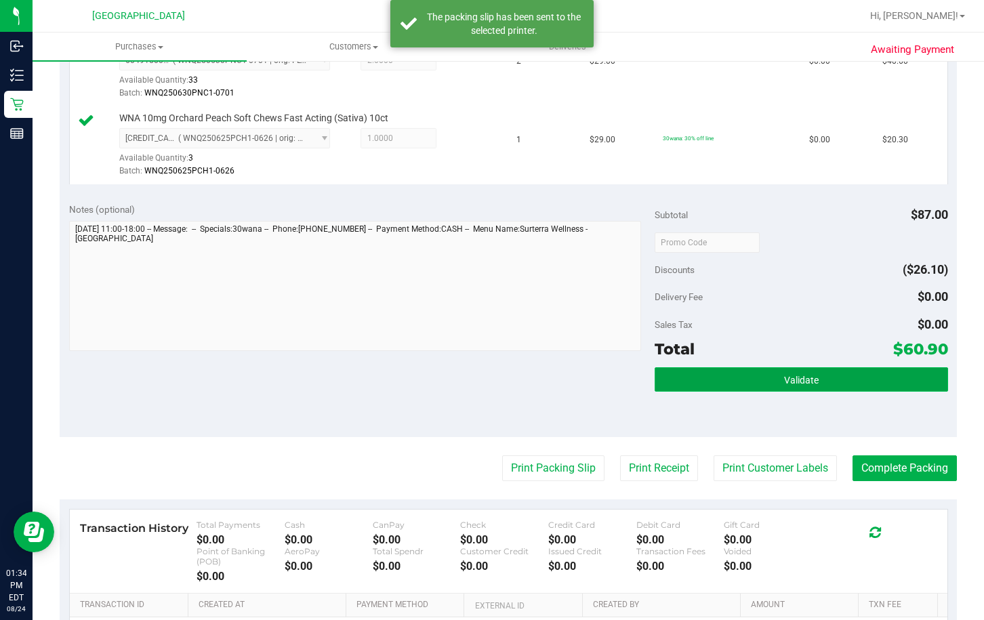
click at [708, 385] on button "Validate" at bounding box center [801, 379] width 293 height 24
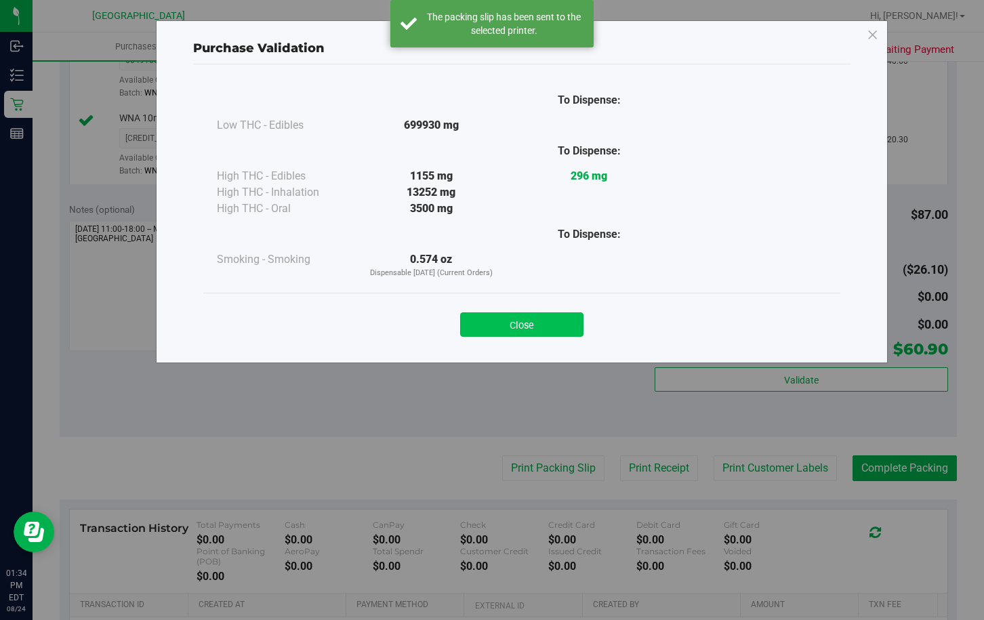
click at [529, 329] on button "Close" at bounding box center [521, 324] width 123 height 24
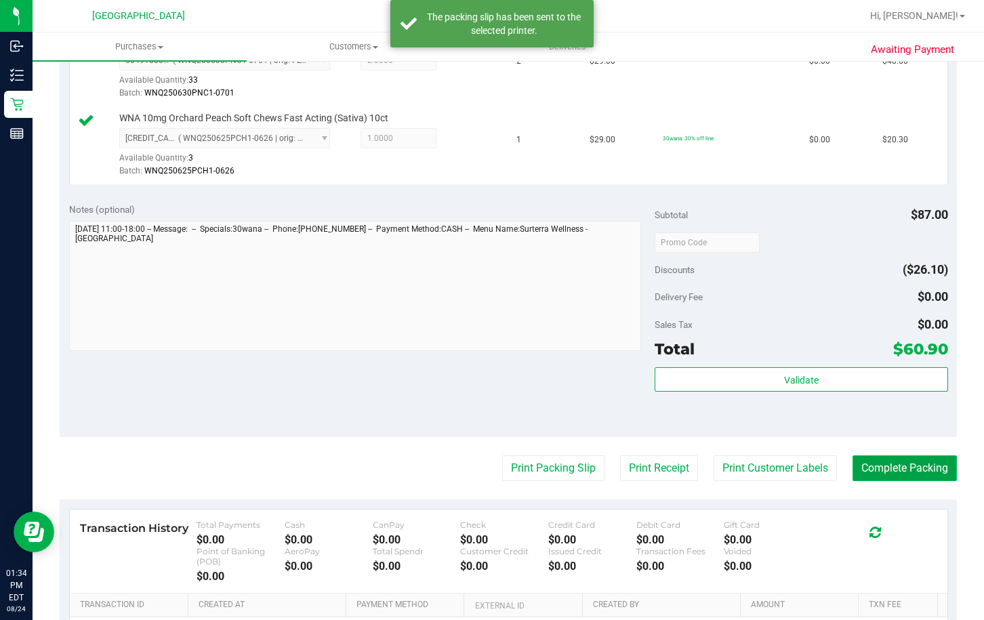
click at [878, 463] on button "Complete Packing" at bounding box center [905, 469] width 104 height 26
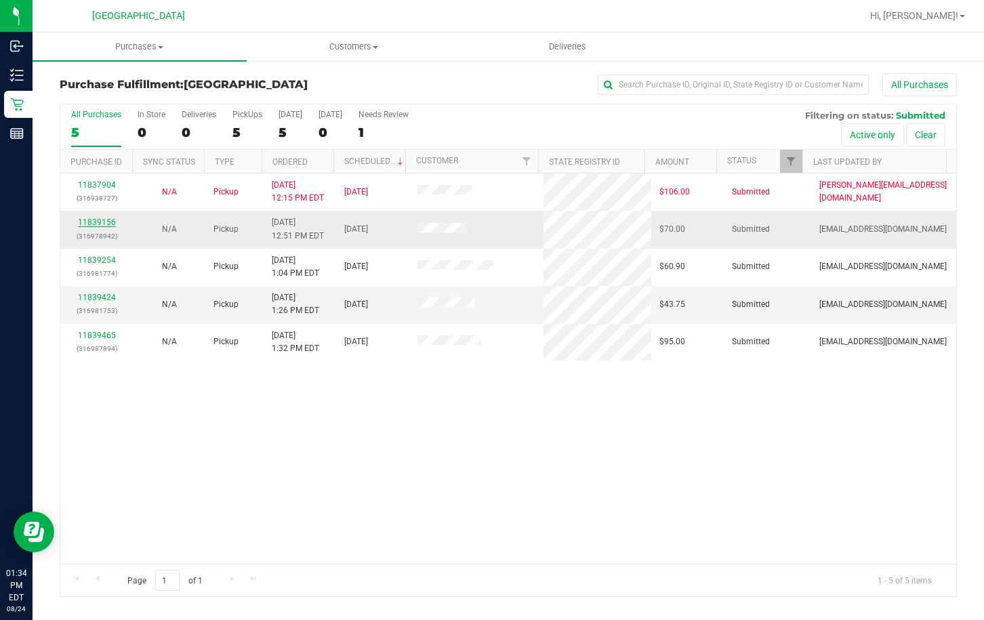
click at [92, 220] on link "11839156" at bounding box center [97, 222] width 38 height 9
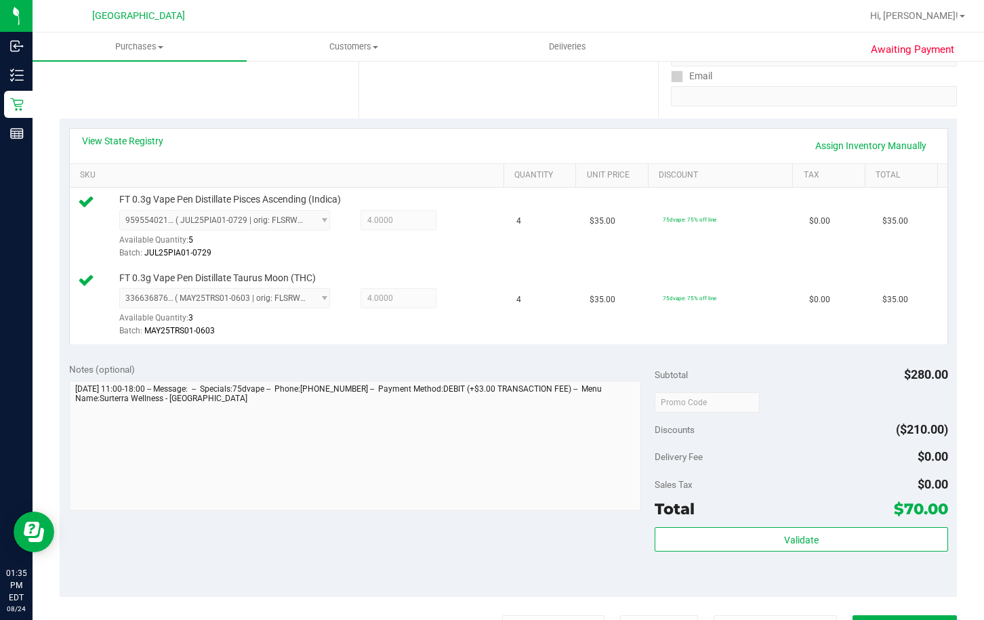
scroll to position [271, 0]
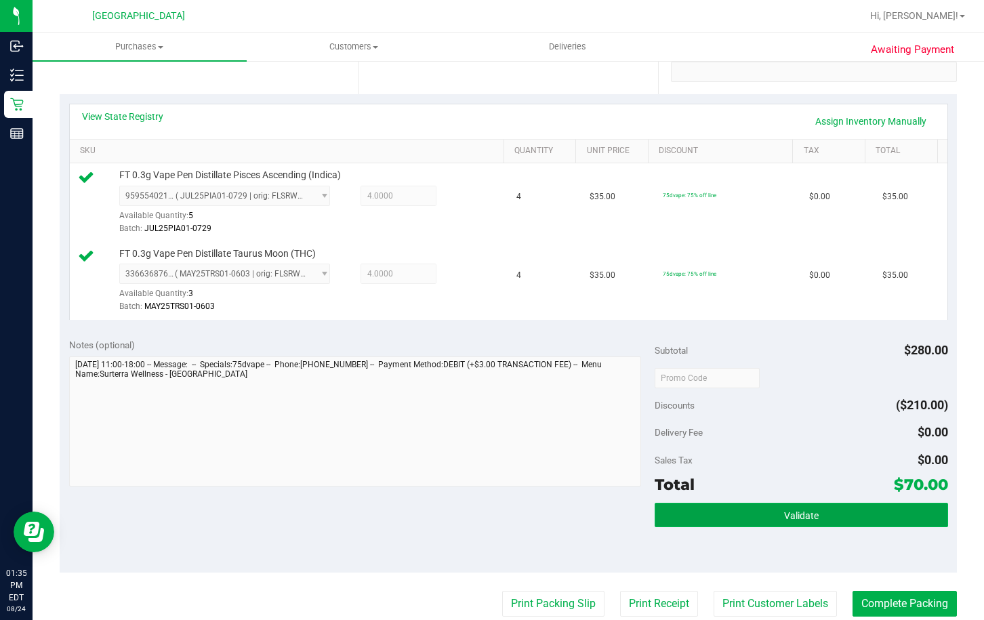
click at [704, 508] on button "Validate" at bounding box center [801, 515] width 293 height 24
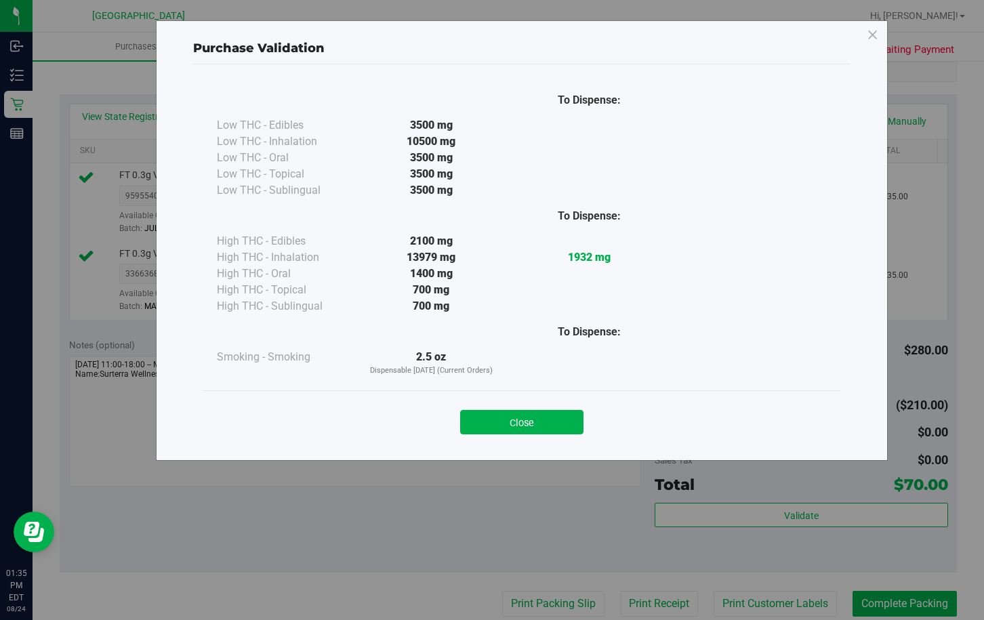
click at [504, 429] on button "Close" at bounding box center [521, 422] width 123 height 24
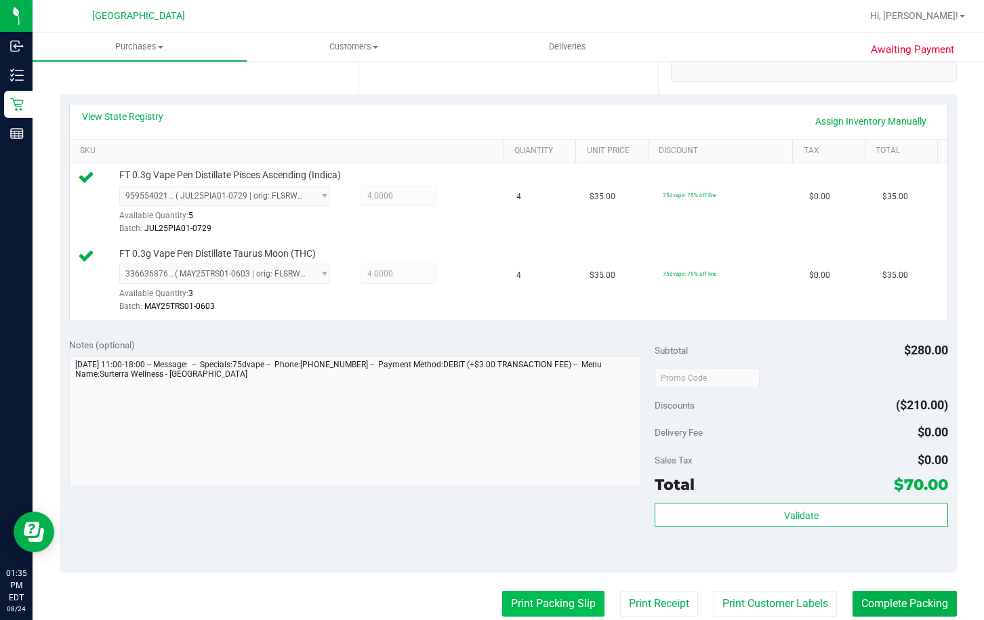
click at [548, 598] on button "Print Packing Slip" at bounding box center [553, 604] width 102 height 26
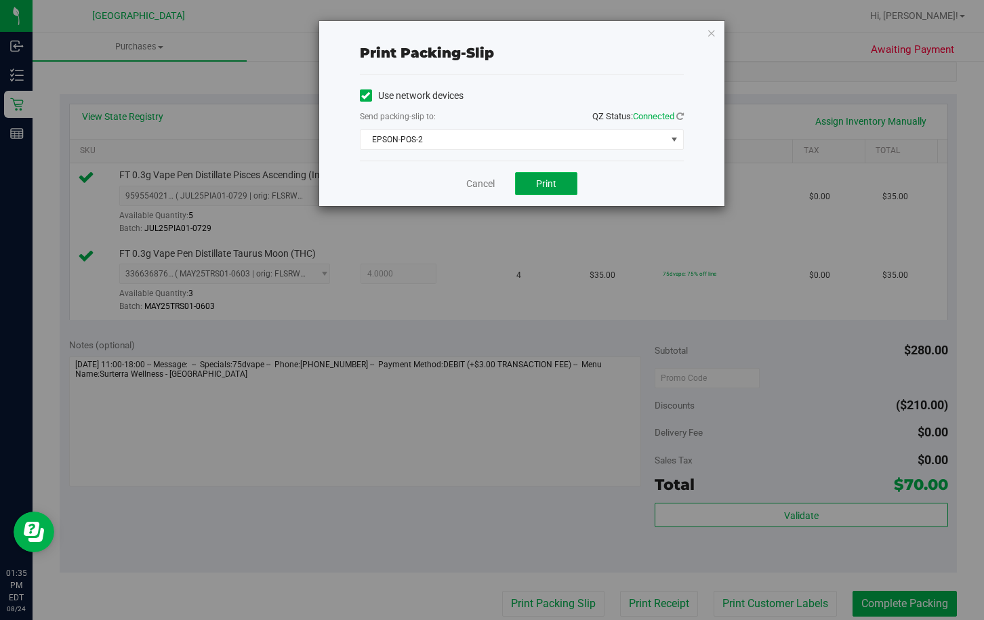
click at [545, 182] on span "Print" at bounding box center [546, 183] width 20 height 11
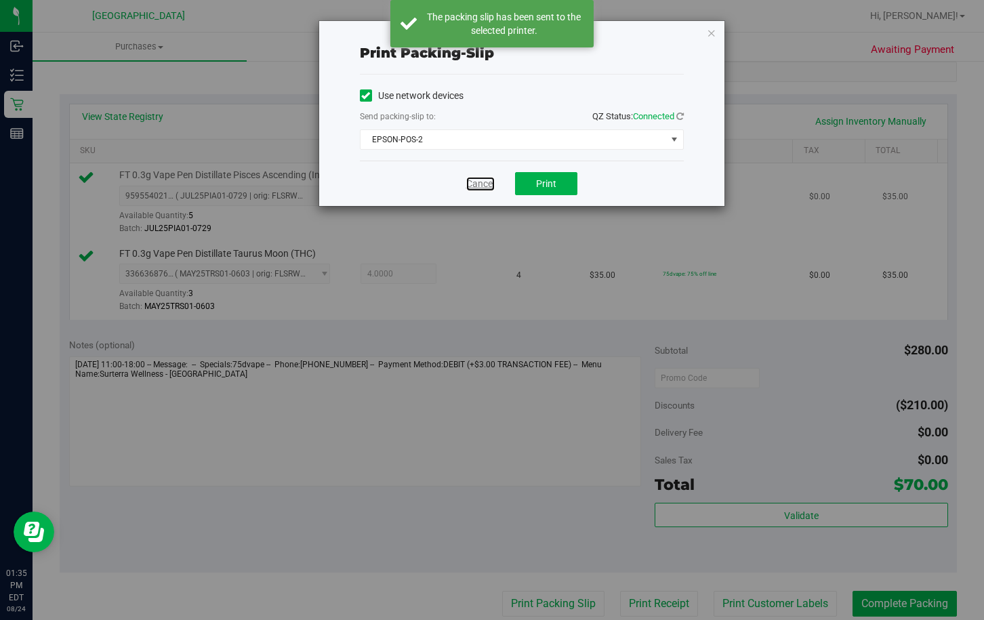
click at [487, 183] on link "Cancel" at bounding box center [480, 184] width 28 height 14
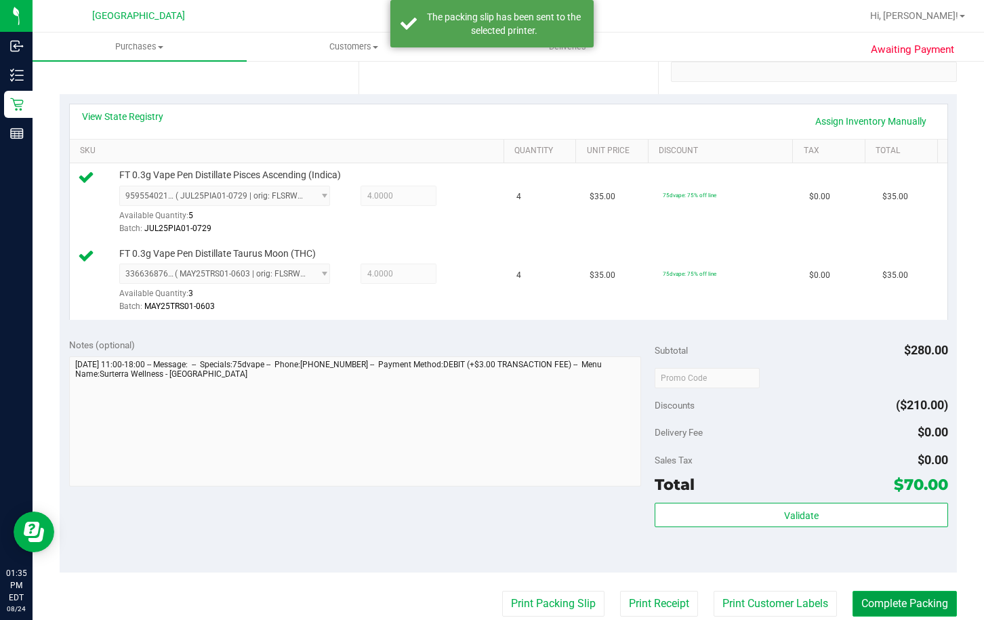
click at [897, 600] on button "Complete Packing" at bounding box center [905, 604] width 104 height 26
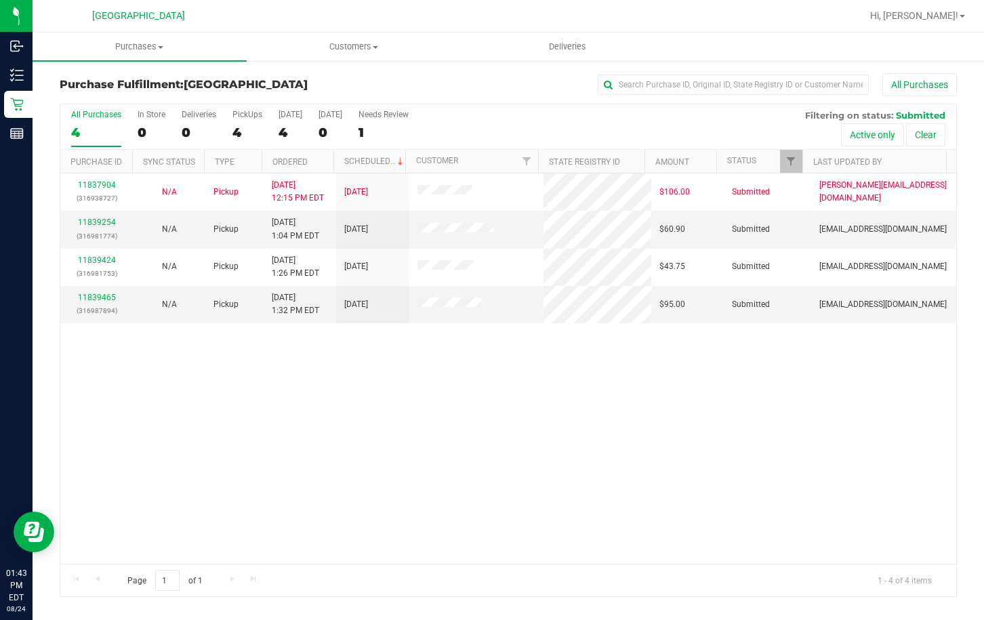
click at [292, 419] on div "11837904 (316938727) N/A Pickup 8/24/2025 12:15 PM EDT 8/24/2025 $106.00 Submit…" at bounding box center [508, 369] width 896 height 390
click at [98, 224] on link "11839254" at bounding box center [97, 222] width 38 height 9
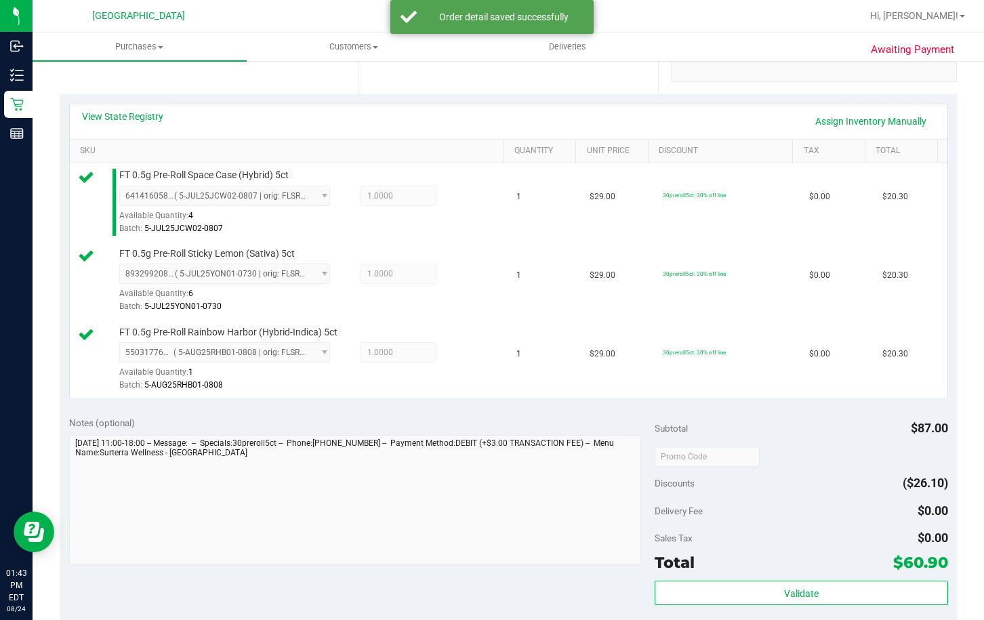
scroll to position [474, 0]
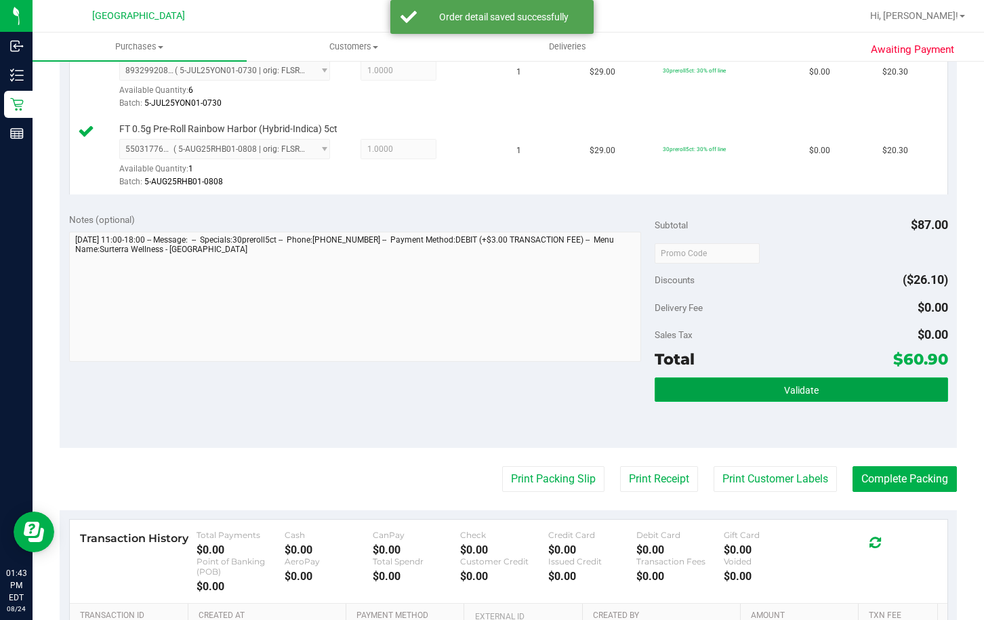
click at [769, 399] on button "Validate" at bounding box center [801, 390] width 293 height 24
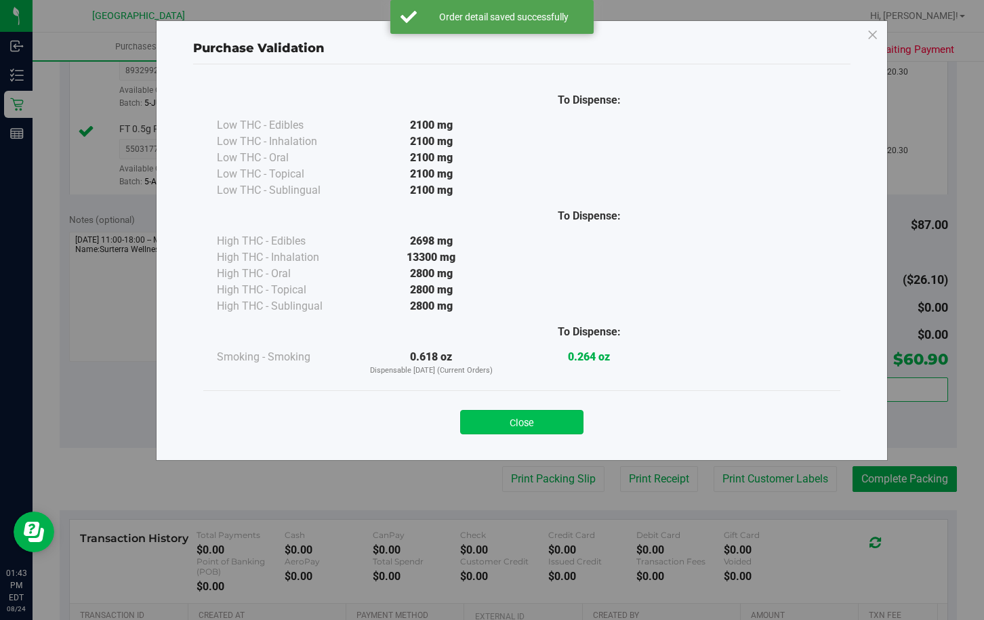
drag, startPoint x: 492, startPoint y: 439, endPoint x: 500, endPoint y: 432, distance: 9.6
click at [500, 432] on div "Close" at bounding box center [521, 417] width 637 height 55
drag, startPoint x: 500, startPoint y: 424, endPoint x: 545, endPoint y: 523, distance: 108.3
click at [501, 425] on button "Close" at bounding box center [521, 422] width 123 height 24
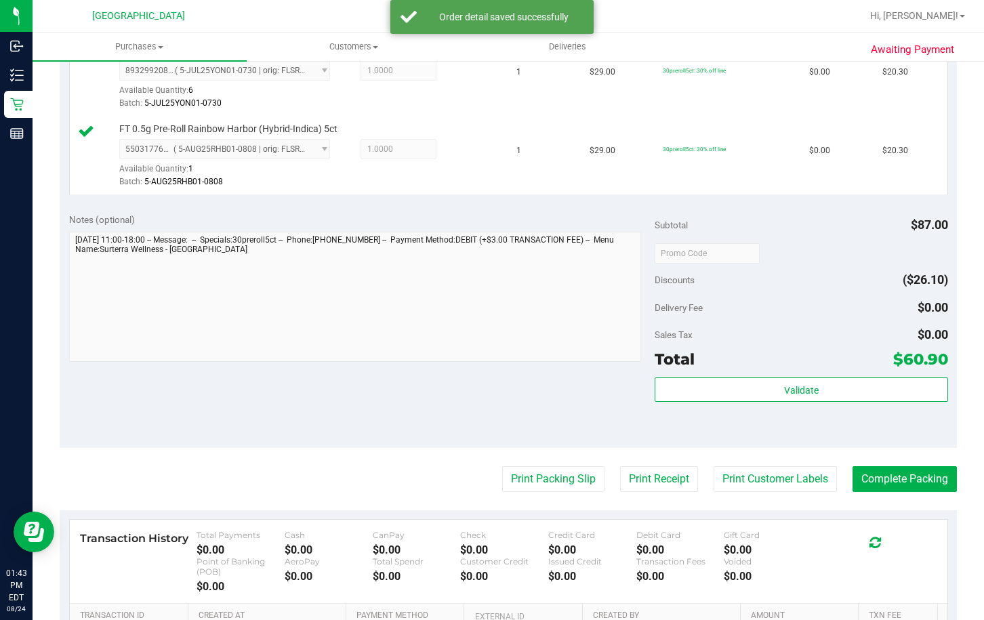
click at [549, 499] on purchase-details "Back Edit Purchase Cancel Purchase View Profile # 11839254 BioTrack ID: - Submi…" at bounding box center [508, 186] width 897 height 1175
click at [548, 490] on button "Print Packing Slip" at bounding box center [553, 479] width 102 height 26
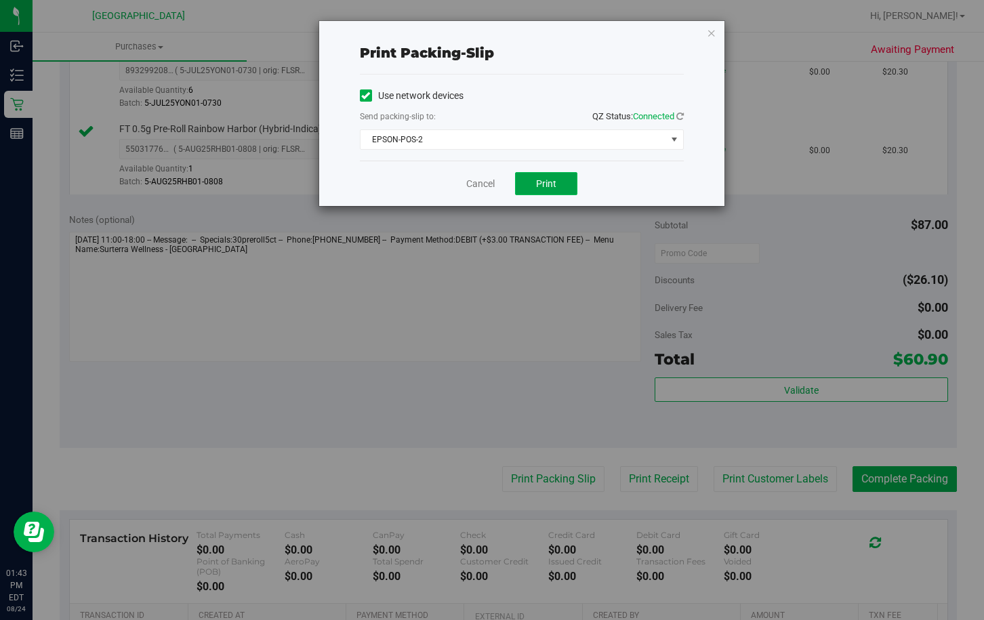
click at [523, 173] on button "Print" at bounding box center [546, 183] width 62 height 23
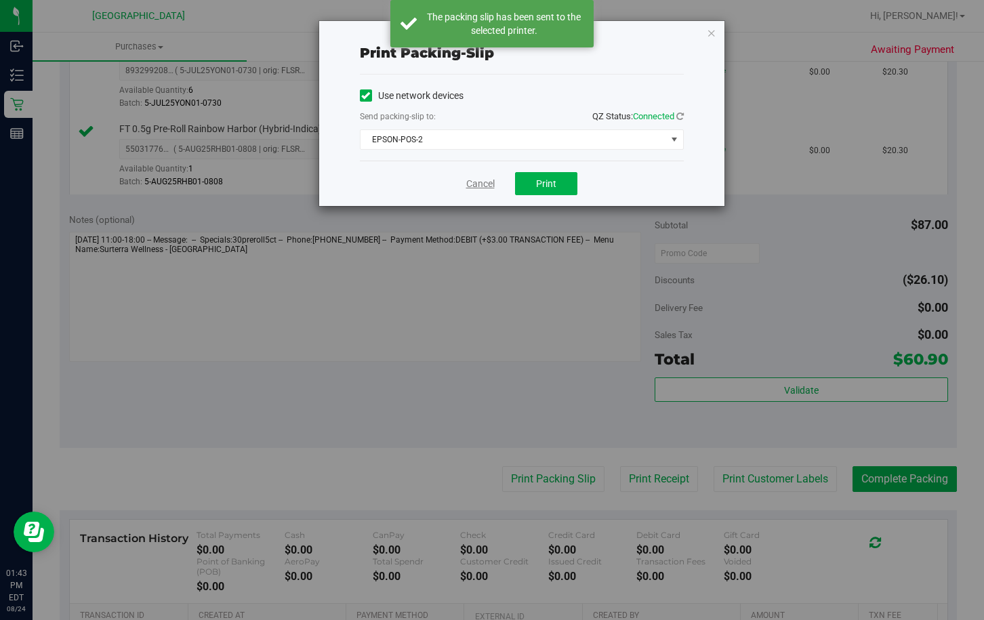
click at [491, 179] on link "Cancel" at bounding box center [480, 184] width 28 height 14
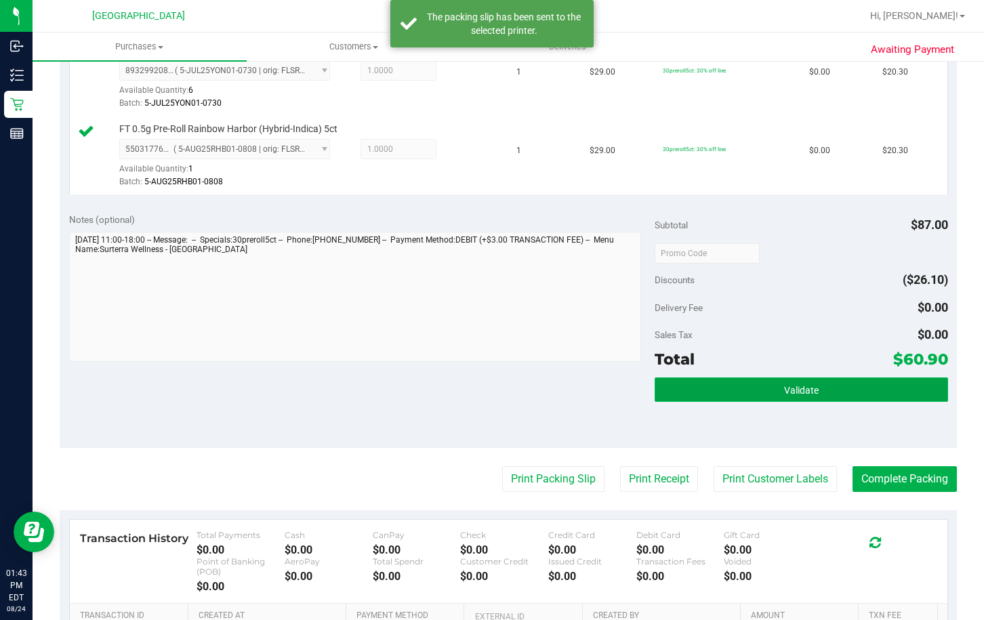
click at [722, 388] on button "Validate" at bounding box center [801, 390] width 293 height 24
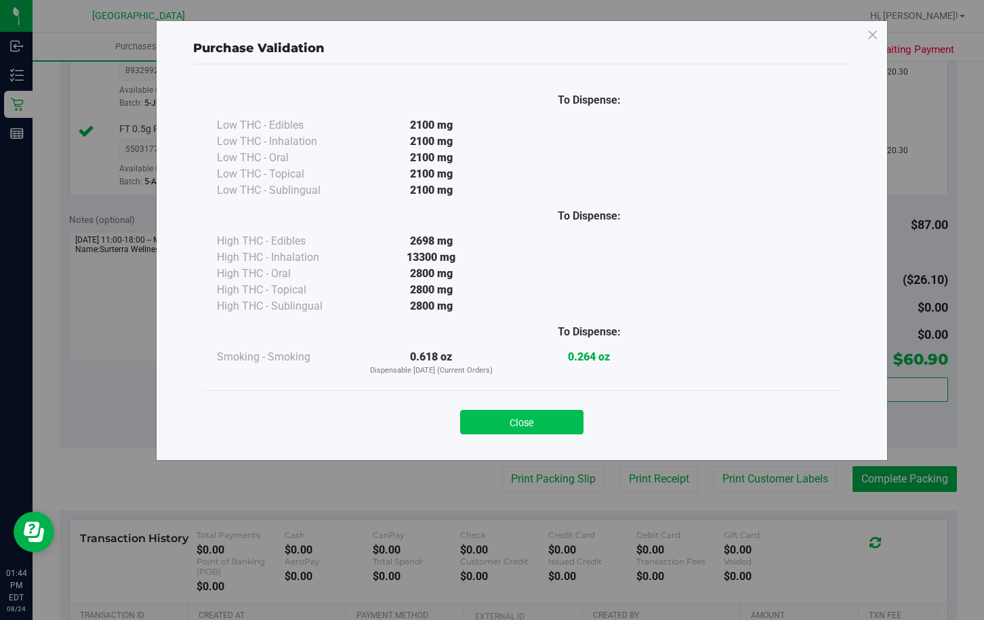
click at [504, 424] on button "Close" at bounding box center [521, 422] width 123 height 24
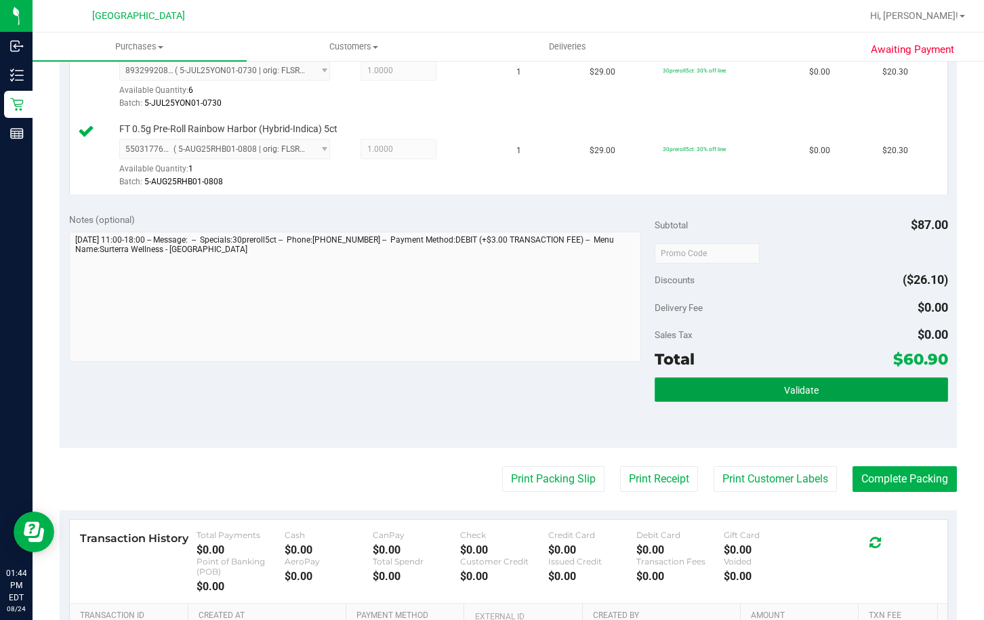
click at [718, 386] on button "Validate" at bounding box center [801, 390] width 293 height 24
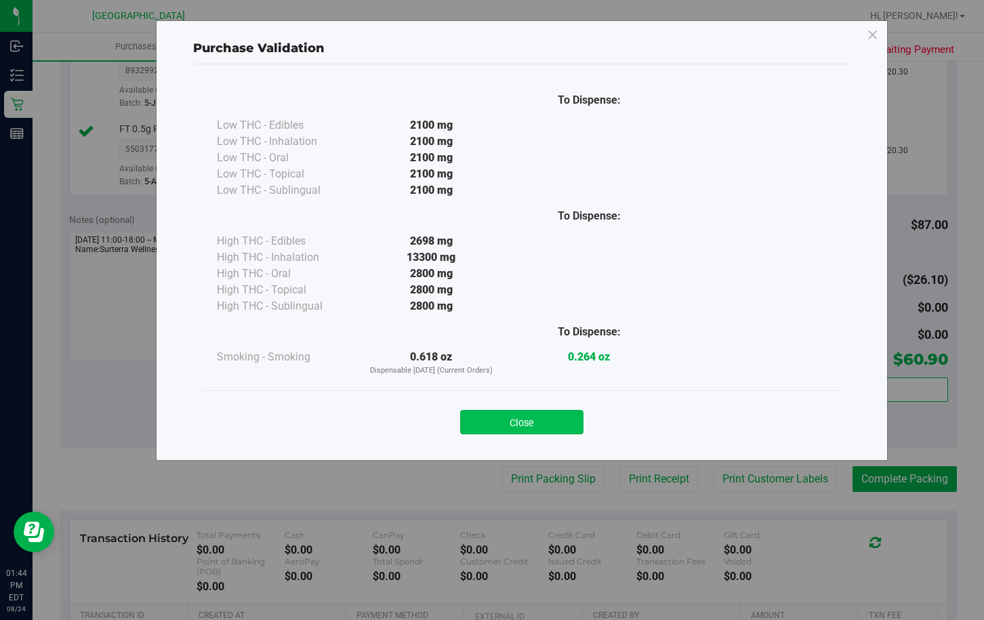
click at [553, 413] on button "Close" at bounding box center [521, 422] width 123 height 24
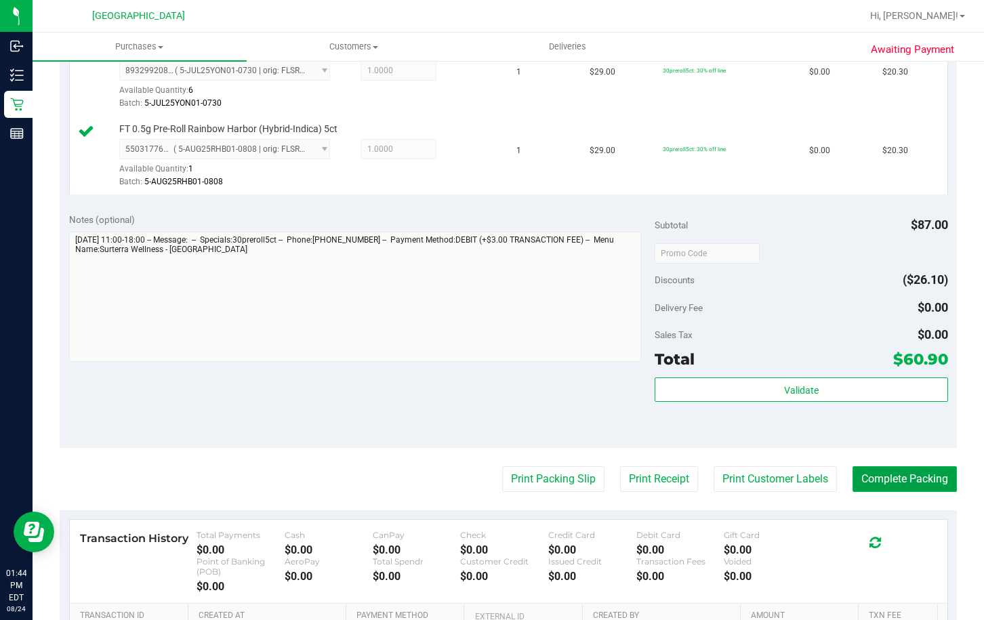
drag, startPoint x: 870, startPoint y: 471, endPoint x: 876, endPoint y: 475, distance: 7.9
click at [870, 472] on button "Complete Packing" at bounding box center [905, 479] width 104 height 26
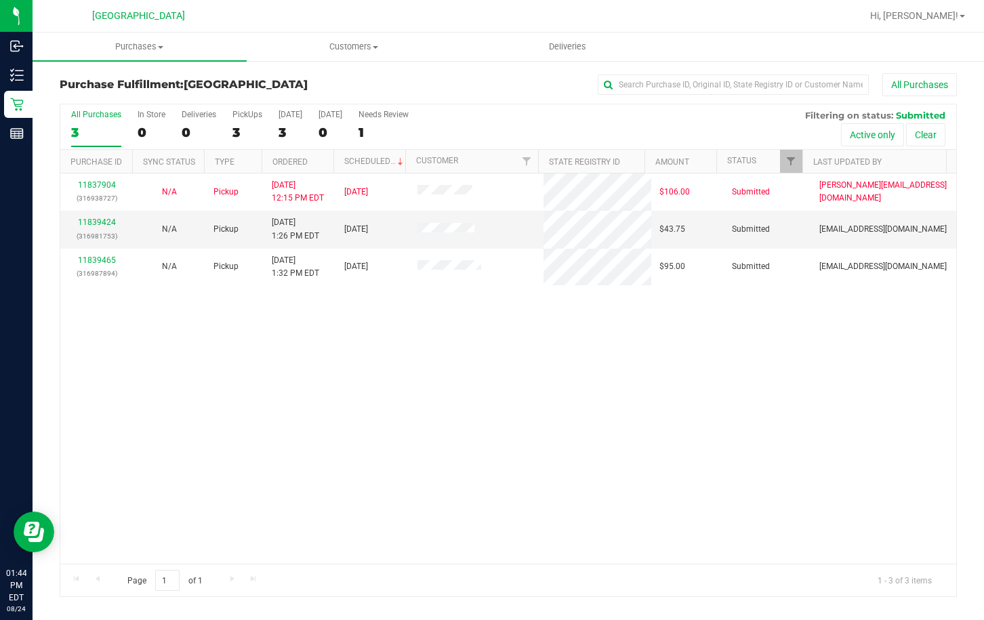
drag, startPoint x: 407, startPoint y: 315, endPoint x: 351, endPoint y: 308, distance: 56.6
click at [405, 316] on div "11837904 (316938727) N/A Pickup 8/24/2025 12:15 PM EDT 8/24/2025 $106.00 Submit…" at bounding box center [508, 369] width 896 height 390
click at [108, 220] on link "11839424" at bounding box center [97, 222] width 38 height 9
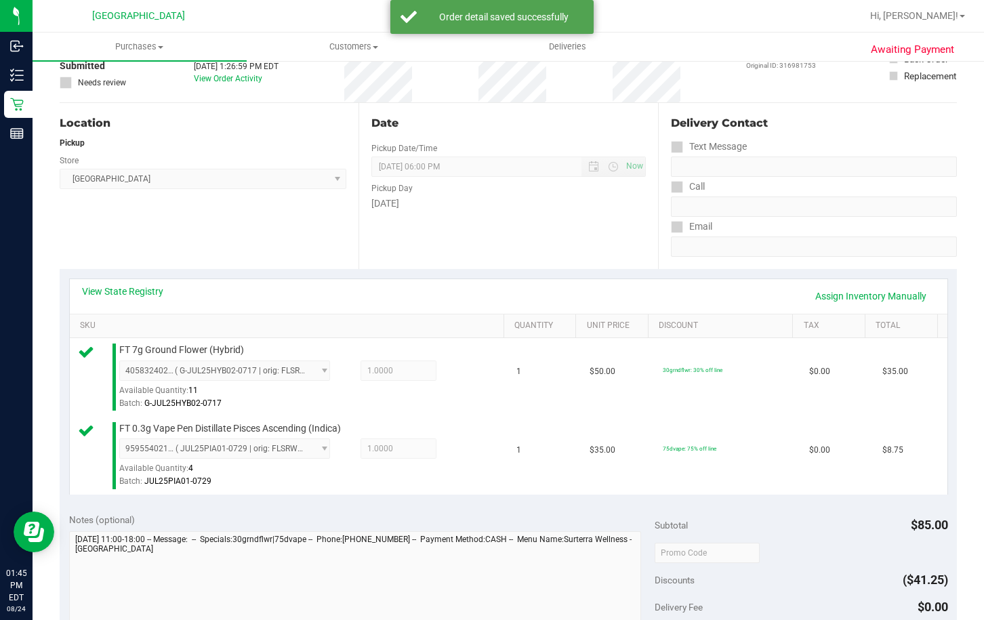
scroll to position [271, 0]
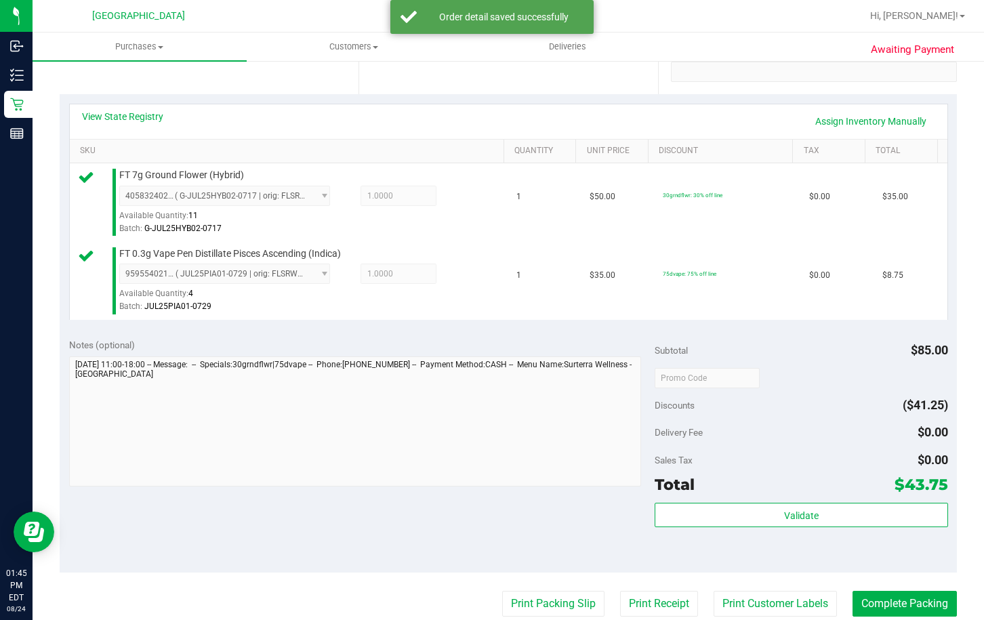
click at [778, 502] on div "Subtotal $85.00 Discounts ($41.25) Delivery Fee $0.00 Sales Tax $0.00 Total $43…" at bounding box center [801, 451] width 293 height 226
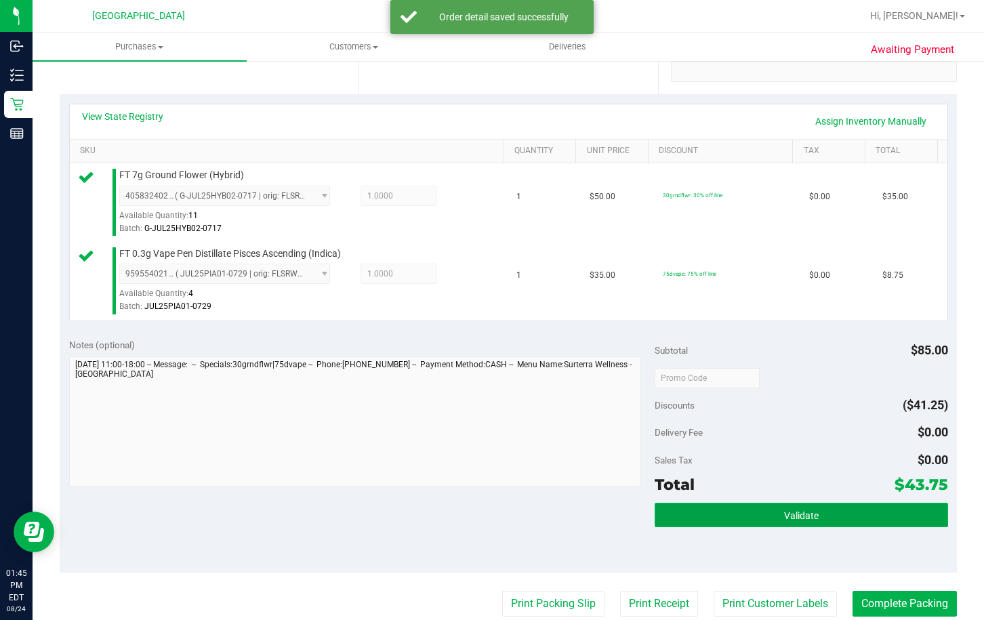
click at [770, 514] on button "Validate" at bounding box center [801, 515] width 293 height 24
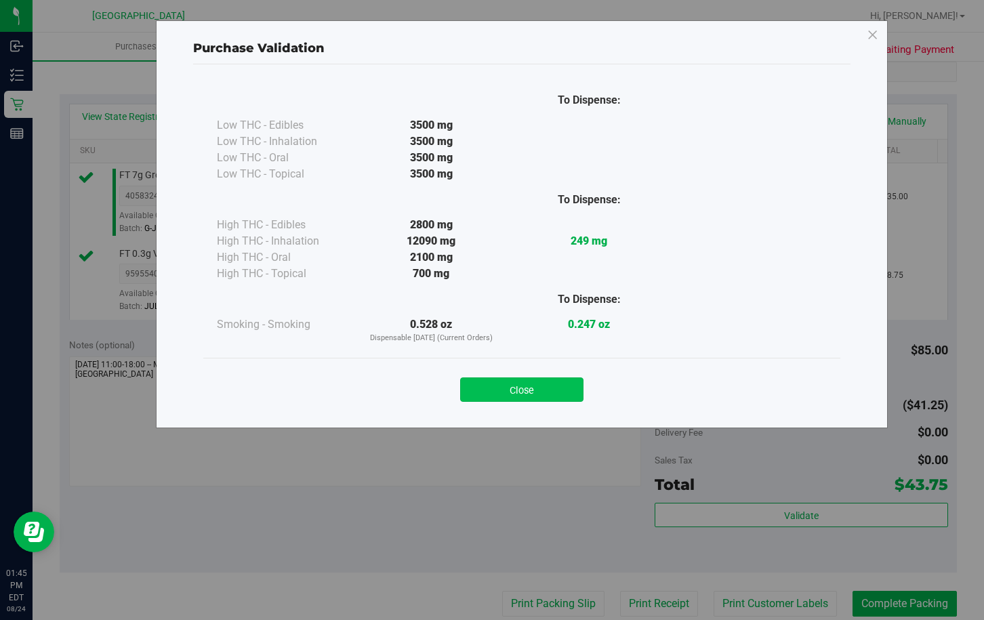
click at [541, 386] on button "Close" at bounding box center [521, 390] width 123 height 24
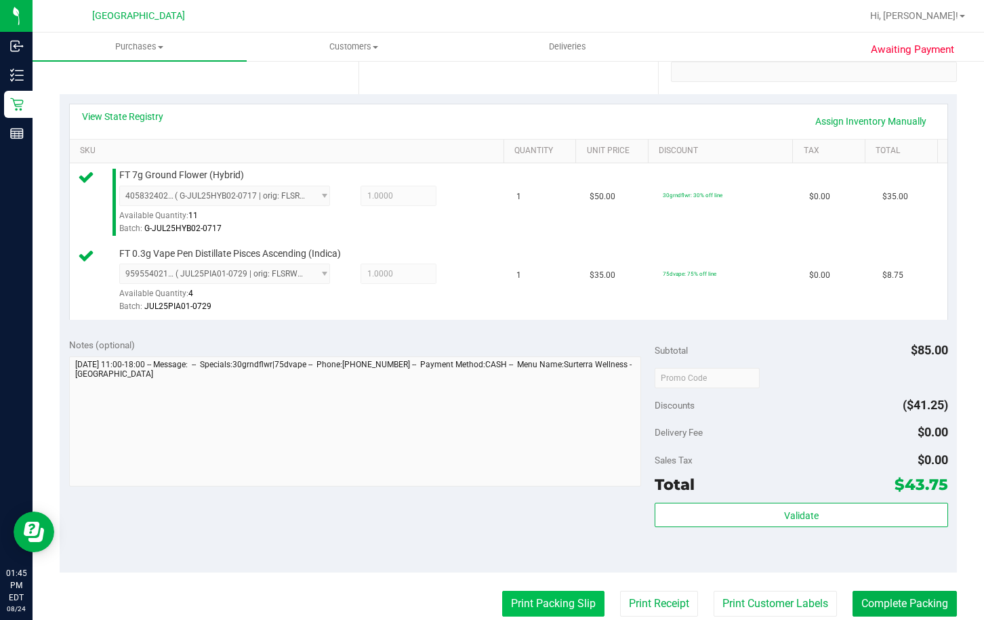
click at [558, 595] on button "Print Packing Slip" at bounding box center [553, 604] width 102 height 26
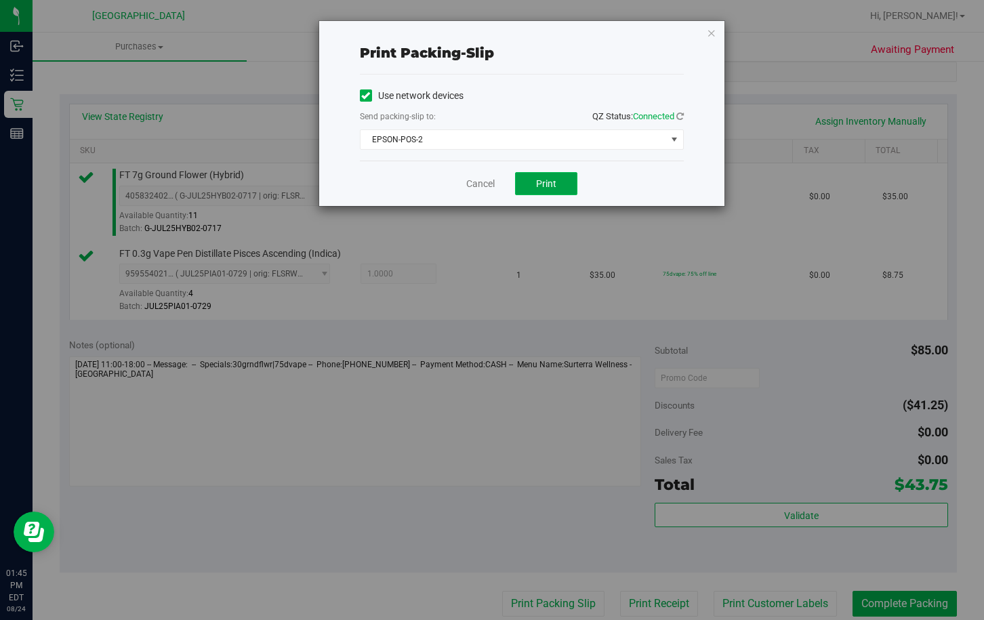
click at [523, 192] on button "Print" at bounding box center [546, 183] width 62 height 23
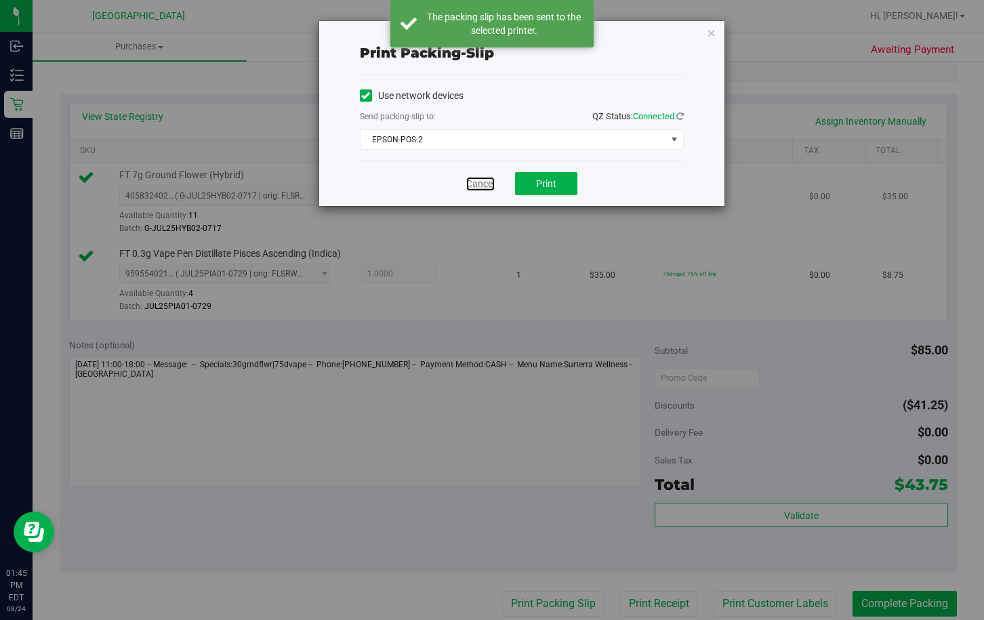
click at [472, 184] on link "Cancel" at bounding box center [480, 184] width 28 height 14
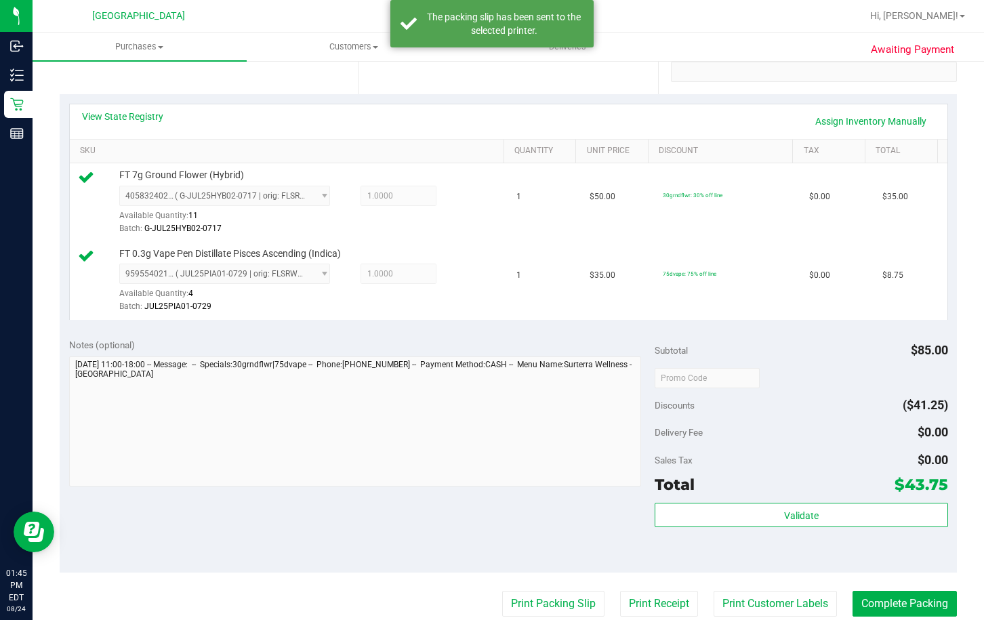
click at [673, 500] on div "Subtotal $85.00 Discounts ($41.25) Delivery Fee $0.00 Sales Tax $0.00 Total $43…" at bounding box center [801, 451] width 293 height 226
click at [683, 533] on div "Validate" at bounding box center [801, 533] width 293 height 61
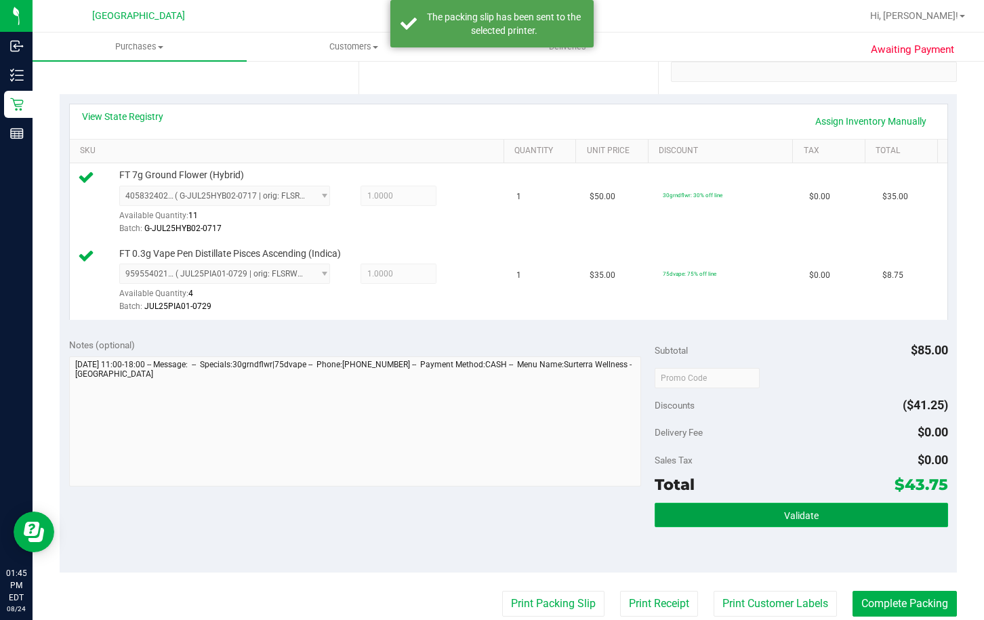
drag, startPoint x: 690, startPoint y: 507, endPoint x: 699, endPoint y: 505, distance: 9.0
click at [695, 505] on button "Validate" at bounding box center [801, 515] width 293 height 24
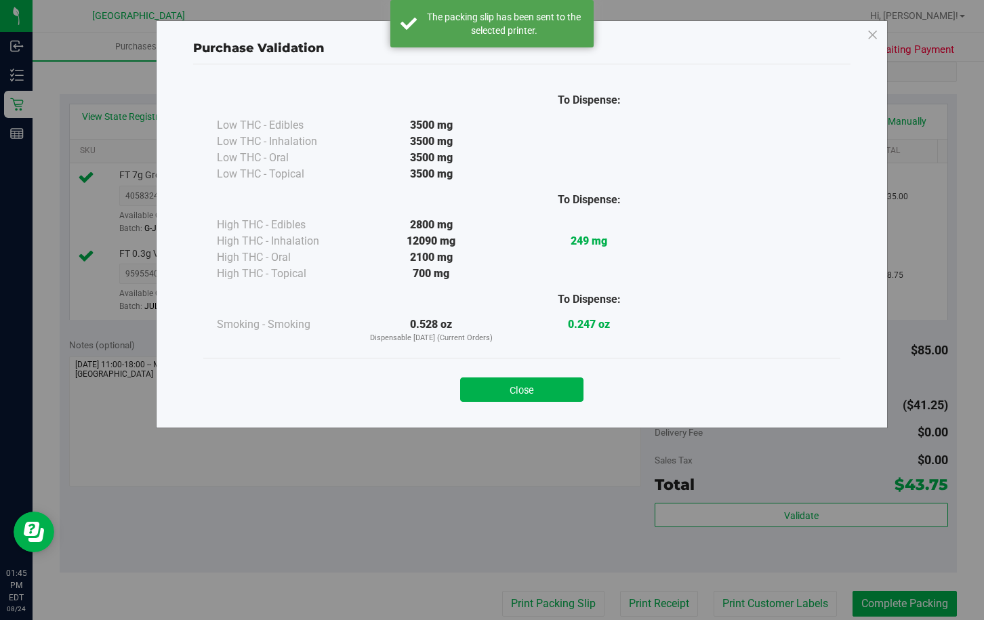
click at [550, 395] on button "Close" at bounding box center [521, 390] width 123 height 24
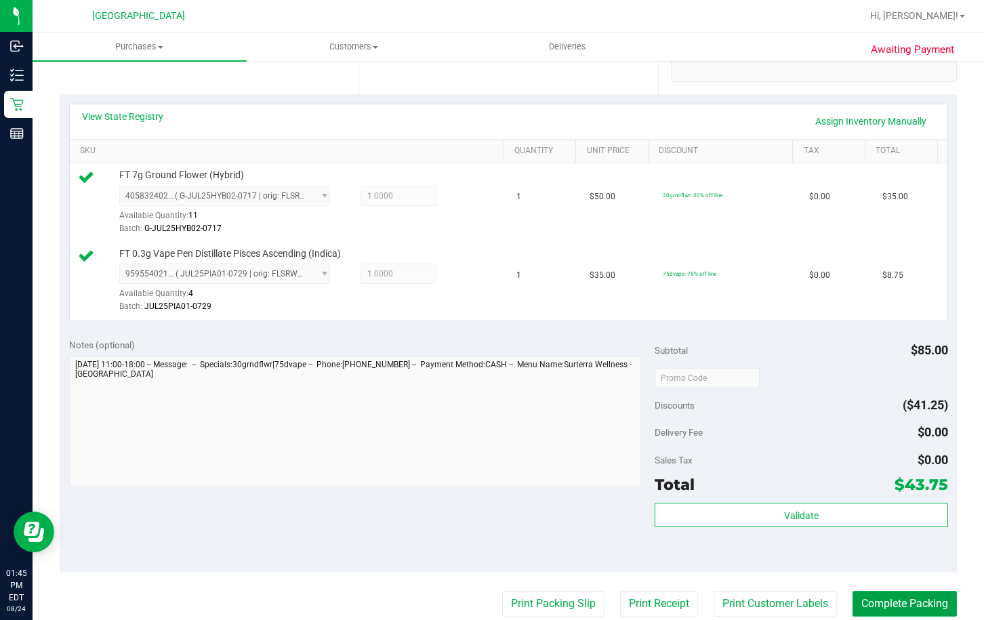
click at [906, 606] on button "Complete Packing" at bounding box center [905, 604] width 104 height 26
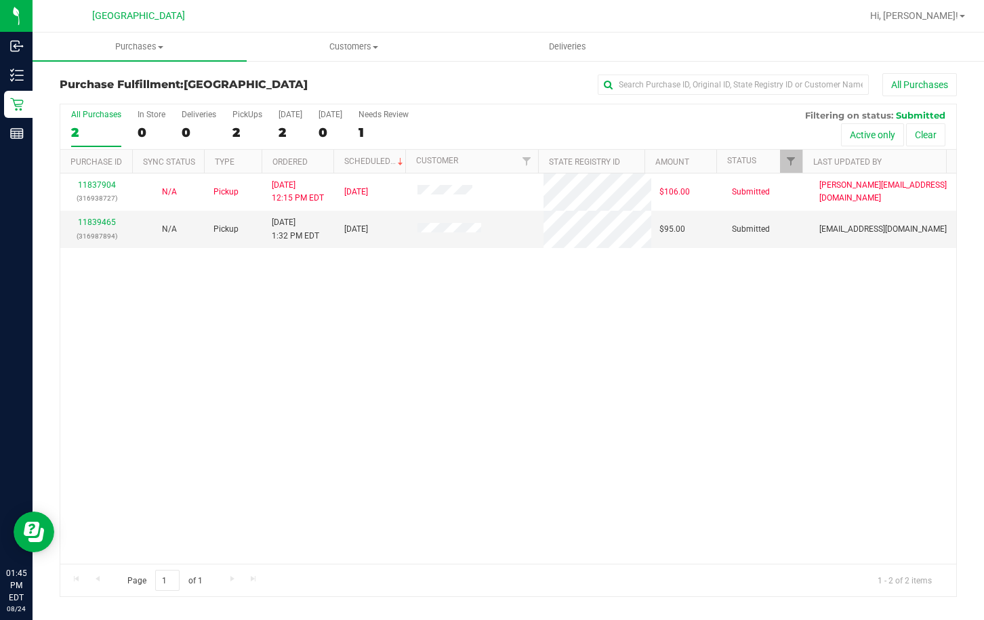
click at [714, 373] on div "11837904 (316938727) N/A Pickup 8/24/2025 12:15 PM EDT 8/24/2025 $106.00 Submit…" at bounding box center [508, 369] width 896 height 390
click at [627, 349] on div "11837904 (316938727) N/A Pickup 8/24/2025 12:15 PM EDT 8/24/2025 $106.00 Submit…" at bounding box center [508, 369] width 896 height 390
click at [490, 273] on div "11837904 (316938727) N/A Pickup 8/24/2025 12:15 PM EDT 8/24/2025 $106.00 Submit…" at bounding box center [508, 369] width 896 height 390
click at [96, 220] on link "11839739" at bounding box center [97, 222] width 38 height 9
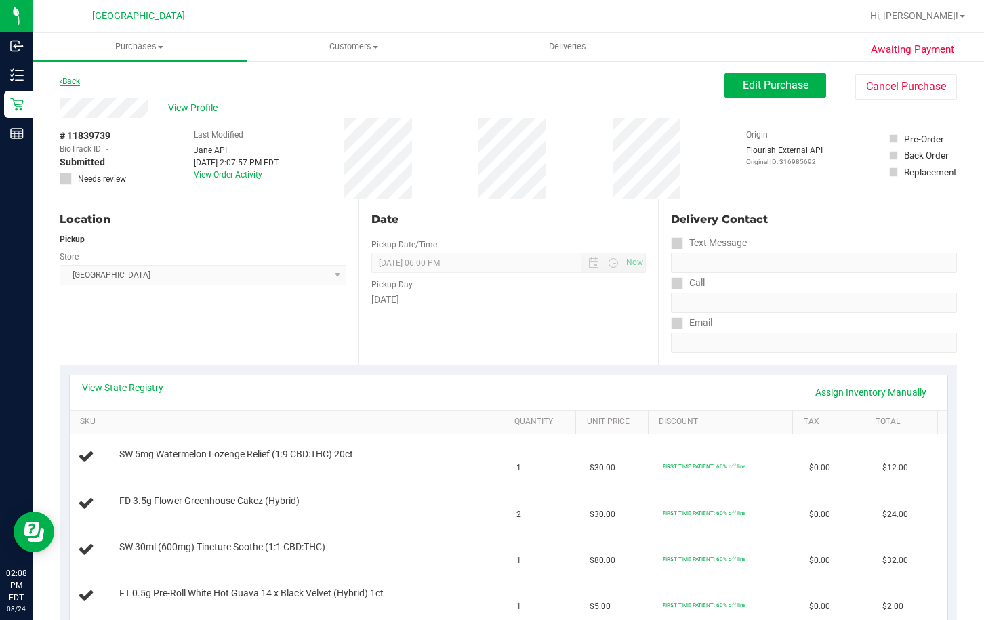
click at [62, 77] on icon at bounding box center [61, 81] width 3 height 8
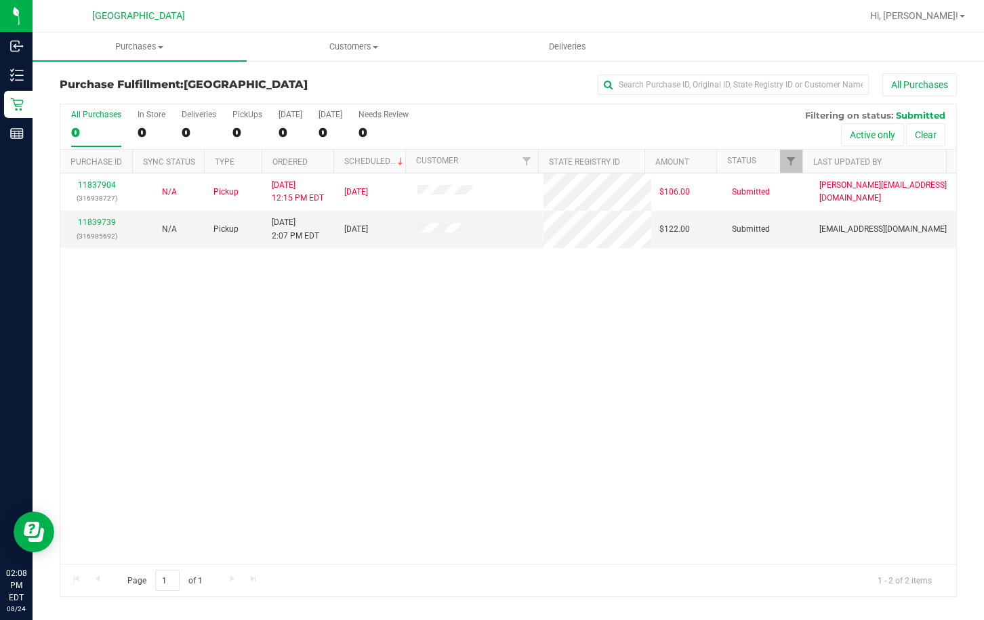
click at [638, 352] on div "11837904 (316938727) N/A Pickup 8/24/2025 12:15 PM EDT 8/24/2025 $106.00 Submit…" at bounding box center [508, 369] width 896 height 390
click at [528, 333] on div "11837904 (316938727) N/A Pickup 8/24/2025 12:15 PM EDT 8/24/2025 $106.00 Submit…" at bounding box center [508, 369] width 896 height 390
click at [89, 220] on link "11839927" at bounding box center [97, 222] width 38 height 9
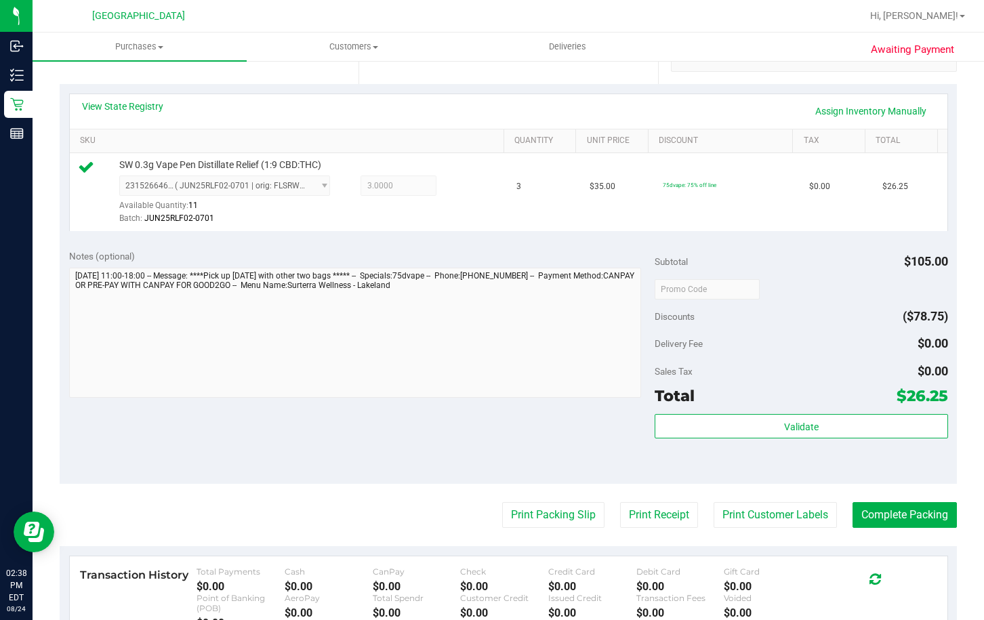
scroll to position [407, 0]
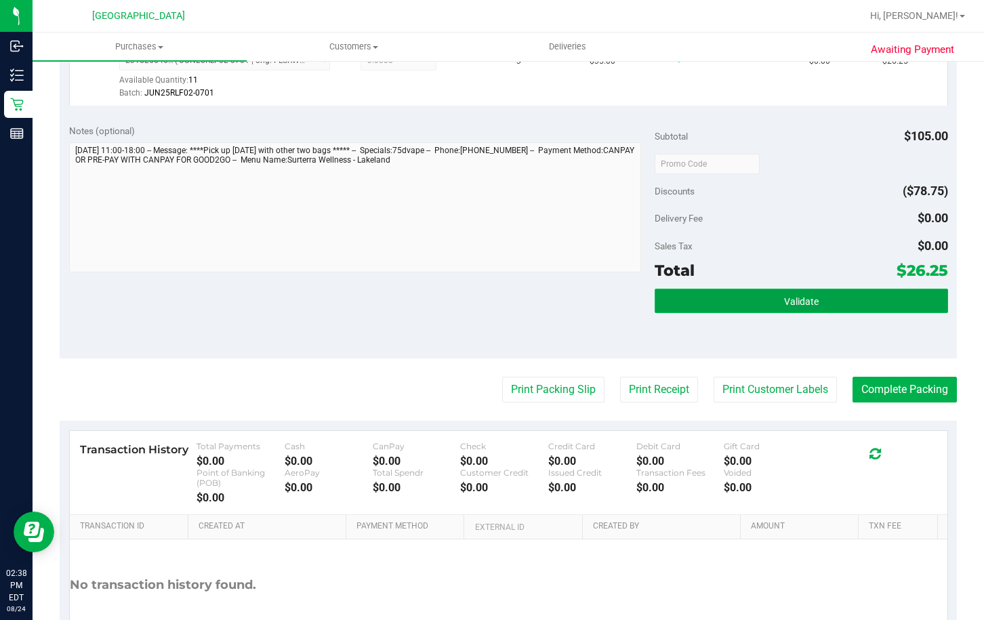
click at [788, 308] on button "Validate" at bounding box center [801, 301] width 293 height 24
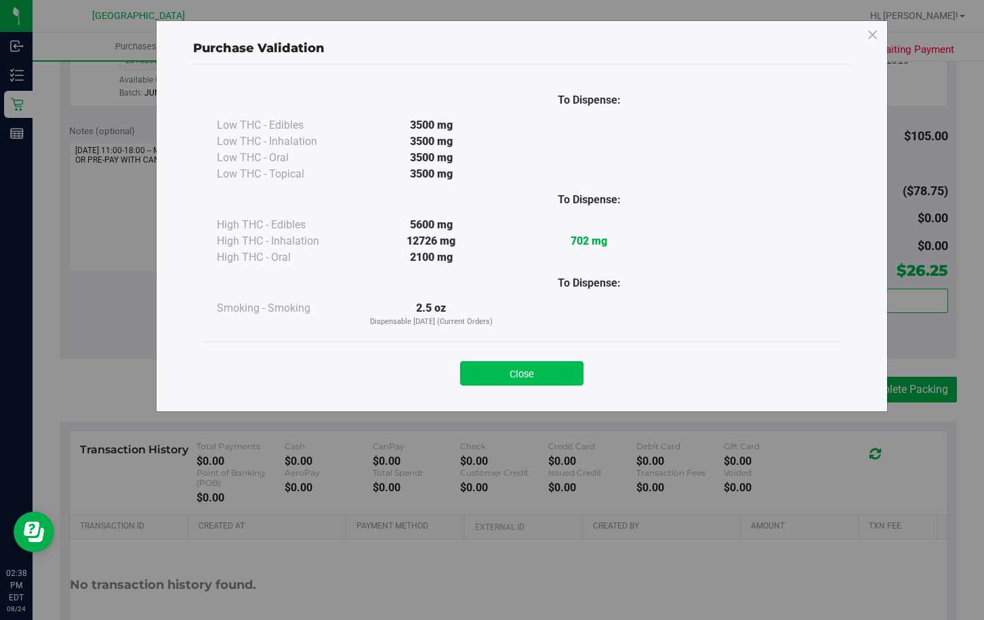
click at [543, 365] on button "Close" at bounding box center [521, 373] width 123 height 24
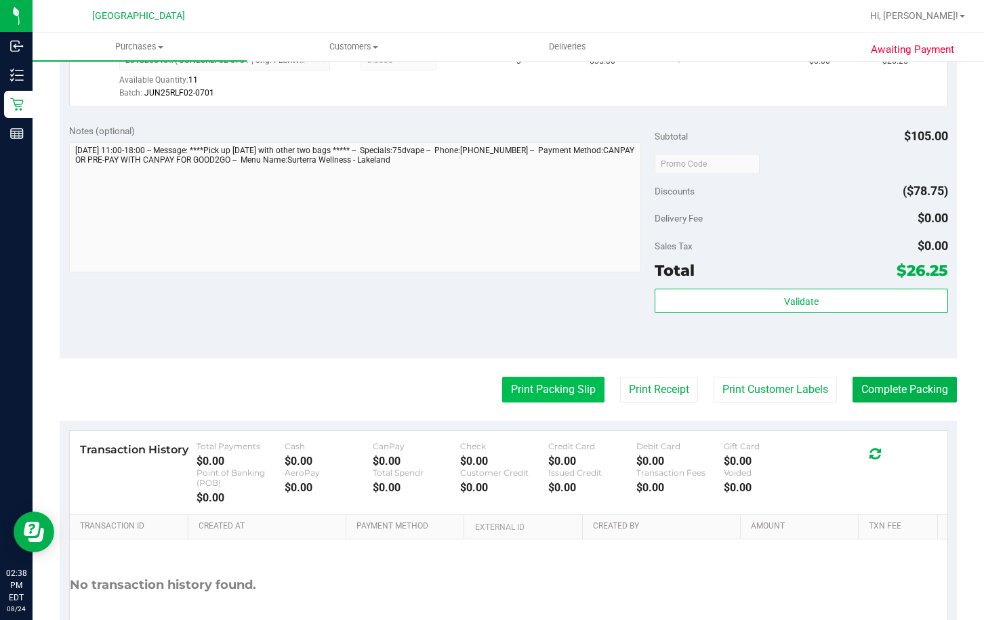
click at [552, 391] on button "Print Packing Slip" at bounding box center [553, 390] width 102 height 26
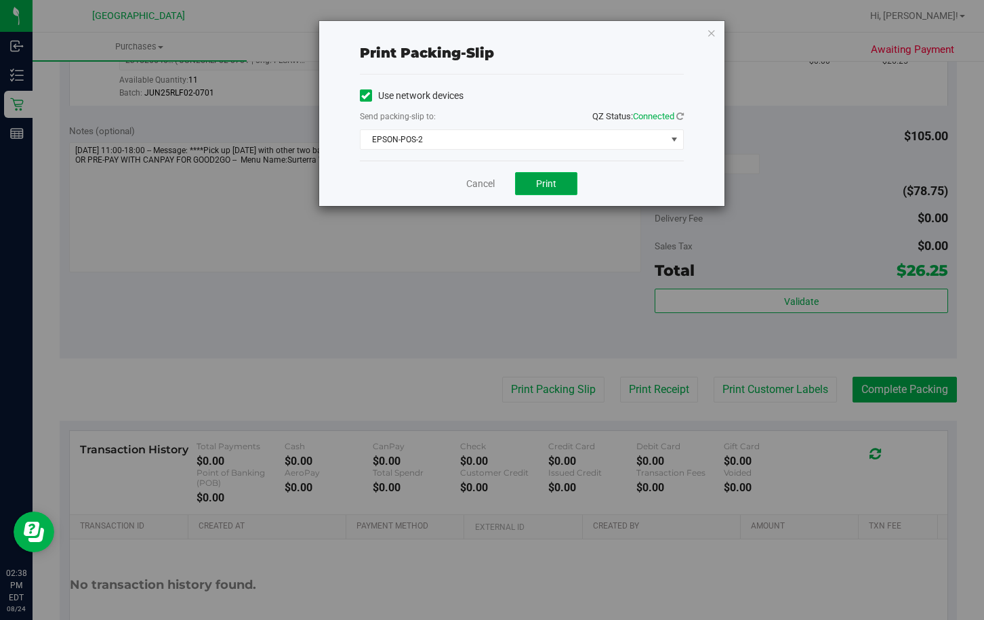
click at [553, 182] on span "Print" at bounding box center [546, 183] width 20 height 11
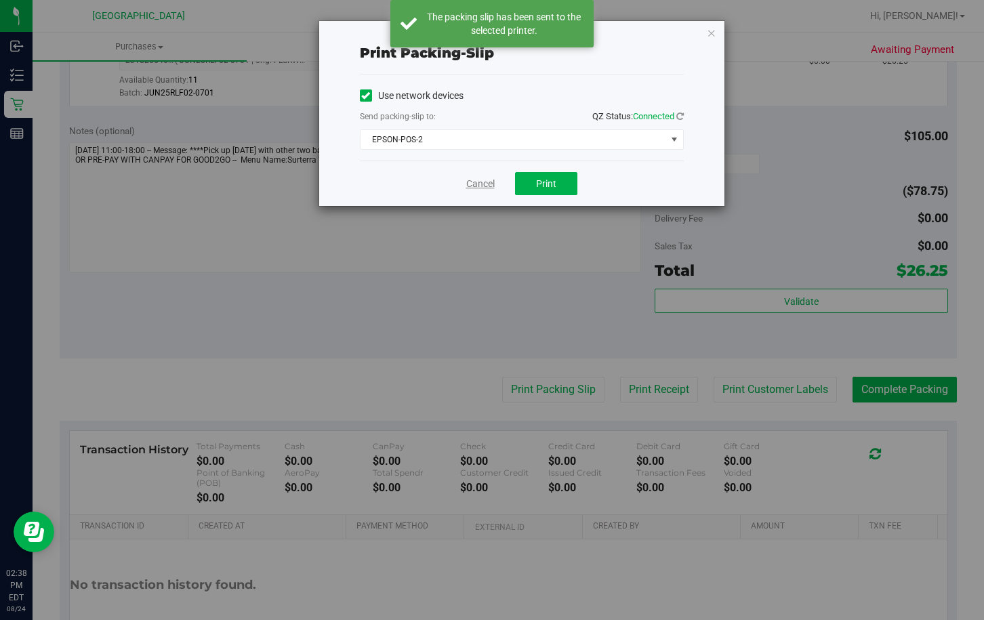
click at [479, 186] on link "Cancel" at bounding box center [480, 184] width 28 height 14
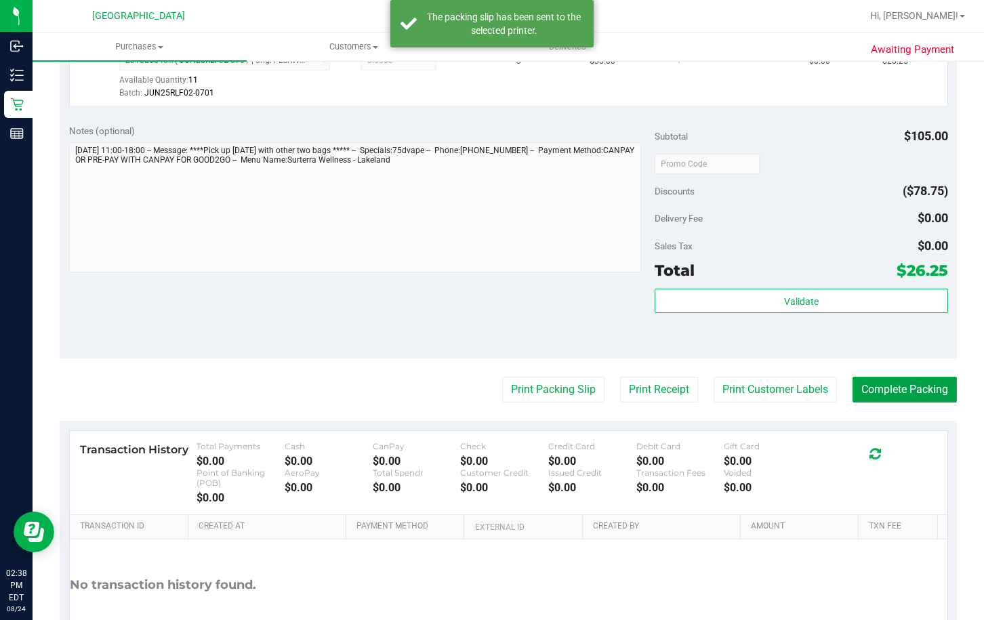
drag, startPoint x: 915, startPoint y: 390, endPoint x: 918, endPoint y: 338, distance: 52.3
click at [915, 383] on button "Complete Packing" at bounding box center [905, 390] width 104 height 26
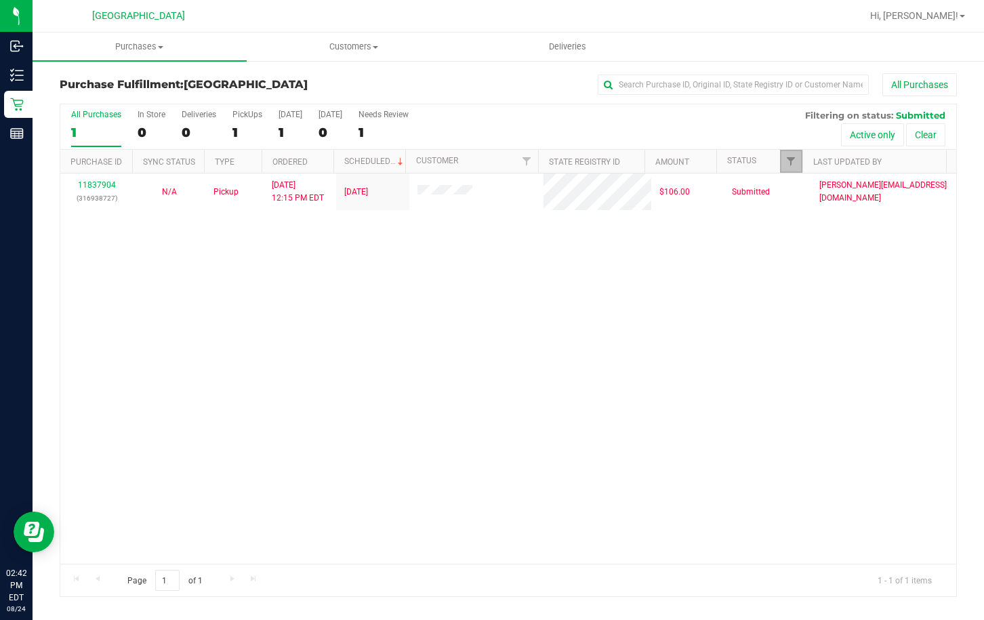
click at [789, 159] on span "Filter" at bounding box center [791, 161] width 11 height 11
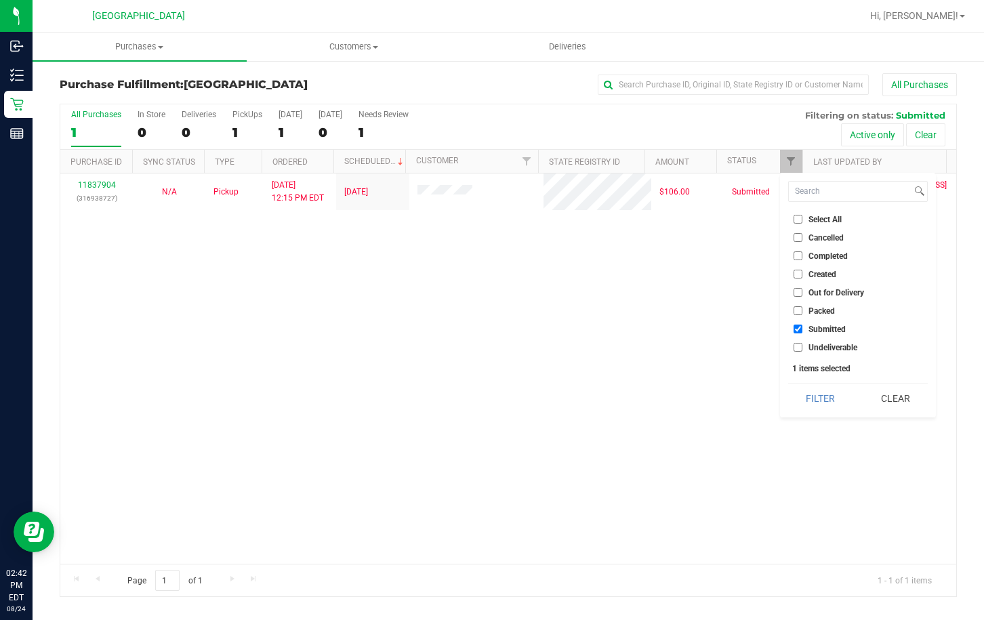
click at [795, 316] on li "Packed" at bounding box center [858, 311] width 140 height 14
click at [795, 310] on input "Packed" at bounding box center [798, 310] width 9 height 9
checkbox input "true"
click at [798, 331] on input "Submitted" at bounding box center [798, 329] width 9 height 9
checkbox input "false"
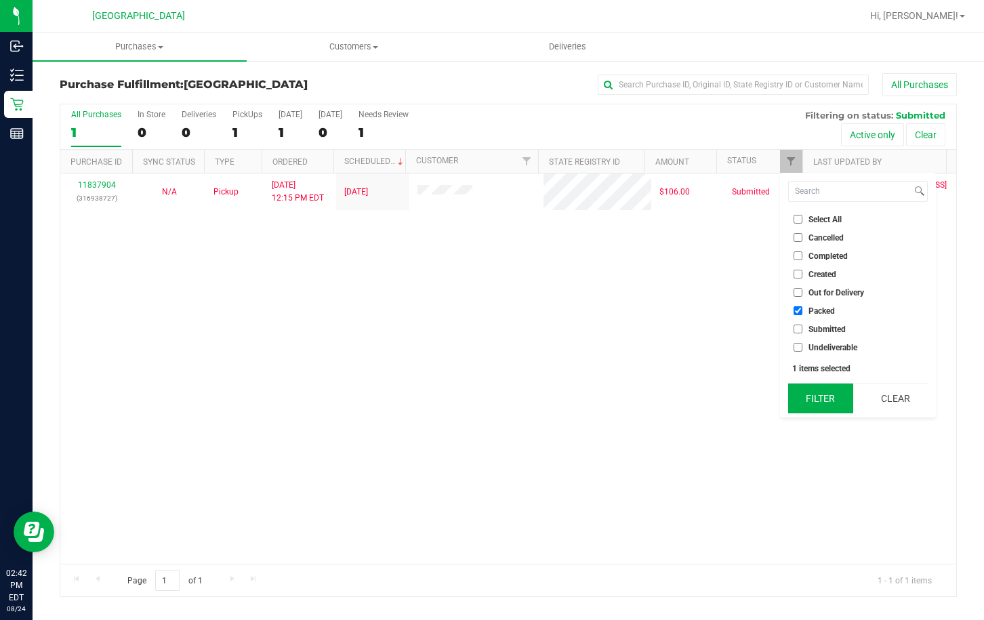
click at [821, 387] on button "Filter" at bounding box center [820, 399] width 65 height 30
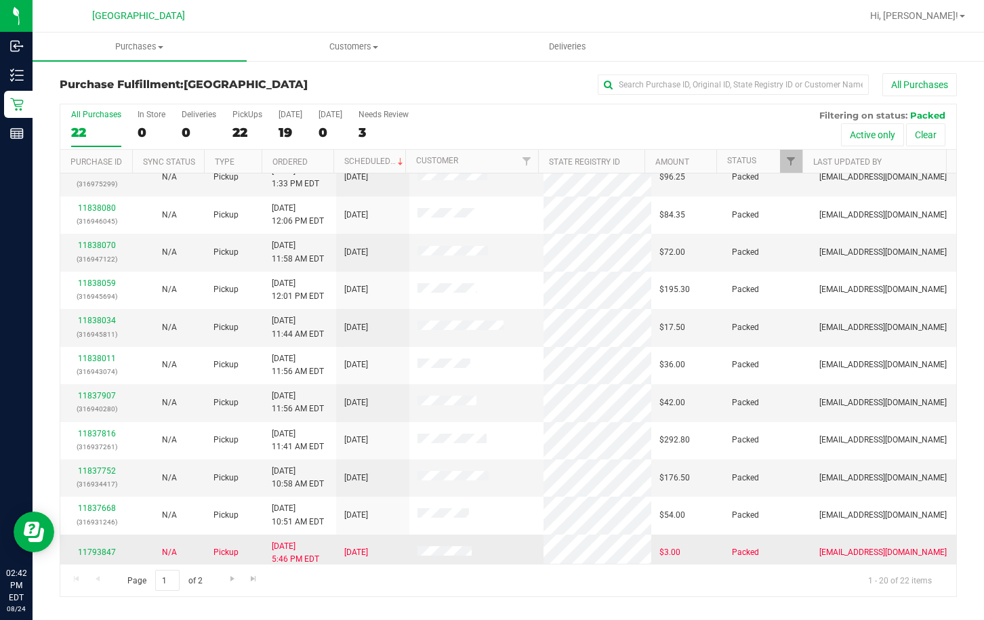
scroll to position [360, 0]
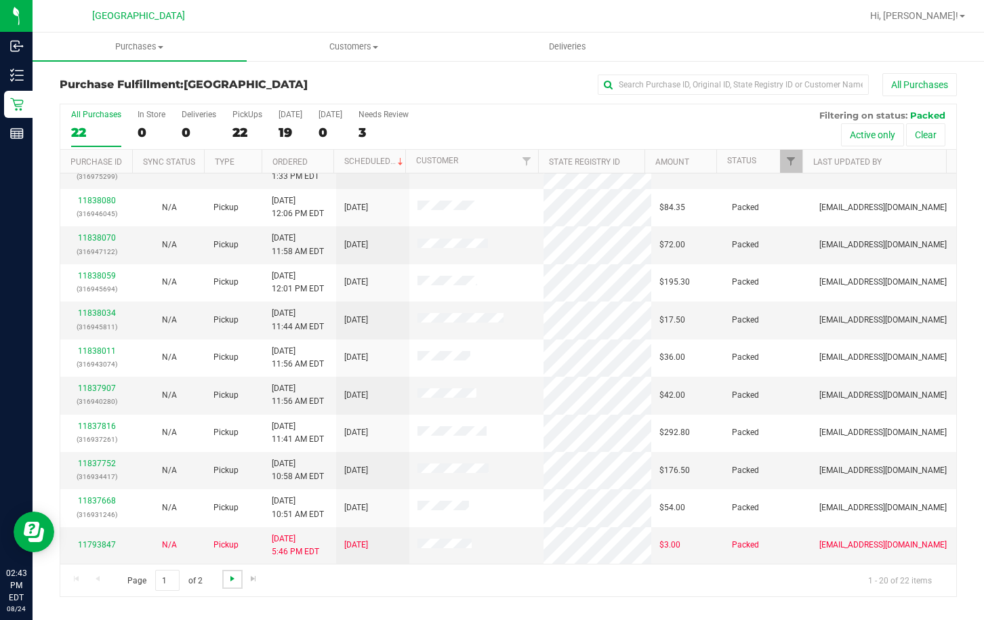
click at [236, 577] on span "Go to the next page" at bounding box center [232, 578] width 11 height 11
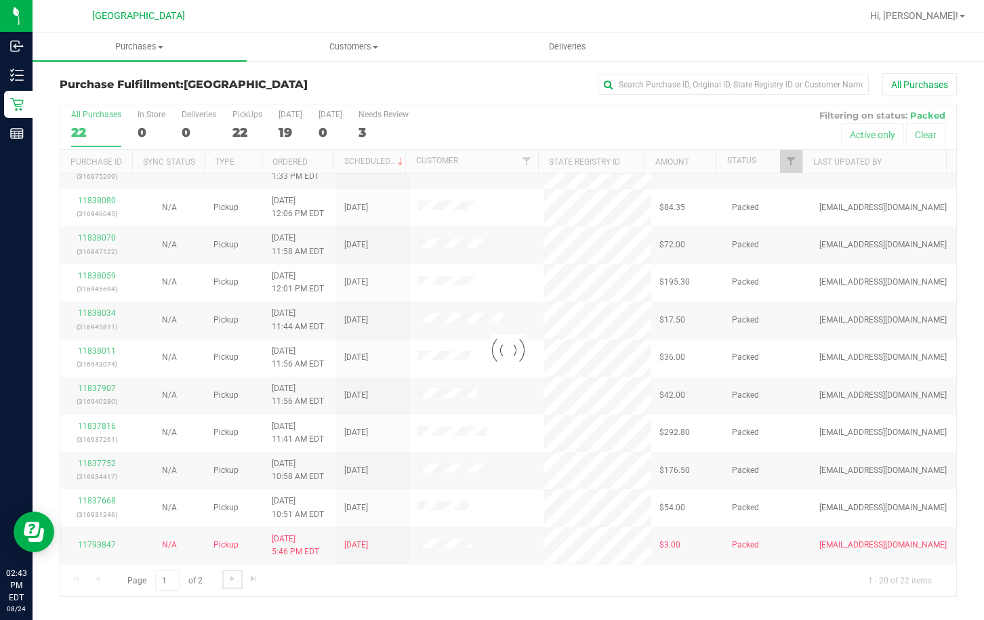
scroll to position [0, 0]
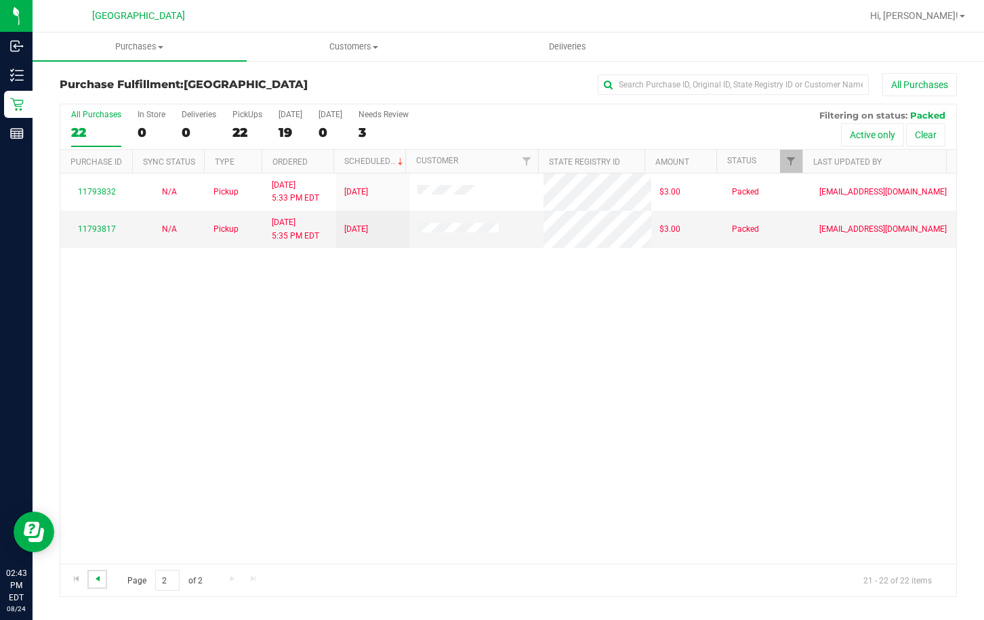
click at [98, 575] on span "Go to the previous page" at bounding box center [97, 578] width 11 height 11
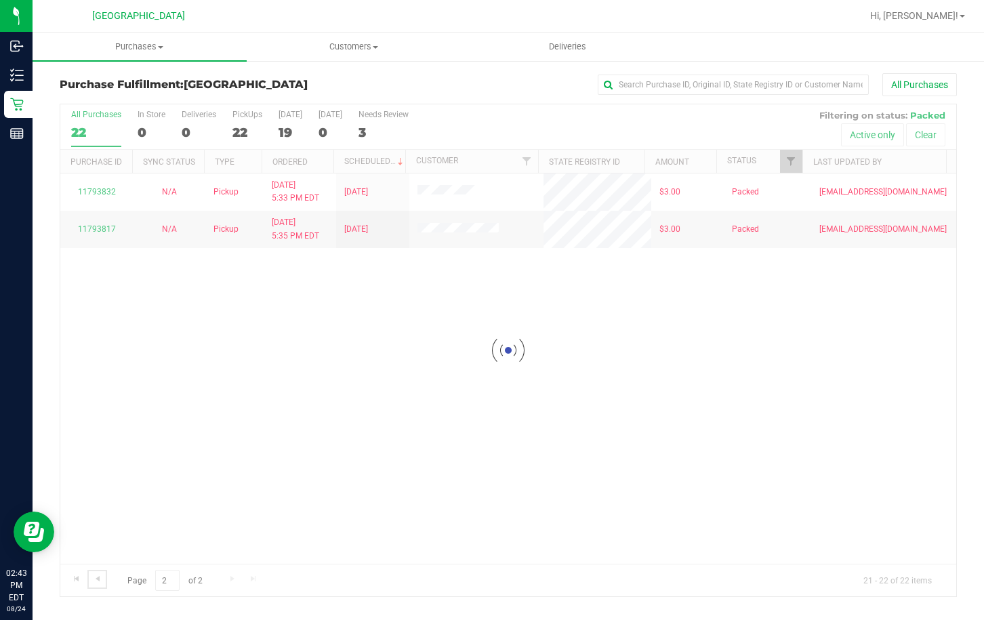
checkbox input "true"
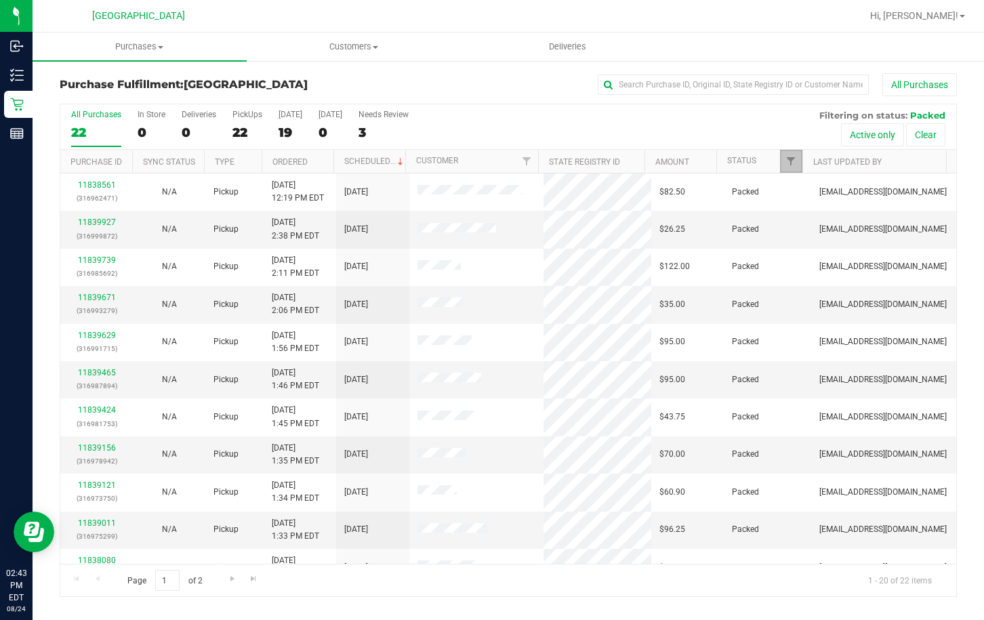
click at [798, 166] on link "Filter" at bounding box center [791, 161] width 22 height 23
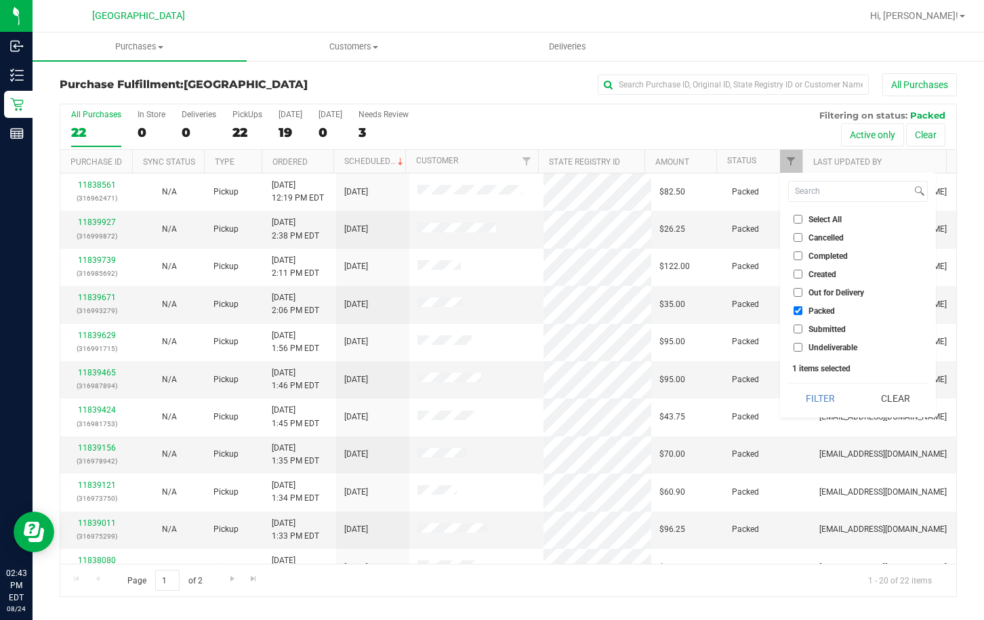
click at [809, 219] on span "Select All" at bounding box center [825, 220] width 33 height 8
click at [803, 219] on input "Select All" at bounding box center [798, 219] width 9 height 9
checkbox input "true"
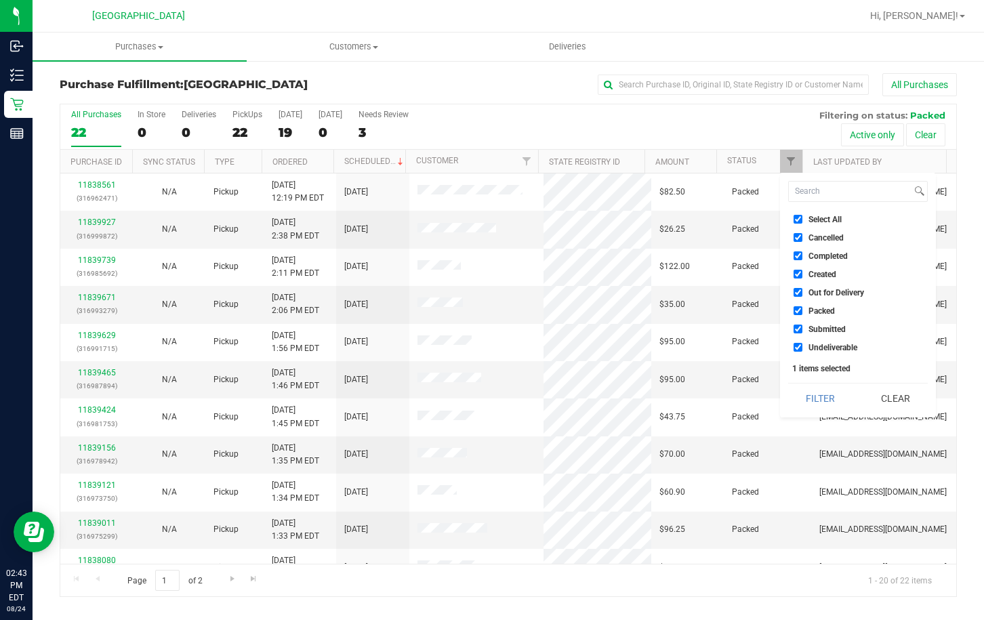
checkbox input "true"
click at [809, 219] on span "Select All" at bounding box center [825, 220] width 33 height 8
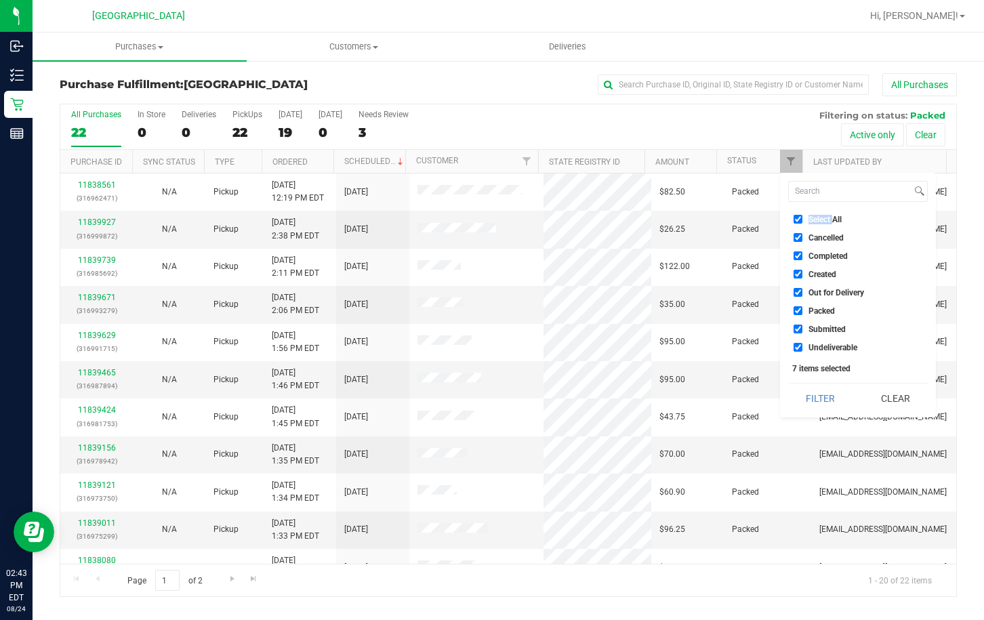
click at [803, 219] on input "Select All" at bounding box center [798, 219] width 9 height 9
checkbox input "false"
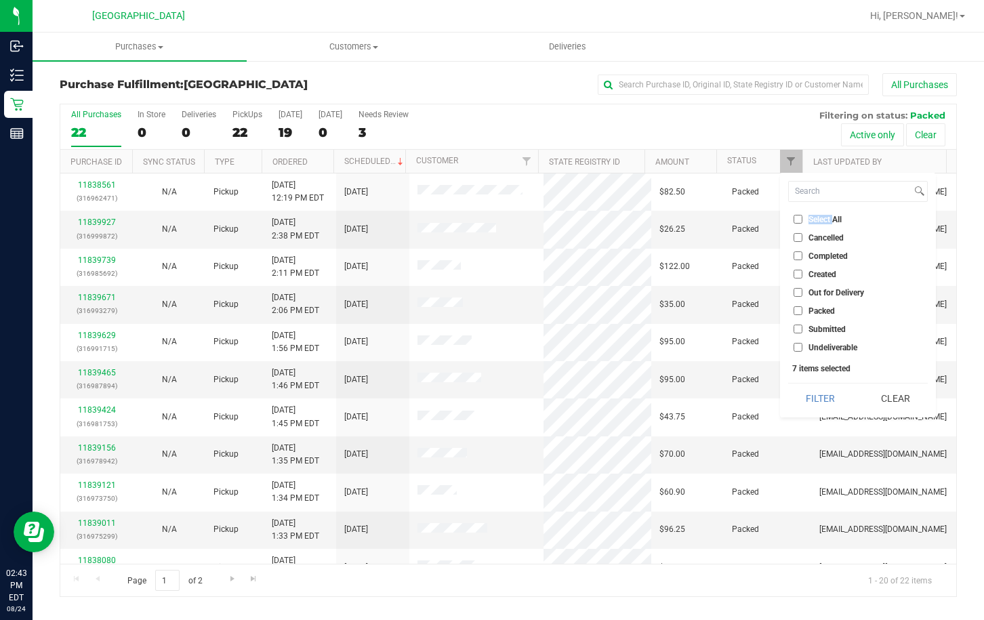
checkbox input "false"
click at [829, 326] on span "Submitted" at bounding box center [827, 329] width 37 height 8
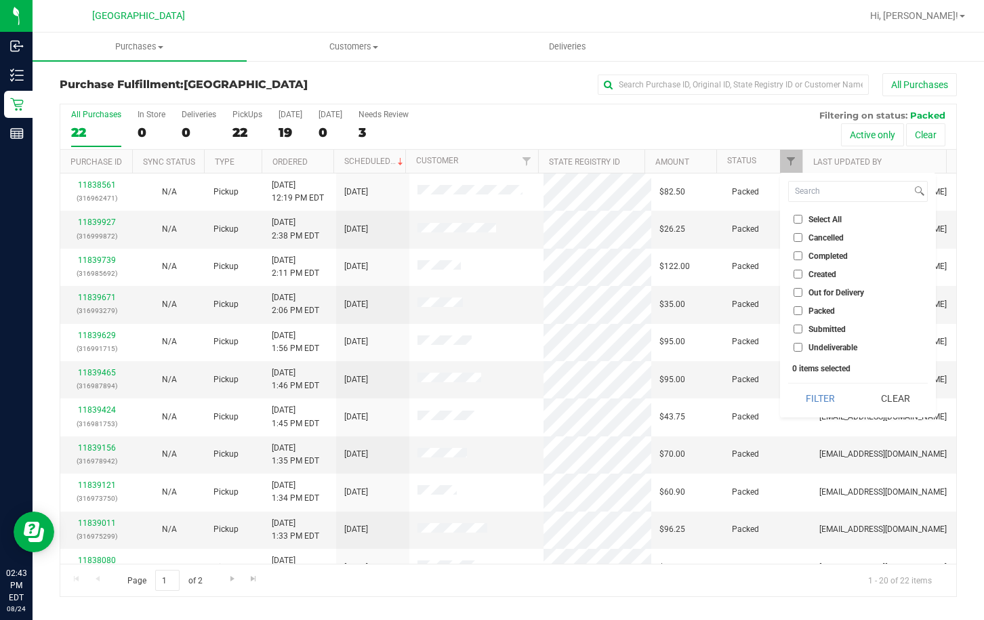
click at [803, 326] on input "Submitted" at bounding box center [798, 329] width 9 height 9
checkbox input "true"
click at [809, 416] on div "Select All Cancelled Completed Created Out for Delivery Packed Submitted Undeli…" at bounding box center [858, 295] width 156 height 245
drag, startPoint x: 811, startPoint y: 409, endPoint x: 793, endPoint y: 402, distance: 18.9
click at [808, 408] on button "Filter" at bounding box center [820, 399] width 65 height 30
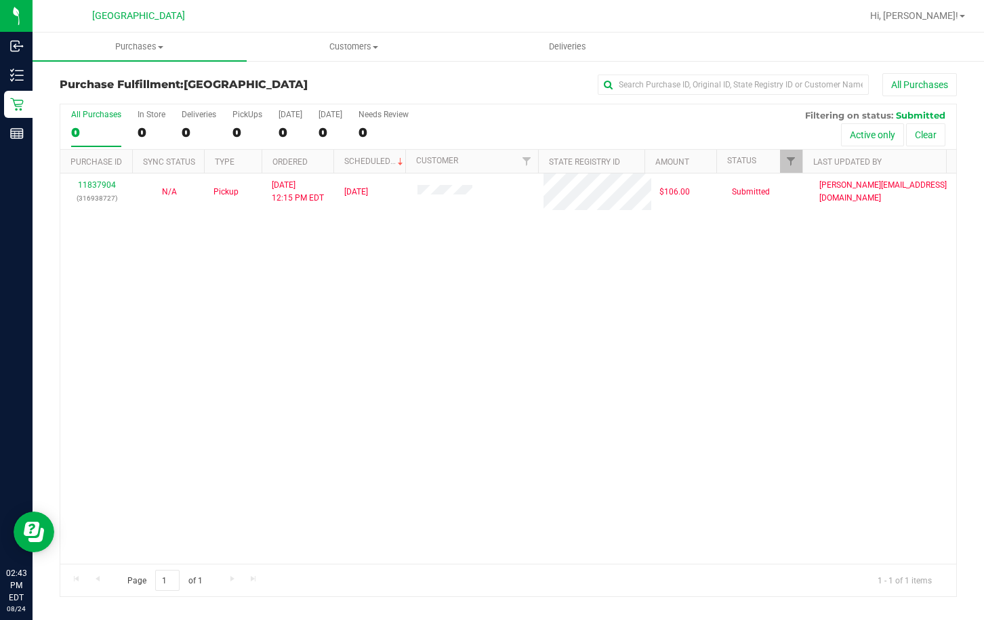
click at [461, 253] on div "11837904 (316938727) N/A Pickup [DATE] 12:15 PM EDT 8/24/2025 $106.00 Submitted…" at bounding box center [508, 369] width 896 height 390
click at [786, 167] on link "Filter" at bounding box center [791, 161] width 22 height 23
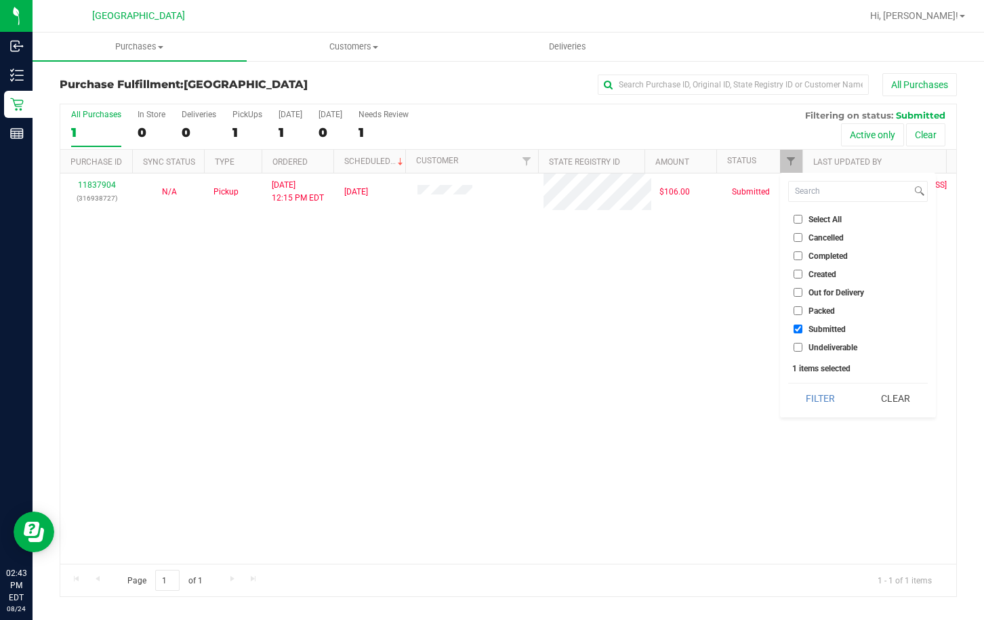
click at [742, 285] on div "11837904 (316938727) N/A Pickup [DATE] 12:15 PM EDT 8/24/2025 $106.00 Submitted…" at bounding box center [508, 369] width 896 height 390
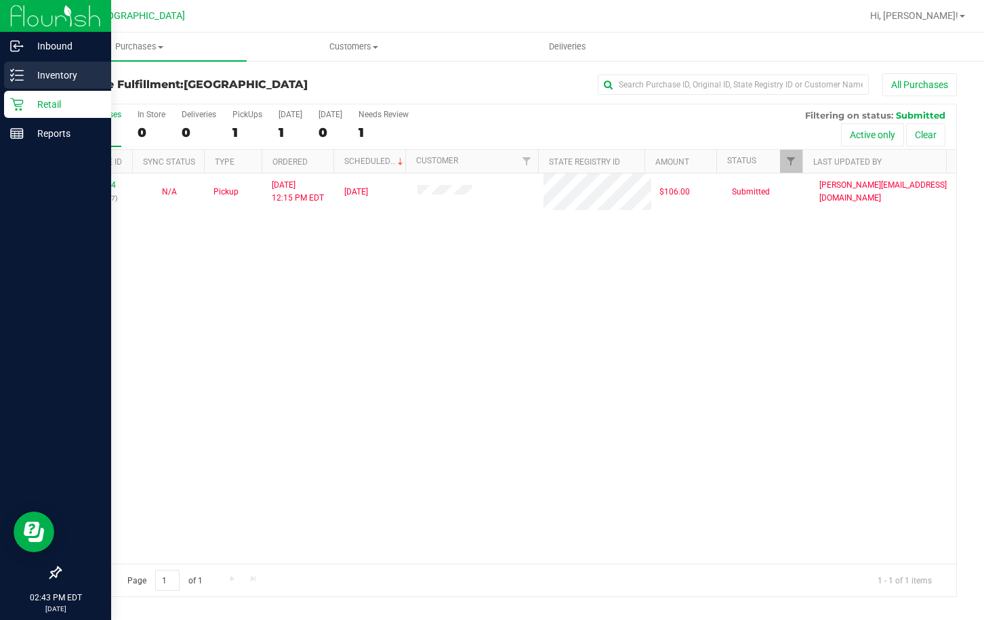
click at [14, 79] on icon at bounding box center [17, 75] width 14 height 14
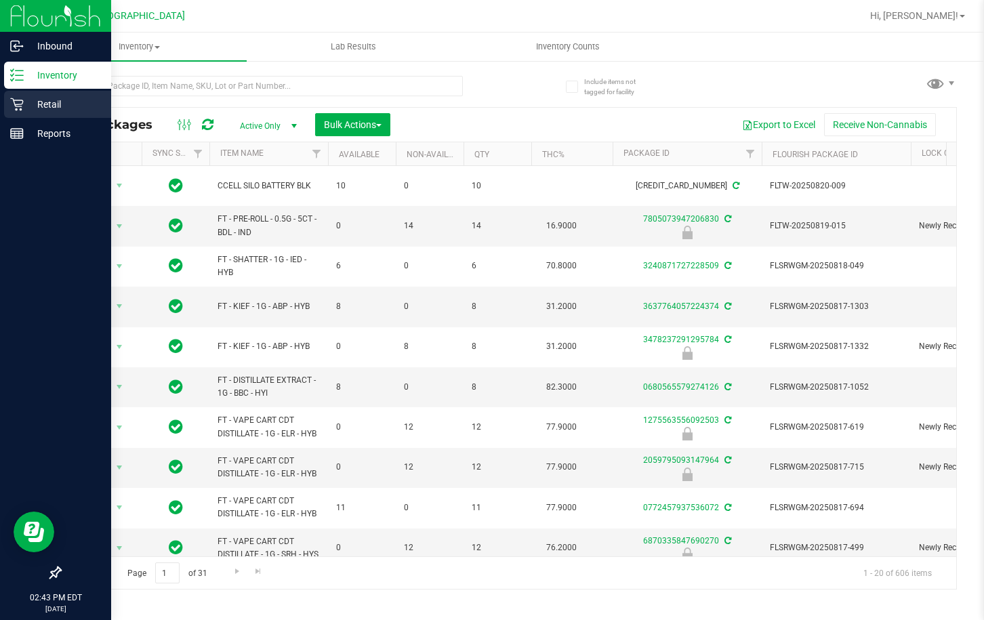
click at [29, 105] on p "Retail" at bounding box center [64, 104] width 81 height 16
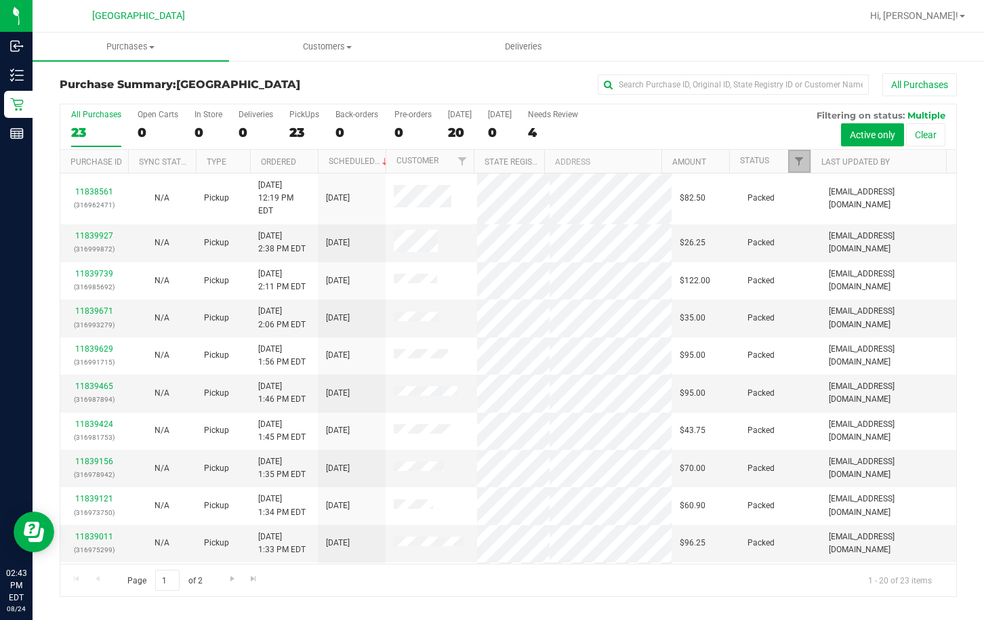
click at [796, 171] on link "Filter" at bounding box center [799, 161] width 22 height 23
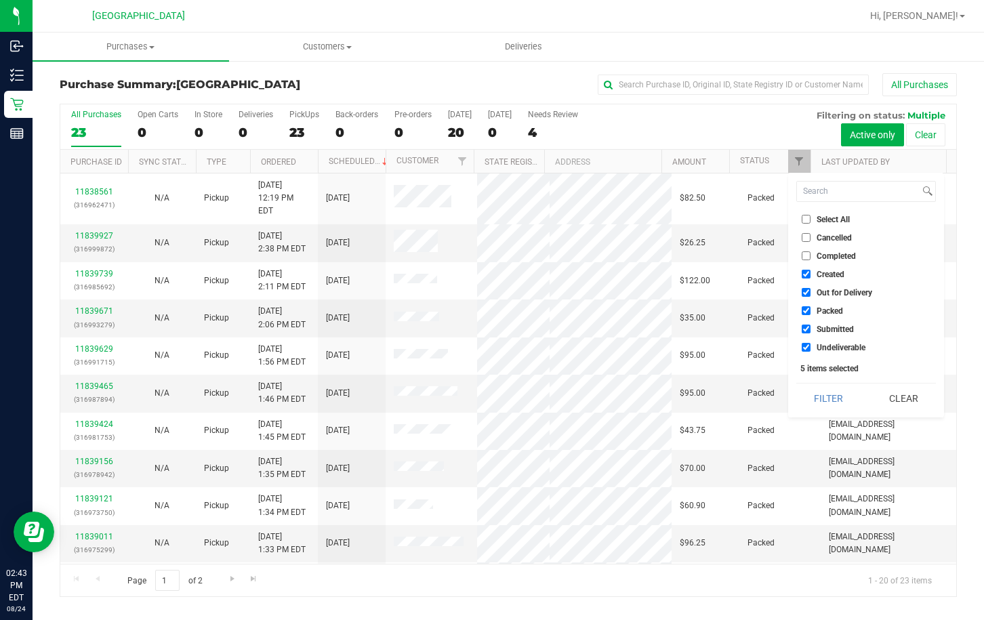
click at [809, 225] on li "Select All" at bounding box center [866, 219] width 140 height 14
click at [806, 219] on input "Select All" at bounding box center [806, 219] width 9 height 9
checkbox input "true"
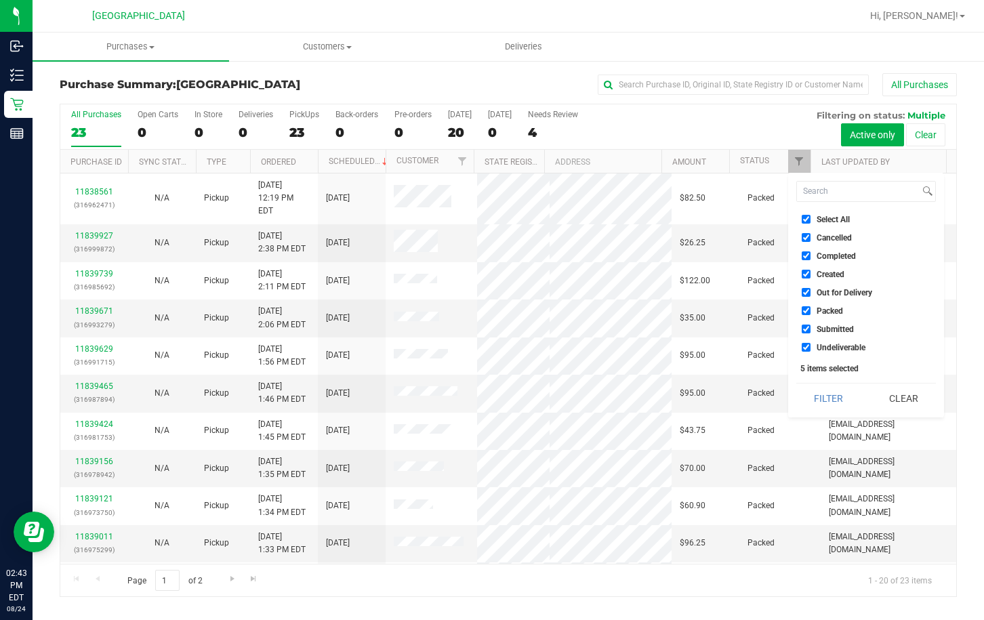
checkbox input "true"
click at [806, 219] on input "Select All" at bounding box center [806, 219] width 9 height 9
checkbox input "false"
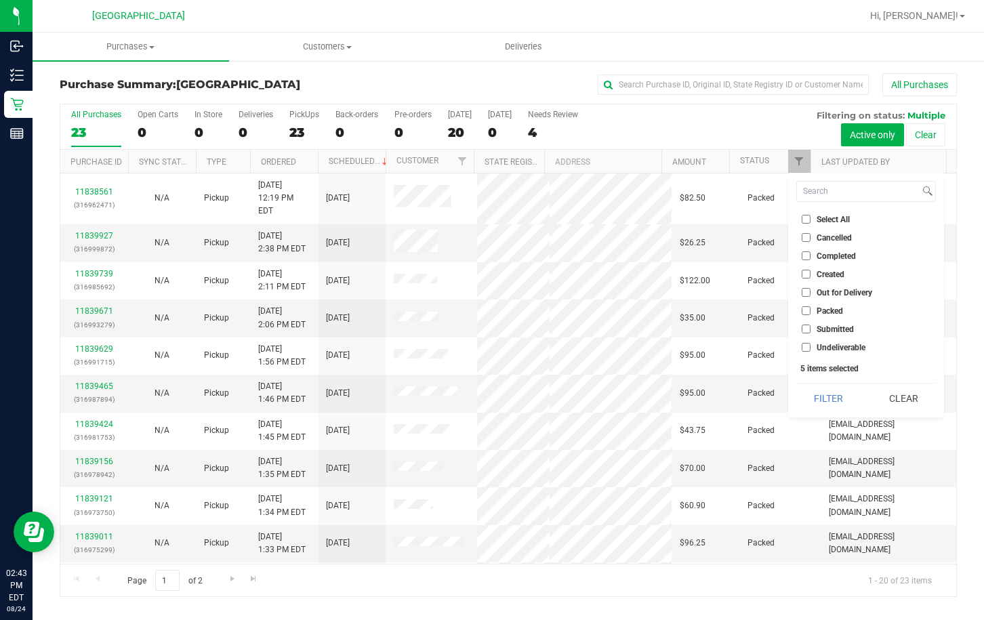
checkbox input "false"
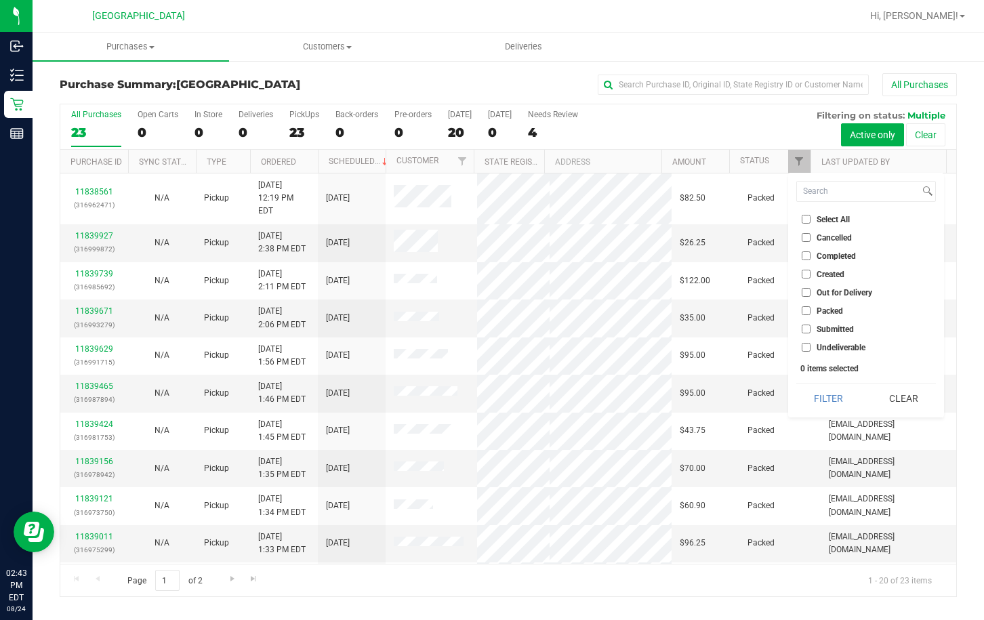
click at [802, 327] on input "Submitted" at bounding box center [806, 329] width 9 height 9
checkbox input "true"
click at [832, 413] on button "Filter" at bounding box center [828, 399] width 65 height 30
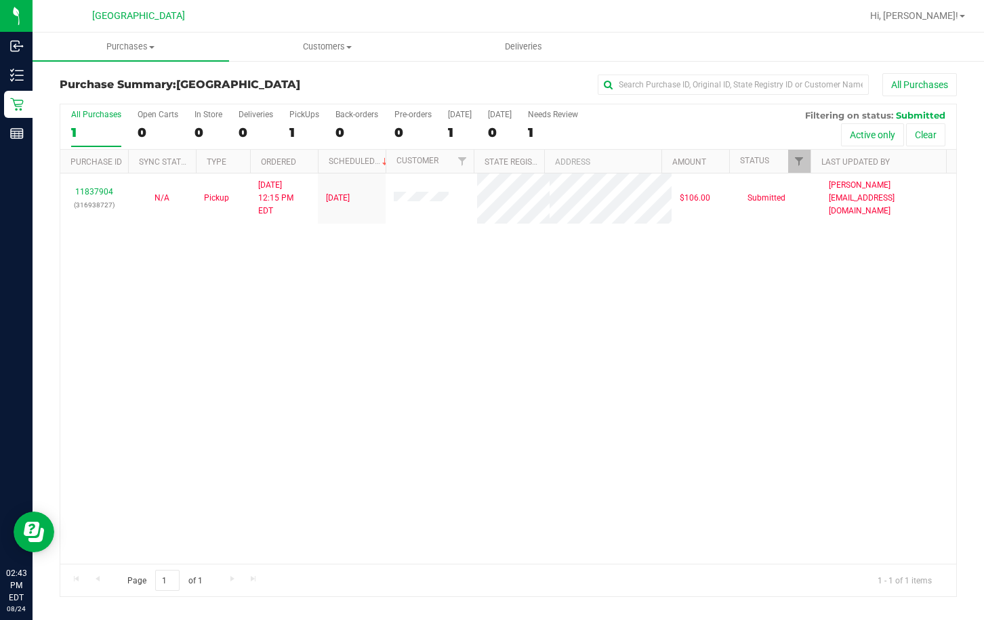
click at [554, 285] on div "11837904 (316938727) N/A Pickup 8/24/2025 12:15 PM EDT 8/24/2025 $106.00 Submit…" at bounding box center [508, 369] width 896 height 390
click at [404, 276] on div "11837904 (316938727) N/A Pickup [DATE] 12:15 PM EDT 8/24/2025 $106.00 Submitted…" at bounding box center [508, 369] width 896 height 390
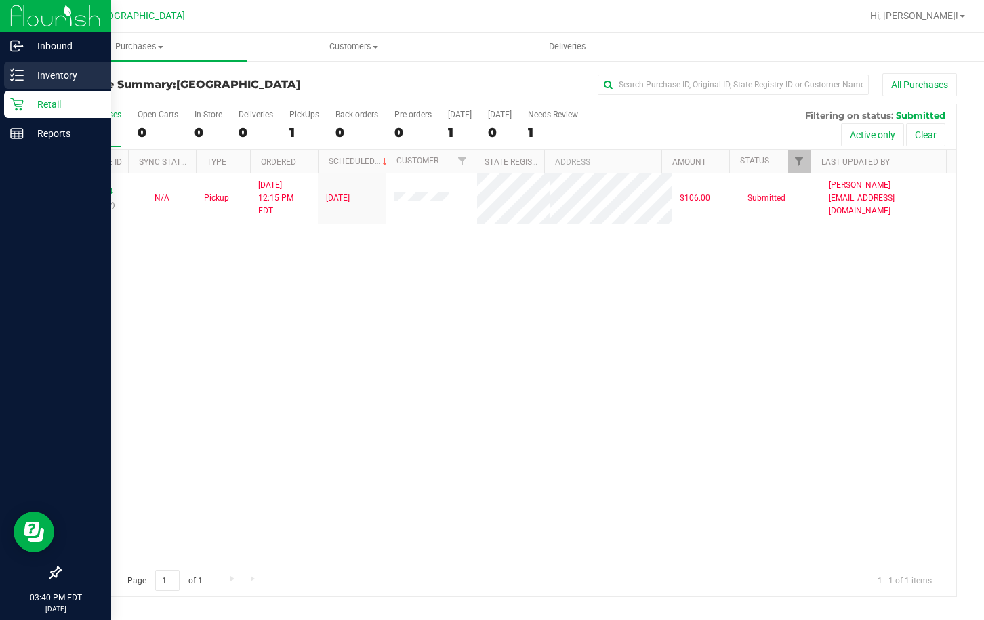
click at [26, 74] on p "Inventory" at bounding box center [64, 75] width 81 height 16
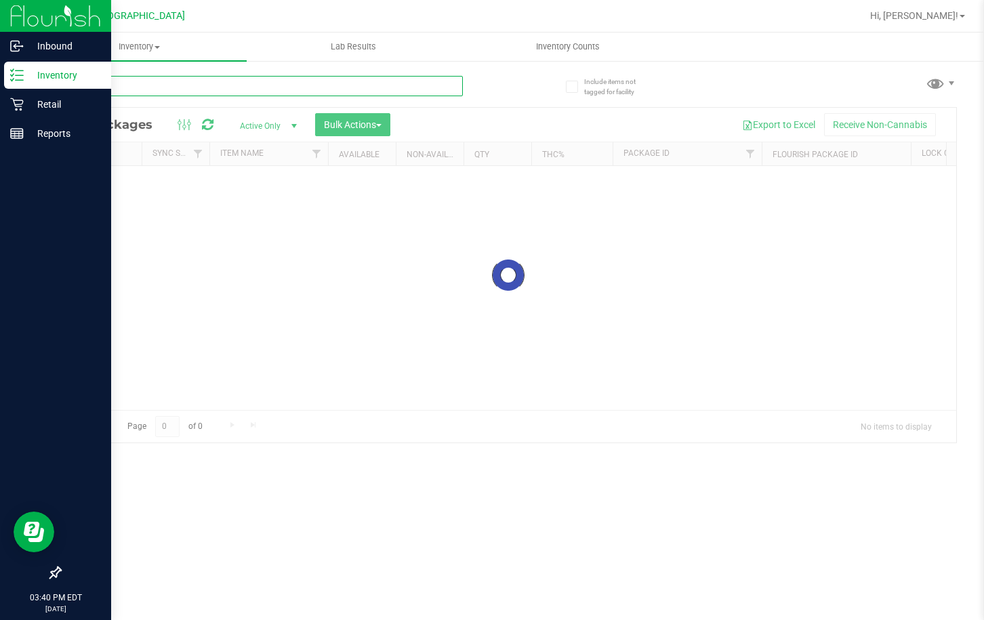
click at [155, 87] on input "text" at bounding box center [261, 86] width 403 height 20
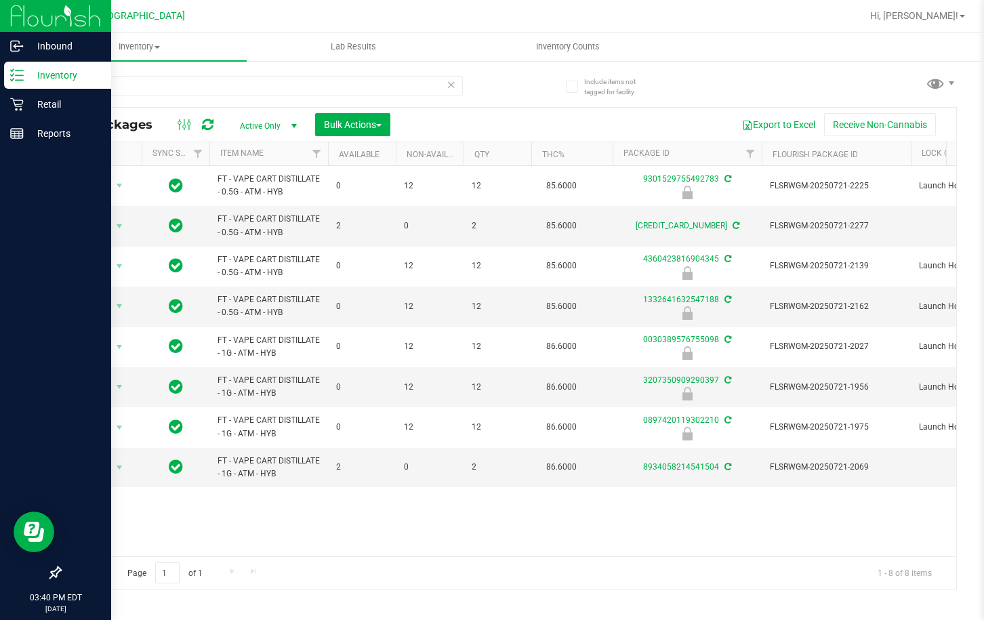
click at [304, 509] on div "Action Action Edit attributes Global inventory Locate package Package audit log…" at bounding box center [508, 361] width 896 height 390
drag, startPoint x: 204, startPoint y: 81, endPoint x: -1, endPoint y: 75, distance: 204.8
click at [0, 75] on html "Inbound Inventory Retail Reports 04:22 PM EDT 08/24/2025 08/24 Lakeland WC Hi, …" at bounding box center [492, 310] width 984 height 620
type input "milk choc"
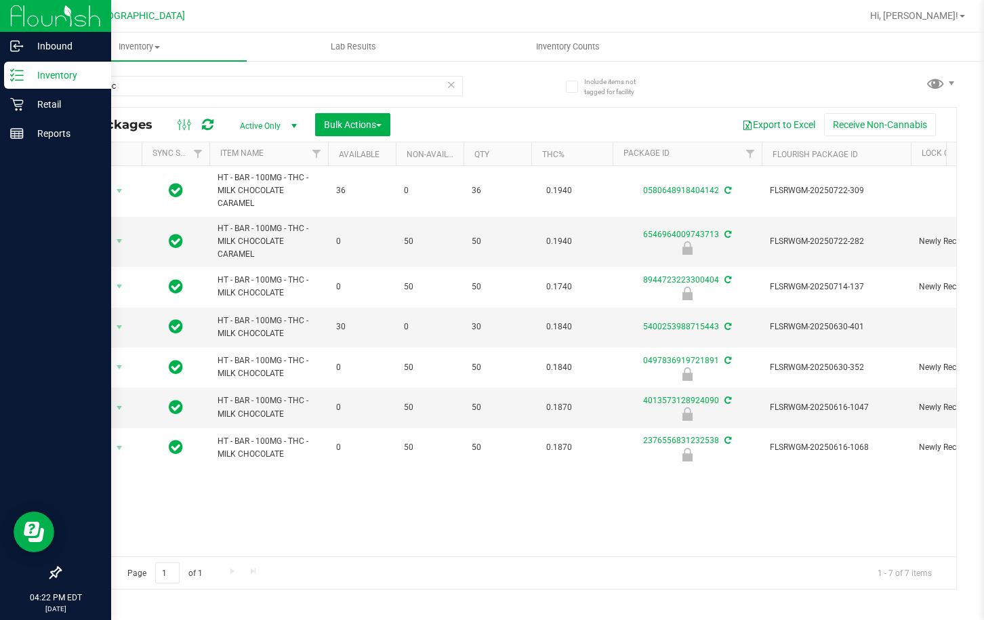
click at [344, 502] on div "Action Action Create package Edit attributes Global inventory Locate package Lo…" at bounding box center [508, 361] width 896 height 390
click at [510, 506] on div "Action Action Create package Edit attributes Global inventory Locate package Lo…" at bounding box center [508, 361] width 896 height 390
click at [45, 113] on div "Retail" at bounding box center [57, 104] width 107 height 27
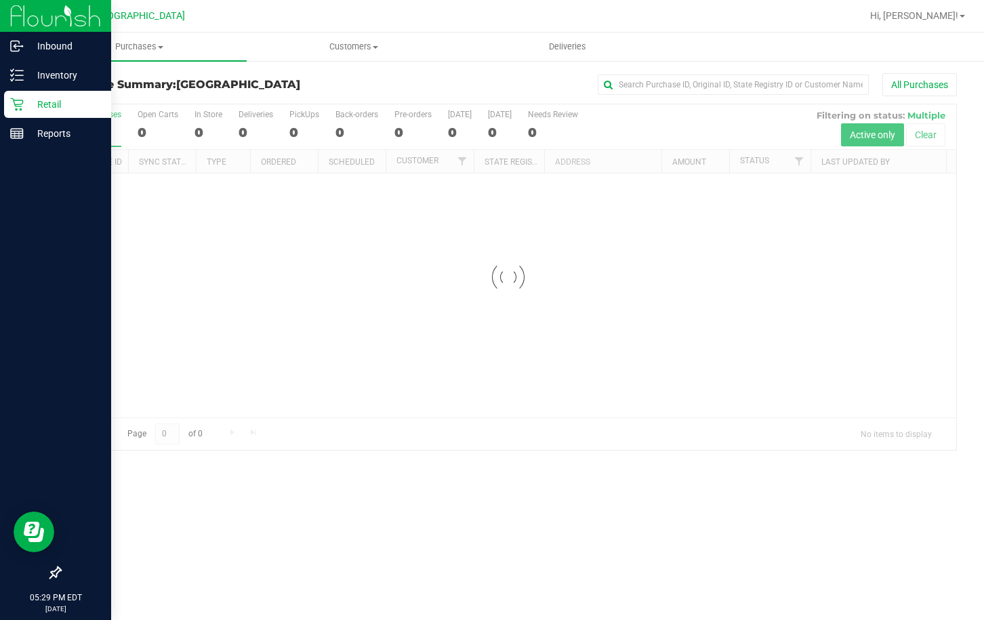
click at [441, 243] on div at bounding box center [508, 277] width 896 height 346
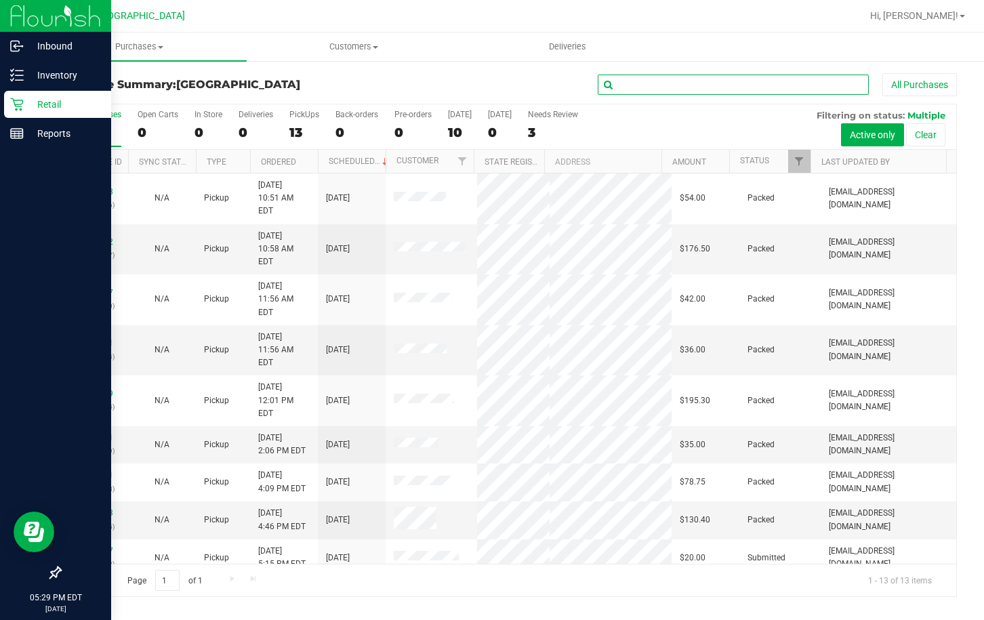
click at [689, 89] on input "text" at bounding box center [733, 85] width 271 height 20
type input "mcc"
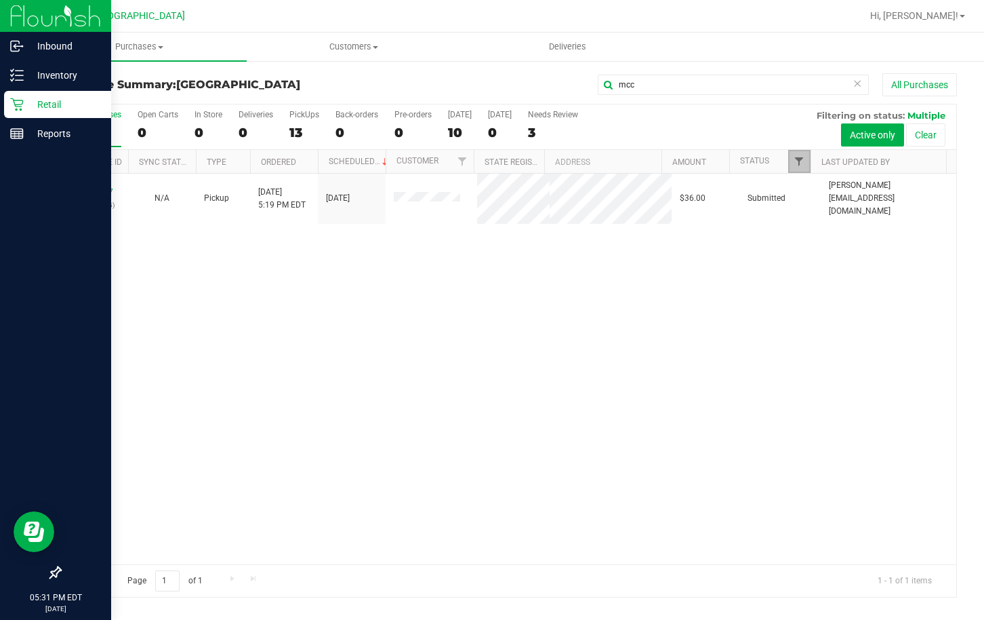
click at [796, 157] on span "Filter" at bounding box center [799, 161] width 11 height 11
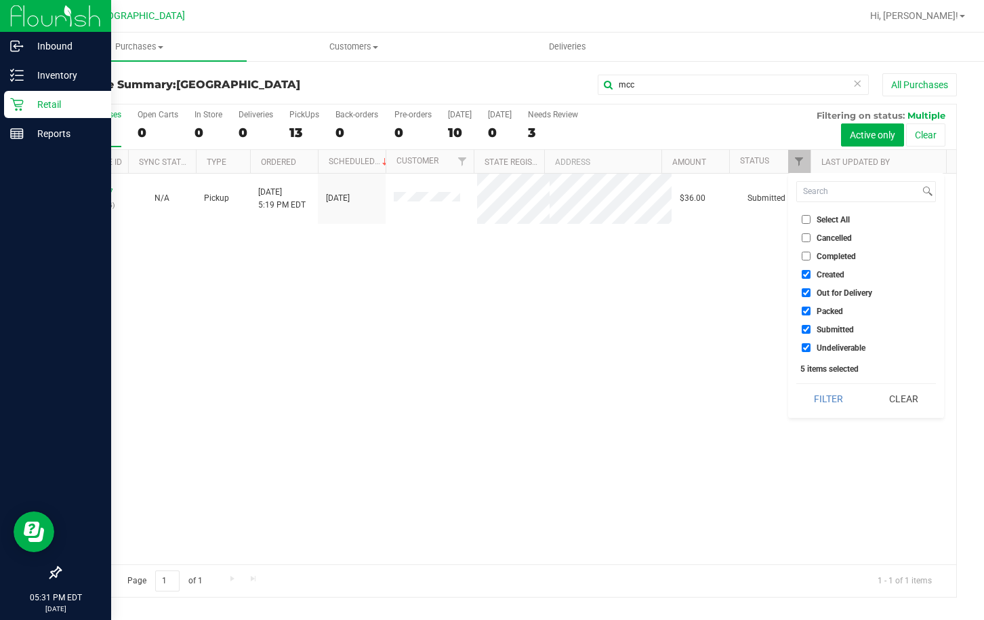
click at [809, 219] on input "Select All" at bounding box center [806, 219] width 9 height 9
checkbox input "true"
click at [809, 219] on input "Select All" at bounding box center [806, 219] width 9 height 9
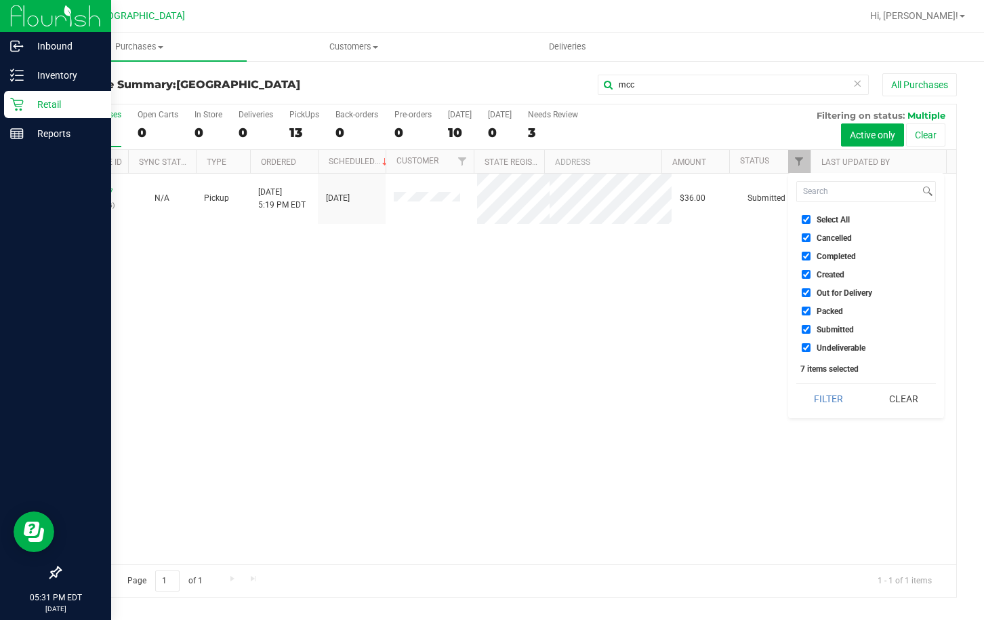
checkbox input "false"
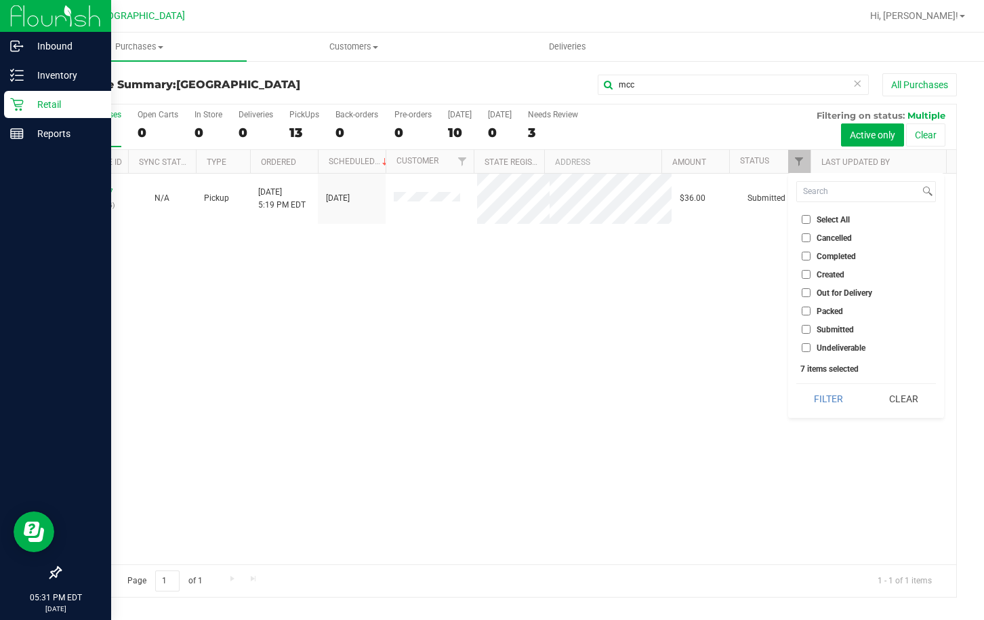
checkbox input "false"
click at [808, 307] on input "Packed" at bounding box center [806, 310] width 9 height 9
checkbox input "true"
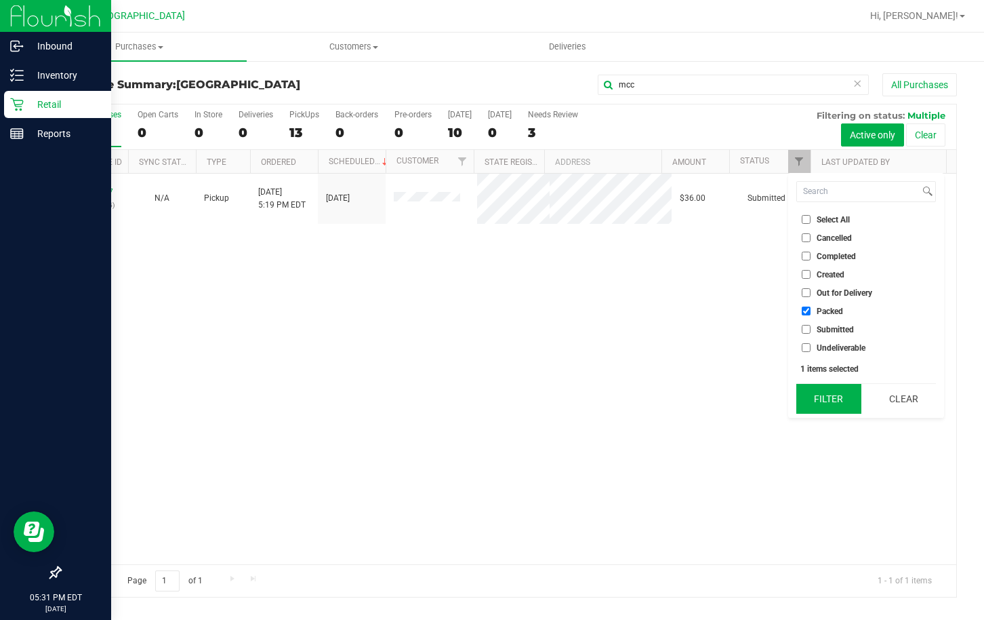
click at [818, 394] on button "Filter" at bounding box center [828, 399] width 65 height 30
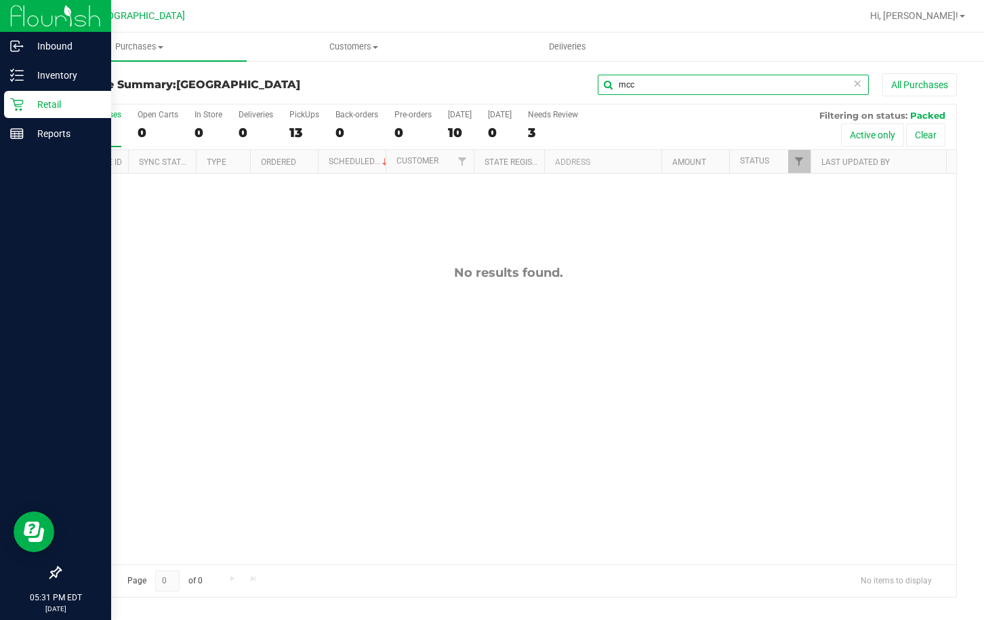
drag, startPoint x: 656, startPoint y: 88, endPoint x: 586, endPoint y: 75, distance: 71.8
click at [588, 77] on div "mcc All Purchases" at bounding box center [658, 84] width 599 height 23
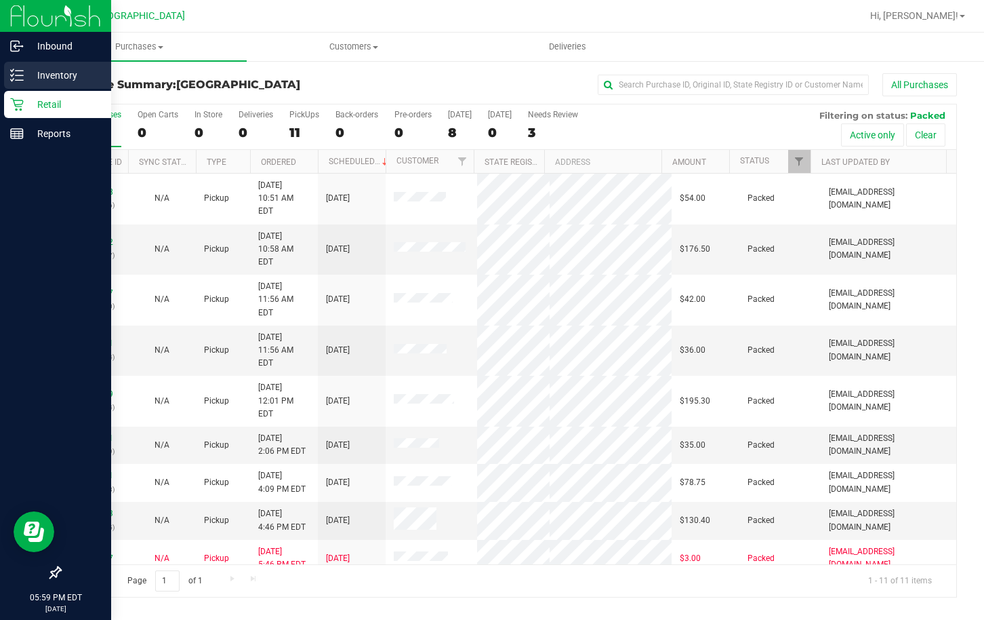
click at [30, 75] on p "Inventory" at bounding box center [64, 75] width 81 height 16
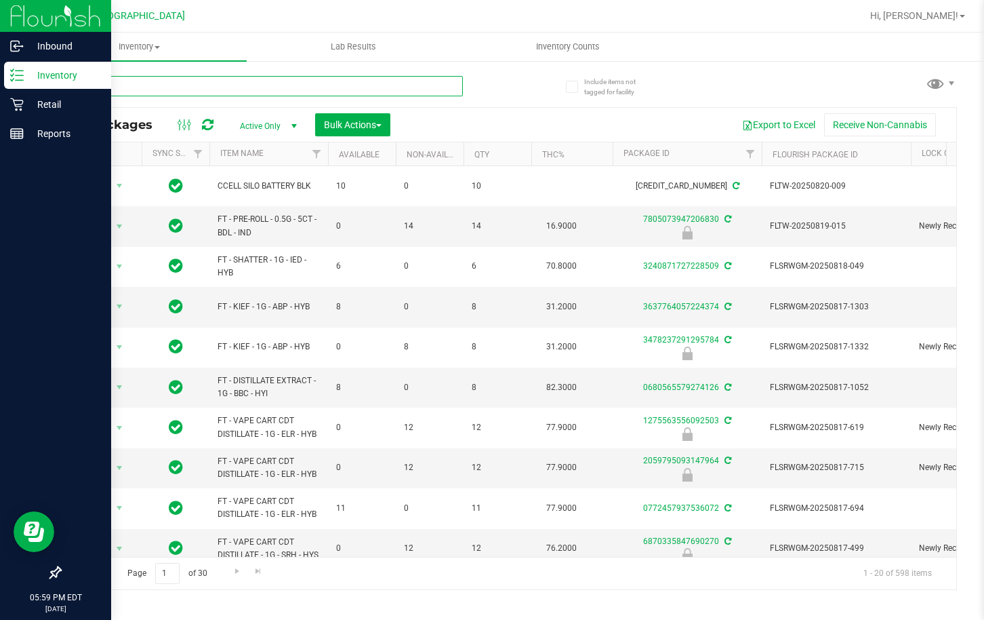
click at [191, 92] on input "text" at bounding box center [261, 86] width 403 height 20
type input "bdl"
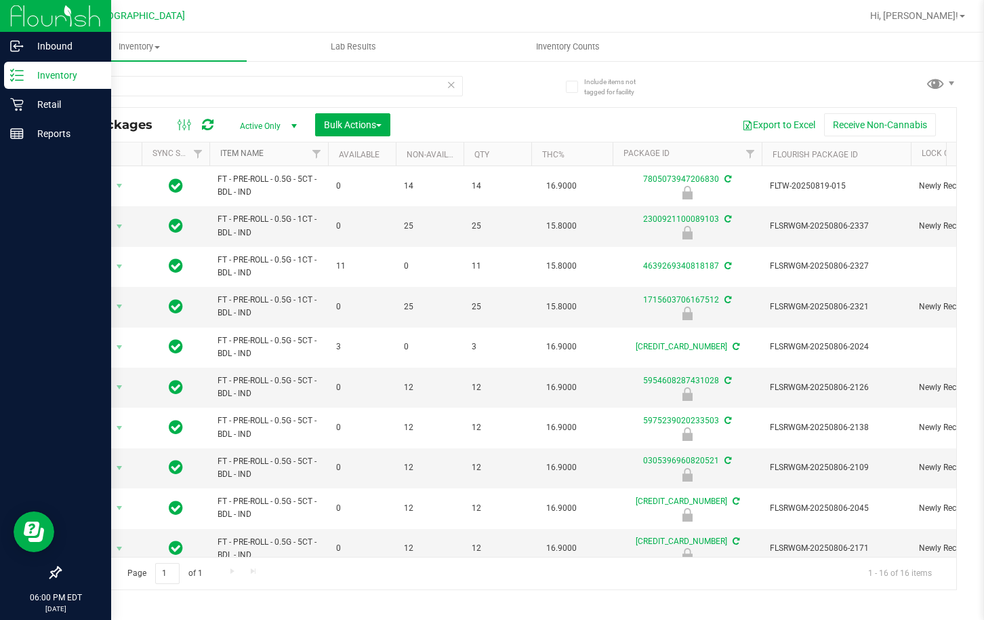
click at [243, 157] on link "Item Name" at bounding box center [241, 152] width 43 height 9
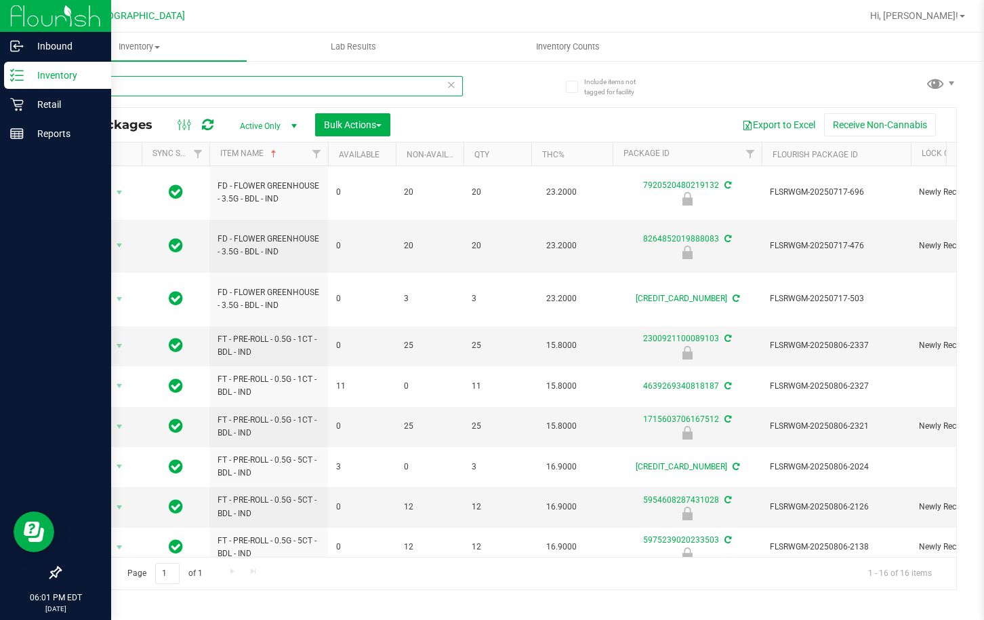
drag, startPoint x: 112, startPoint y: 87, endPoint x: 13, endPoint y: 67, distance: 101.0
click at [13, 67] on div "Inbound Inventory Retail Reports 06:01 PM EDT 08/24/2025 08/24 Lakeland WC Hi, …" at bounding box center [492, 310] width 984 height 620
type input "8264852019888083"
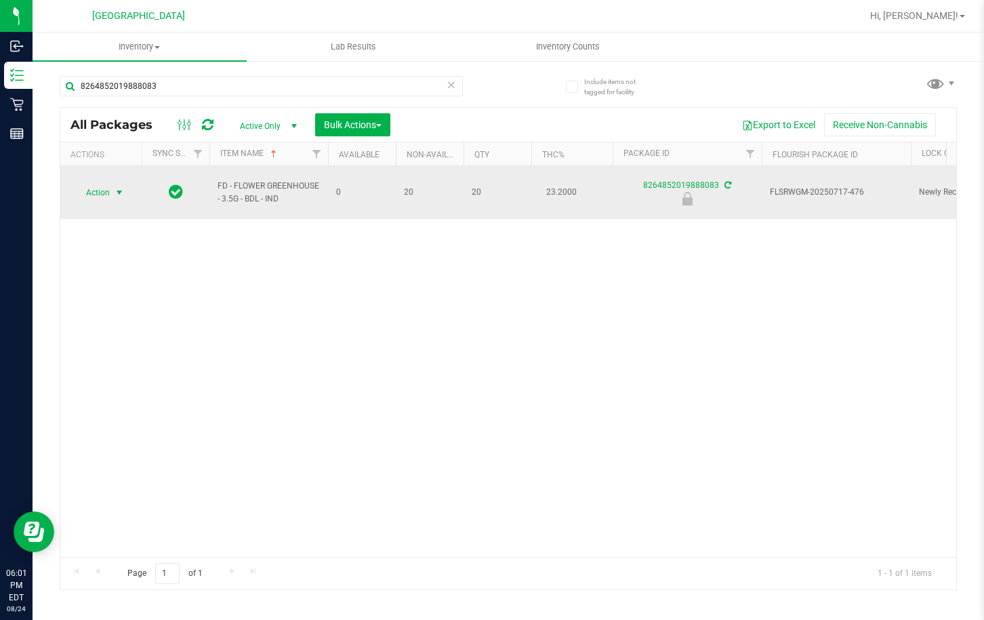
click at [101, 194] on span "Action" at bounding box center [92, 192] width 37 height 19
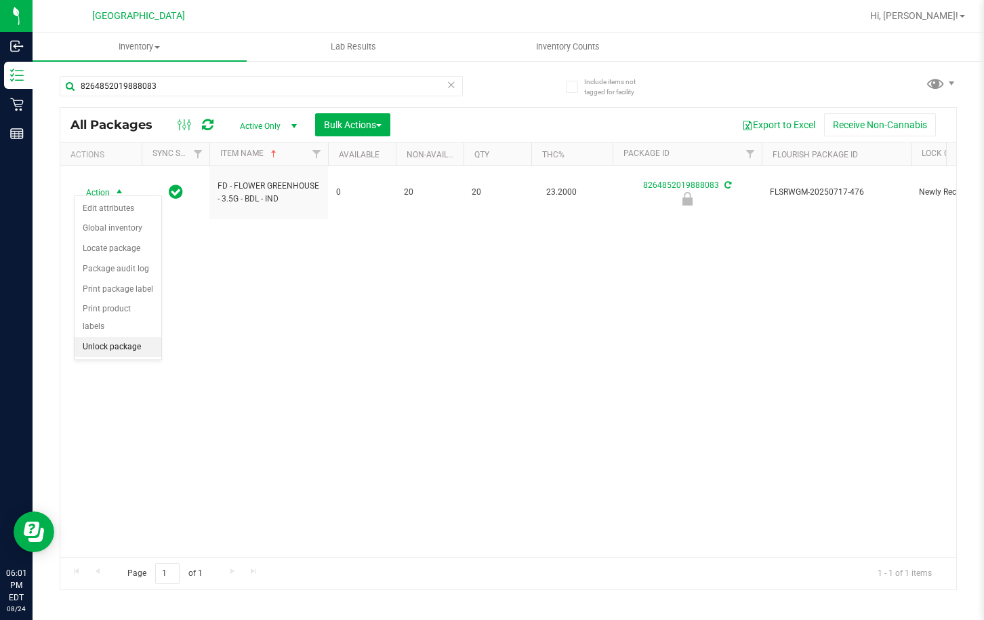
click at [130, 337] on li "Unlock package" at bounding box center [118, 347] width 87 height 20
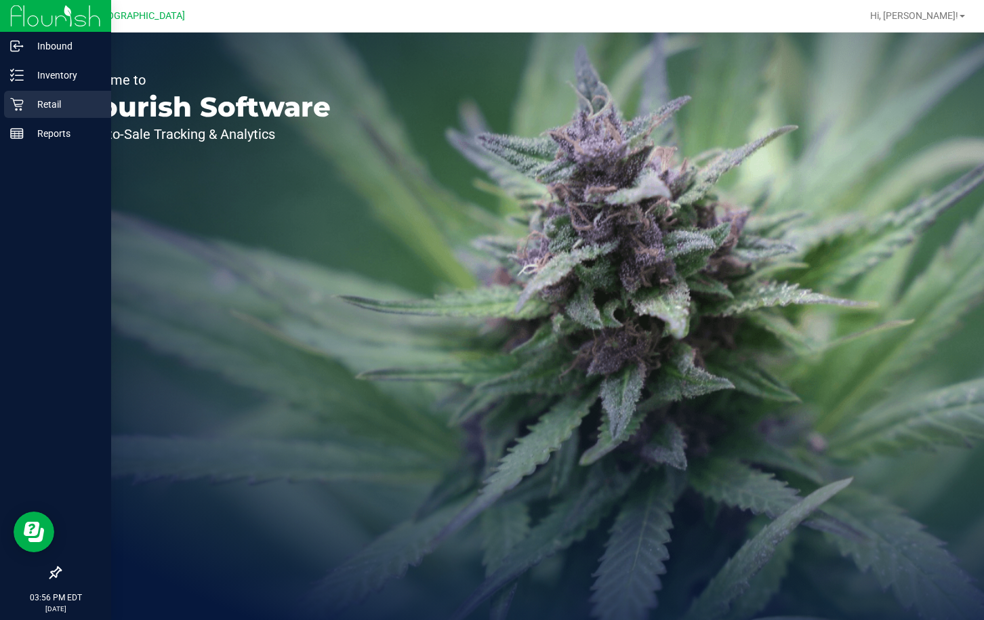
click at [23, 104] on icon at bounding box center [17, 105] width 14 height 14
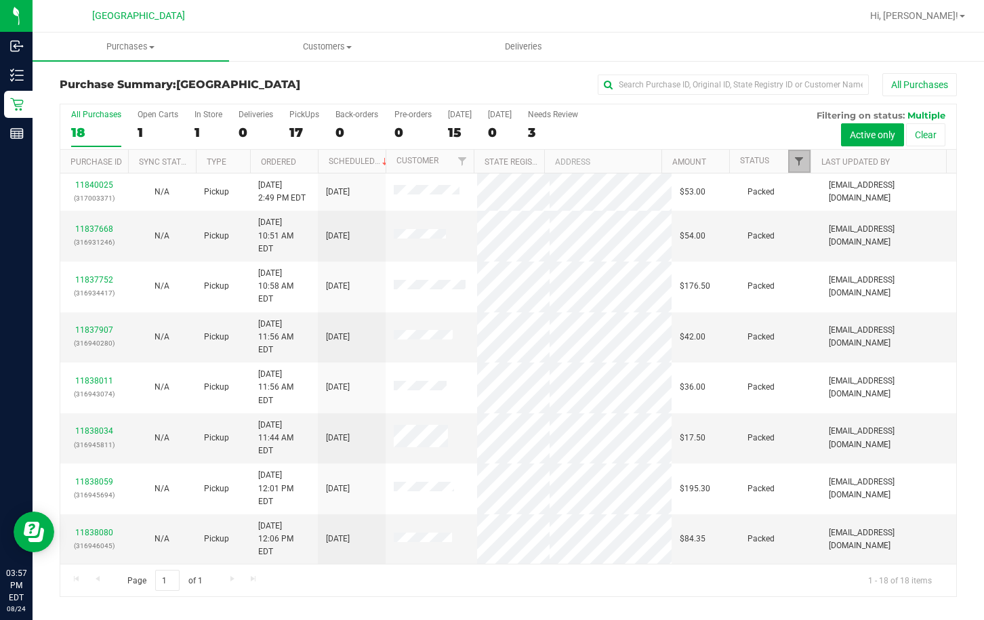
click at [798, 163] on span "Filter" at bounding box center [799, 161] width 11 height 11
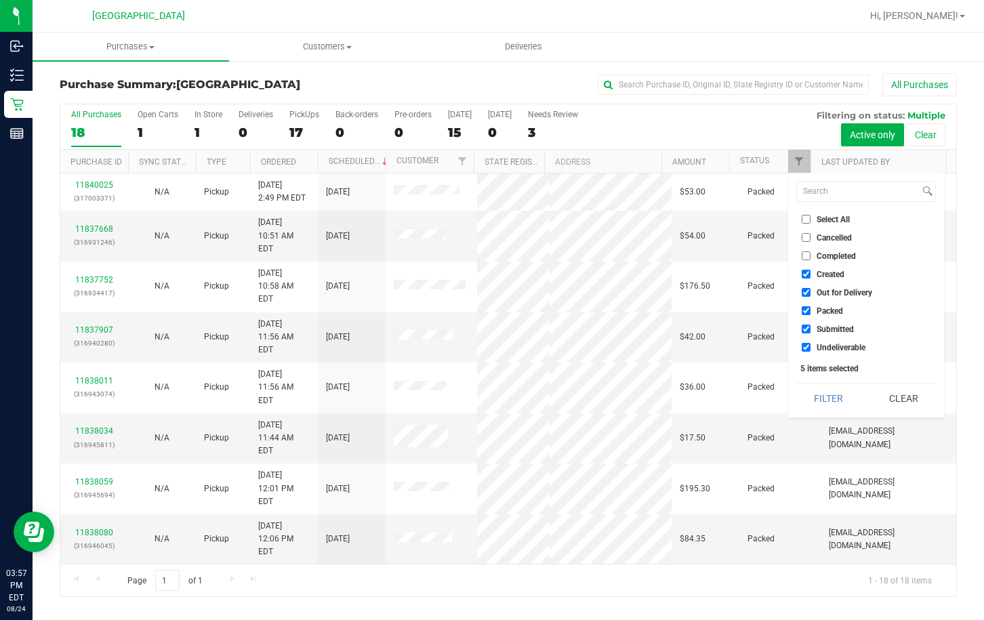
click at [815, 222] on label "Select All" at bounding box center [826, 219] width 48 height 9
click at [811, 222] on input "Select All" at bounding box center [806, 219] width 9 height 9
checkbox input "true"
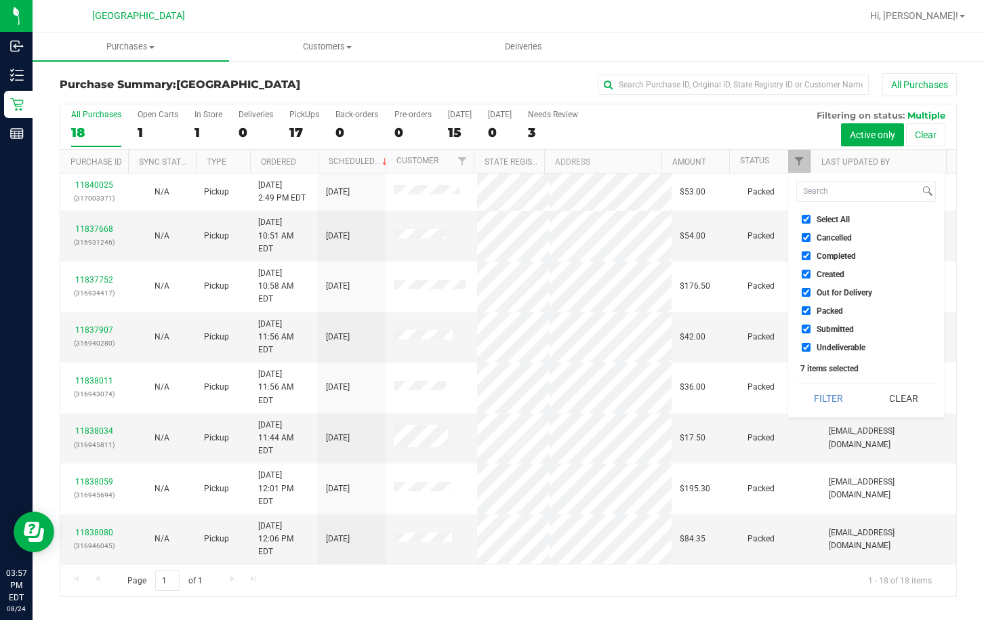
click at [813, 219] on label "Select All" at bounding box center [826, 219] width 48 height 9
click at [811, 219] on input "Select All" at bounding box center [806, 219] width 9 height 9
checkbox input "false"
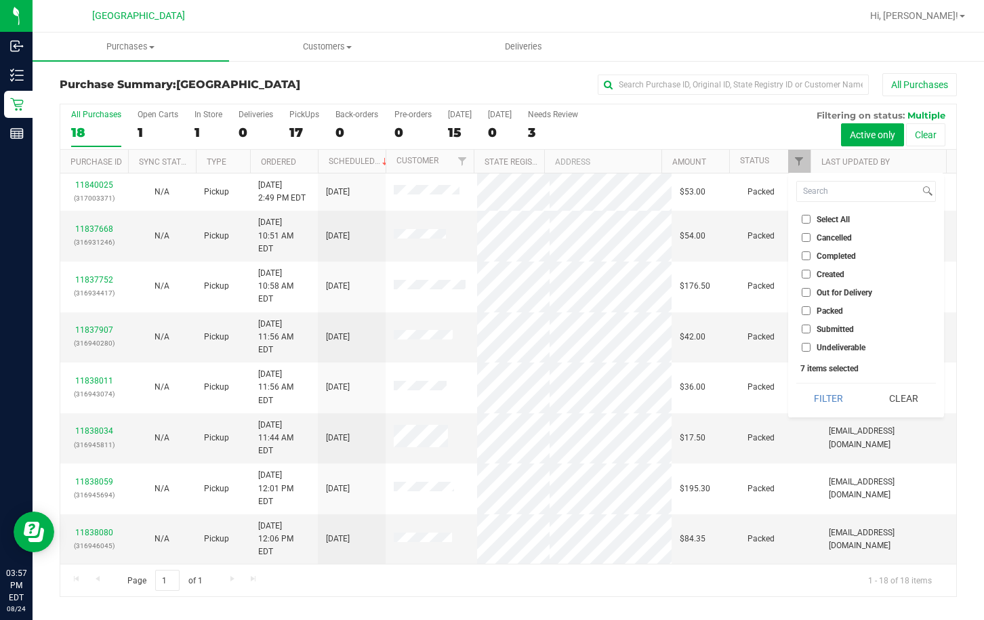
checkbox input "false"
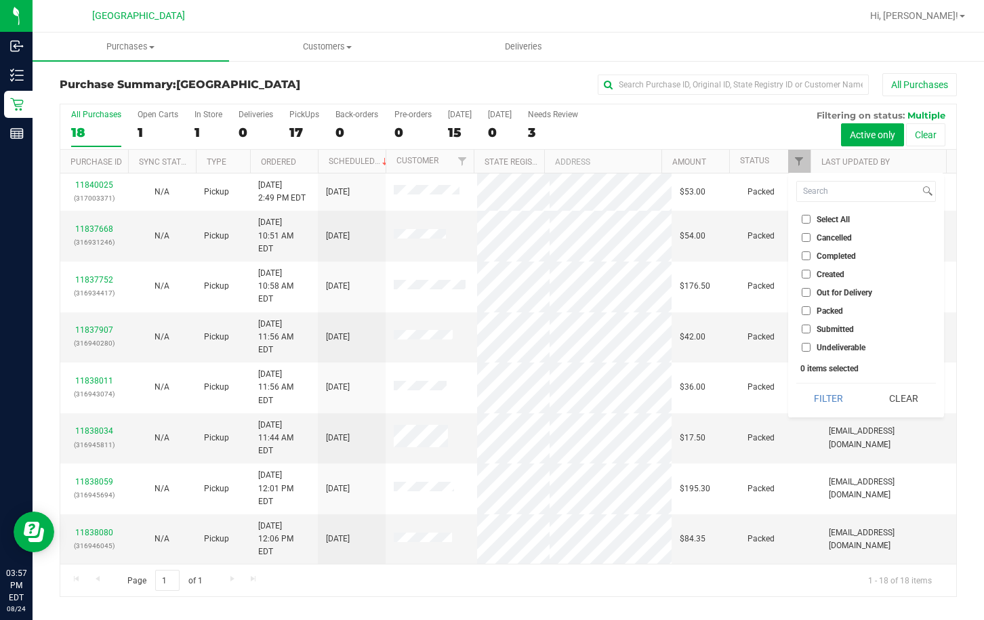
click at [843, 330] on span "Submitted" at bounding box center [835, 329] width 37 height 8
click at [811, 330] on input "Submitted" at bounding box center [806, 329] width 9 height 9
checkbox input "true"
click at [838, 398] on button "Filter" at bounding box center [828, 399] width 65 height 30
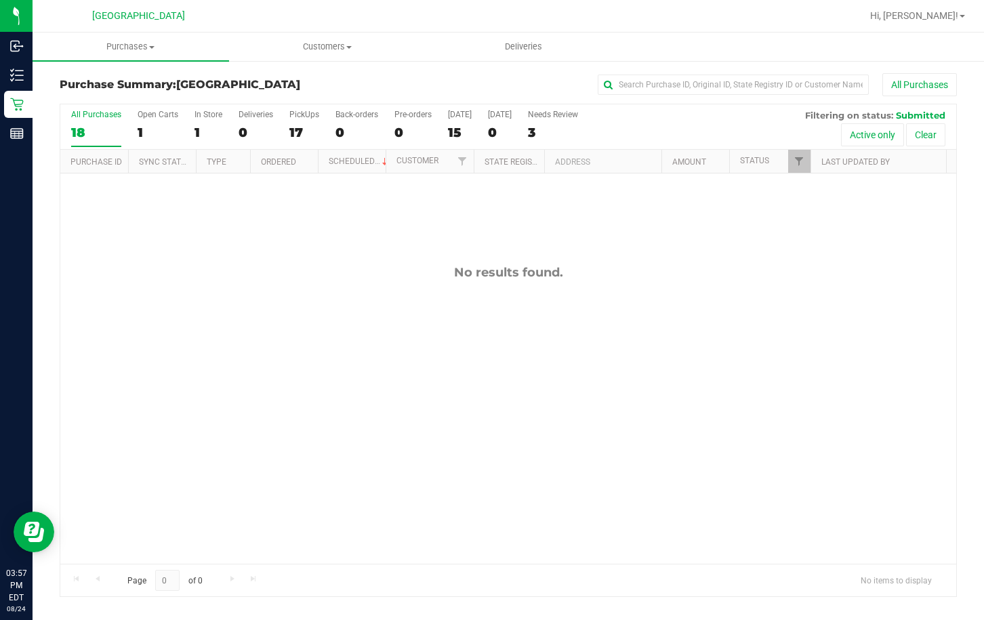
click at [678, 277] on div "No results found." at bounding box center [508, 272] width 896 height 15
click at [791, 165] on link "Filter" at bounding box center [799, 161] width 22 height 23
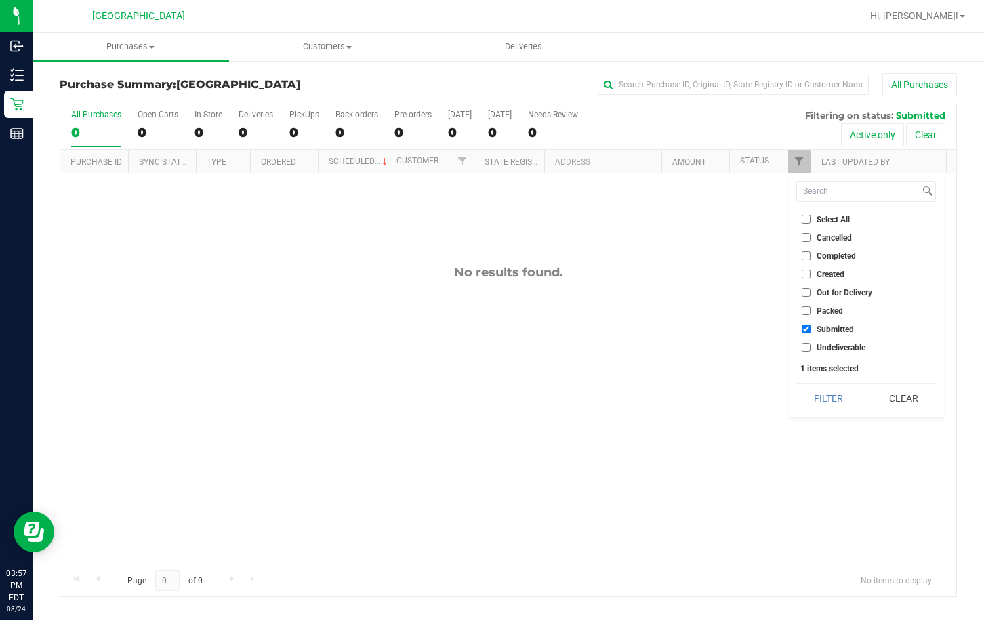
click at [705, 243] on div "No results found." at bounding box center [508, 415] width 896 height 482
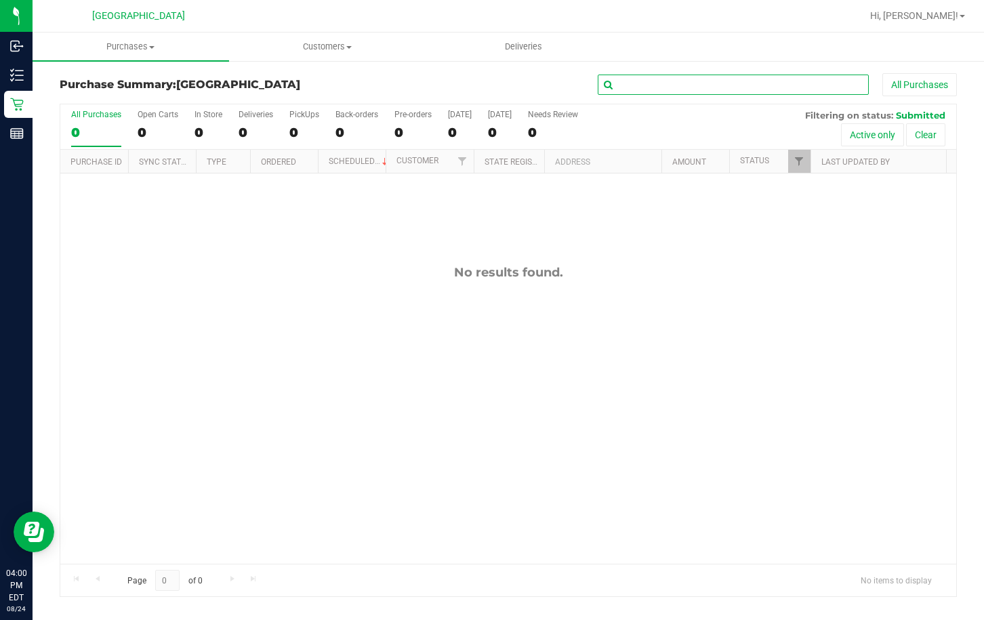
click at [691, 83] on input "text" at bounding box center [733, 85] width 271 height 20
type input "A"
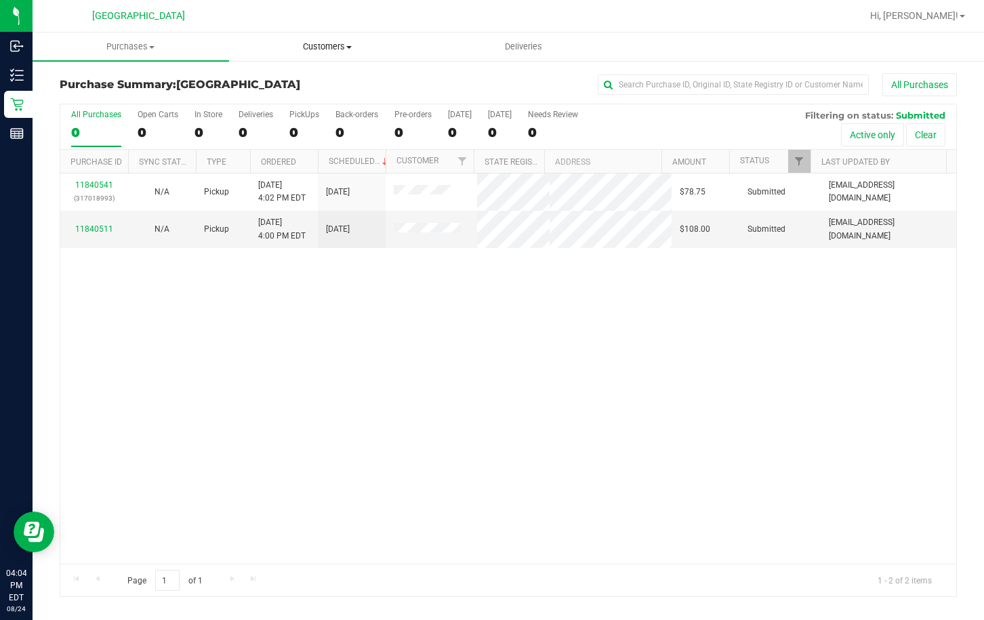
drag, startPoint x: 316, startPoint y: 37, endPoint x: 327, endPoint y: 47, distance: 15.3
click at [317, 37] on uib-tab-heading "Customers All customers Add a new customer All physicians" at bounding box center [327, 46] width 195 height 27
click at [312, 76] on span "All customers" at bounding box center [278, 82] width 98 height 12
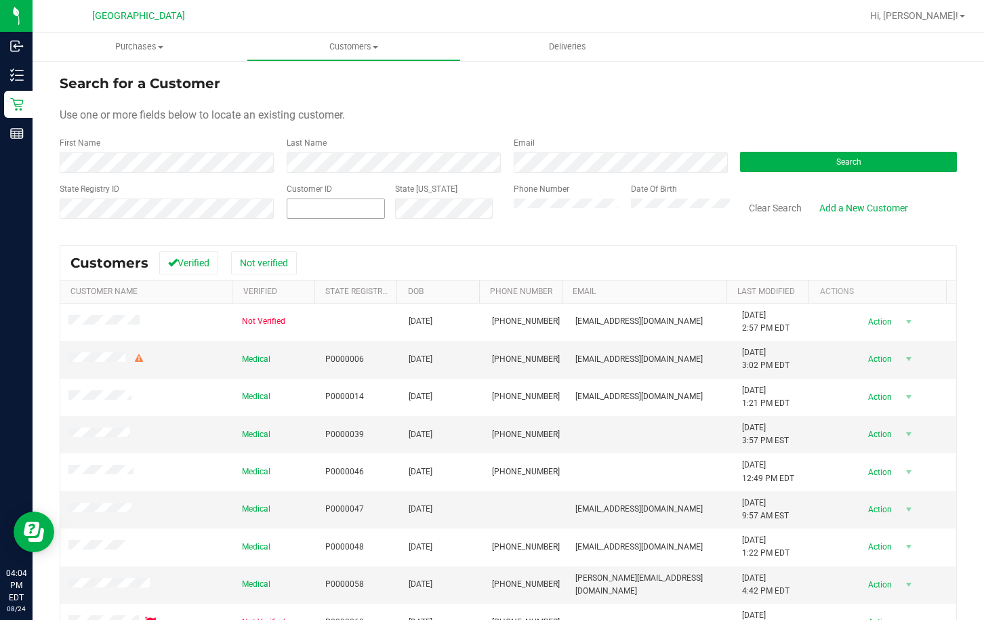
click at [314, 206] on span at bounding box center [336, 209] width 98 height 20
paste input "text"
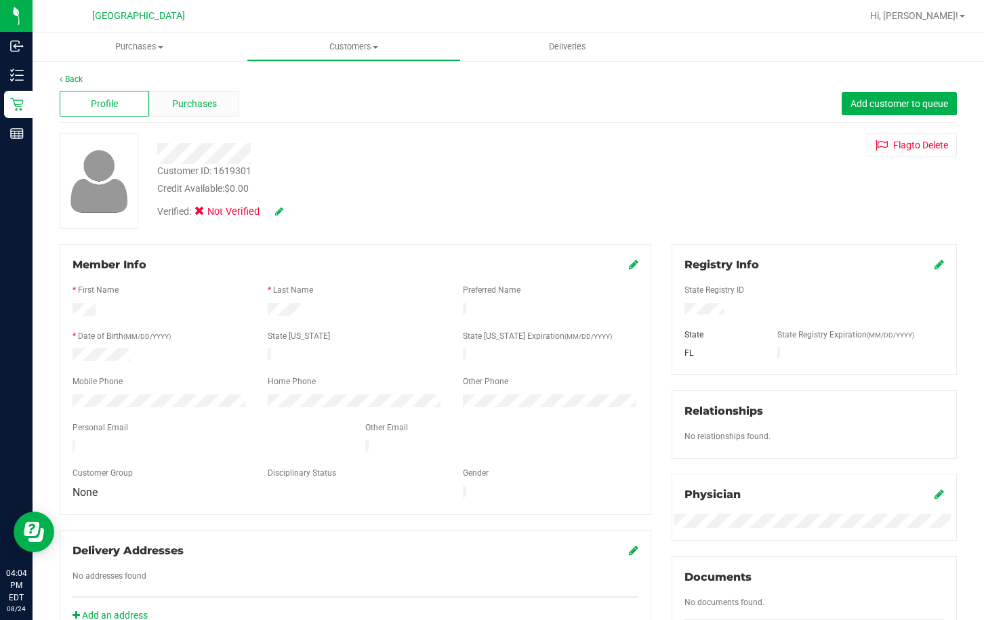
click at [212, 100] on span "Purchases" at bounding box center [194, 104] width 45 height 14
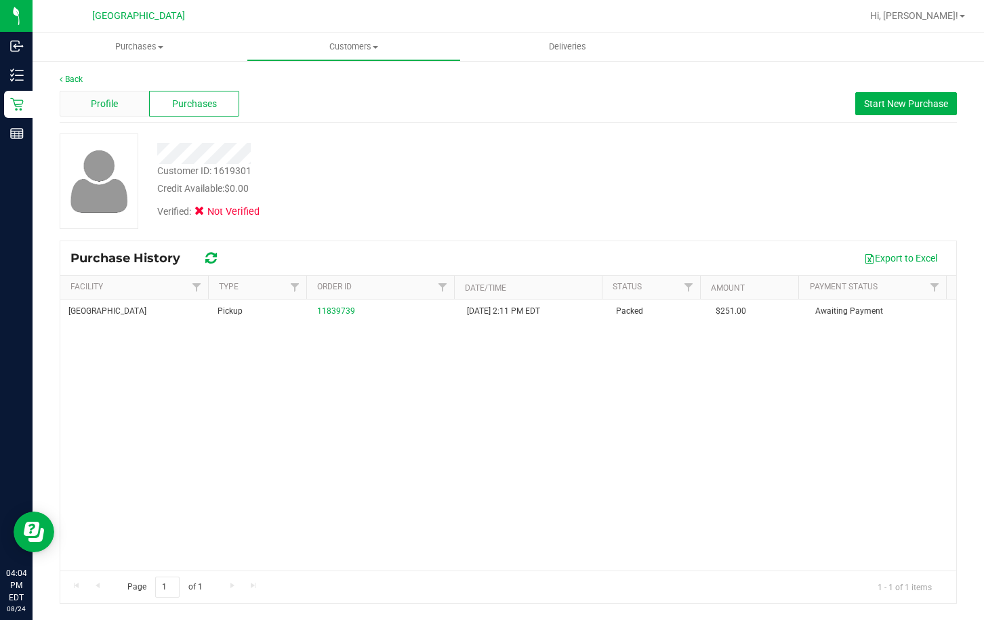
click at [127, 100] on div "Profile" at bounding box center [104, 104] width 89 height 26
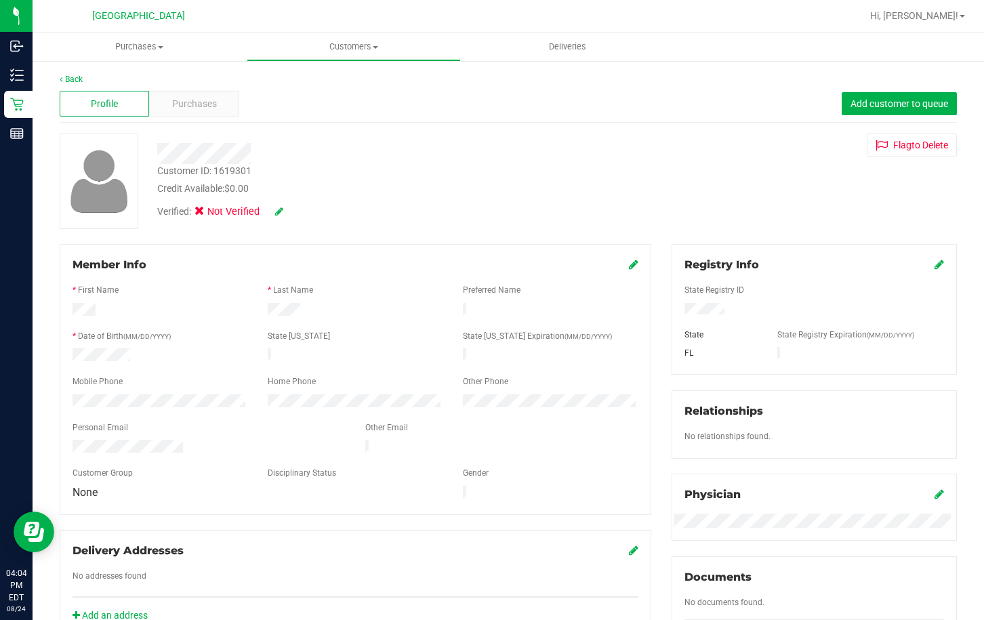
click at [284, 207] on div "Verified: Not Verified" at bounding box center [223, 212] width 133 height 15
click at [280, 209] on icon at bounding box center [279, 211] width 8 height 9
click at [205, 214] on icon at bounding box center [203, 214] width 9 height 0
click at [0, 0] on input "Medical" at bounding box center [0, 0] width 0 height 0
click at [290, 215] on span at bounding box center [285, 212] width 35 height 14
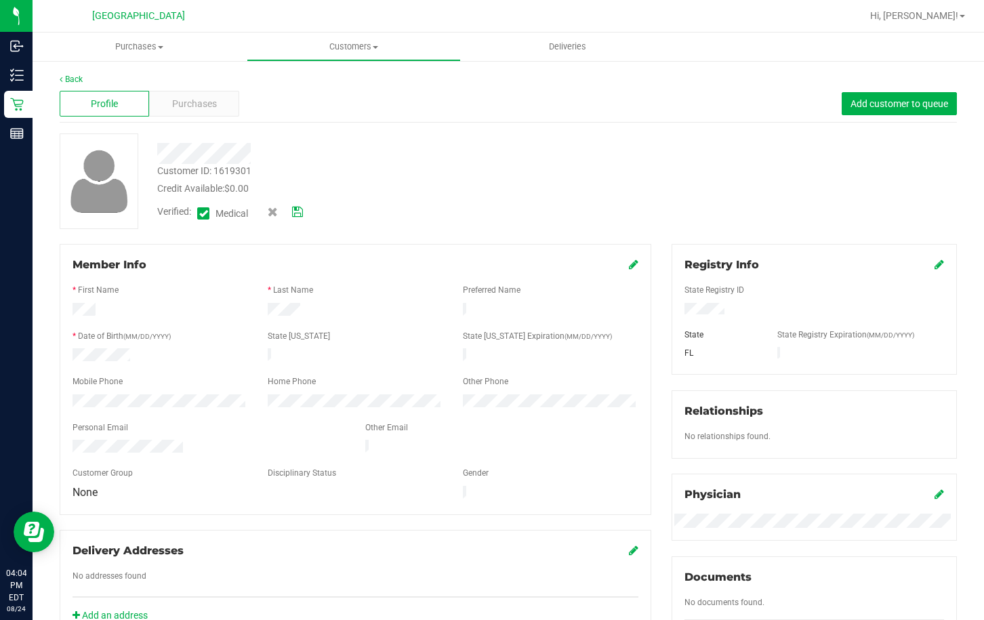
click at [301, 216] on icon at bounding box center [297, 211] width 11 height 9
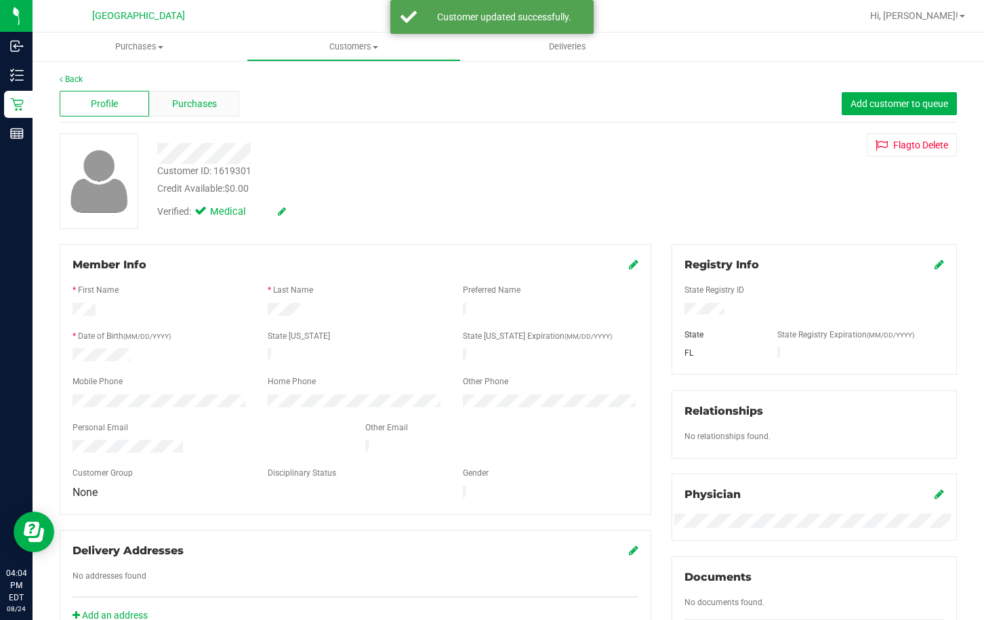
click at [166, 100] on div "Purchases" at bounding box center [193, 104] width 89 height 26
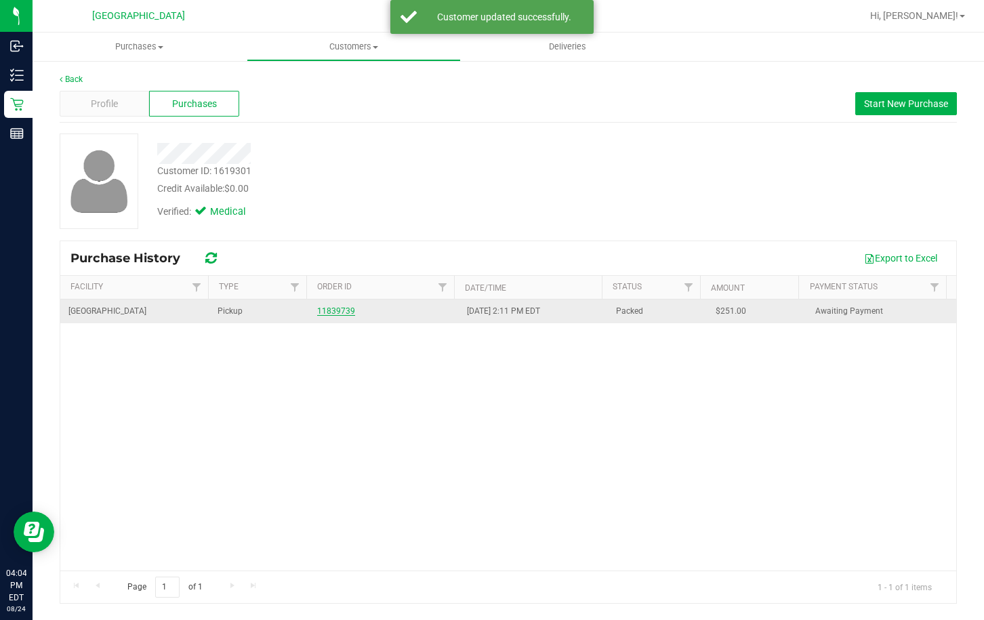
click at [333, 311] on link "11839739" at bounding box center [336, 310] width 38 height 9
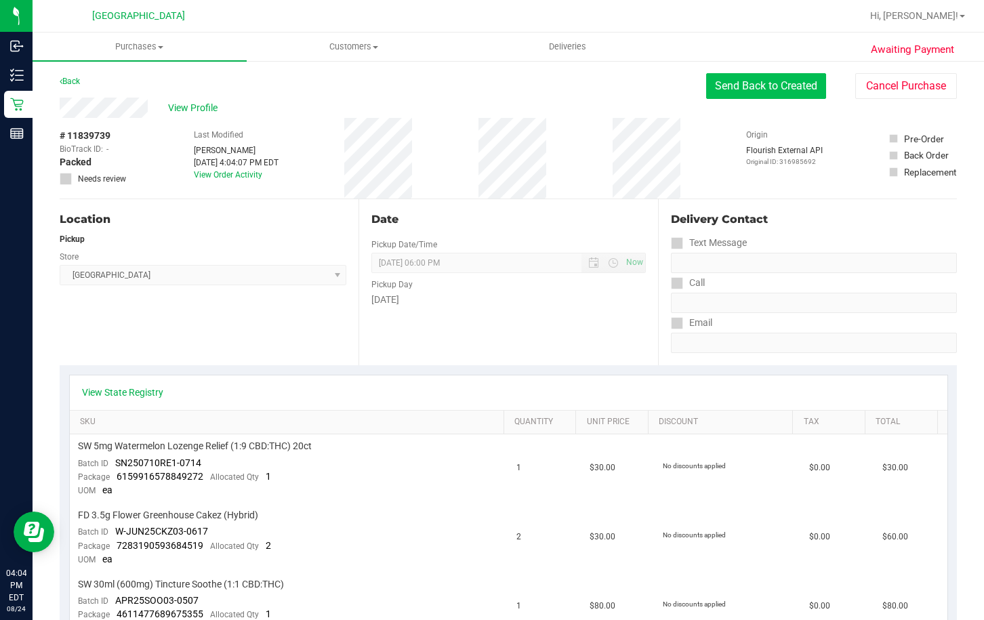
click at [731, 77] on button "Send Back to Created" at bounding box center [766, 86] width 120 height 26
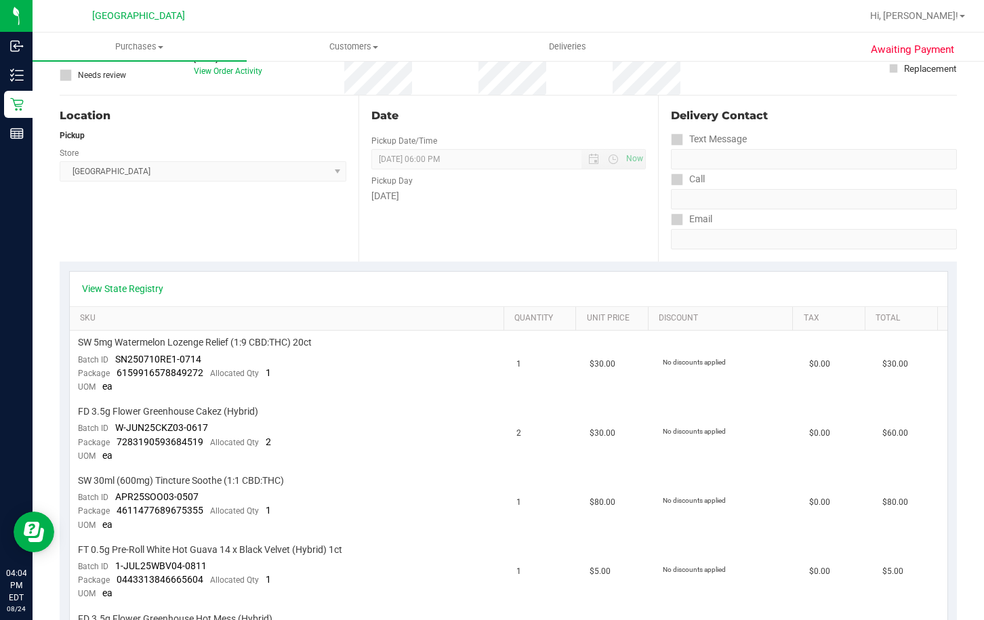
scroll to position [203, 0]
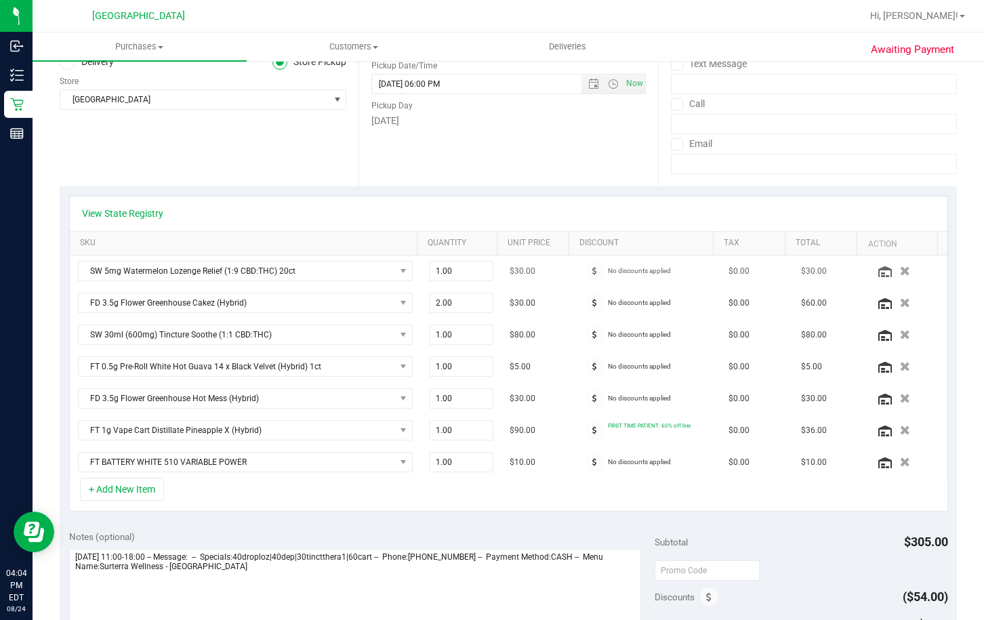
scroll to position [203, 0]
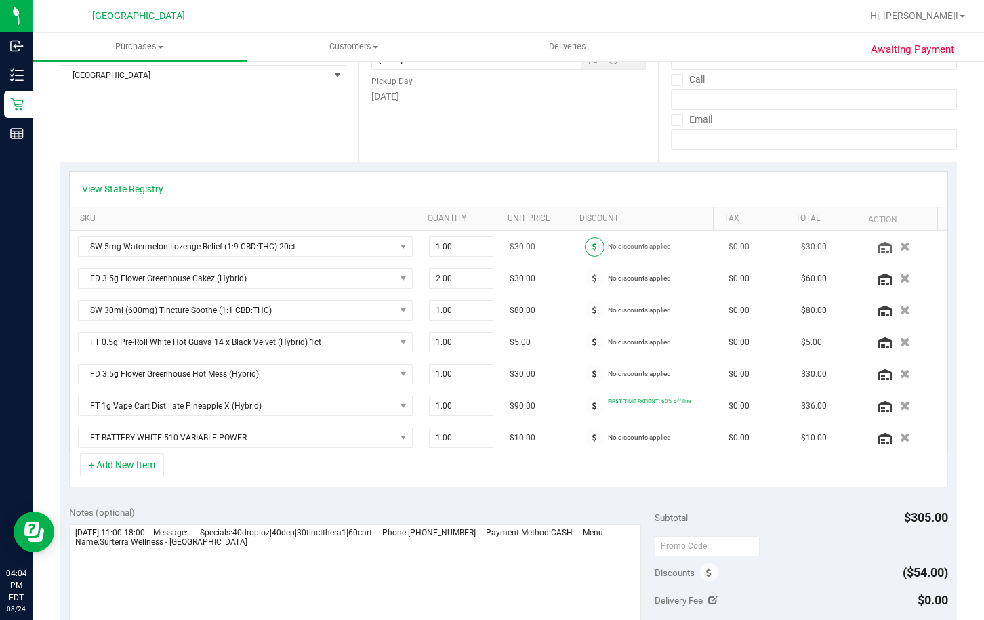
click at [586, 244] on span at bounding box center [595, 247] width 20 height 20
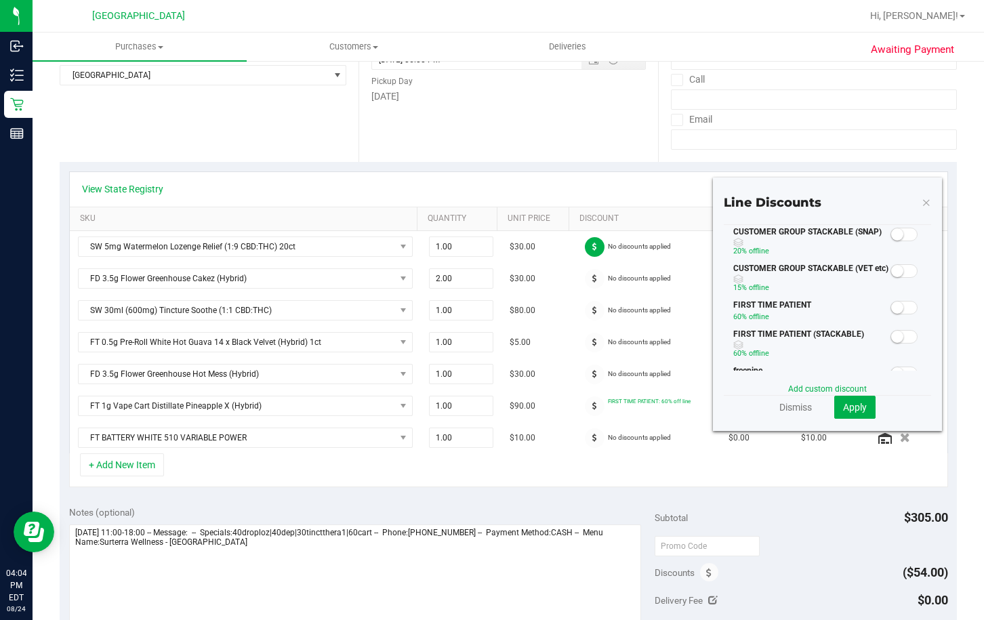
scroll to position [68, 0]
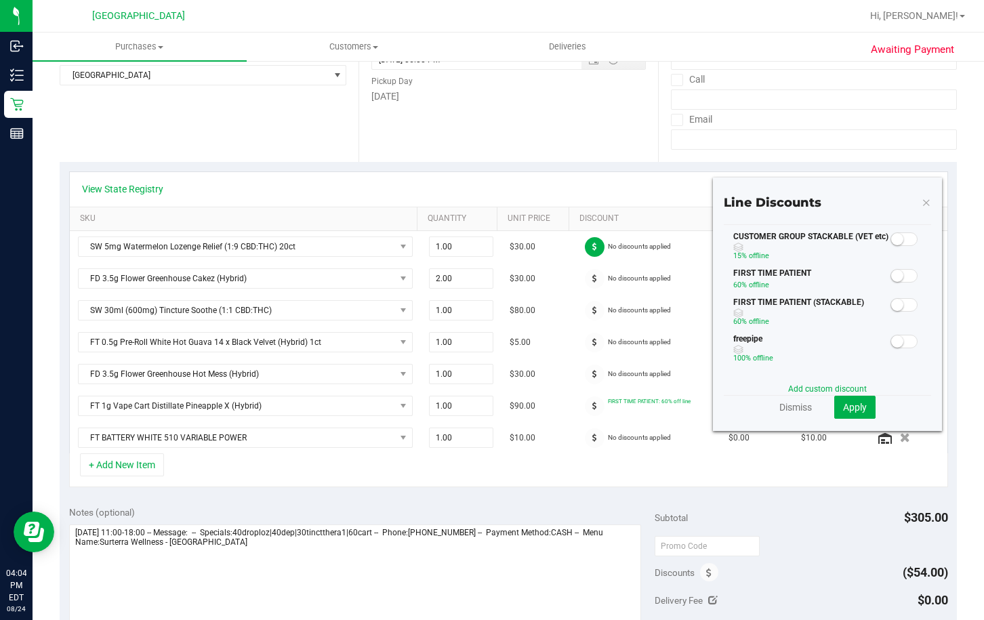
click at [891, 276] on small at bounding box center [897, 276] width 12 height 12
click at [592, 279] on icon at bounding box center [594, 279] width 5 height 8
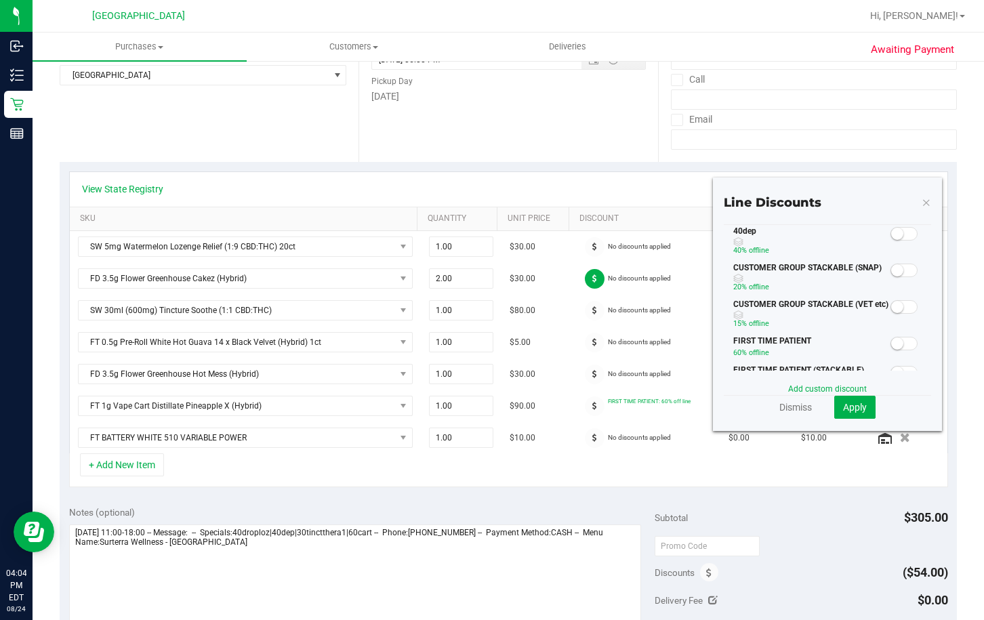
click at [891, 344] on small at bounding box center [897, 344] width 12 height 12
click at [592, 307] on icon at bounding box center [594, 310] width 5 height 8
click at [891, 344] on small at bounding box center [897, 344] width 12 height 12
click at [575, 344] on td "No discounts applied" at bounding box center [648, 343] width 146 height 32
click at [592, 344] on icon at bounding box center [594, 342] width 5 height 8
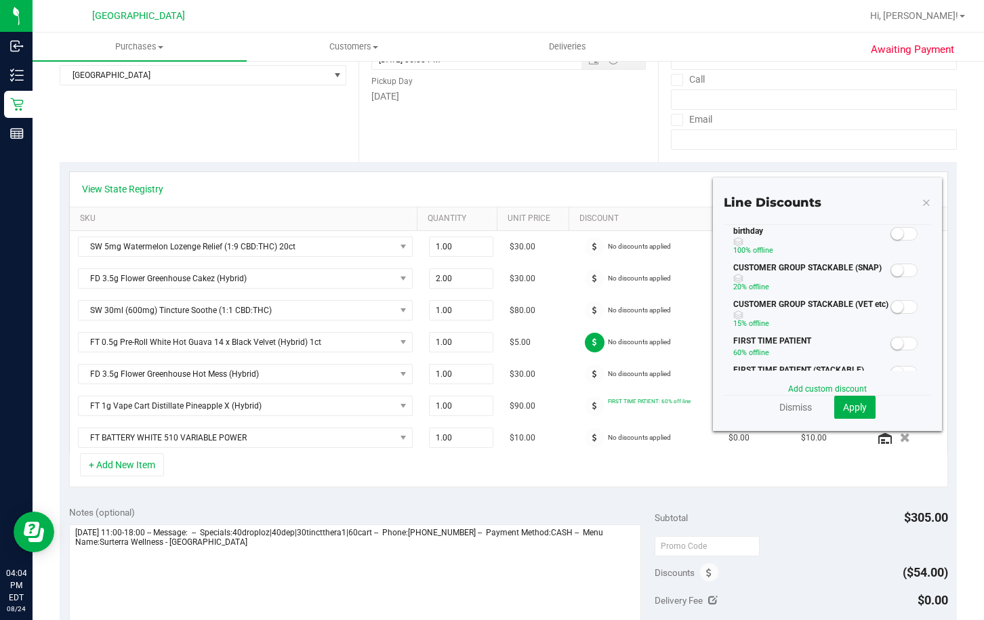
click at [897, 345] on span at bounding box center [904, 344] width 27 height 14
click at [592, 372] on span at bounding box center [595, 375] width 20 height 20
click at [892, 344] on small at bounding box center [897, 344] width 12 height 12
click at [592, 409] on icon at bounding box center [594, 406] width 5 height 8
click at [891, 234] on small at bounding box center [897, 234] width 12 height 12
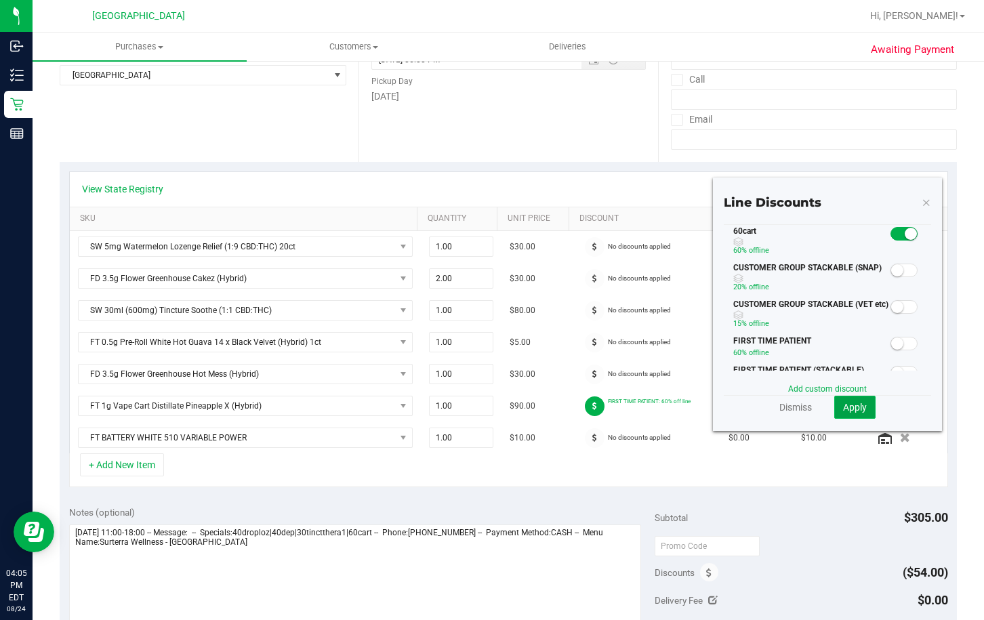
click at [843, 399] on button "Apply" at bounding box center [854, 407] width 41 height 23
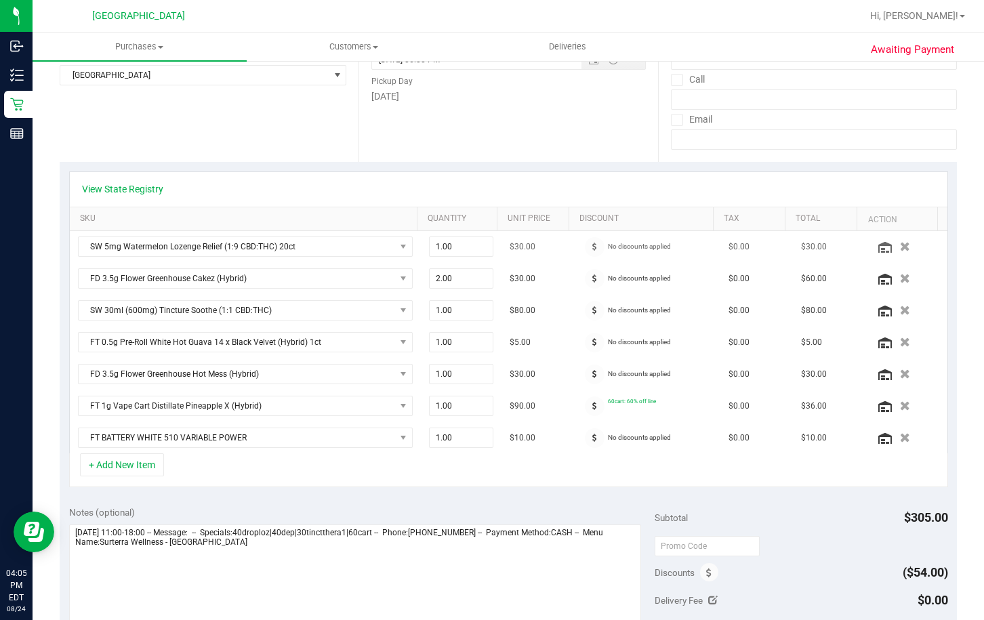
click at [582, 235] on td "No discounts applied" at bounding box center [648, 247] width 146 height 32
click at [592, 247] on icon at bounding box center [594, 247] width 5 height 8
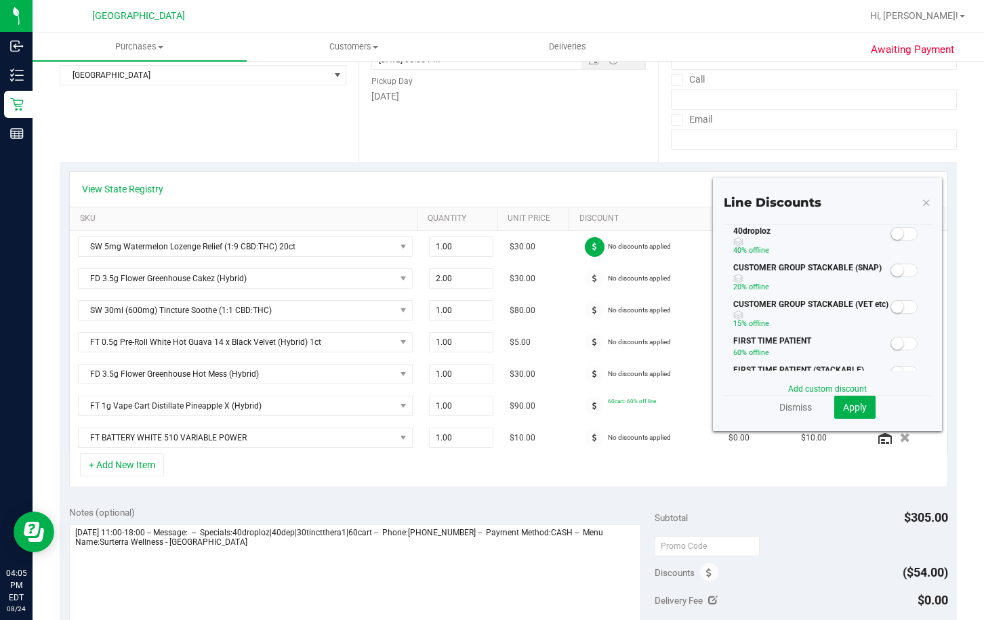
click at [891, 340] on small at bounding box center [897, 344] width 12 height 12
click at [843, 409] on span "Apply" at bounding box center [855, 407] width 24 height 11
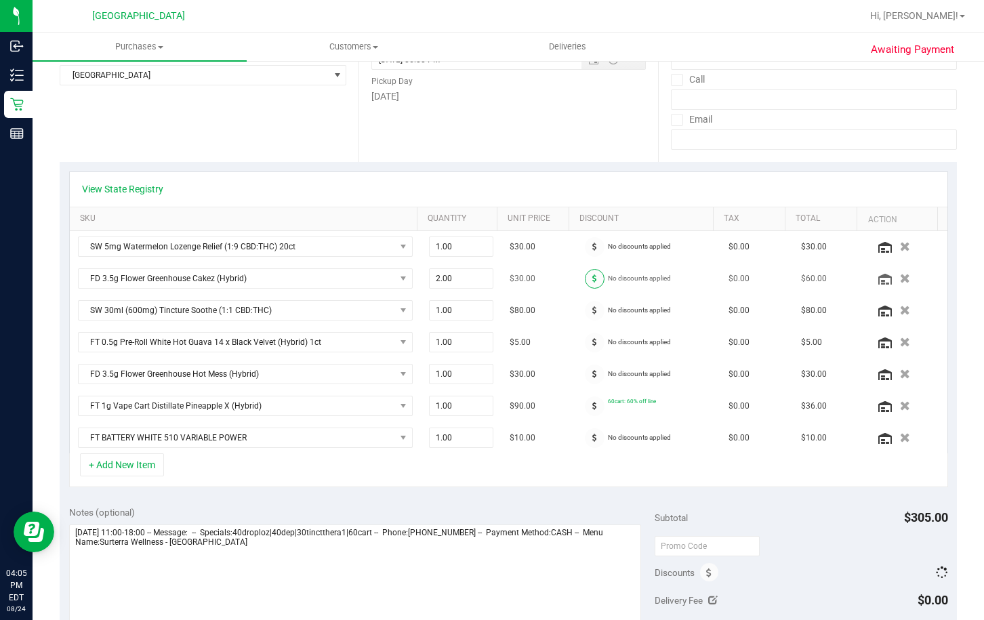
click at [588, 281] on span at bounding box center [595, 279] width 20 height 20
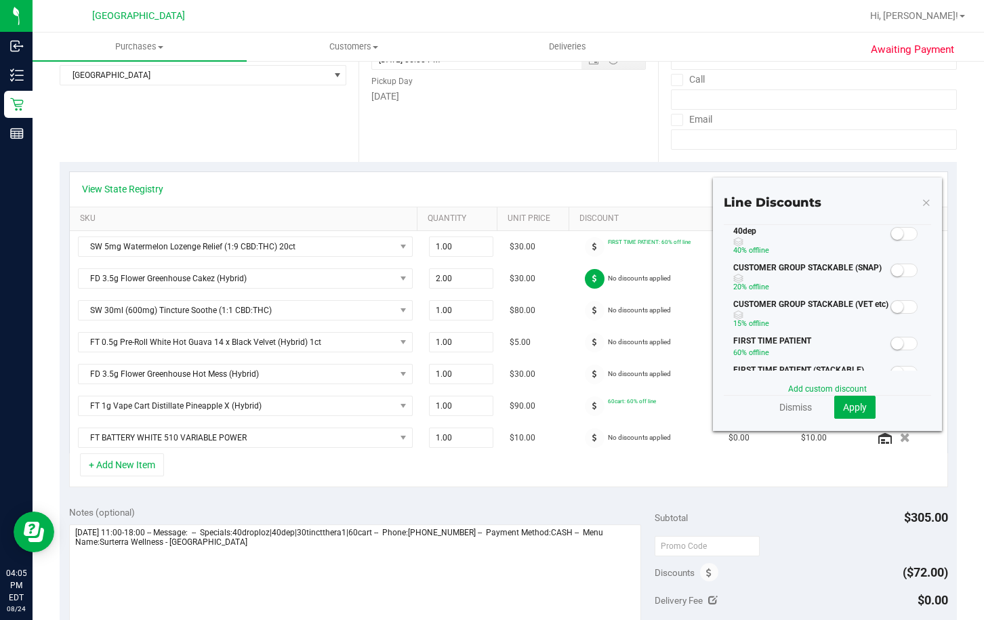
drag, startPoint x: 889, startPoint y: 340, endPoint x: 887, endPoint y: 359, distance: 18.5
click at [891, 340] on small at bounding box center [897, 344] width 12 height 12
click at [851, 413] on button "Apply" at bounding box center [854, 407] width 41 height 23
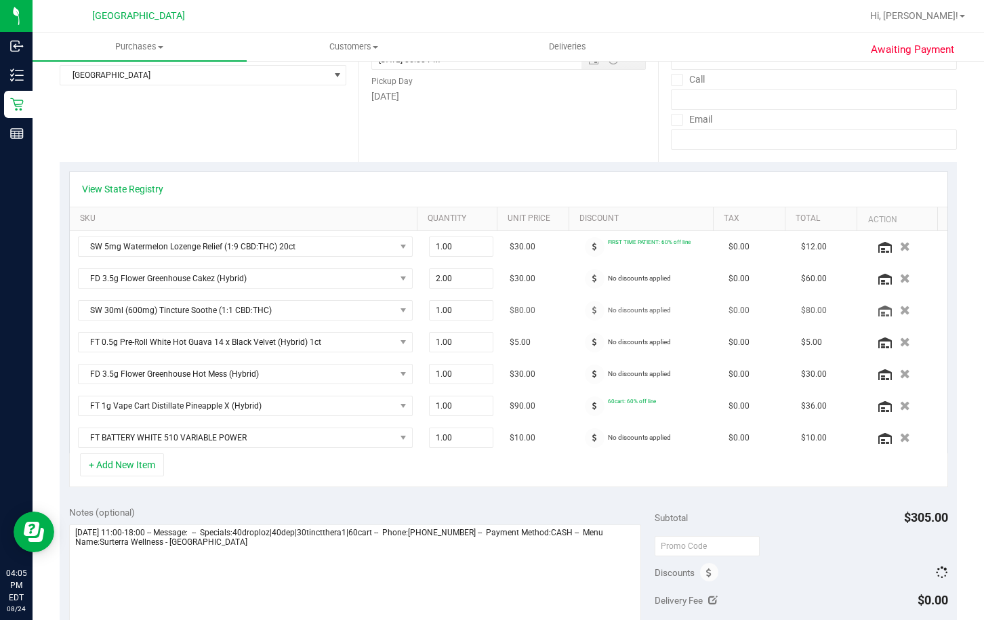
drag, startPoint x: 579, startPoint y: 308, endPoint x: 649, endPoint y: 310, distance: 69.8
click at [585, 308] on span at bounding box center [595, 311] width 20 height 20
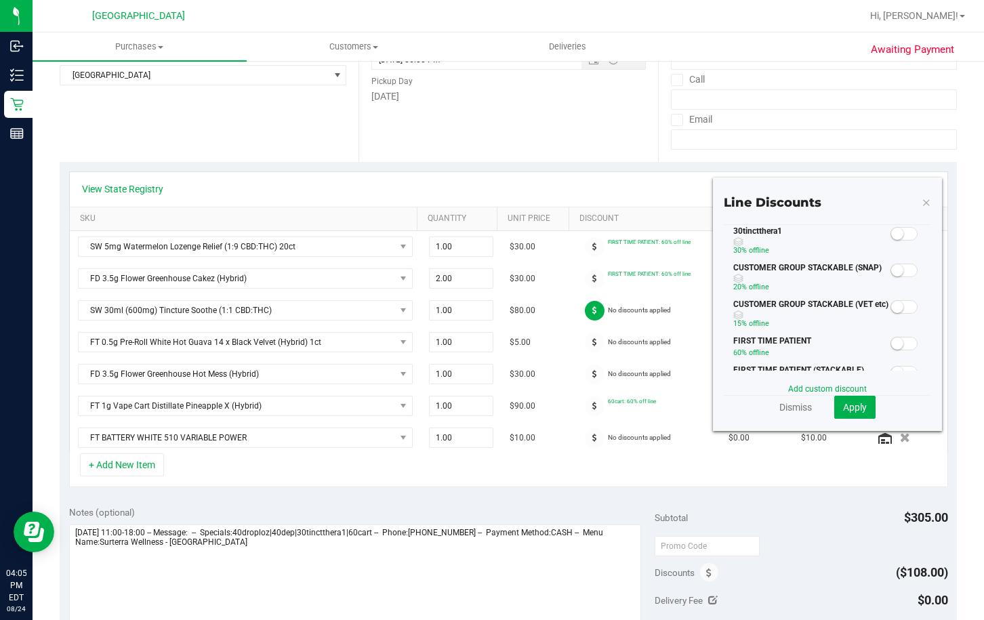
click at [891, 346] on small at bounding box center [897, 344] width 12 height 12
click at [843, 410] on span "Apply" at bounding box center [855, 407] width 24 height 11
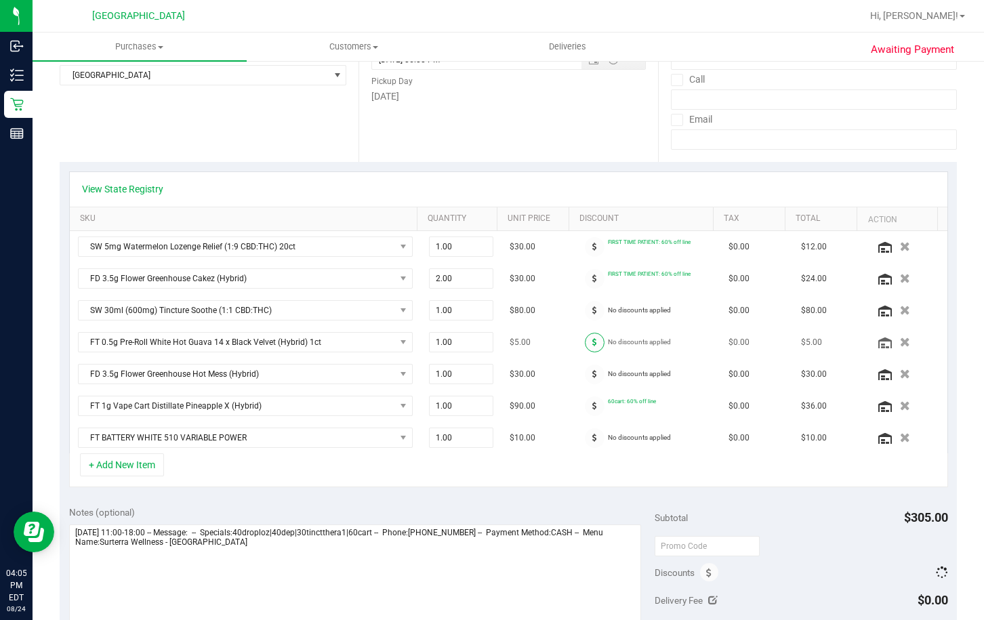
click at [586, 346] on span at bounding box center [595, 343] width 20 height 20
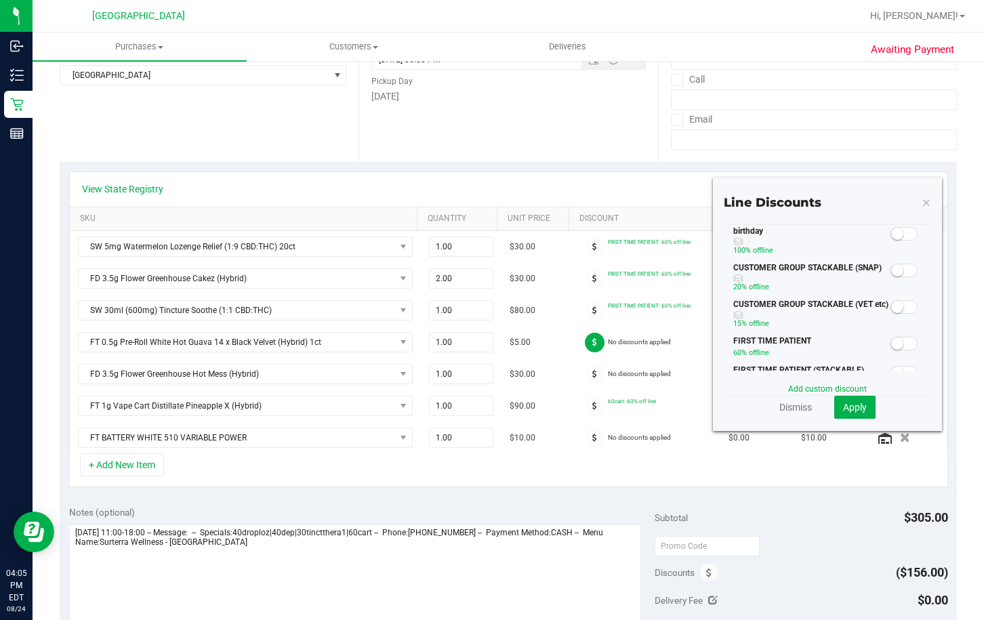
click at [895, 340] on span at bounding box center [904, 344] width 27 height 14
click at [843, 409] on span "Apply" at bounding box center [855, 407] width 24 height 11
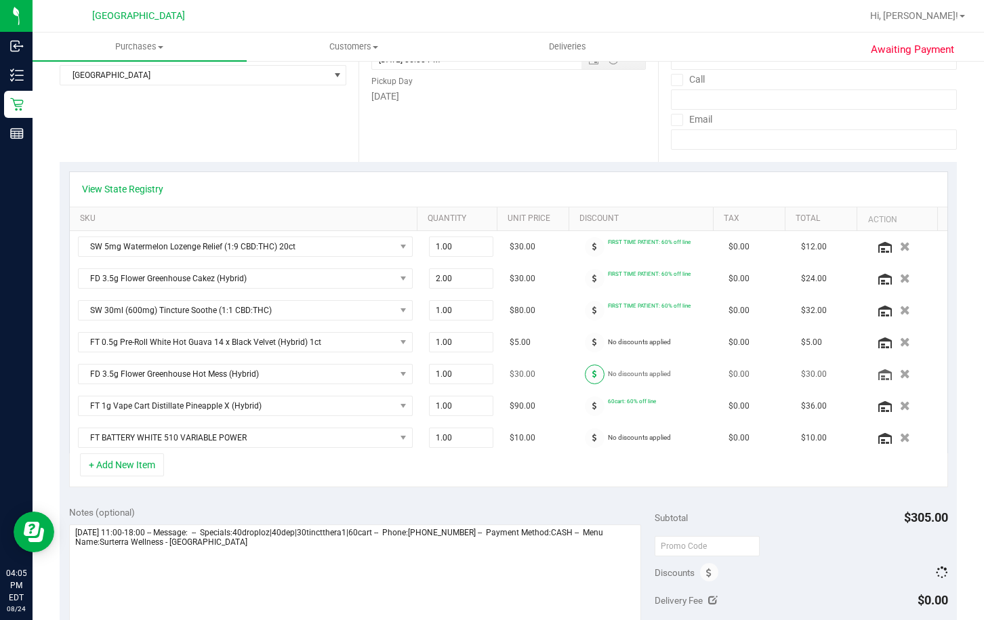
click at [588, 373] on span at bounding box center [595, 375] width 20 height 20
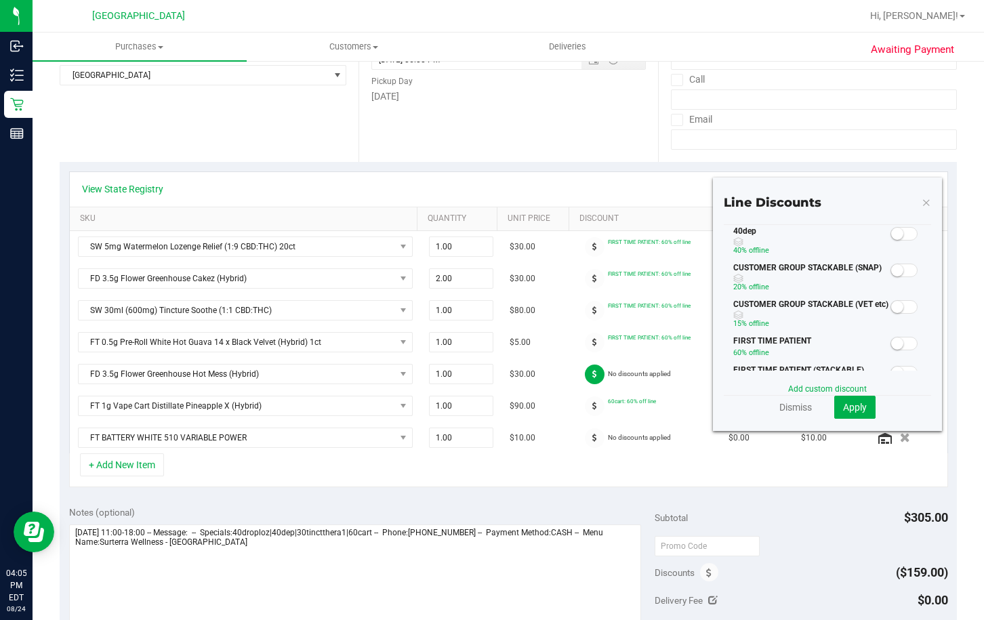
click at [891, 346] on small at bounding box center [897, 344] width 12 height 12
click at [848, 400] on button "Apply" at bounding box center [854, 407] width 41 height 23
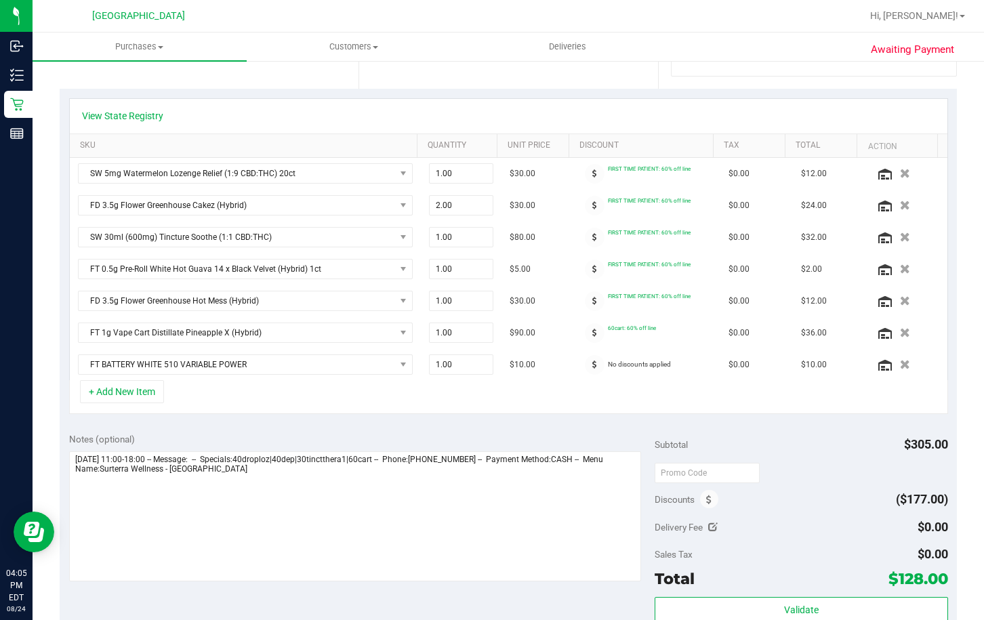
scroll to position [407, 0]
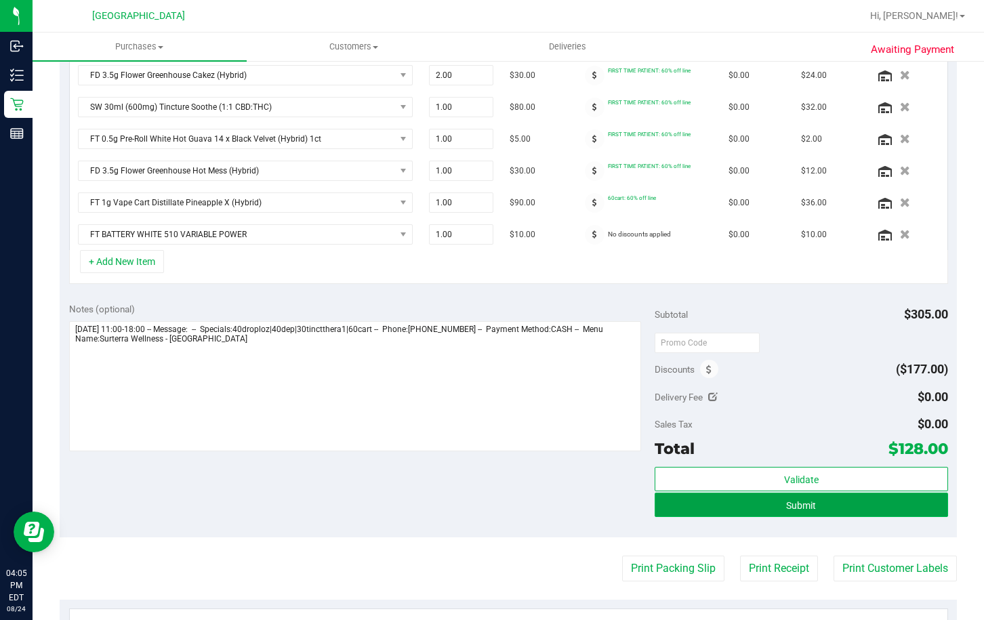
click at [683, 511] on button "Submit" at bounding box center [801, 505] width 293 height 24
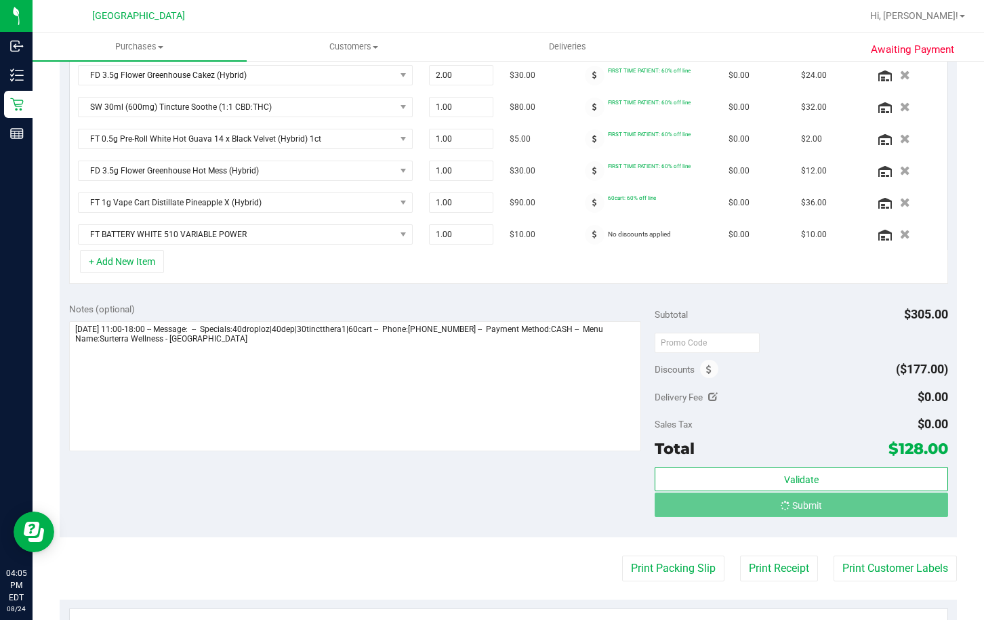
scroll to position [386, 0]
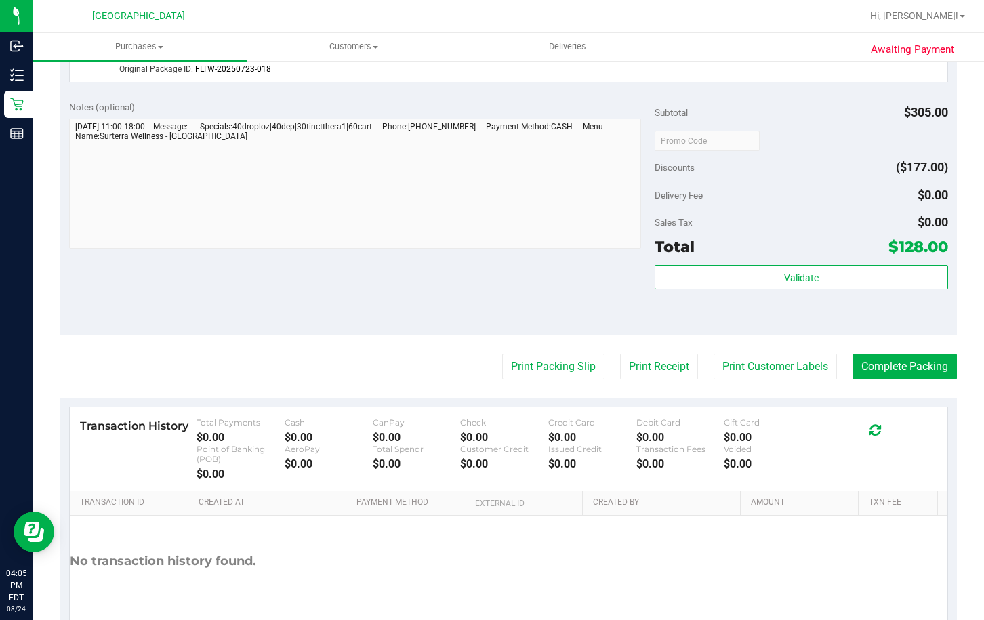
scroll to position [996, 0]
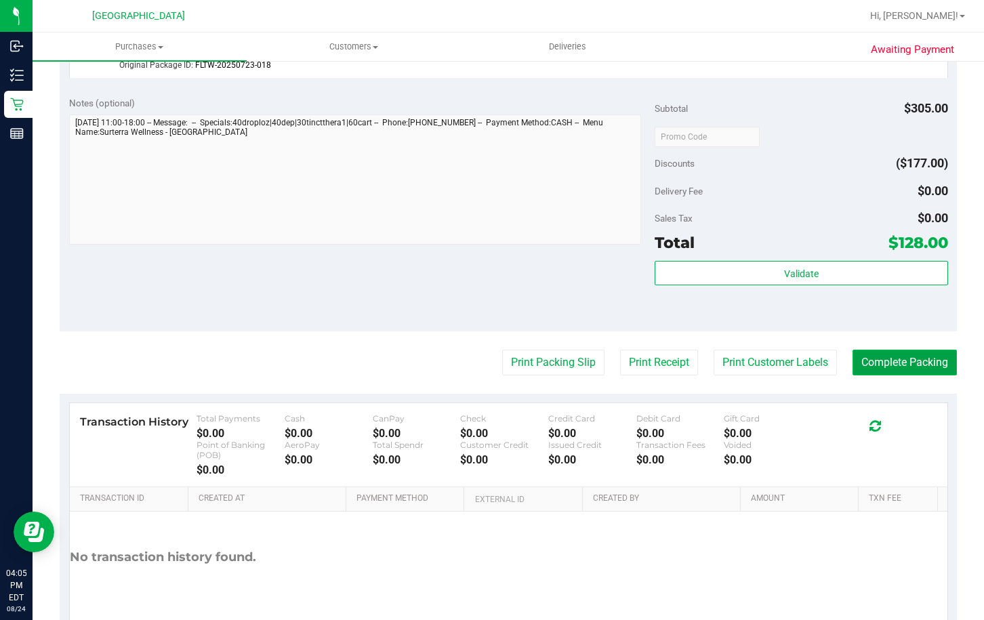
click at [893, 352] on button "Complete Packing" at bounding box center [905, 363] width 104 height 26
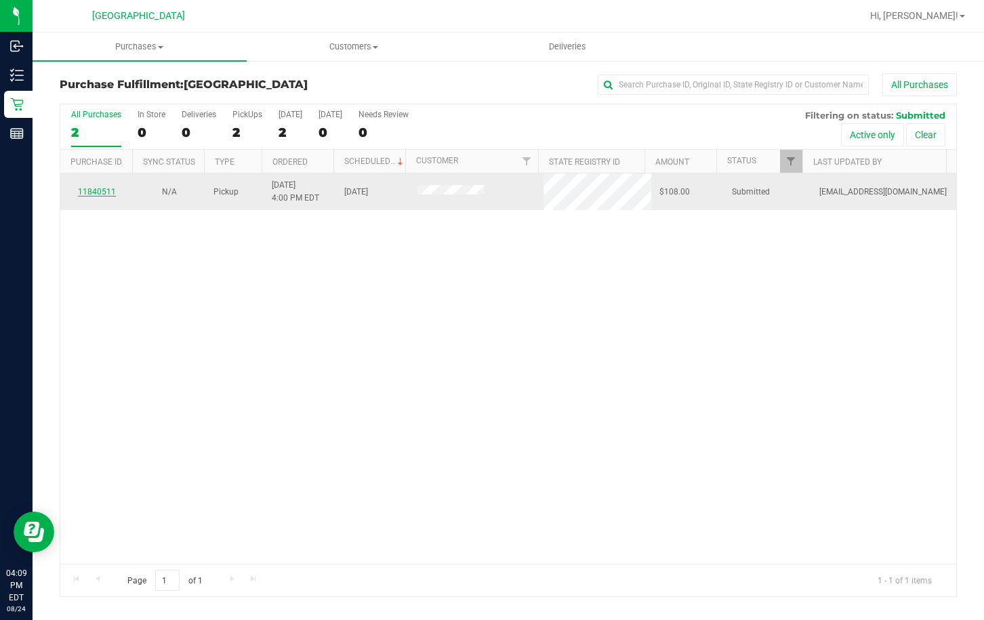
click at [87, 191] on link "11840511" at bounding box center [97, 191] width 38 height 9
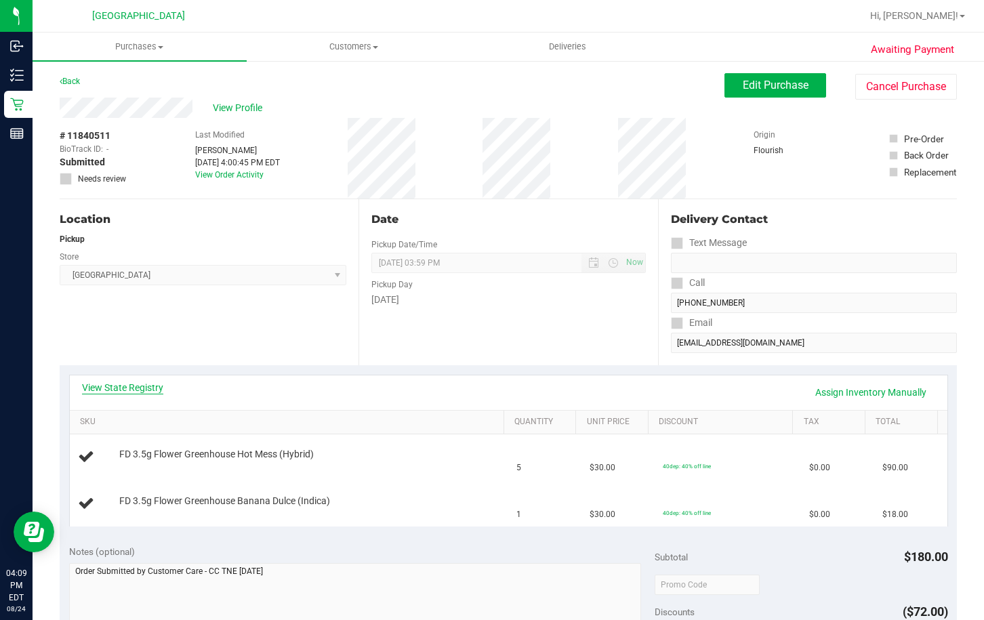
click at [156, 386] on link "View State Registry" at bounding box center [122, 388] width 81 height 14
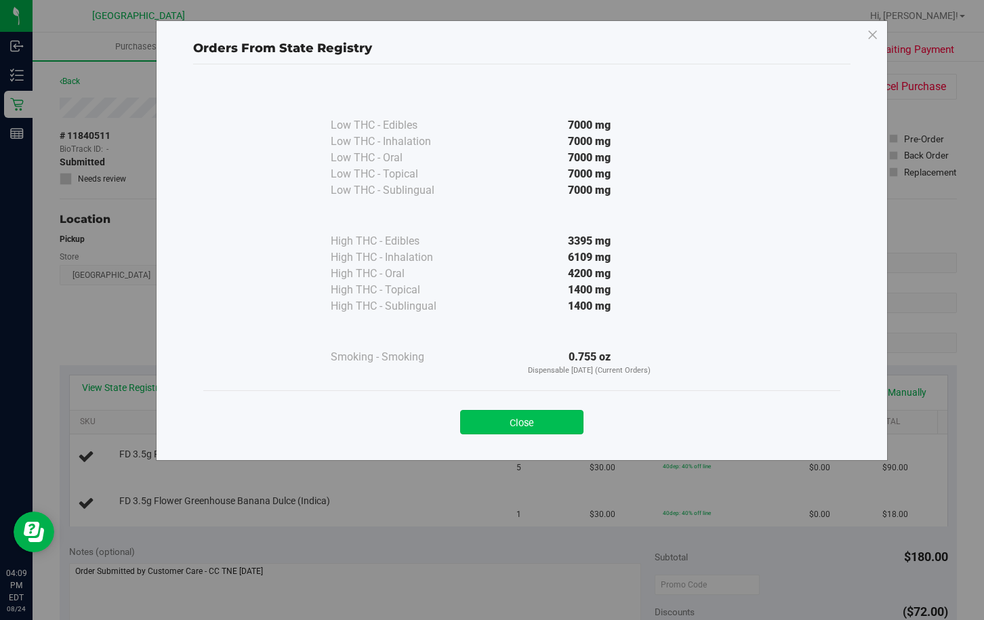
click at [563, 424] on button "Close" at bounding box center [521, 422] width 123 height 24
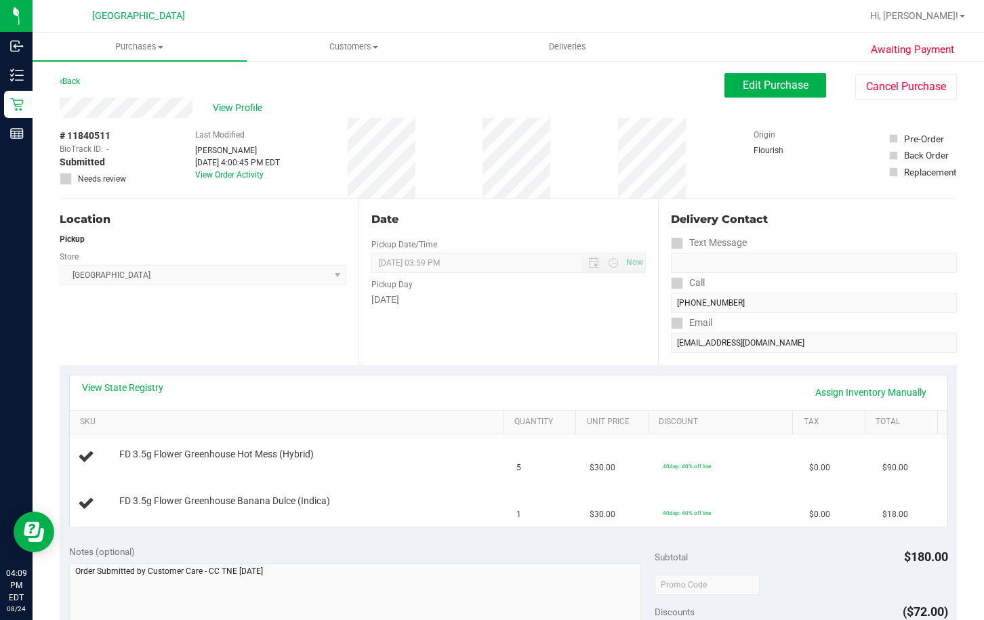
click at [124, 400] on div "View State Registry Assign Inventory Manually" at bounding box center [508, 392] width 853 height 23
click at [125, 396] on div "View State Registry Assign Inventory Manually" at bounding box center [508, 392] width 853 height 23
click at [148, 390] on link "View State Registry" at bounding box center [122, 388] width 81 height 14
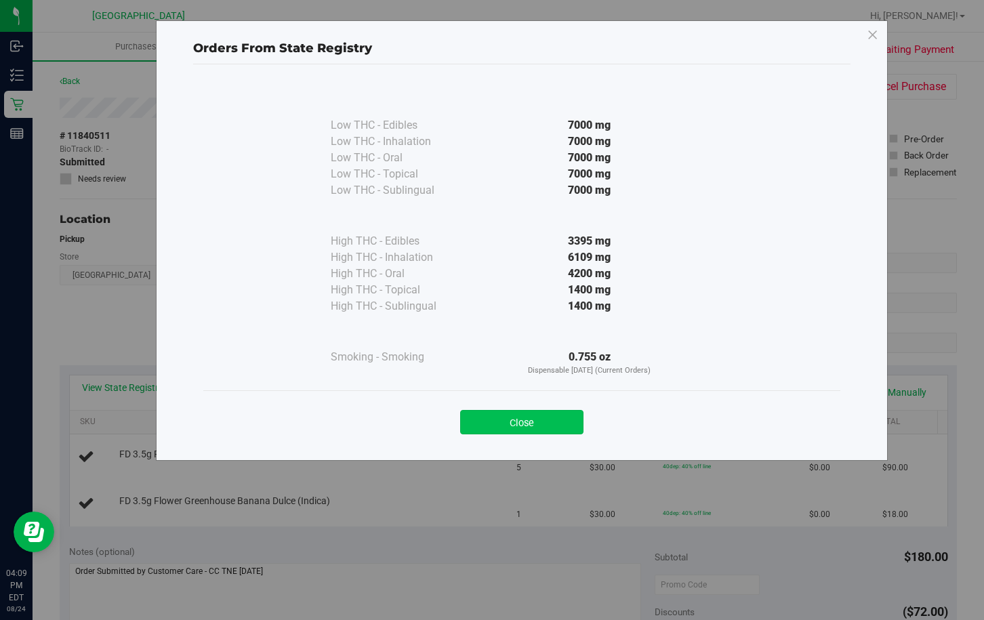
click at [533, 428] on button "Close" at bounding box center [521, 422] width 123 height 24
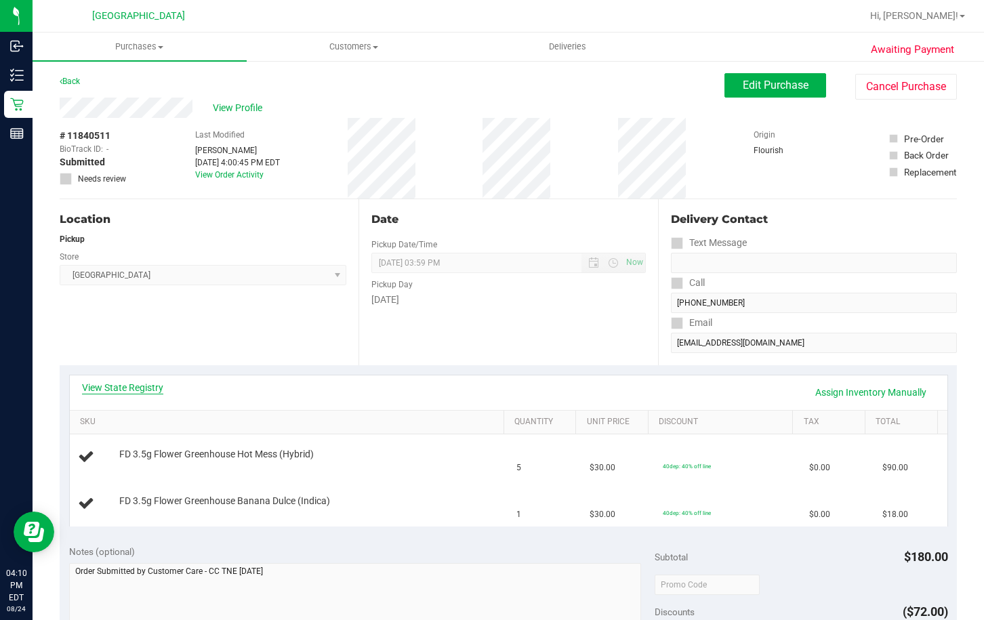
drag, startPoint x: 142, startPoint y: 378, endPoint x: 142, endPoint y: 389, distance: 10.8
click at [142, 378] on div "View State Registry Assign Inventory Manually" at bounding box center [509, 393] width 878 height 35
click at [142, 389] on link "View State Registry" at bounding box center [122, 388] width 81 height 14
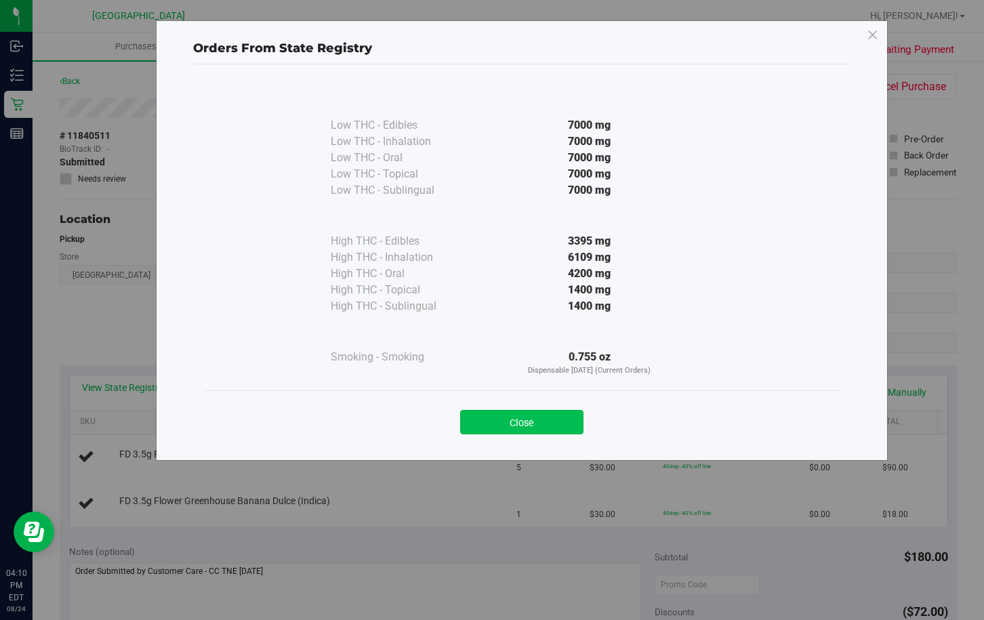
click at [514, 420] on button "Close" at bounding box center [521, 422] width 123 height 24
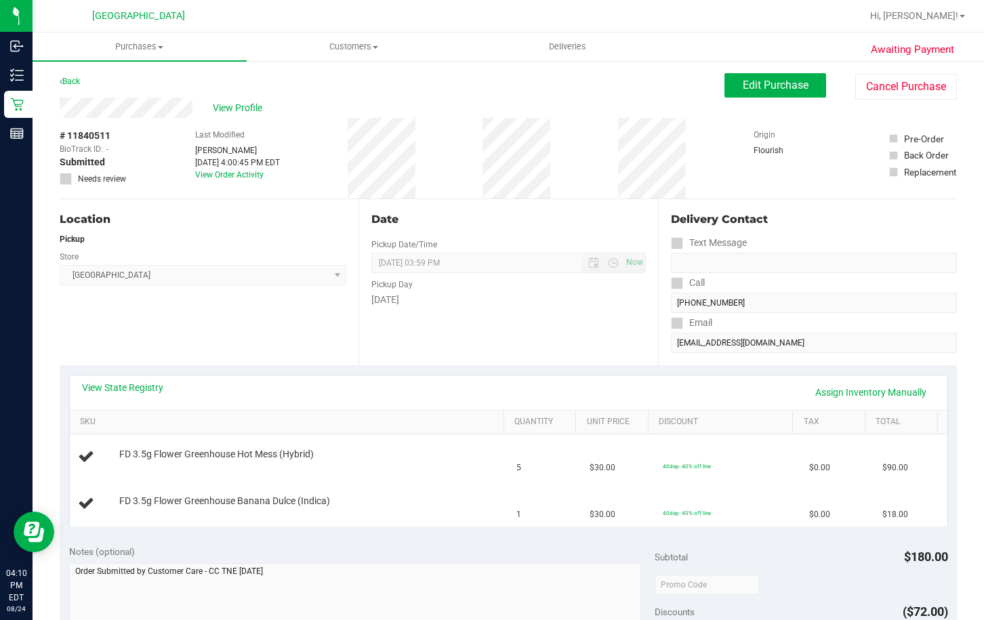
click at [420, 331] on div "Date Pickup Date/Time [DATE] Now [DATE] 03:59 PM Now Pickup Day [DATE]" at bounding box center [508, 282] width 299 height 166
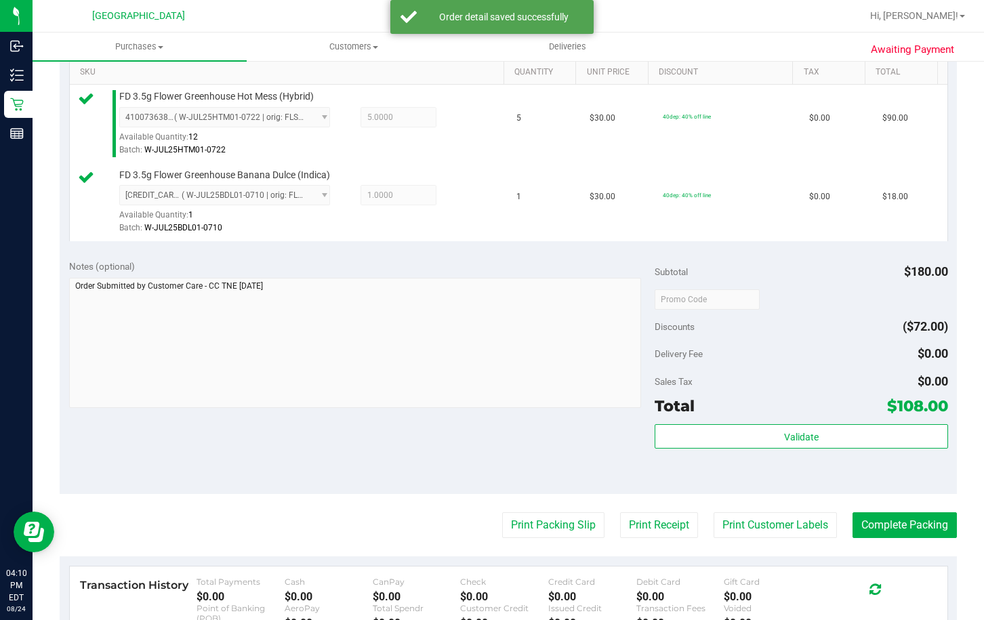
scroll to position [474, 0]
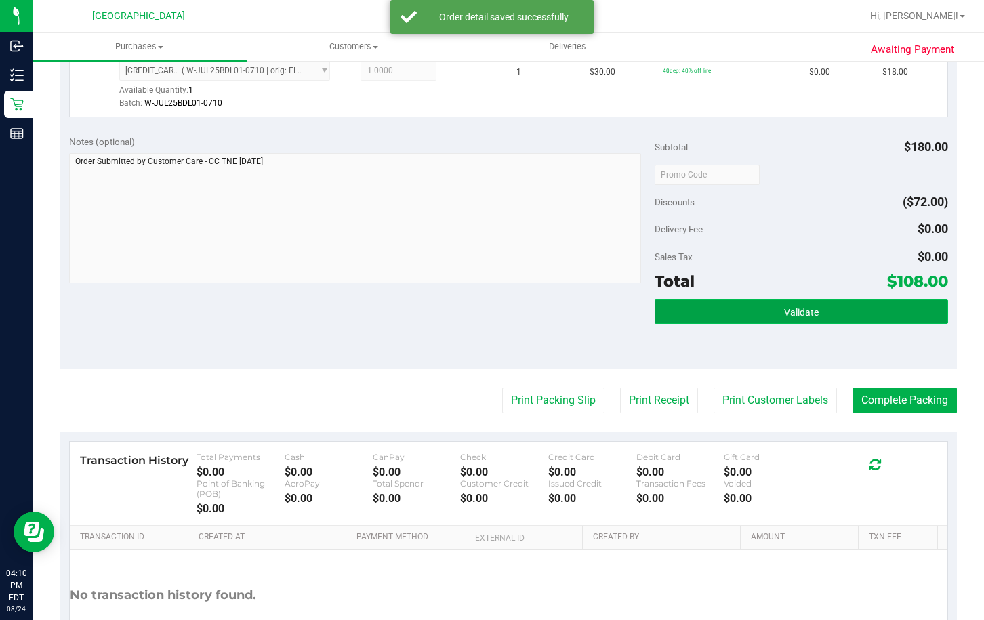
click at [705, 308] on button "Validate" at bounding box center [801, 312] width 293 height 24
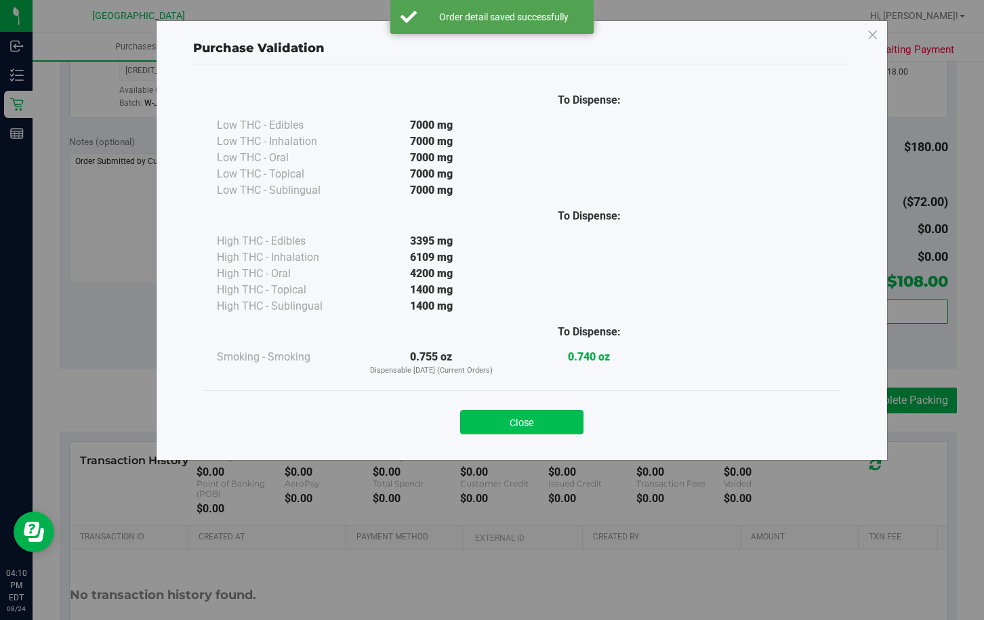
click at [542, 418] on button "Close" at bounding box center [521, 422] width 123 height 24
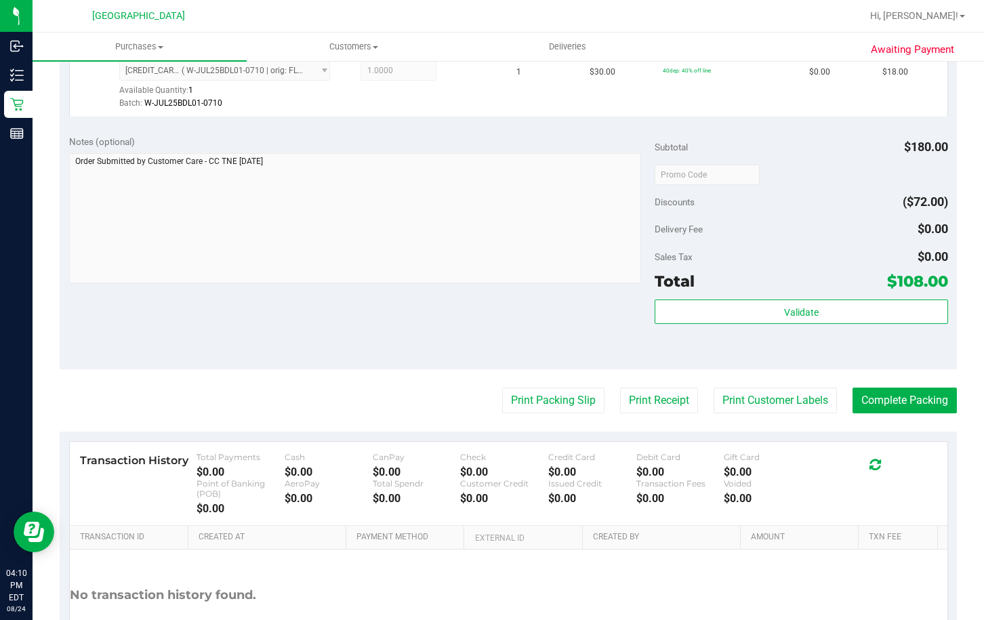
click at [542, 416] on purchase-details "Back Edit Purchase Cancel Purchase View Profile # 11840511 BioTrack ID: - Submi…" at bounding box center [508, 147] width 897 height 1097
click at [548, 410] on button "Print Packing Slip" at bounding box center [553, 401] width 102 height 26
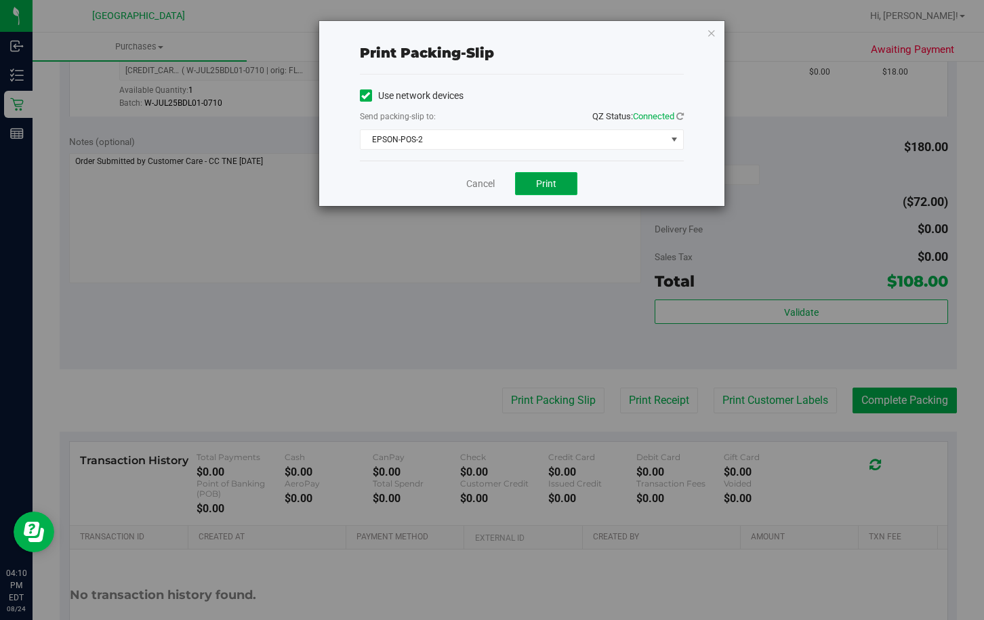
click at [544, 179] on span "Print" at bounding box center [546, 183] width 20 height 11
click at [467, 189] on link "Cancel" at bounding box center [480, 184] width 28 height 14
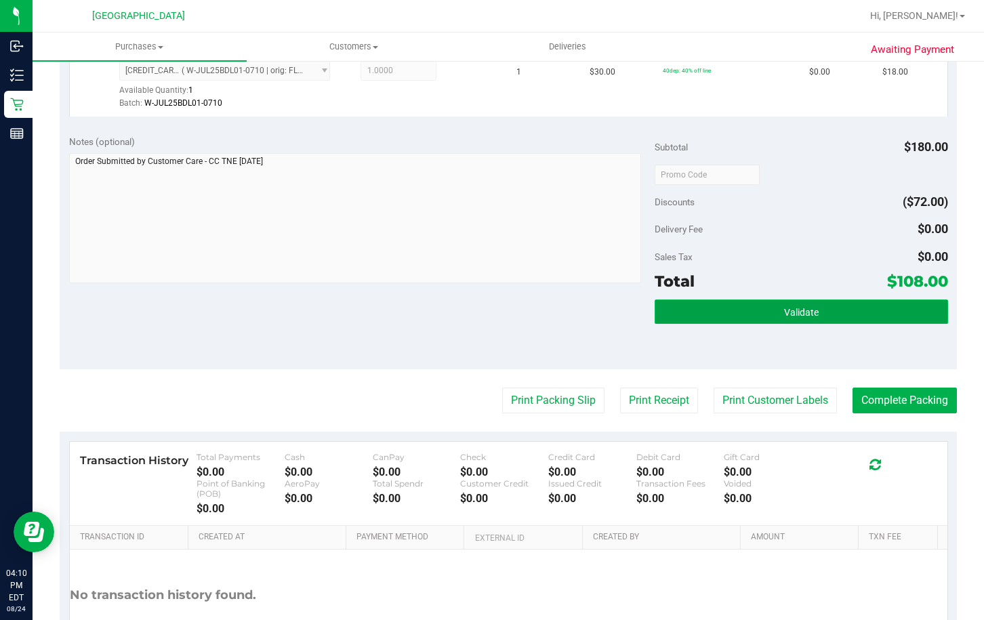
click at [704, 319] on button "Validate" at bounding box center [801, 312] width 293 height 24
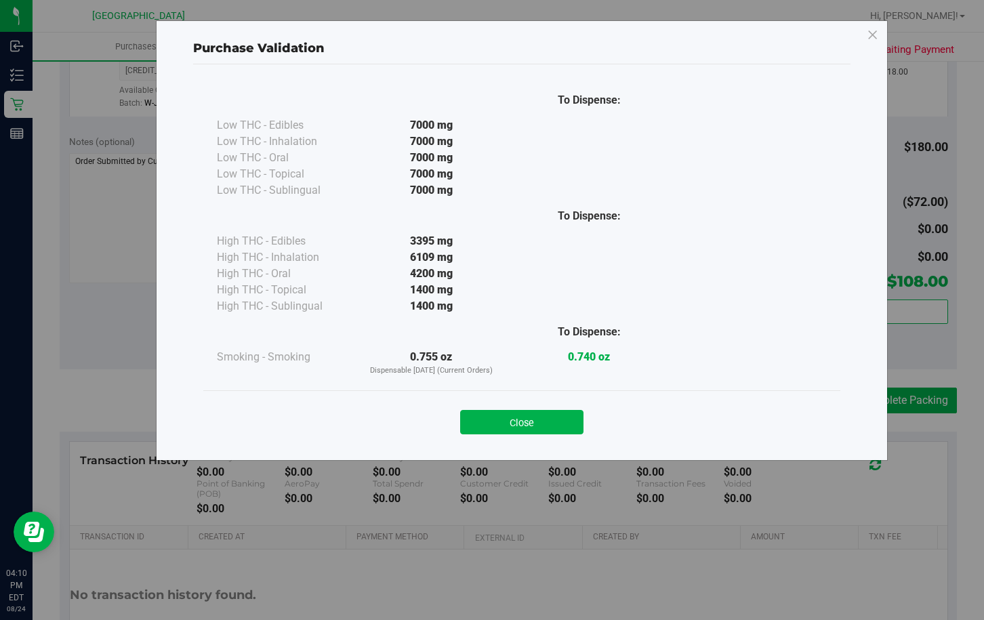
click at [550, 409] on div "Close" at bounding box center [522, 418] width 617 height 34
click at [546, 422] on button "Close" at bounding box center [521, 422] width 123 height 24
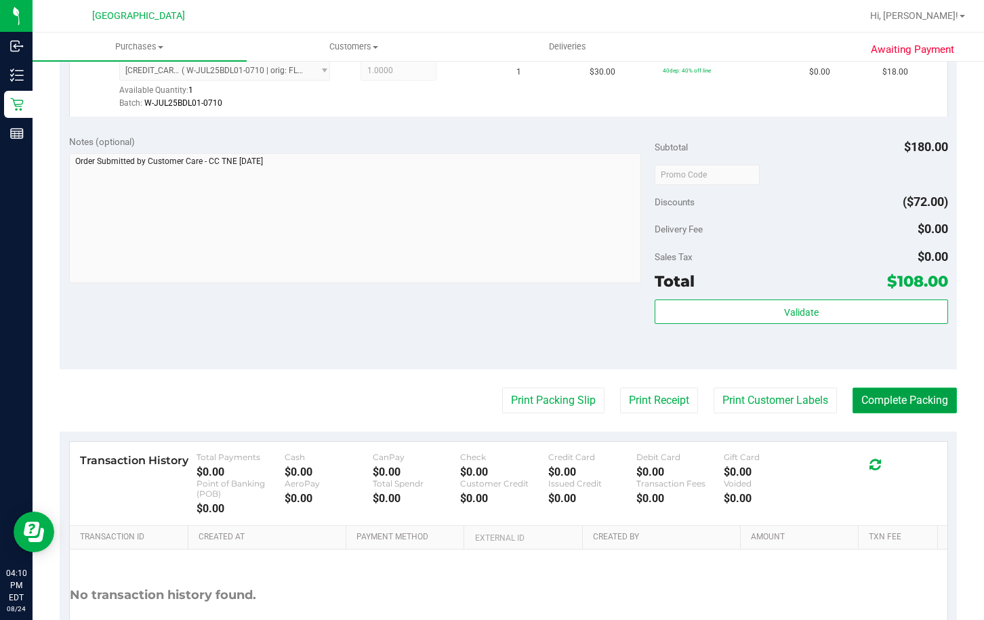
click at [853, 398] on button "Complete Packing" at bounding box center [905, 401] width 104 height 26
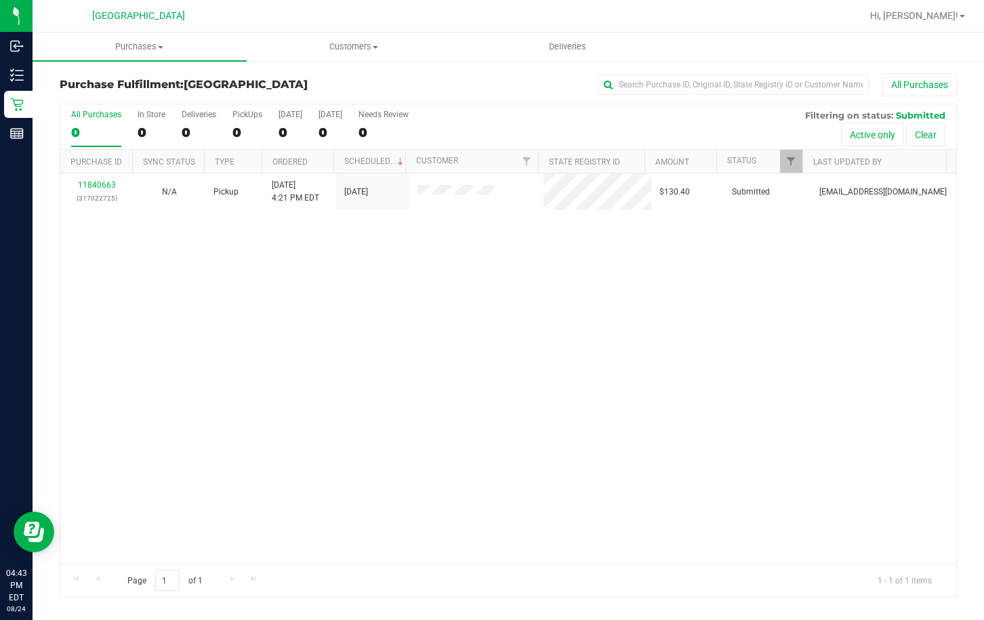
click at [695, 328] on div "11840663 (317022725) N/A Pickup [DATE] 4:21 PM EDT 8/24/2025 $130.40 Submitted …" at bounding box center [508, 369] width 896 height 390
click at [704, 298] on div "11840663 (317022725) N/A Pickup [DATE] 4:21 PM EDT 8/24/2025 $130.40 Submitted …" at bounding box center [508, 369] width 896 height 390
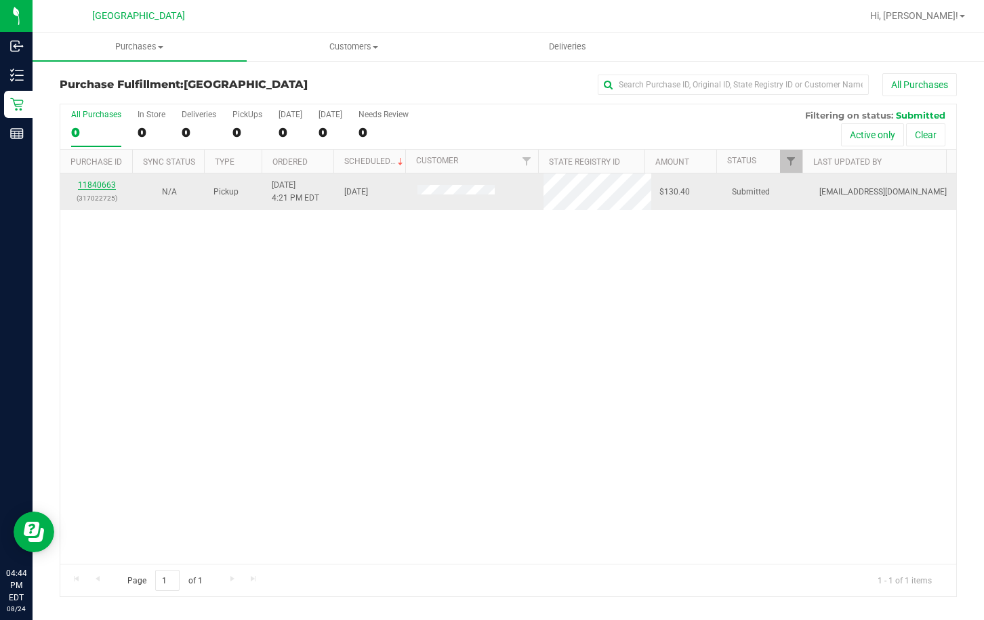
click at [103, 188] on link "11840663" at bounding box center [97, 184] width 38 height 9
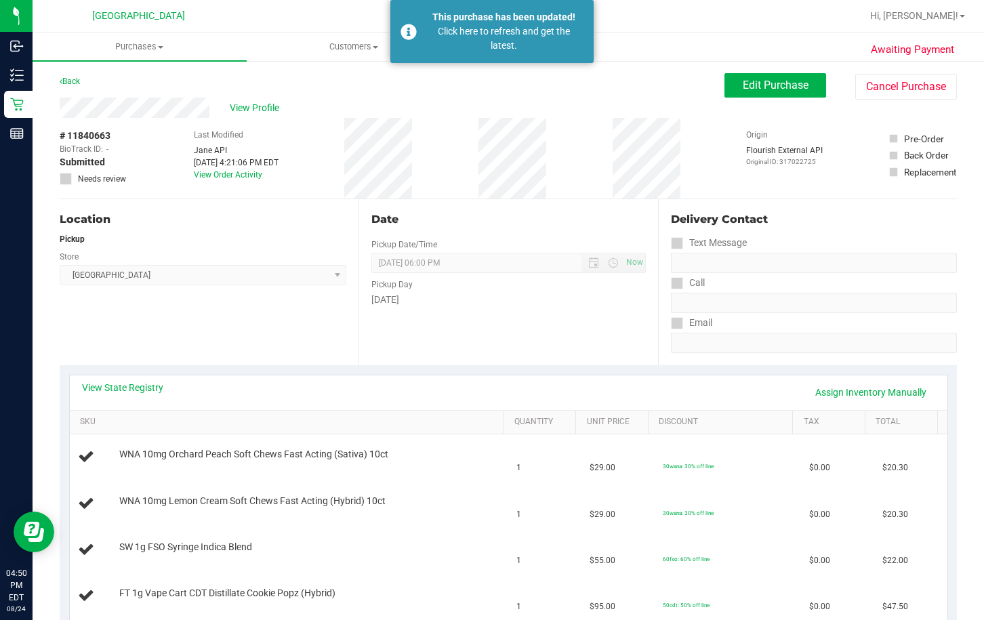
click at [72, 87] on div "Back" at bounding box center [70, 81] width 20 height 16
click at [70, 85] on link "Back" at bounding box center [70, 81] width 20 height 9
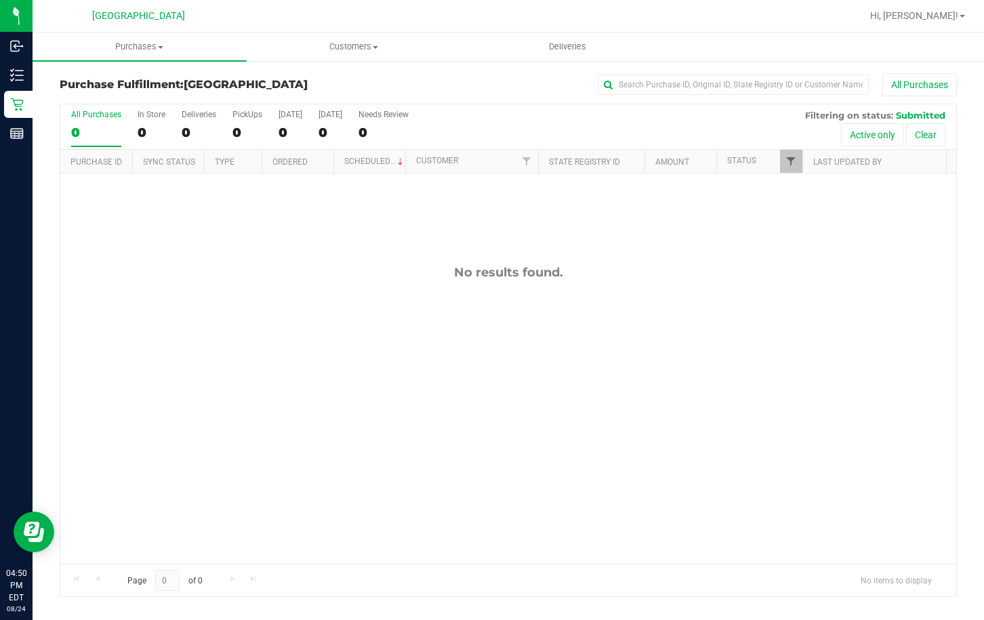
click at [795, 165] on div "Purchase ID Sync Status Type Ordered Scheduled Customer State Registry ID Addre…" at bounding box center [503, 161] width 887 height 23
click at [790, 161] on span "Filter" at bounding box center [790, 161] width 11 height 11
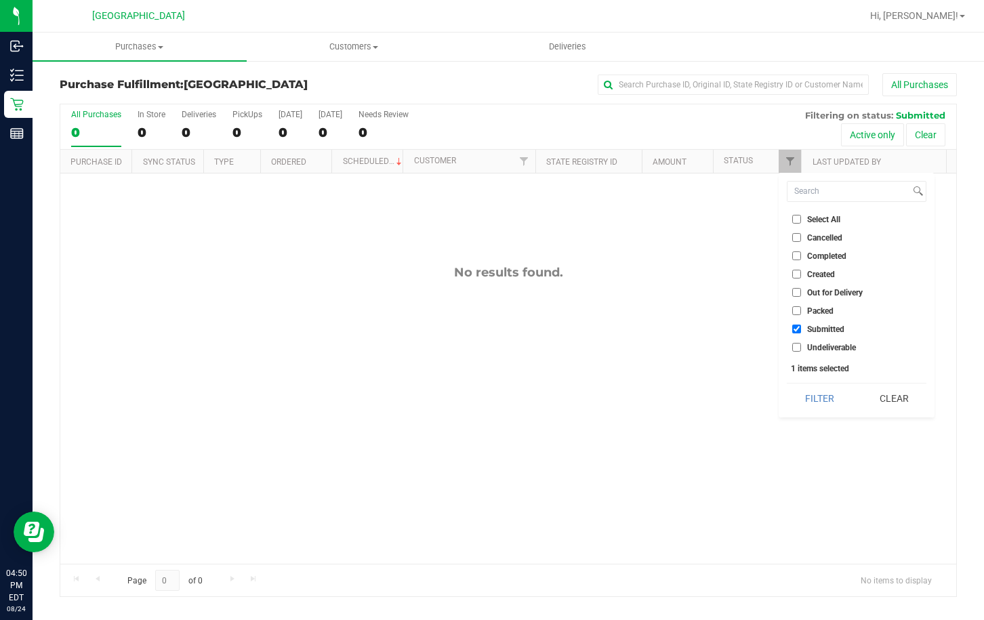
click at [793, 311] on input "Packed" at bounding box center [796, 310] width 9 height 9
checkbox input "true"
click at [800, 329] on input "Submitted" at bounding box center [796, 329] width 9 height 9
checkbox input "false"
click at [819, 409] on button "Filter" at bounding box center [819, 399] width 65 height 30
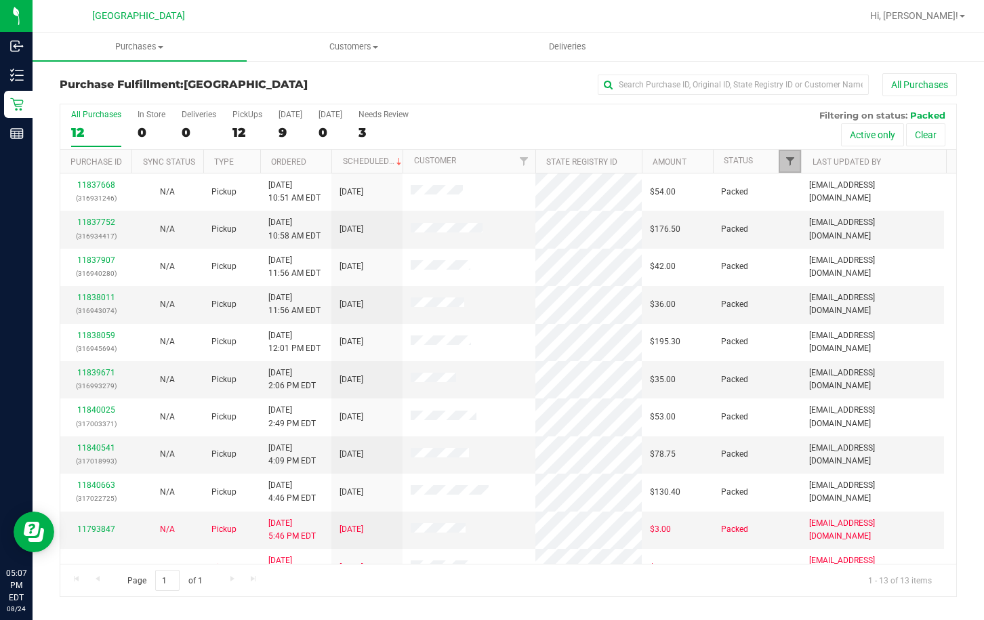
click at [789, 163] on span "Filter" at bounding box center [790, 161] width 11 height 11
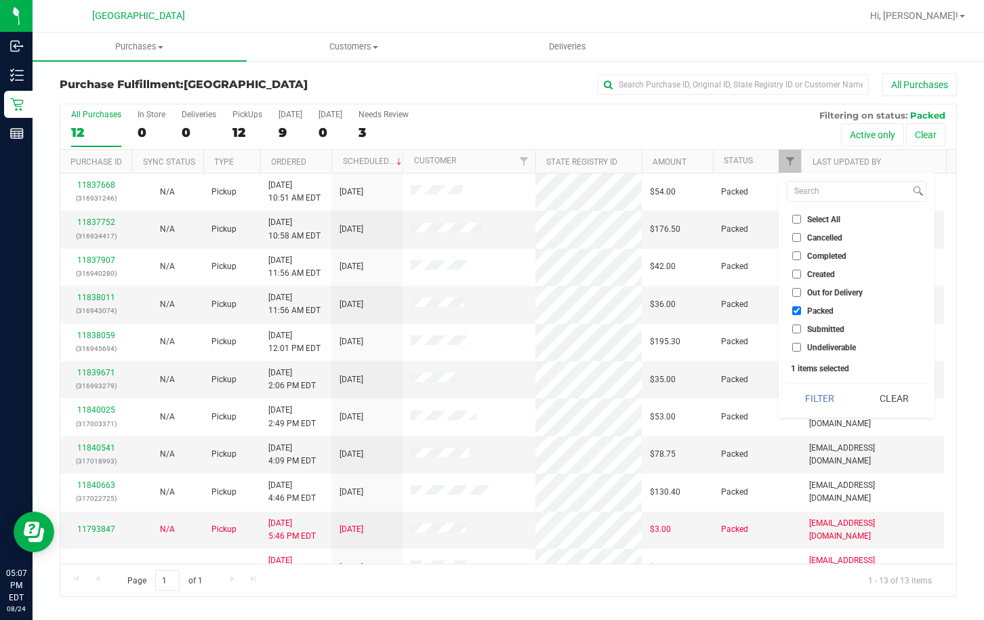
click at [797, 214] on li "Select All" at bounding box center [857, 219] width 140 height 14
click at [795, 221] on input "Select All" at bounding box center [796, 219] width 9 height 9
checkbox input "true"
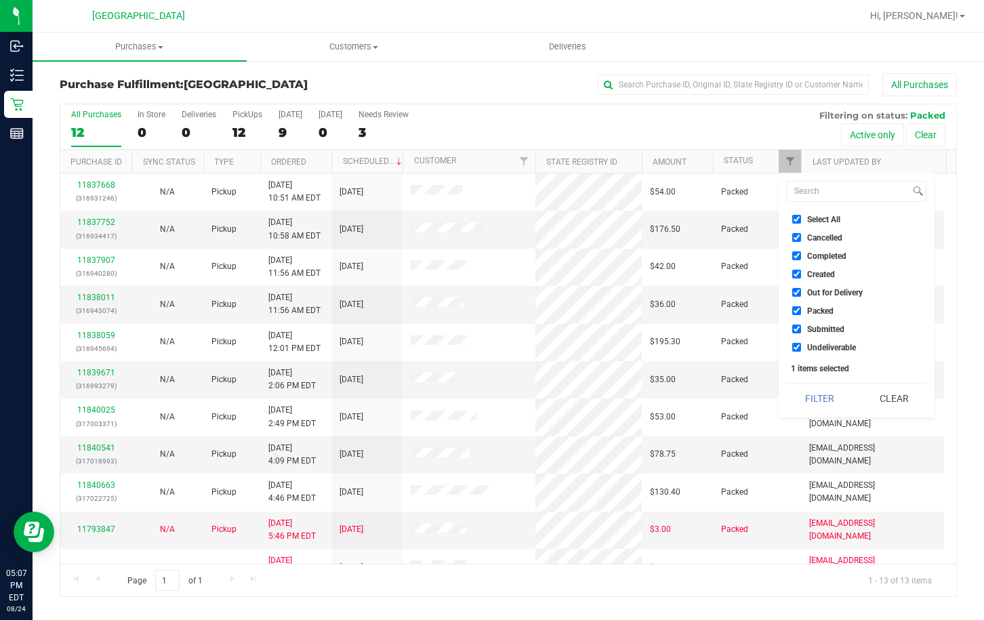
checkbox input "true"
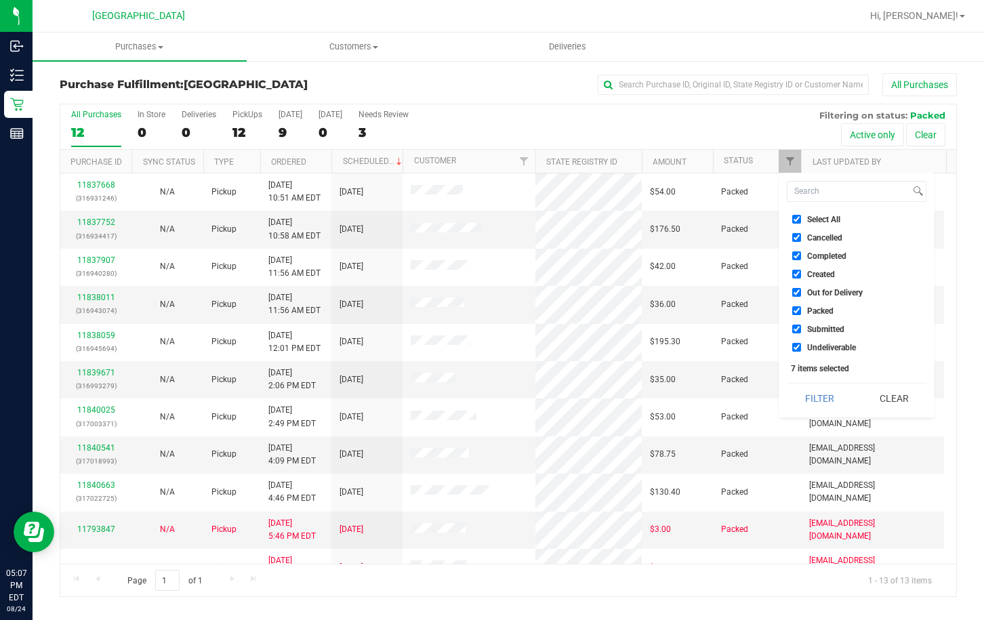
click at [795, 221] on input "Select All" at bounding box center [796, 219] width 9 height 9
checkbox input "false"
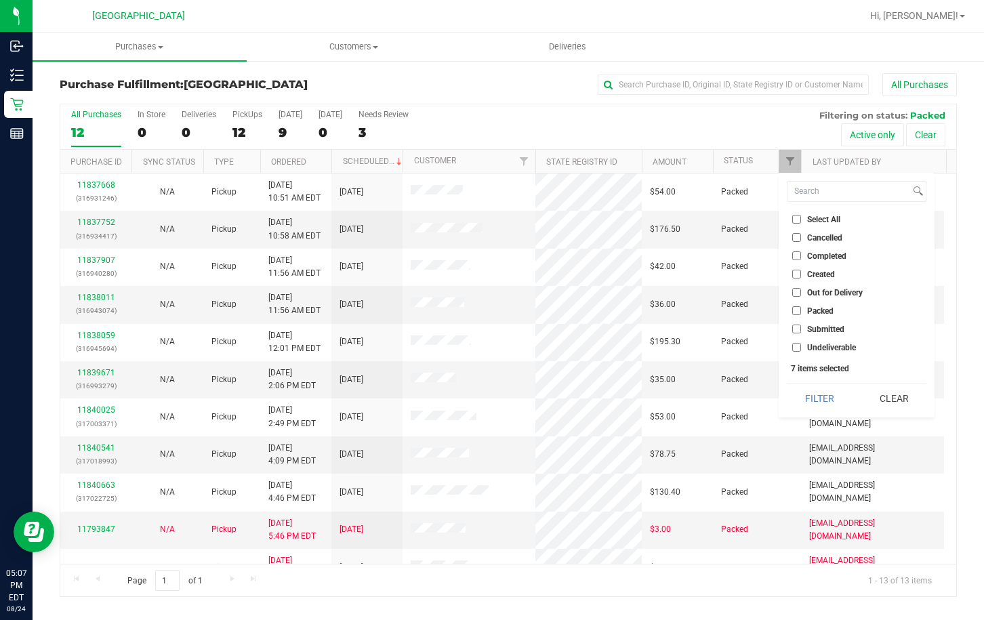
checkbox input "false"
click at [796, 330] on input "Submitted" at bounding box center [796, 329] width 9 height 9
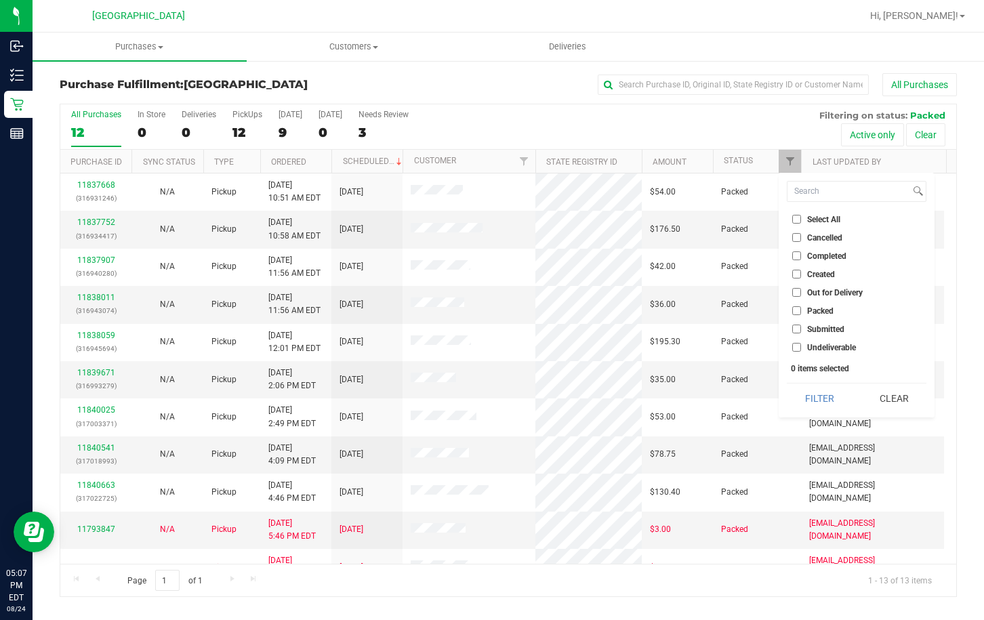
checkbox input "true"
click at [824, 393] on button "Filter" at bounding box center [819, 399] width 65 height 30
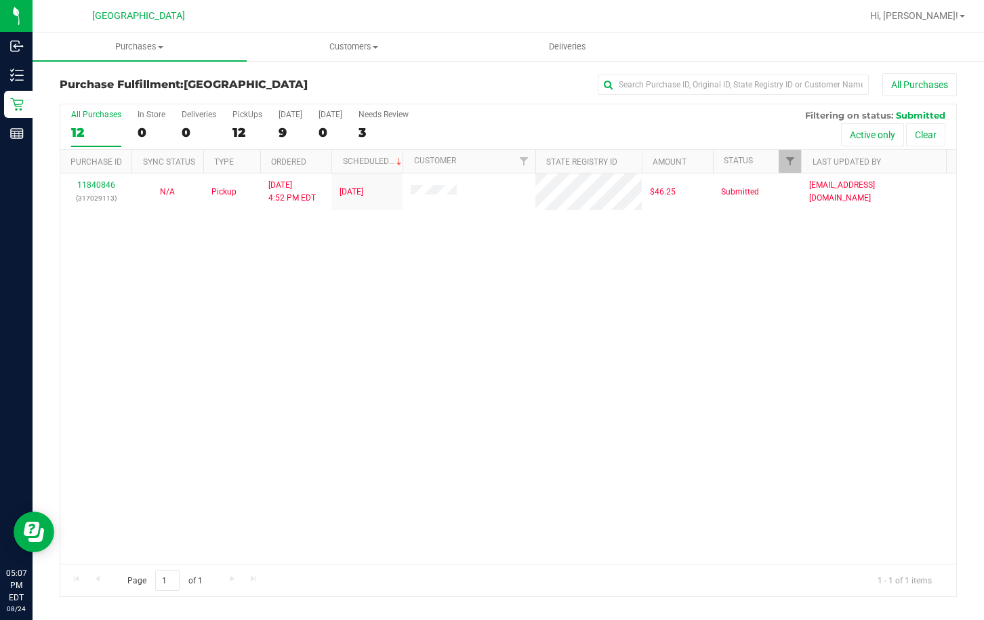
click at [516, 298] on div "11840846 (317029113) N/A Pickup 8/24/2025 4:52 PM EDT 8/24/2025 $46.25 Submitte…" at bounding box center [508, 369] width 896 height 390
click at [442, 283] on div "11840846 (317029113) N/A Pickup [DATE] 4:52 PM EDT 8/24/2025 $46.25 Submitted […" at bounding box center [508, 369] width 896 height 390
click at [420, 245] on div "11840846 (317029113) N/A Pickup [DATE] 5:09 PM EDT 8/24/2025 $46.25 Submitted […" at bounding box center [508, 369] width 896 height 390
click at [350, 283] on div "11840846 (317029113) N/A Pickup [DATE] 5:09 PM EDT 8/24/2025 $46.25 Submitted […" at bounding box center [508, 369] width 896 height 390
click at [871, 426] on div "11840846 (317029113) N/A Pickup [DATE] 5:09 PM EDT 8/24/2025 $46.25 Submitted […" at bounding box center [508, 369] width 896 height 390
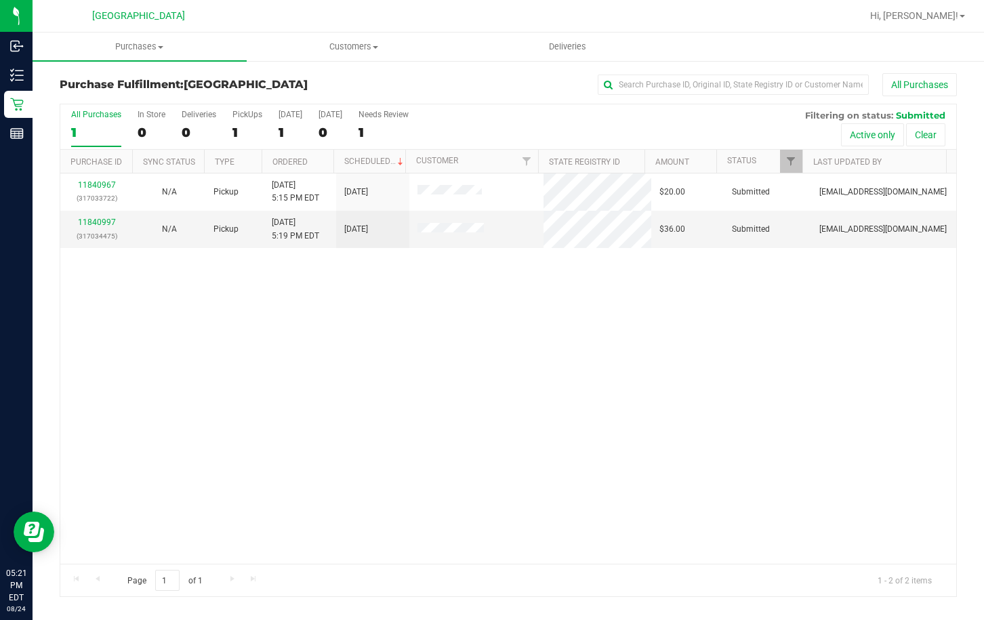
click at [682, 393] on div "11840967 (317033722) N/A Pickup [DATE] 5:15 PM EDT 8/24/2025 $20.00 Submitted […" at bounding box center [508, 369] width 896 height 390
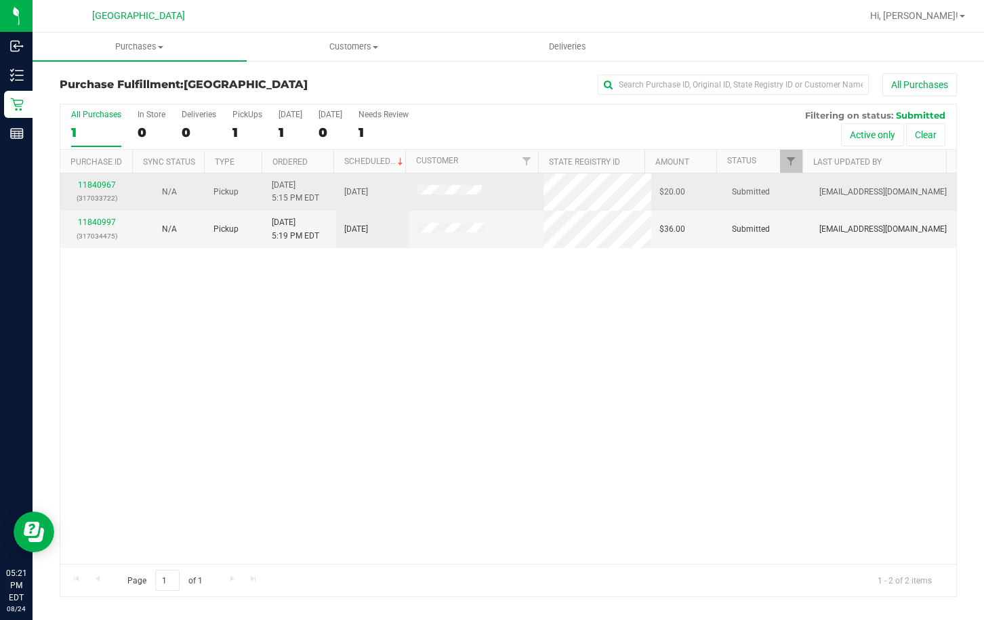
click at [91, 174] on td "11840967 (317033722)" at bounding box center [96, 192] width 73 height 37
click at [91, 178] on td "11840967 (317033722)" at bounding box center [96, 192] width 73 height 37
click at [92, 192] on p "(317033722)" at bounding box center [96, 198] width 56 height 13
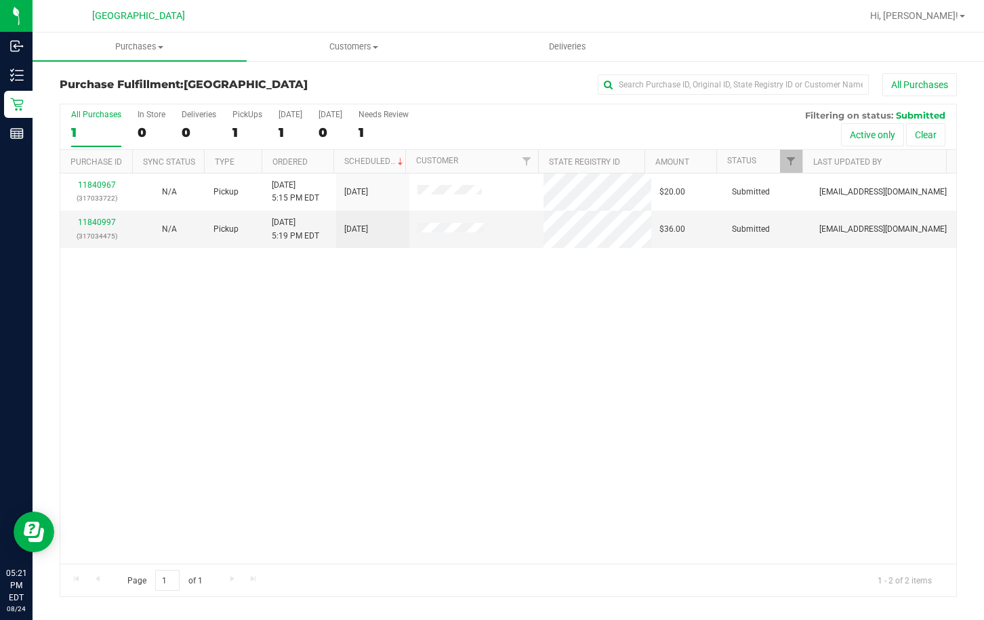
click at [98, 173] on th "Purchase ID" at bounding box center [96, 162] width 72 height 24
click at [93, 185] on link "11840967" at bounding box center [97, 184] width 38 height 9
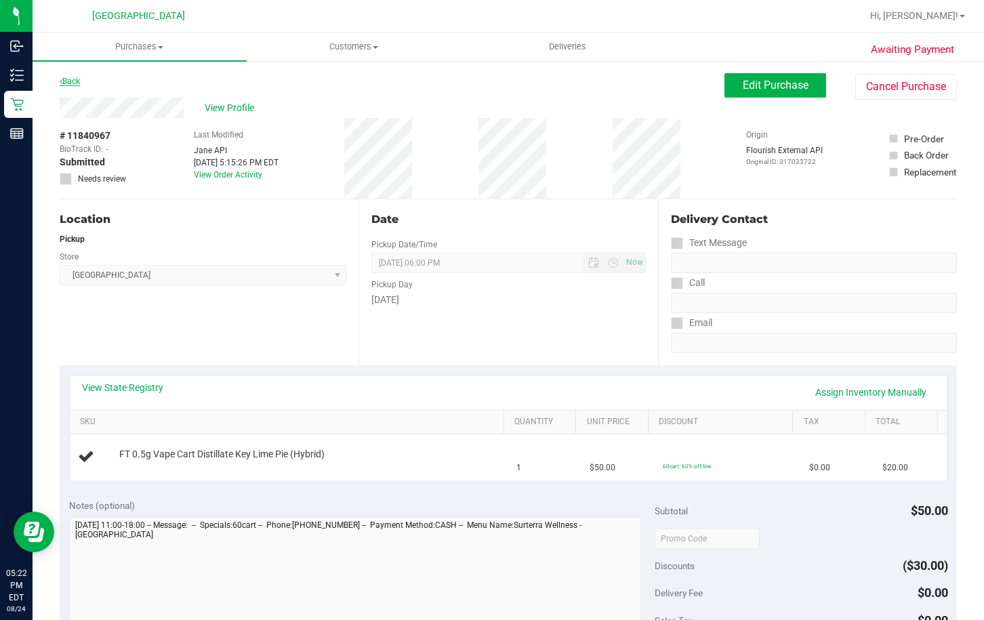
click at [76, 81] on link "Back" at bounding box center [70, 81] width 20 height 9
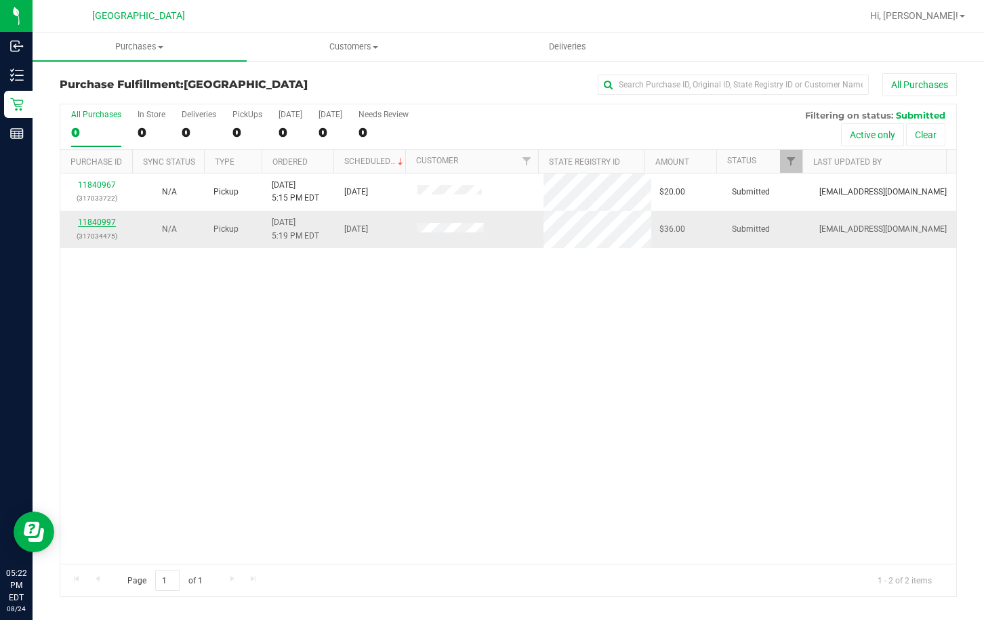
click at [104, 225] on link "11840997" at bounding box center [97, 222] width 38 height 9
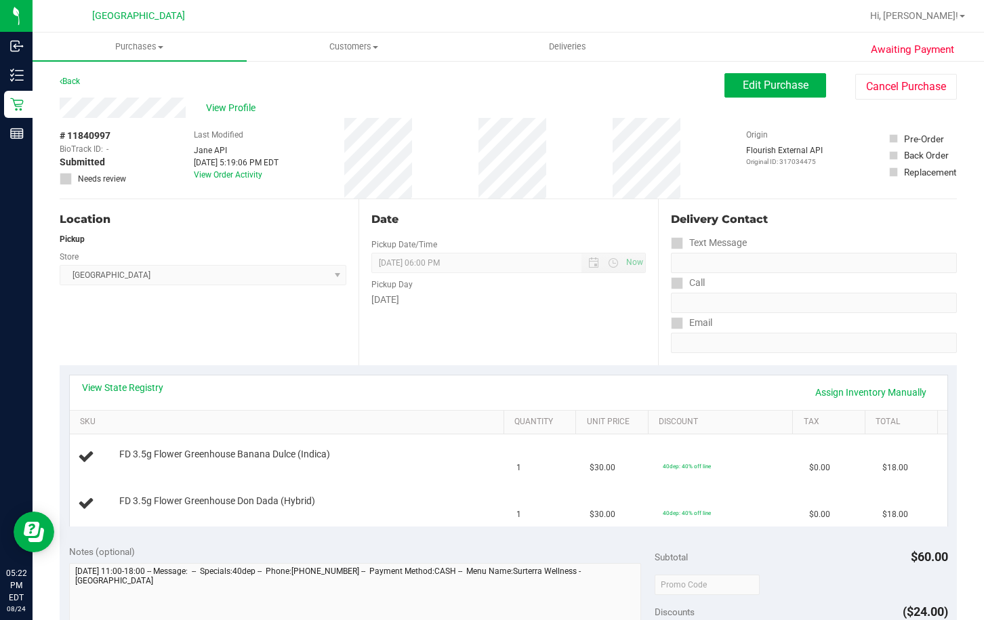
click at [78, 86] on div "Back" at bounding box center [70, 81] width 20 height 16
click at [73, 79] on link "Back" at bounding box center [70, 81] width 20 height 9
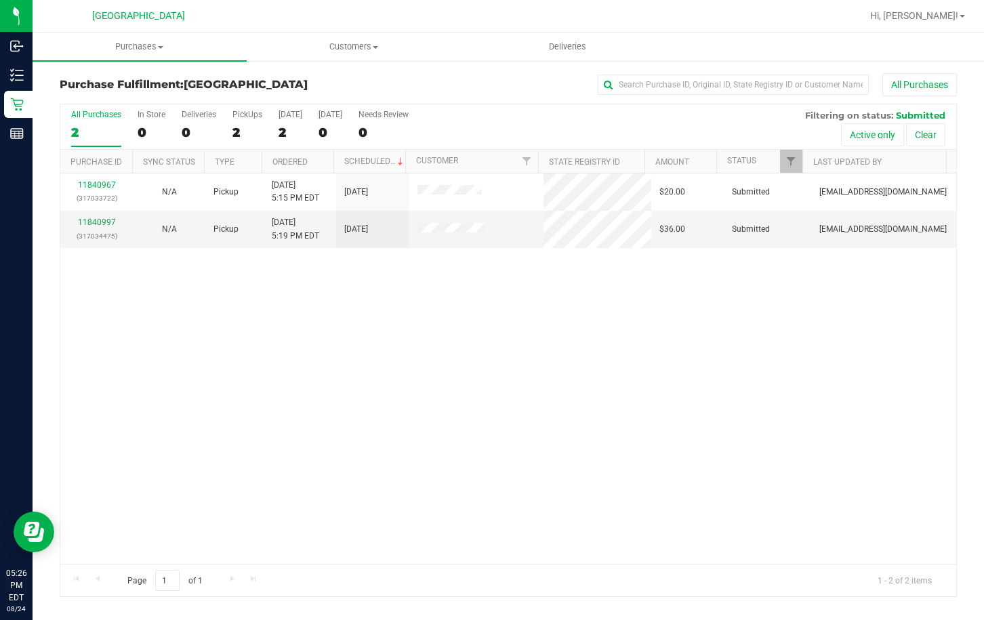
click at [371, 297] on div "11840967 (317033722) N/A Pickup [DATE] 5:15 PM EDT 8/24/2025 $20.00 Submitted […" at bounding box center [508, 369] width 896 height 390
click at [108, 224] on link "11840997" at bounding box center [97, 222] width 38 height 9
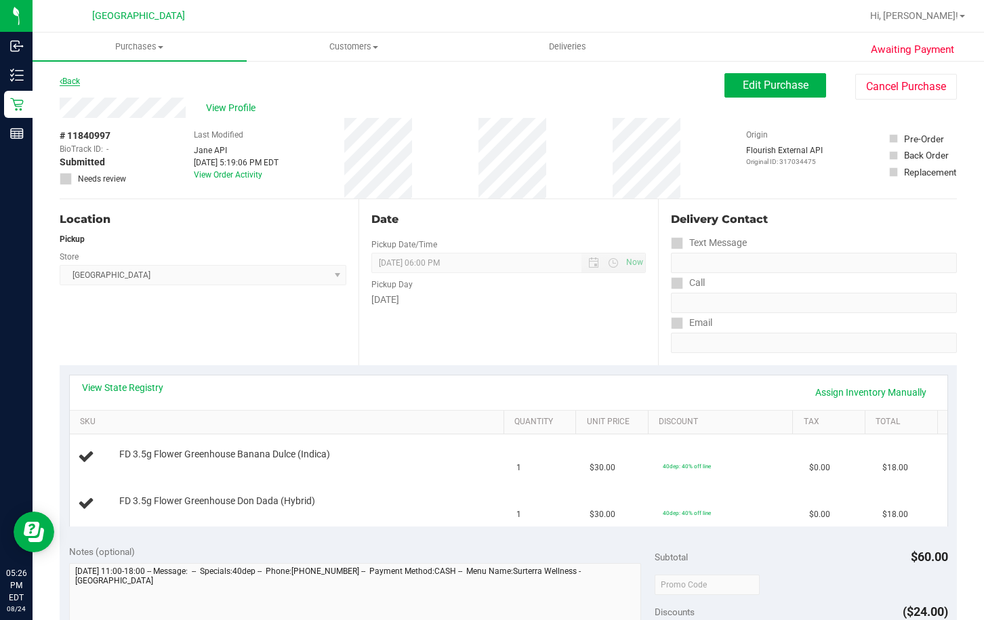
click at [72, 79] on link "Back" at bounding box center [70, 81] width 20 height 9
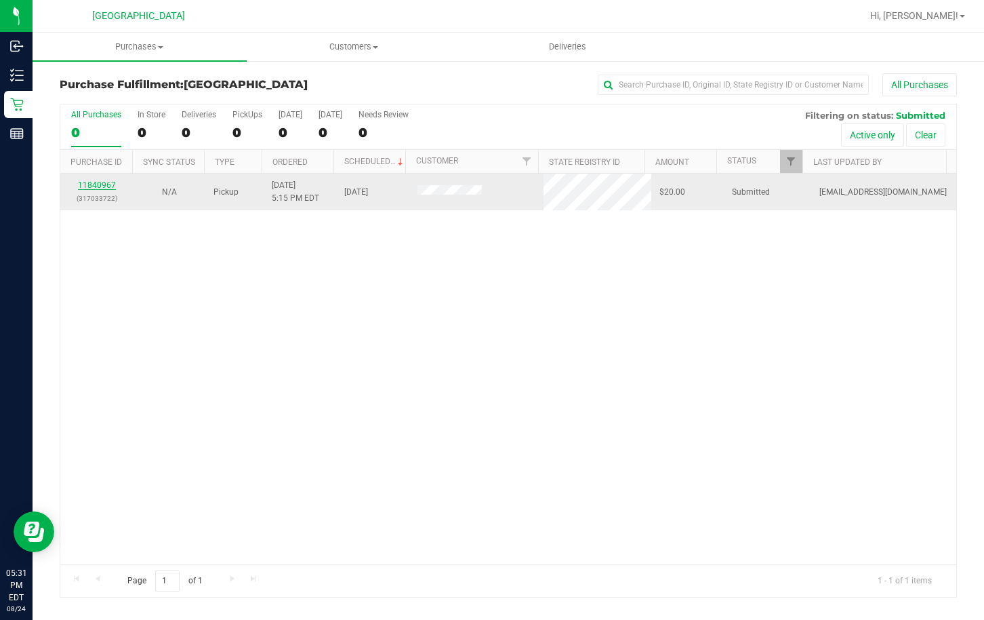
click at [100, 188] on link "11840967" at bounding box center [97, 184] width 38 height 9
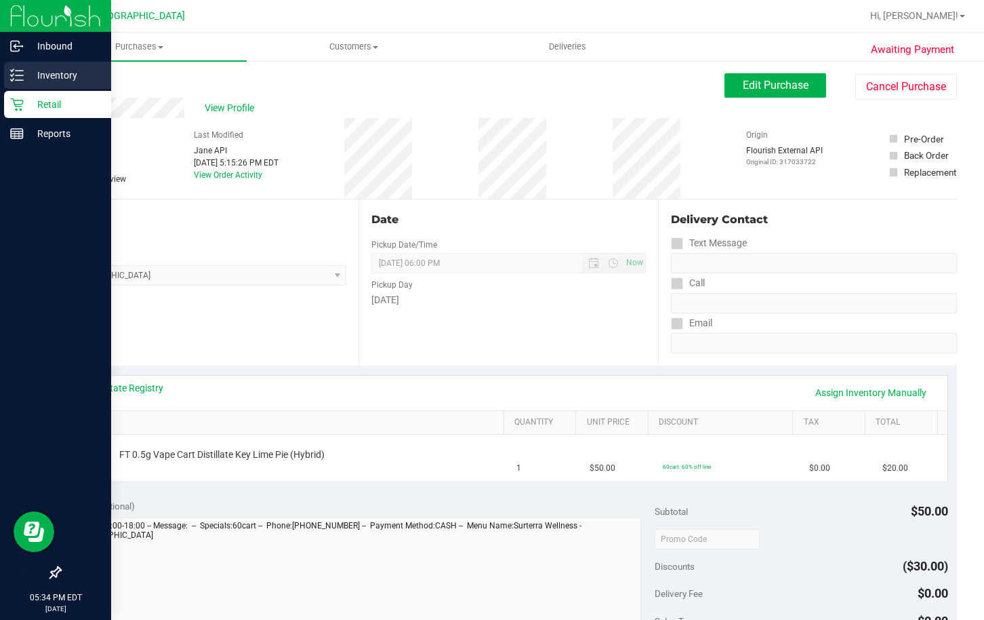
click at [28, 74] on p "Inventory" at bounding box center [64, 75] width 81 height 16
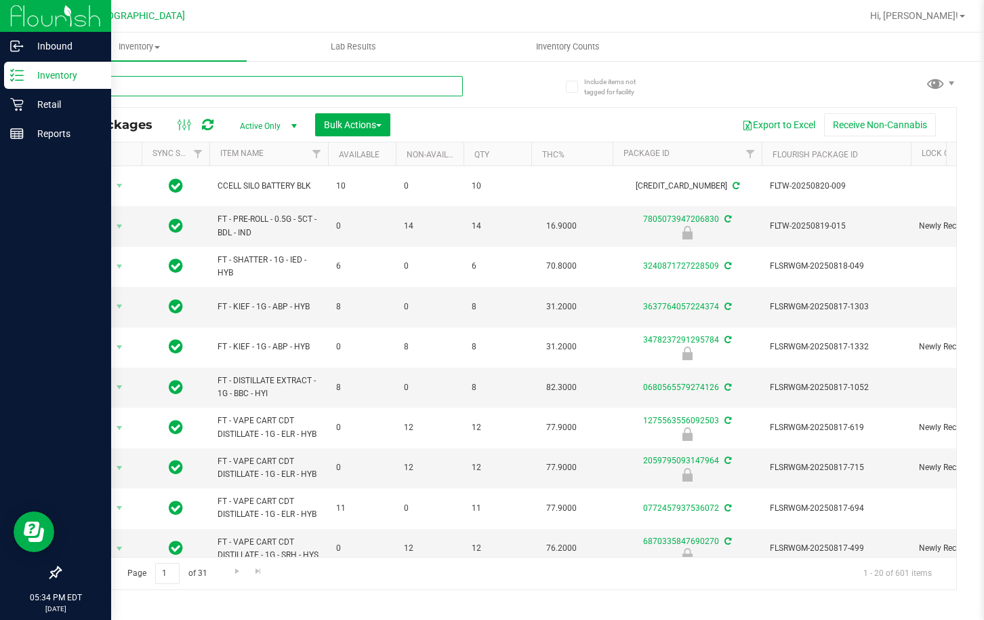
click at [213, 87] on input "text" at bounding box center [261, 86] width 403 height 20
type input "jupiter"
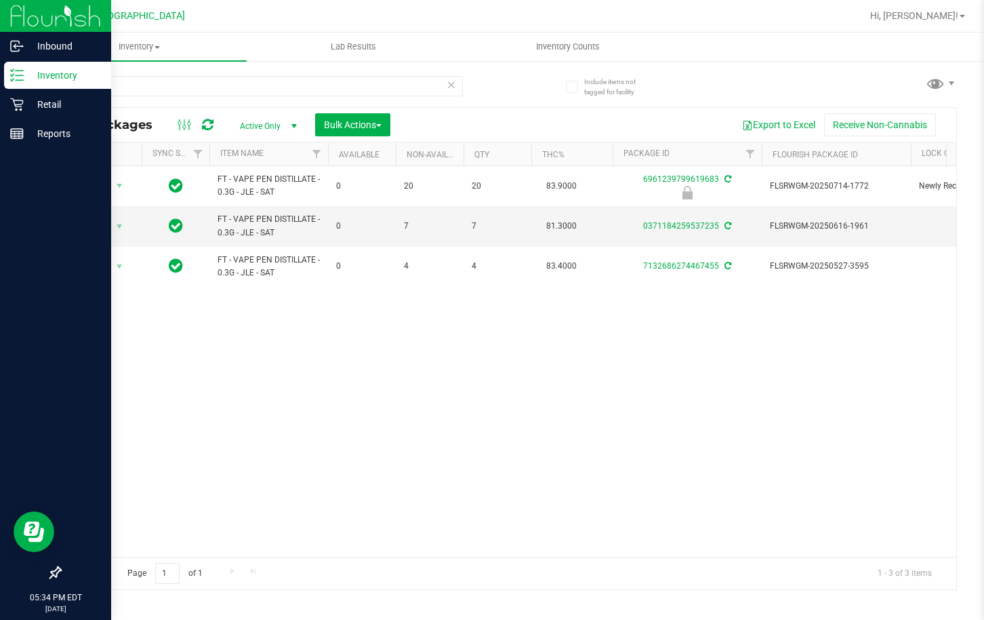
click at [196, 348] on div "Action Action Edit attributes Global inventory Locate package Package audit log…" at bounding box center [508, 361] width 896 height 390
click at [201, 357] on div "Action Action Edit attributes Global inventory Locate package Package audit log…" at bounding box center [508, 361] width 896 height 390
drag, startPoint x: 538, startPoint y: 414, endPoint x: 390, endPoint y: 26, distance: 415.8
click at [538, 413] on div "Action Action Edit attributes Global inventory Locate package Package audit log…" at bounding box center [508, 361] width 896 height 390
drag, startPoint x: 153, startPoint y: 83, endPoint x: -1, endPoint y: 71, distance: 154.3
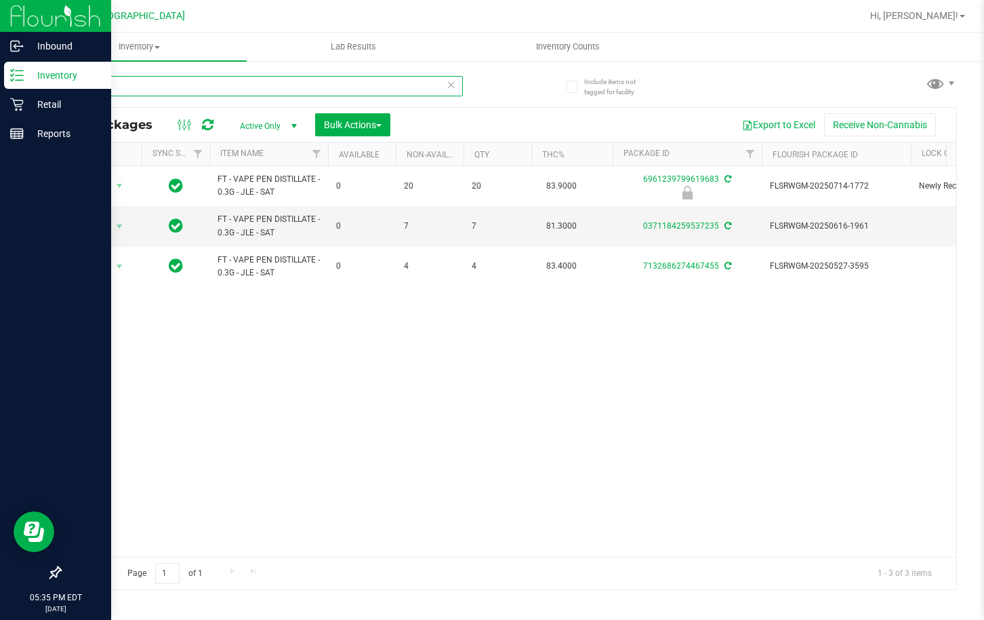
click at [0, 71] on html "Inbound Inventory Retail Reports 05:35 PM EDT [DATE] 08/24 Lakeland WC Hi, [PER…" at bounding box center [492, 310] width 984 height 620
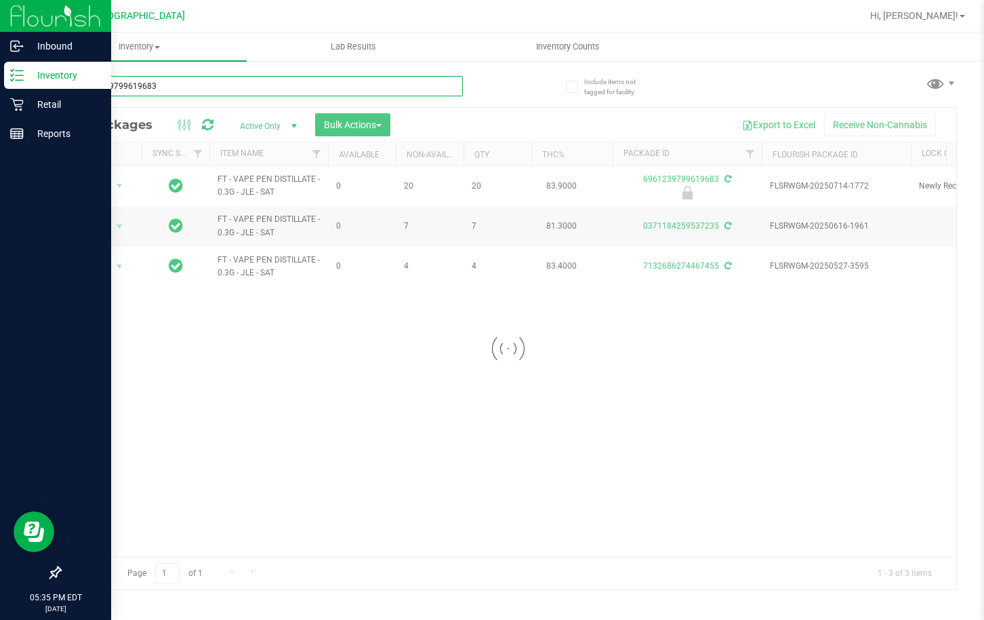
type input "6961239799619683"
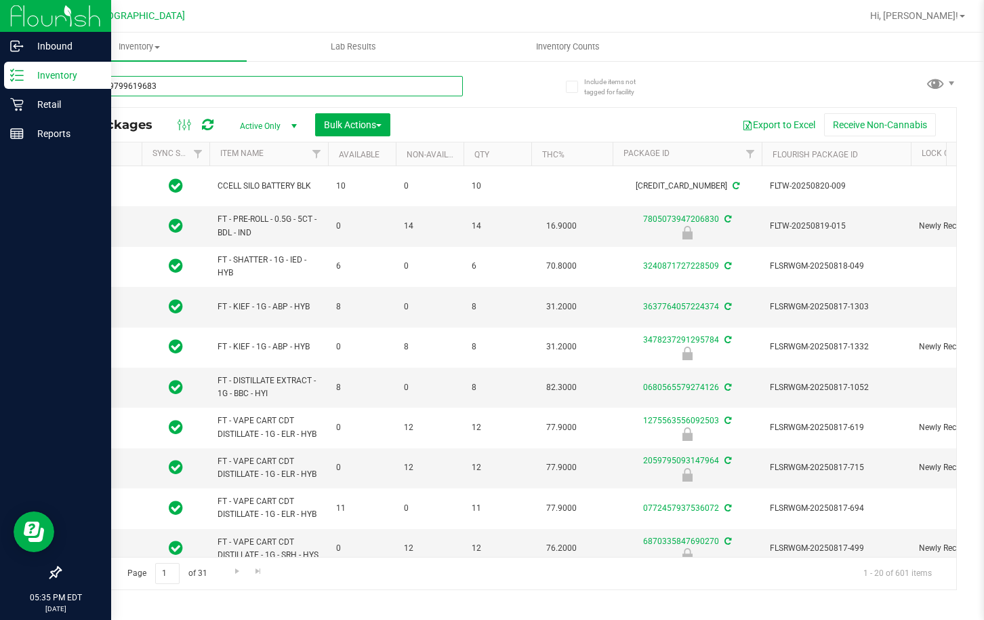
type input "[DATE]"
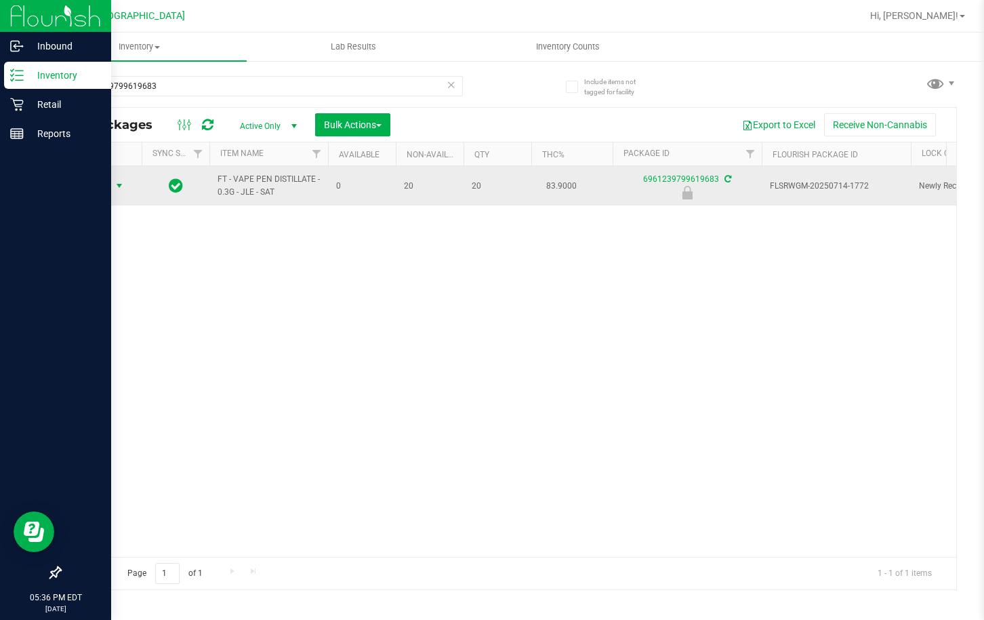
click at [115, 182] on span "select" at bounding box center [119, 185] width 11 height 11
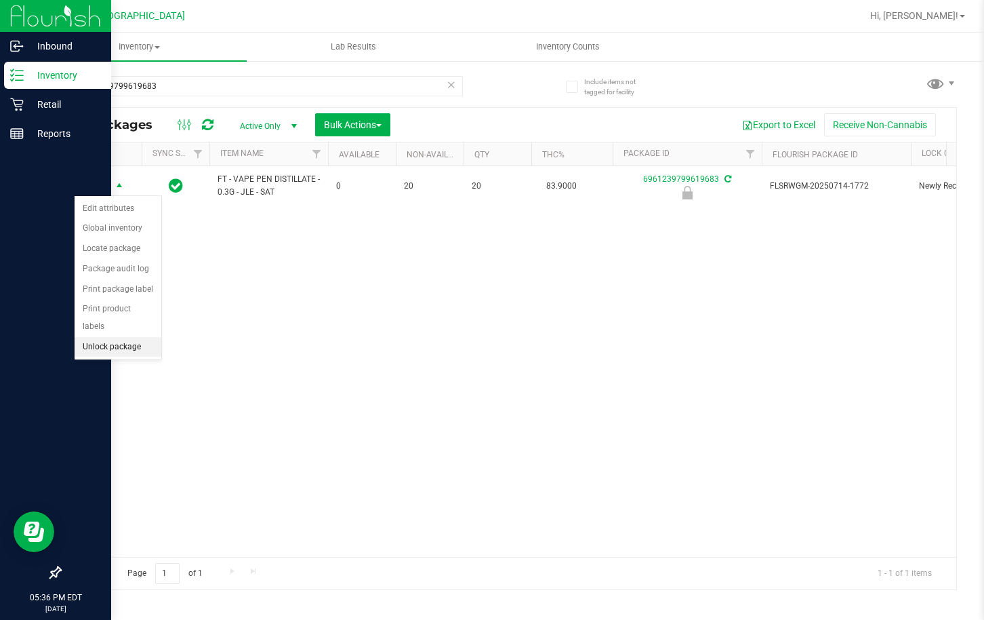
click at [115, 337] on li "Unlock package" at bounding box center [118, 347] width 87 height 20
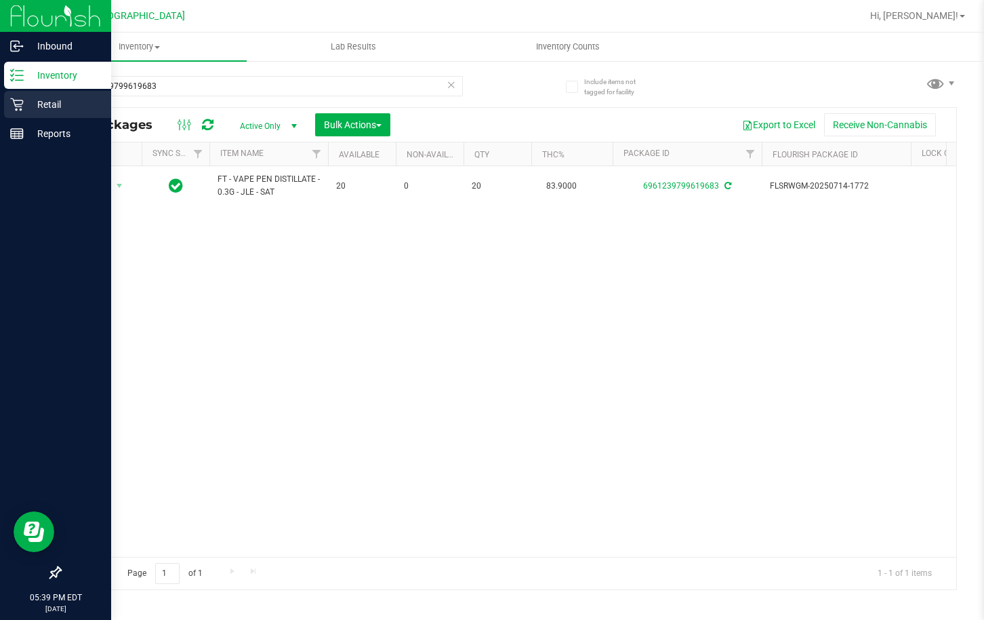
click at [32, 97] on p "Retail" at bounding box center [64, 104] width 81 height 16
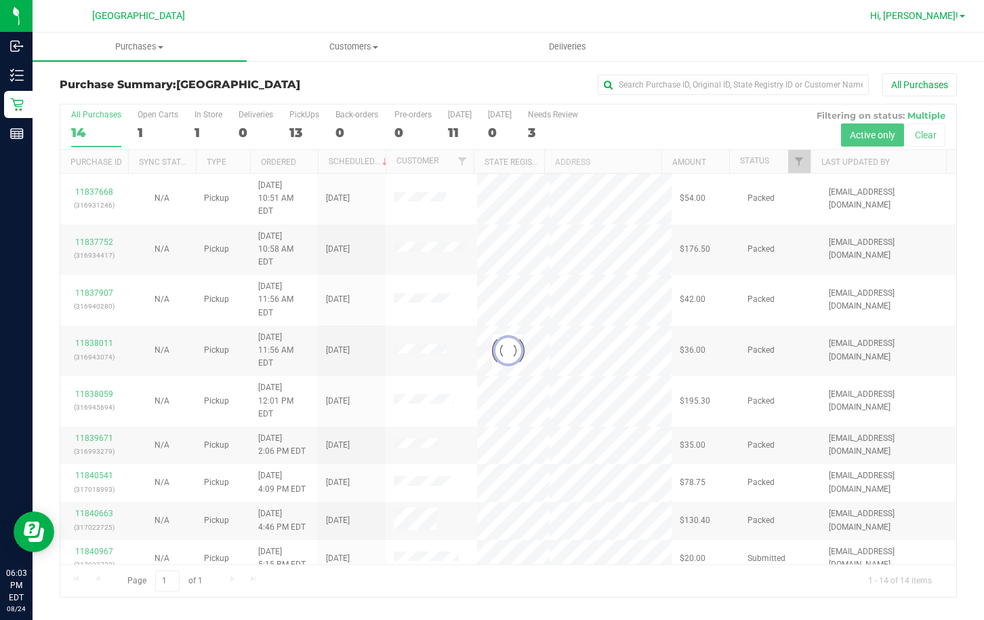
click at [950, 18] on span "Hi, [PERSON_NAME]!" at bounding box center [914, 15] width 88 height 11
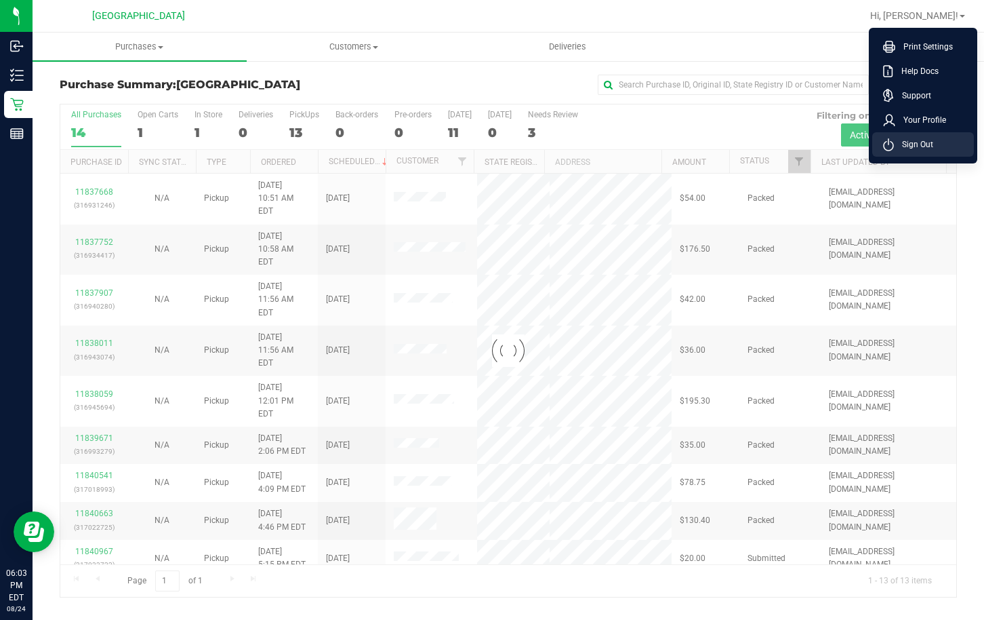
click at [940, 141] on li "Sign Out" at bounding box center [923, 144] width 102 height 24
